Goal: Task Accomplishment & Management: Manage account settings

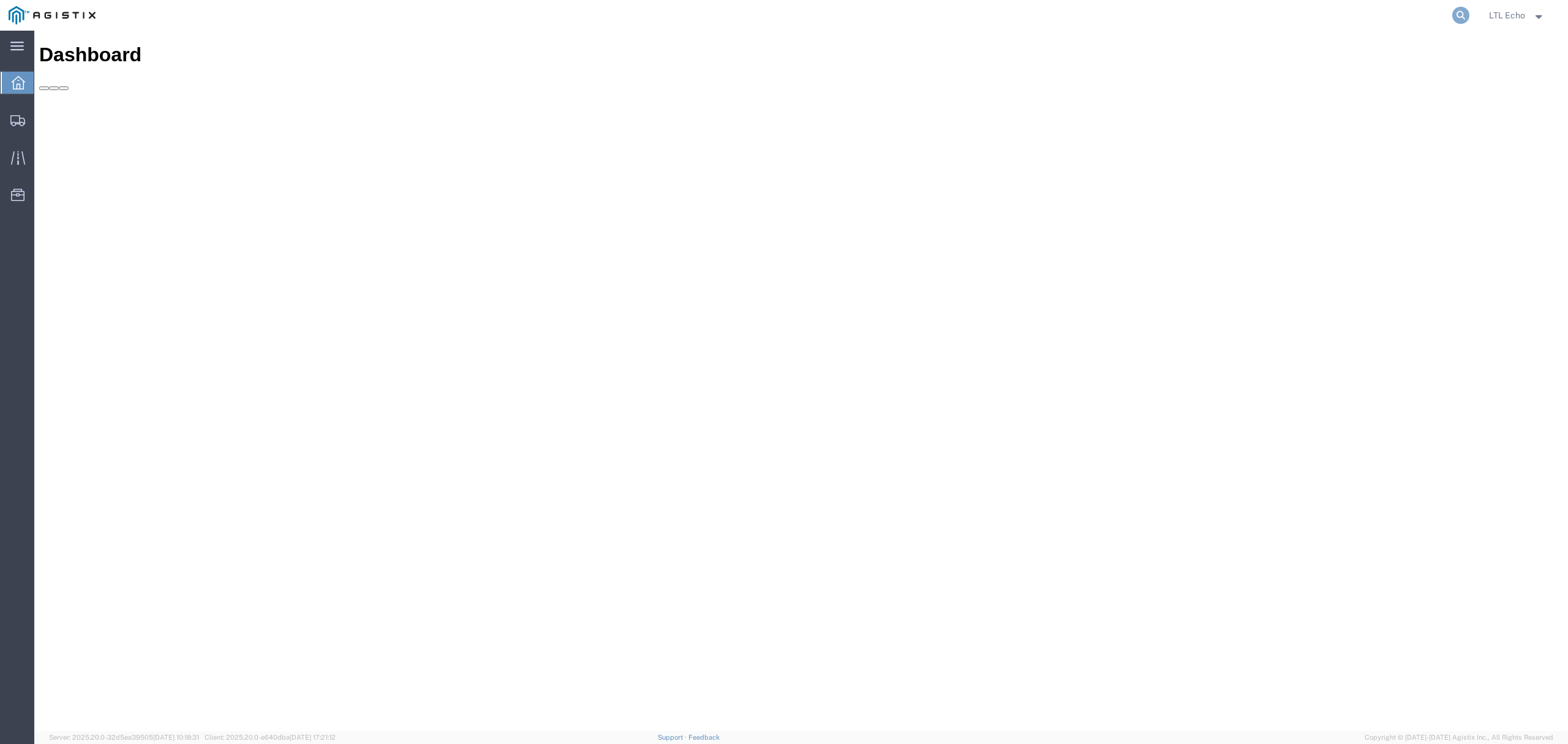
drag, startPoint x: 1458, startPoint y: 13, endPoint x: 1450, endPoint y: 11, distance: 8.2
click at [1458, 13] on icon at bounding box center [1460, 15] width 17 height 17
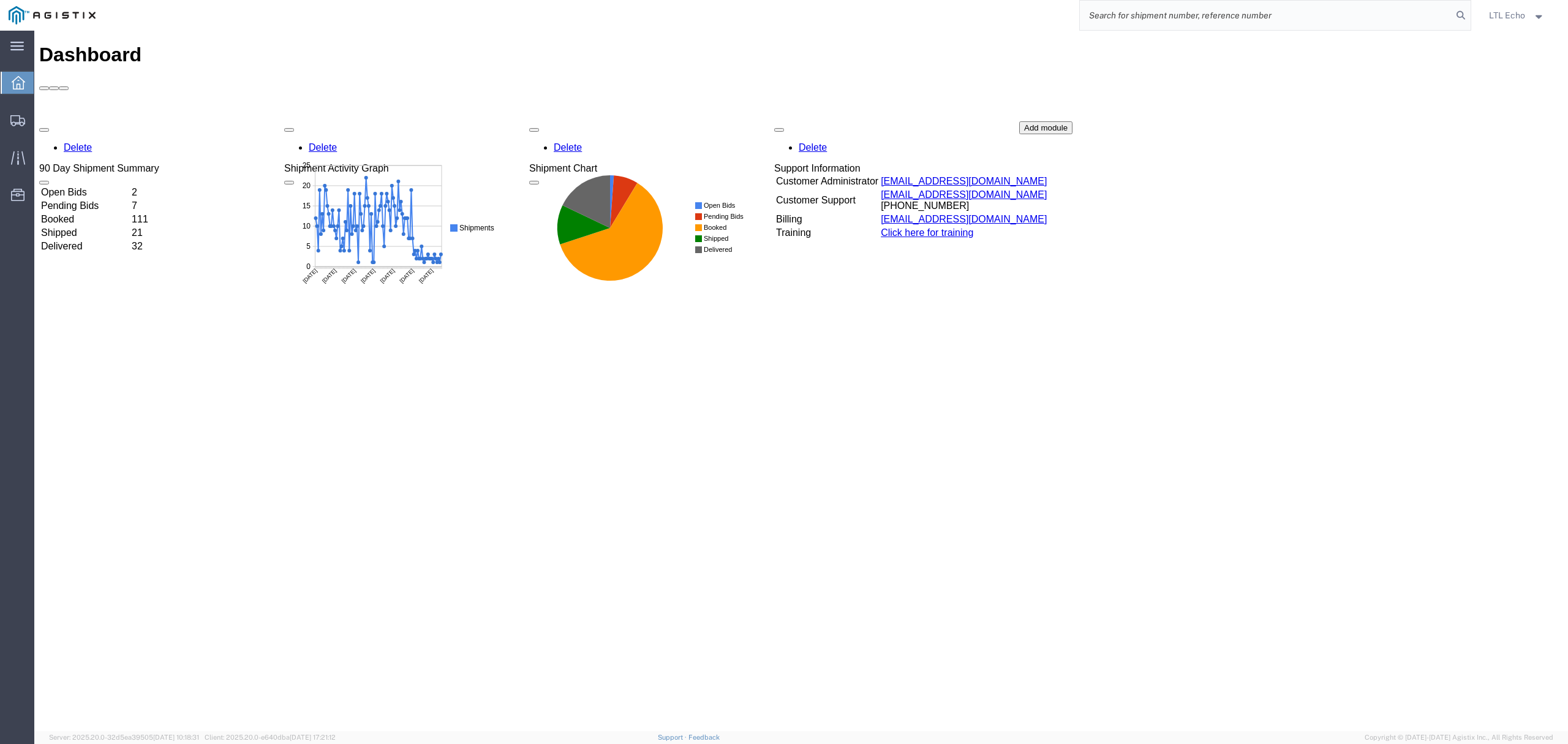
click at [1421, 17] on input "search" at bounding box center [1266, 15] width 372 height 29
paste input "56833861"
type input "56833861"
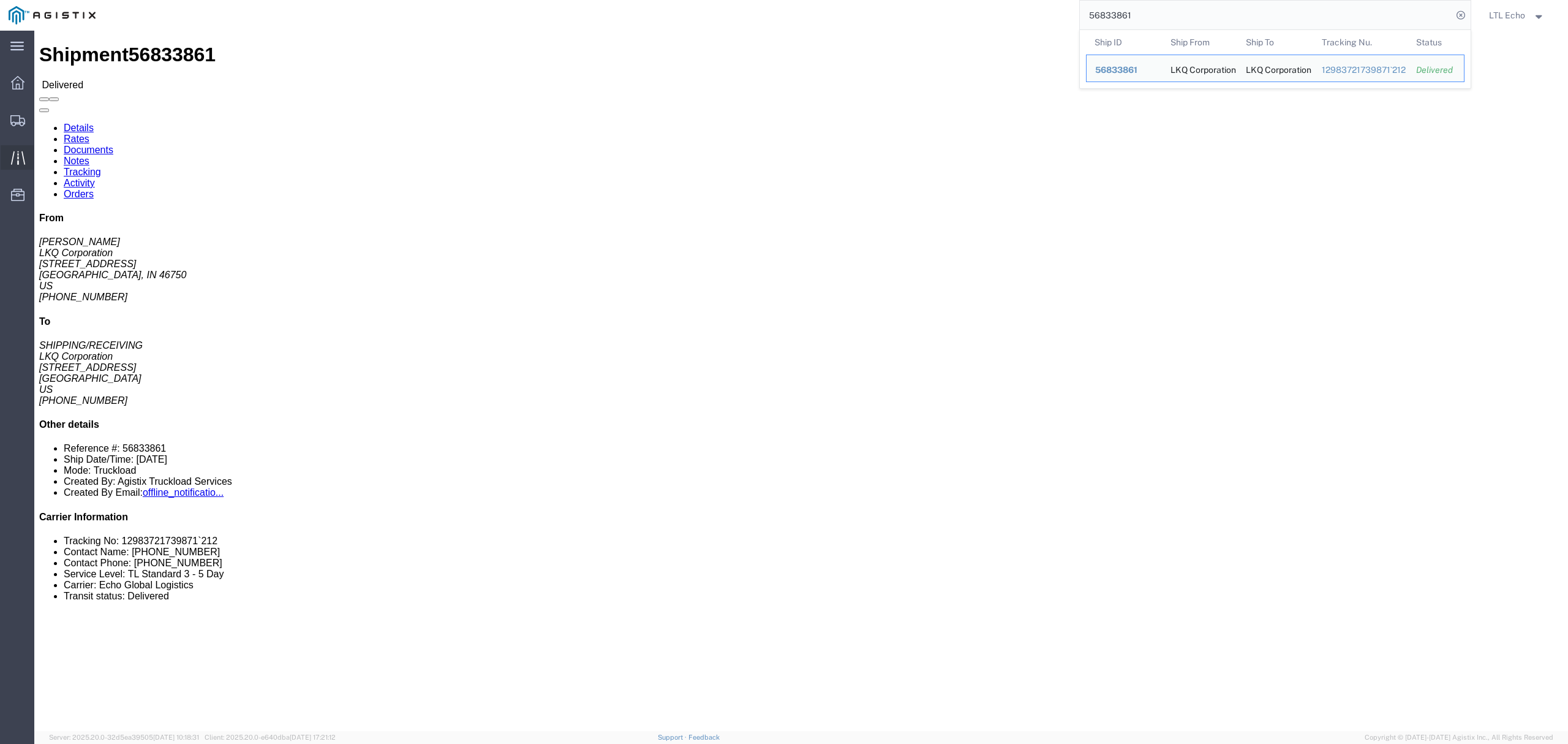
click at [26, 156] on div at bounding box center [18, 157] width 34 height 24
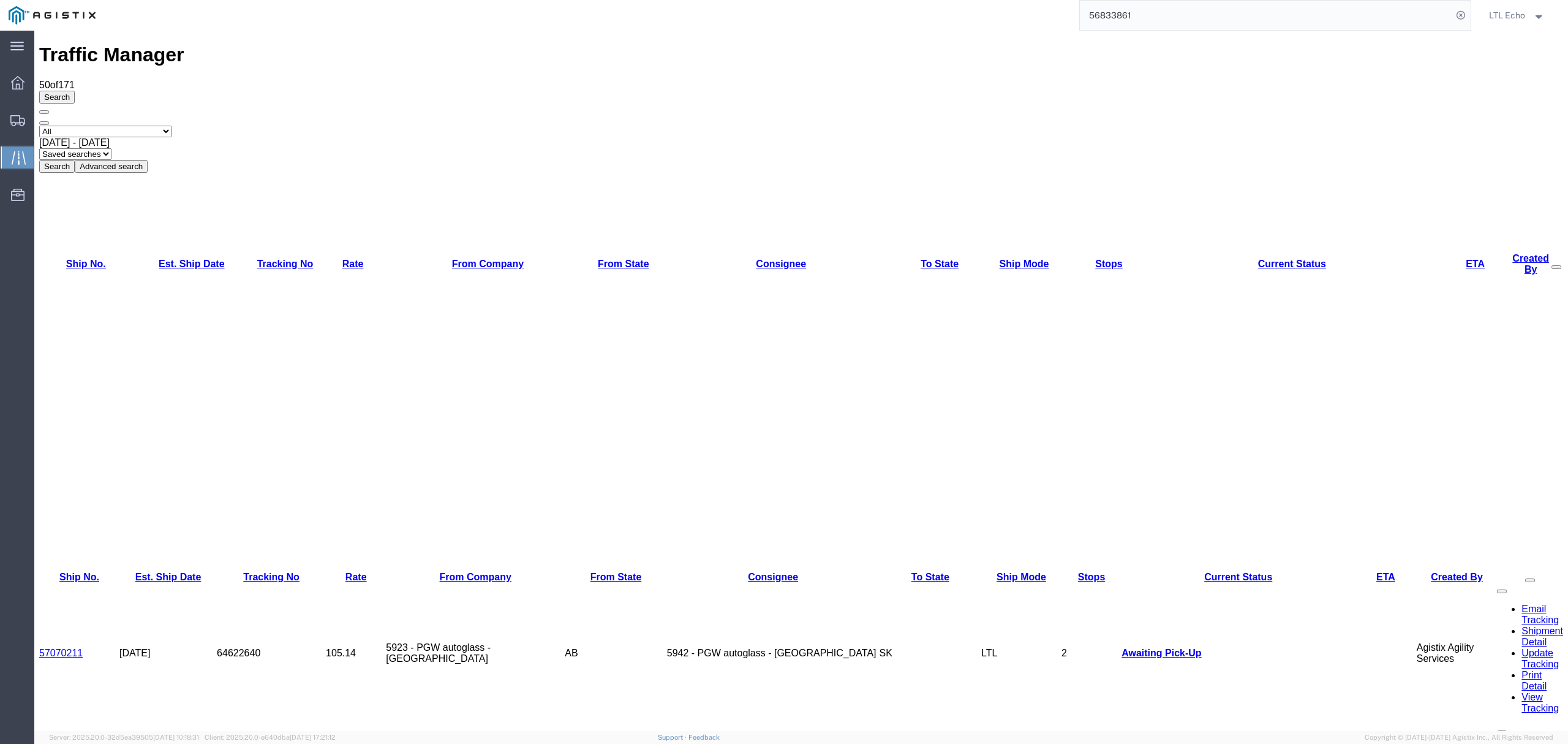
click at [111, 148] on select "Saved searches LKQ TL PGW TL Won" at bounding box center [75, 153] width 72 height 12
select select "LKQ TL"
click at [111, 148] on select "Saved searches LKQ TL PGW TL Won" at bounding box center [75, 153] width 72 height 12
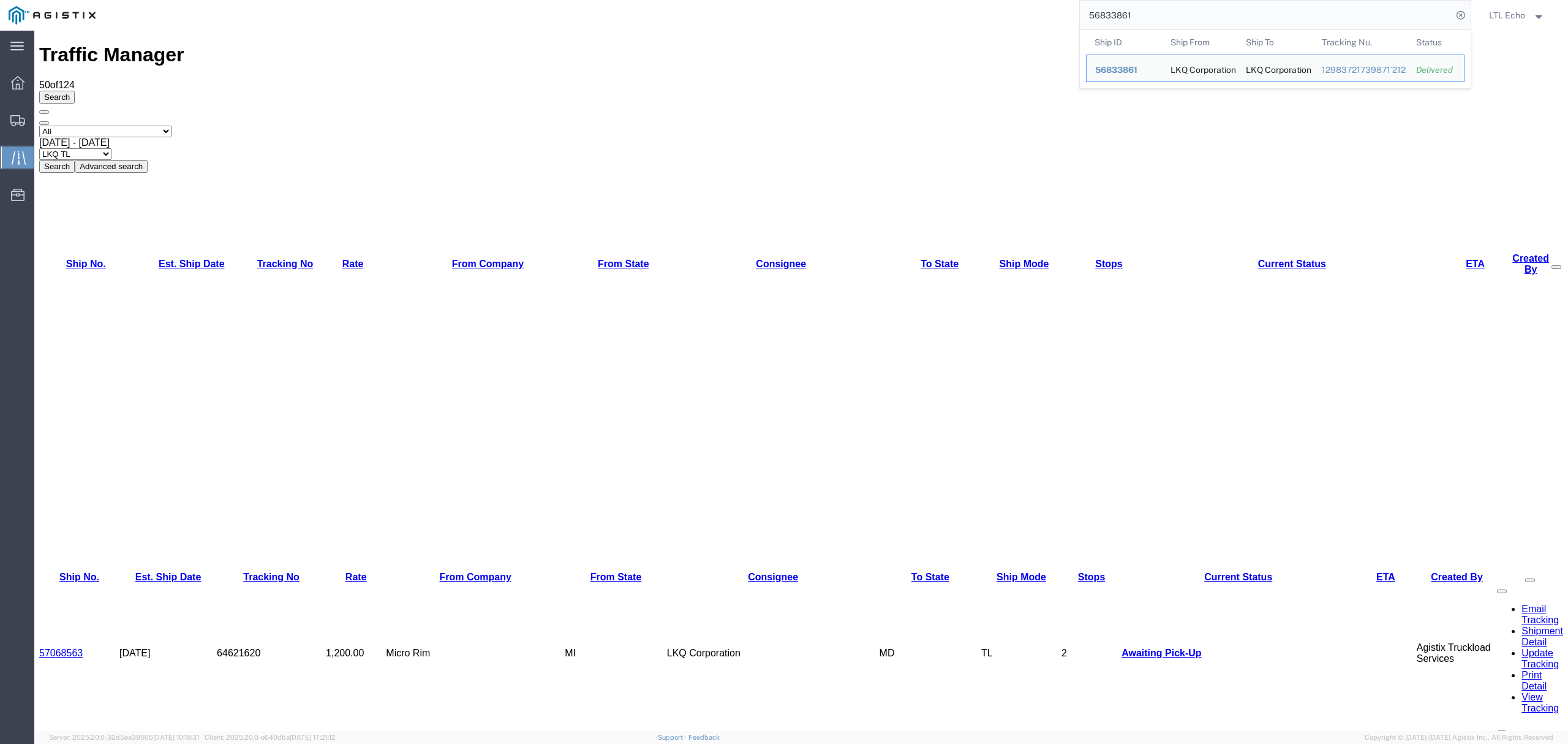
drag, startPoint x: 1142, startPoint y: 13, endPoint x: 991, endPoint y: 13, distance: 151.0
click at [991, 13] on div "56833861 Ship ID Ship From Ship To Tracking Nu. Status Ship ID 56833861 Ship Fr…" at bounding box center [788, 15] width 1367 height 30
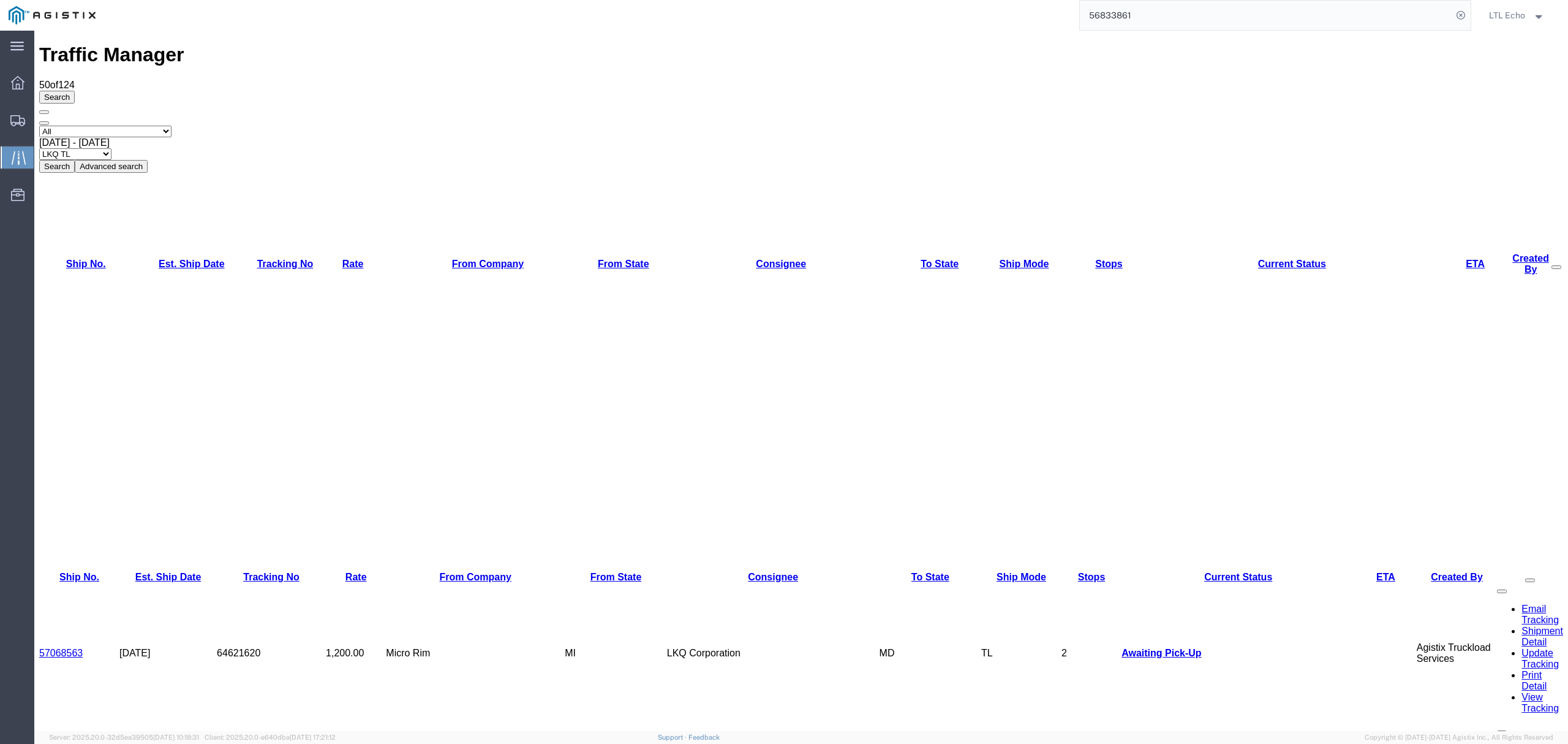
paste input "64416830"
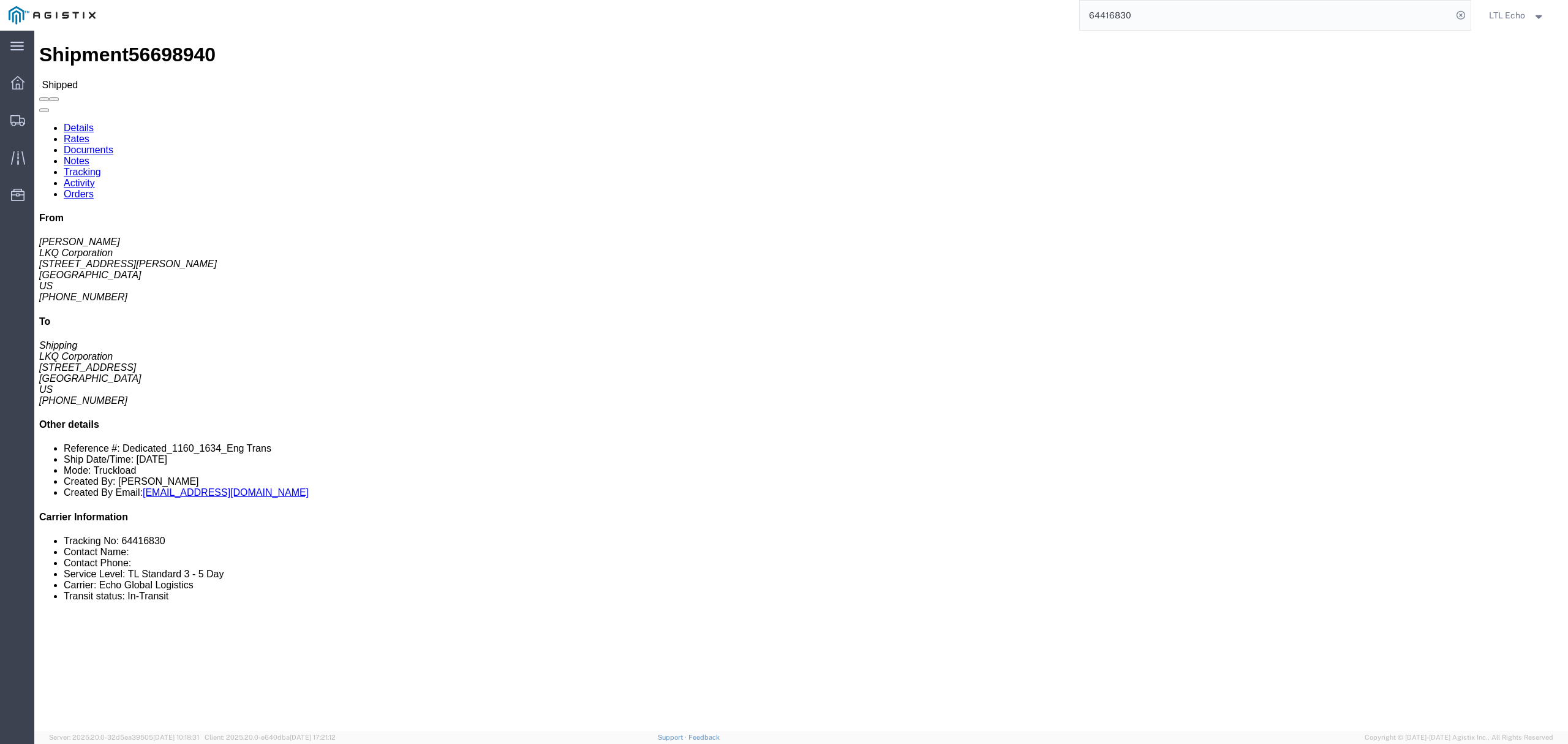
click link "Tracking"
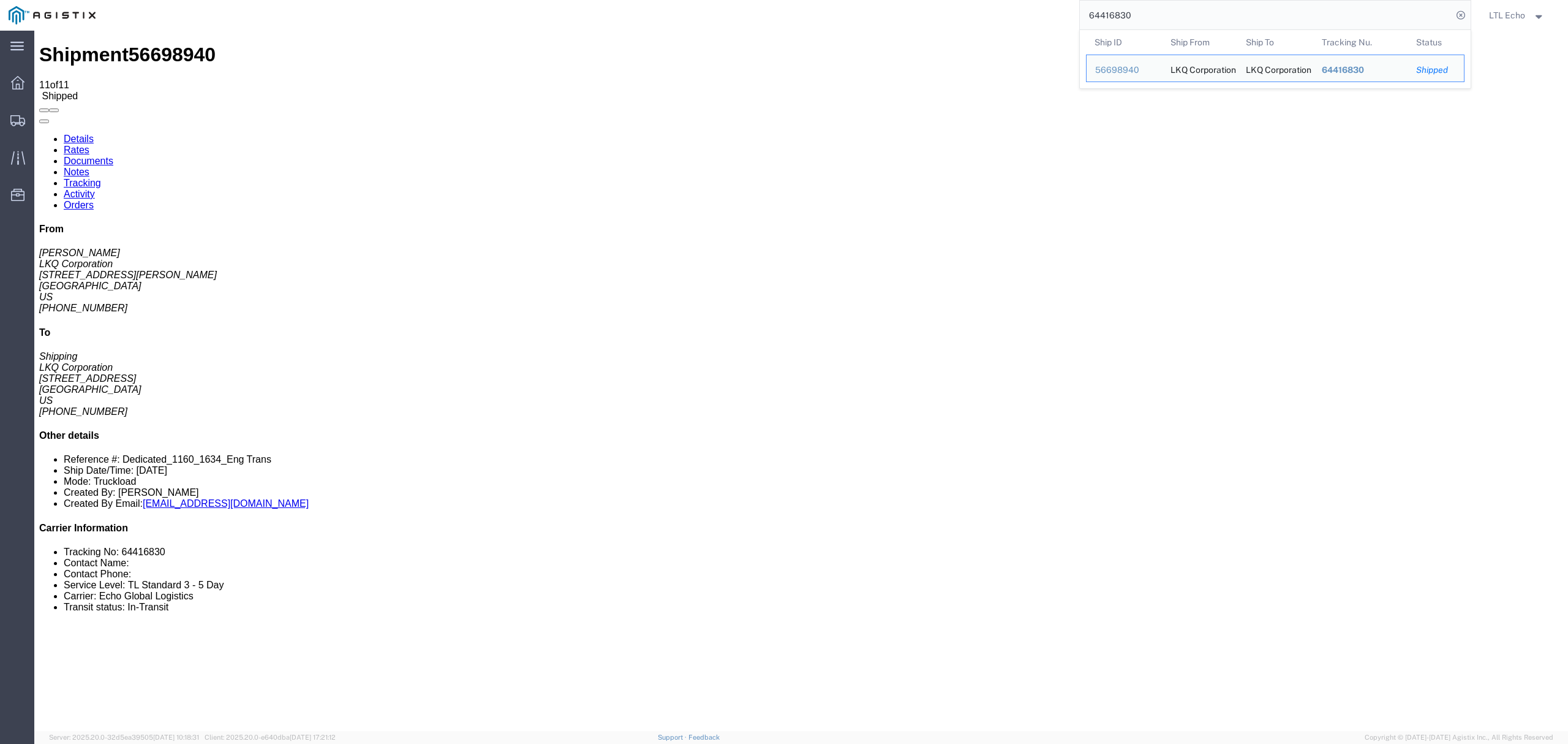
drag, startPoint x: 1150, startPoint y: 20, endPoint x: 943, endPoint y: 9, distance: 207.3
click at [968, 12] on div "64416830 Ship ID Ship From Ship To Tracking Nu. Status Ship ID 56698940 Ship Fr…" at bounding box center [788, 15] width 1367 height 30
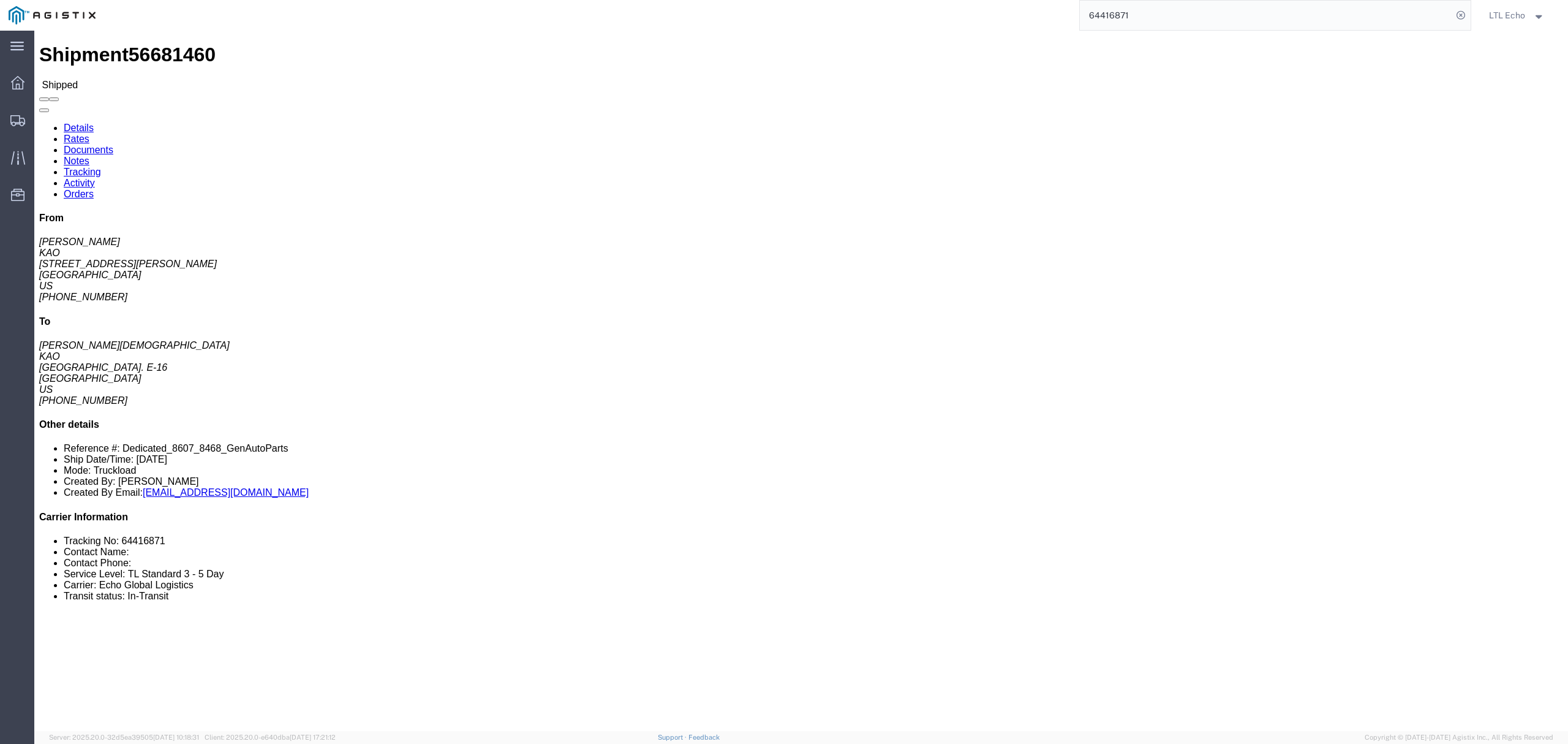
click link "Tracking"
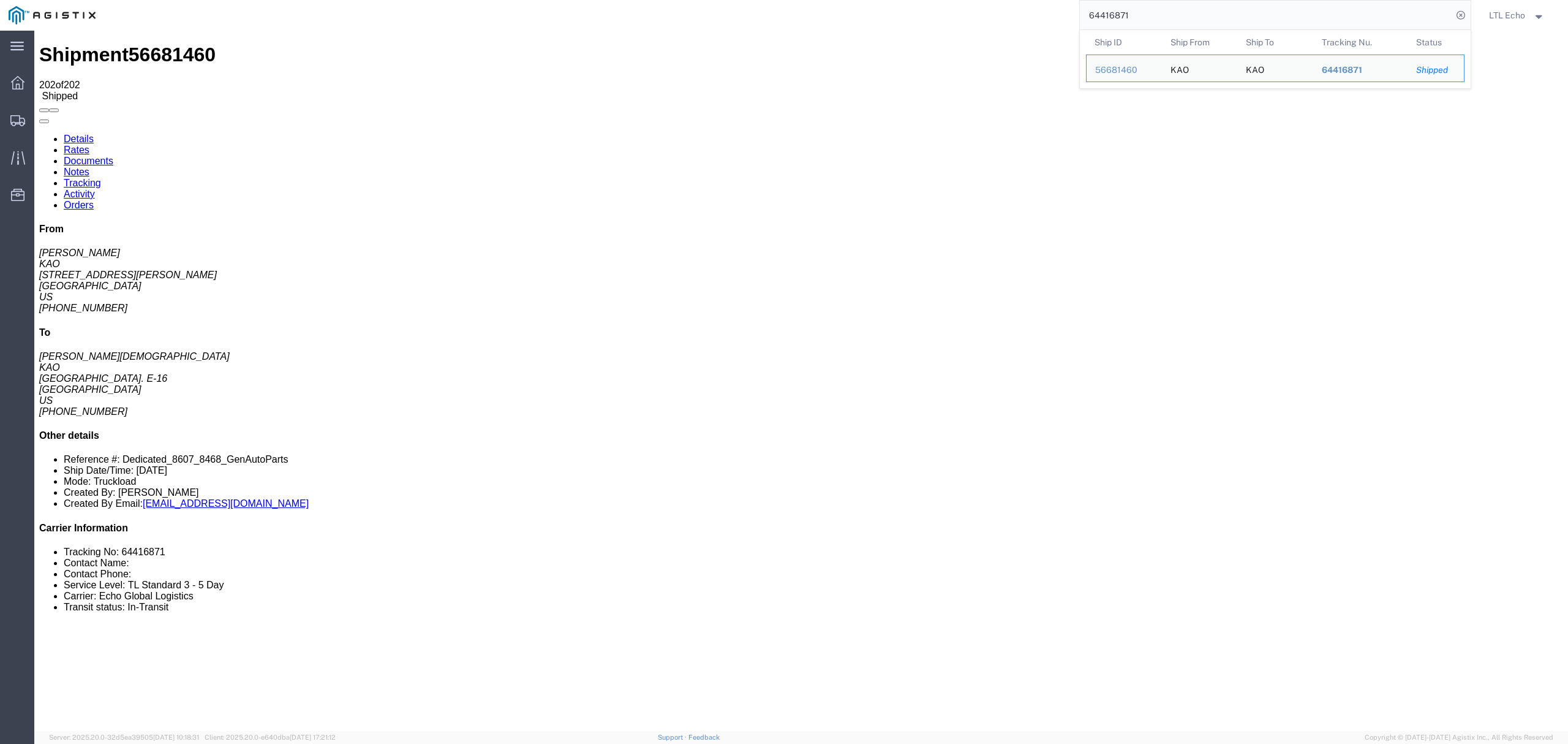
drag, startPoint x: 1159, startPoint y: 13, endPoint x: 873, endPoint y: 6, distance: 286.1
click at [929, 10] on div "64416871 Ship ID Ship From Ship To Tracking Nu. Status Ship ID 56681460 Ship Fr…" at bounding box center [788, 15] width 1367 height 30
type input "64510695"
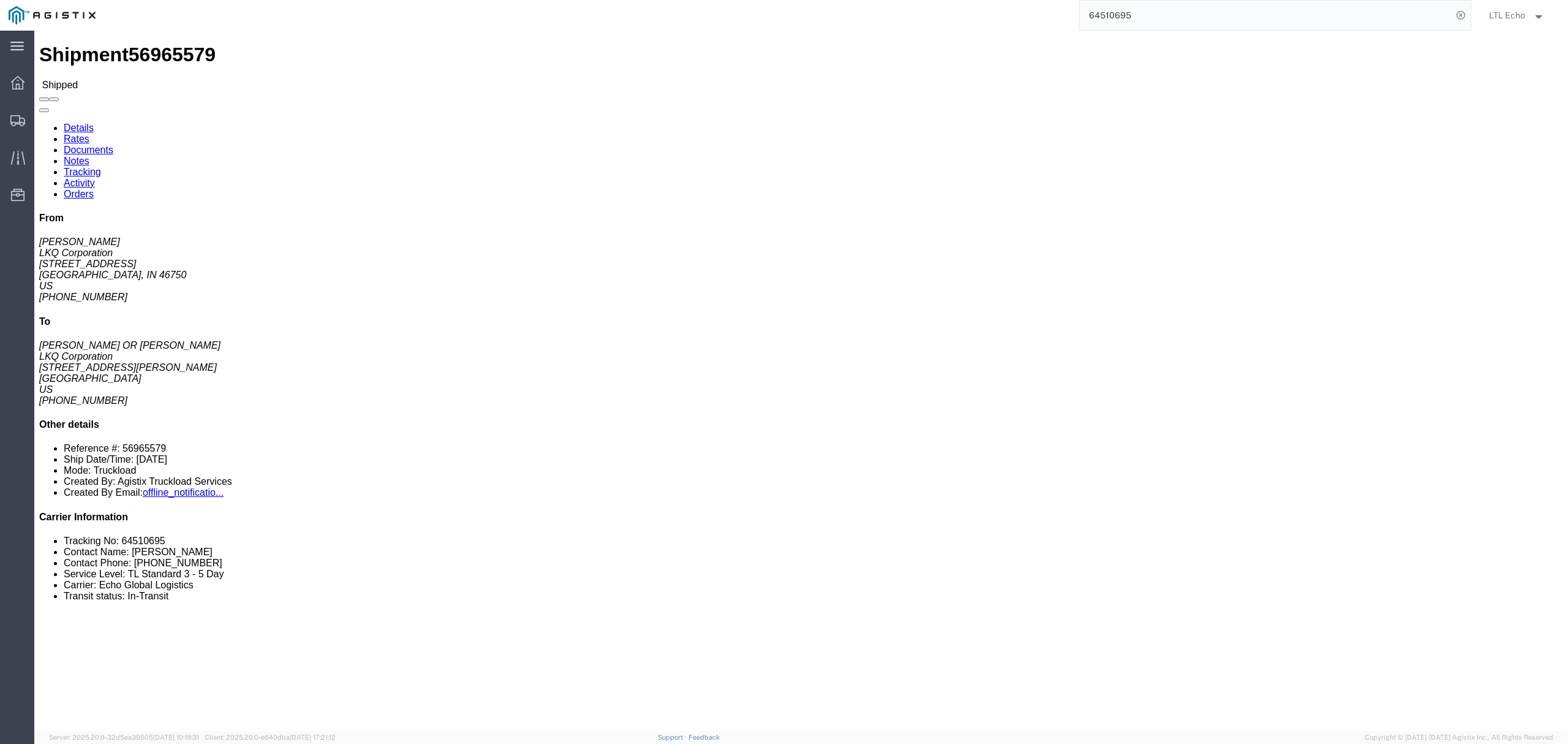
click link "Tracking"
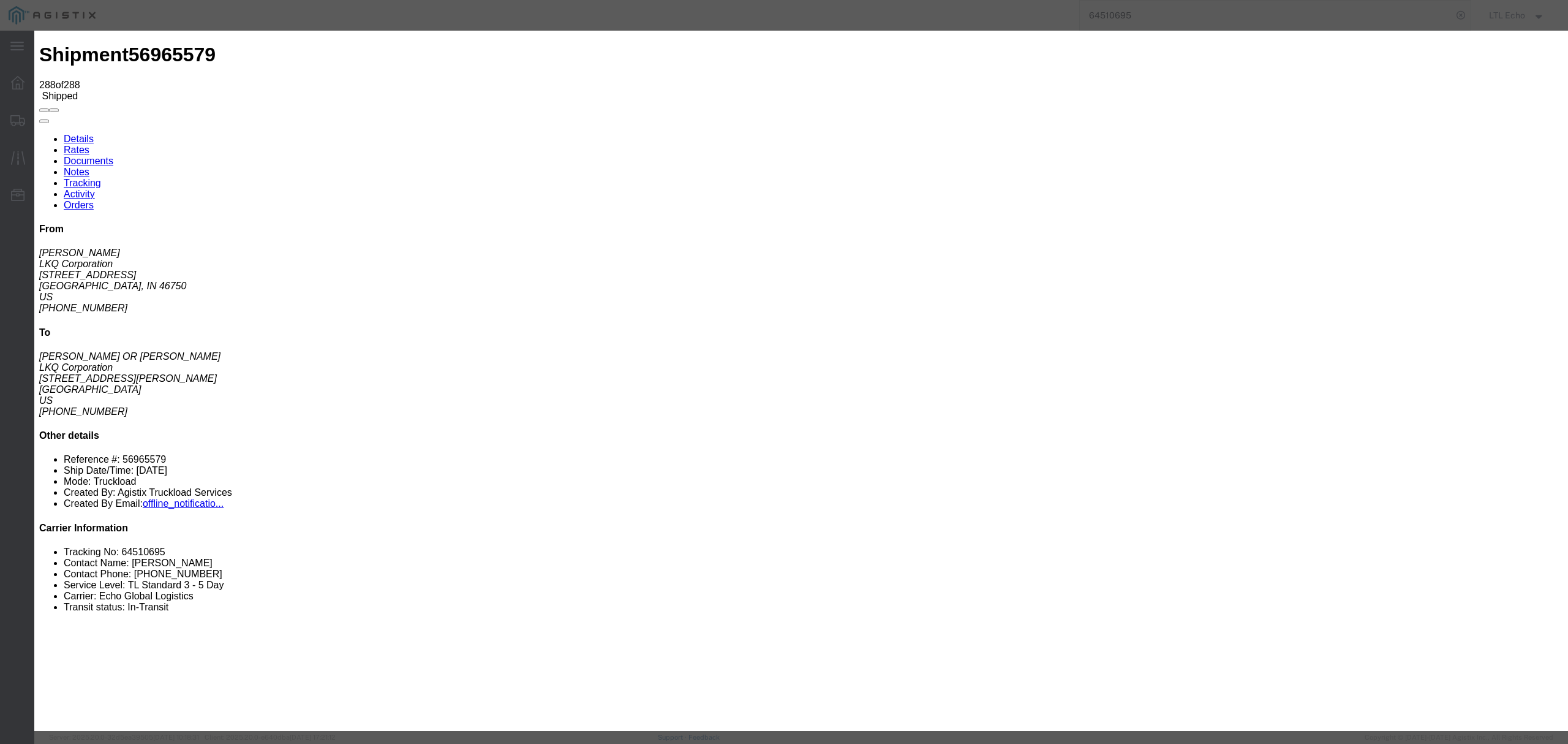
type input "[DATE]"
type input "5:00 PM"
select select "DELIVRED"
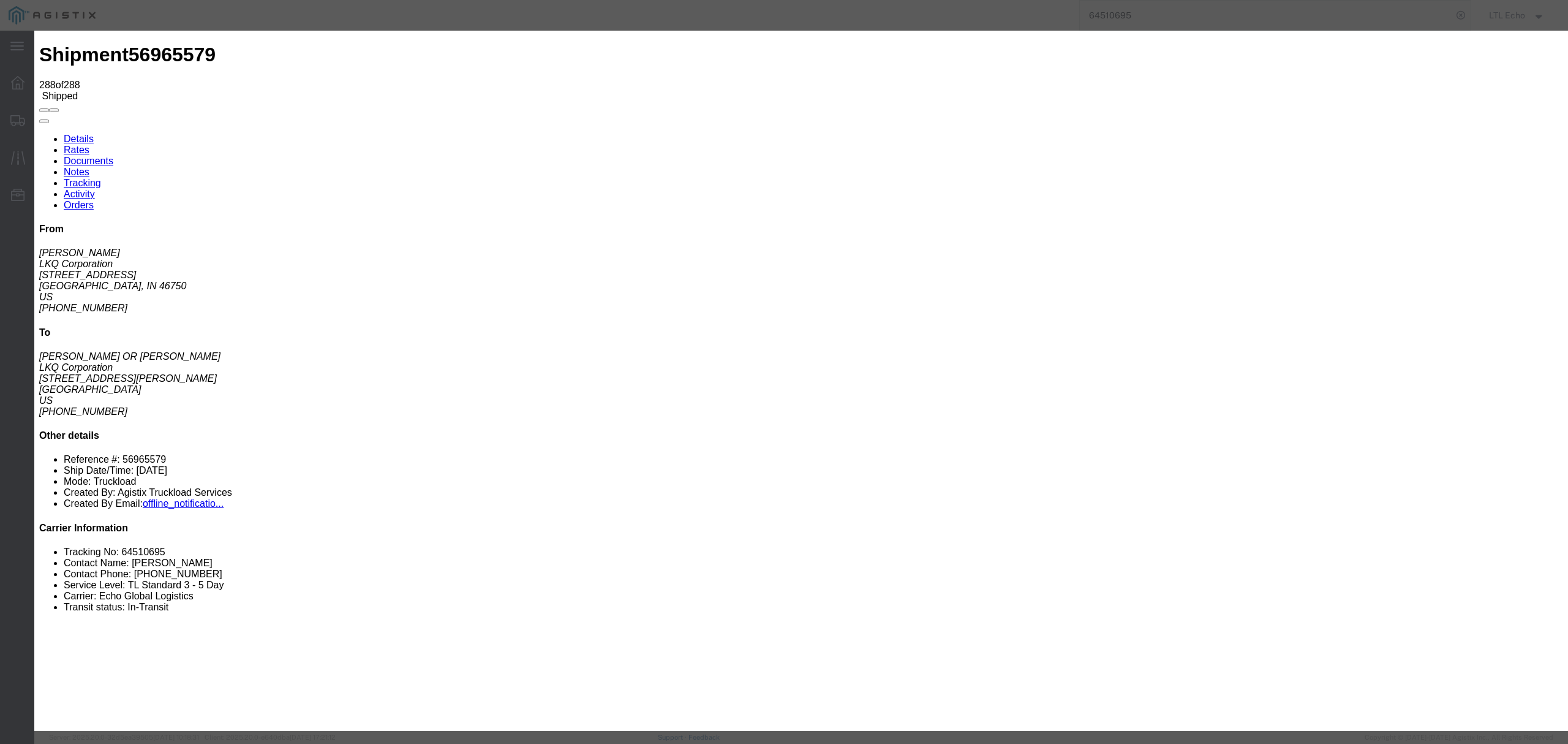
type input "[DATE]"
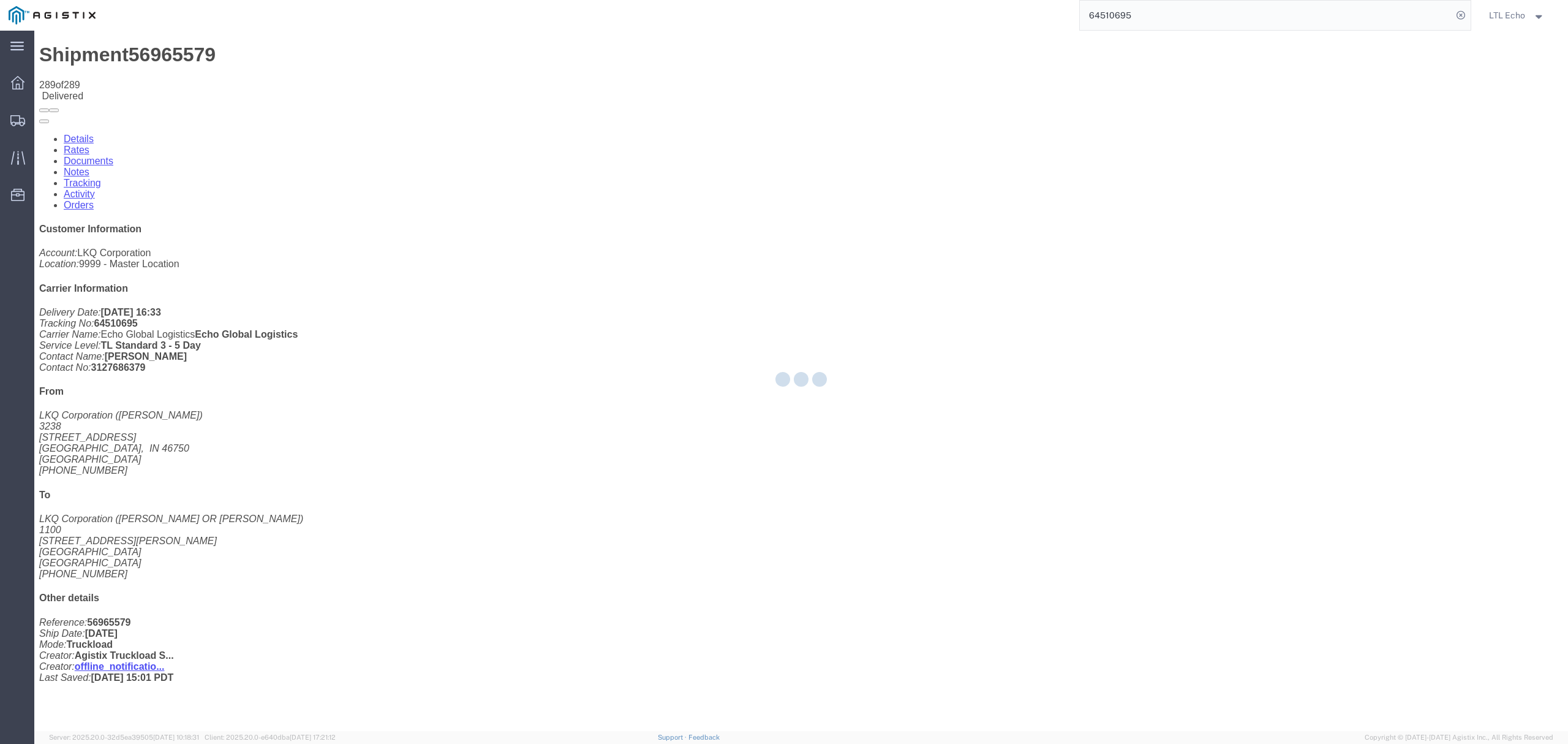
drag, startPoint x: 1155, startPoint y: 20, endPoint x: 1531, endPoint y: 37, distance: 376.4
click at [1155, 20] on input "64510695" at bounding box center [1266, 15] width 372 height 29
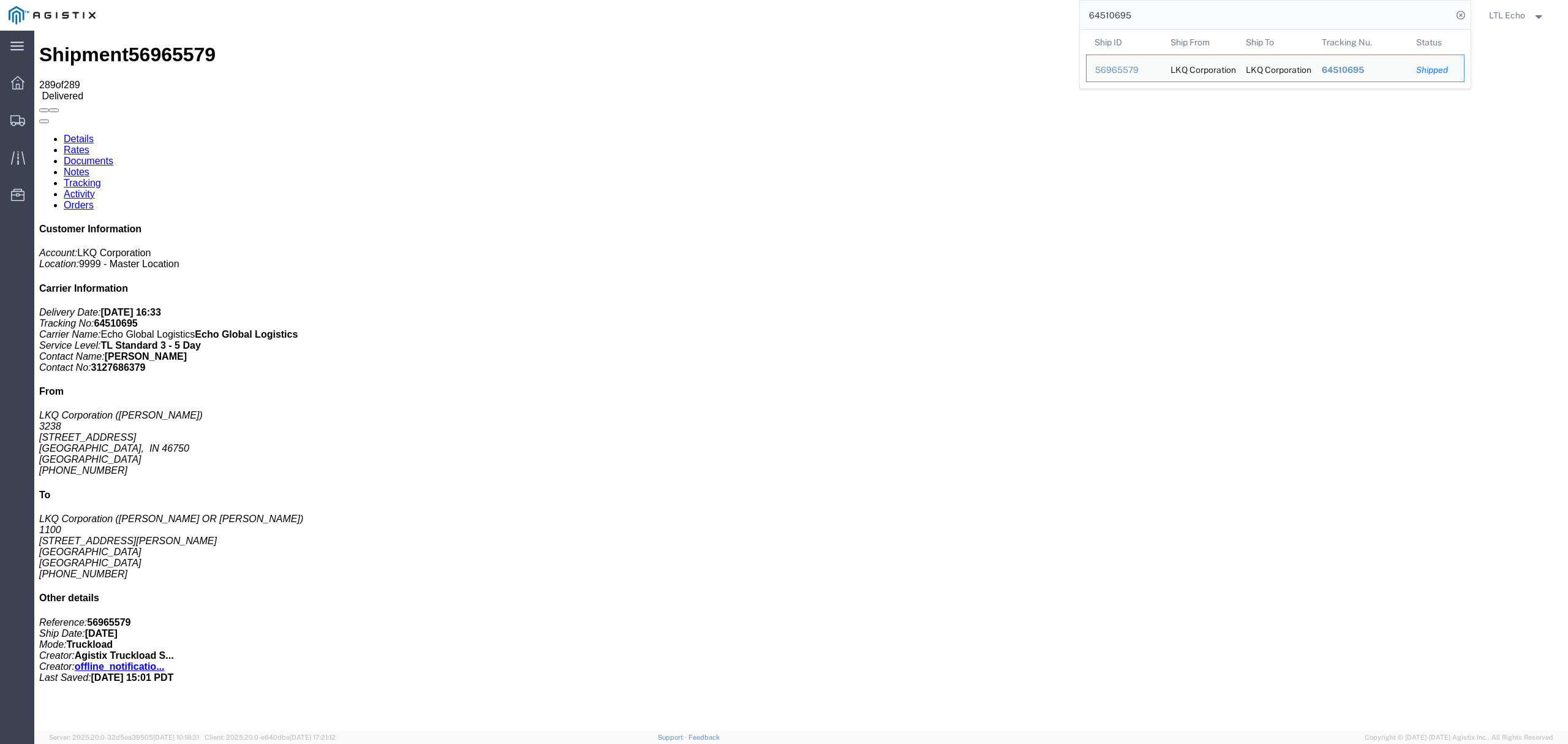
drag, startPoint x: 1160, startPoint y: 13, endPoint x: 954, endPoint y: -9, distance: 207.2
click at [954, 0] on html "main_menu Created with Sketch. Collapse Menu Dashboard Shipments Traffic Resour…" at bounding box center [784, 372] width 1568 height 744
paste input "37503"
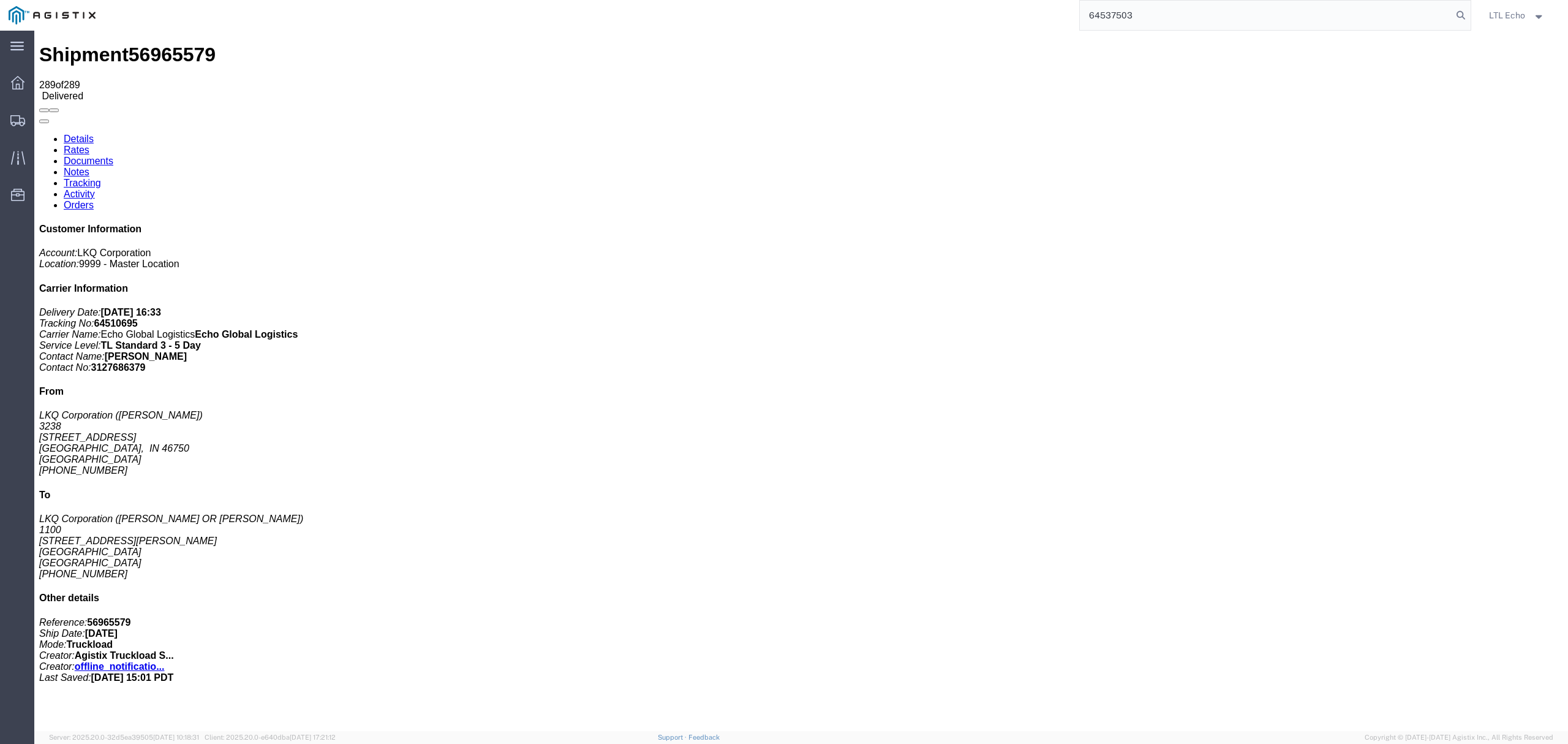
type input "64537503"
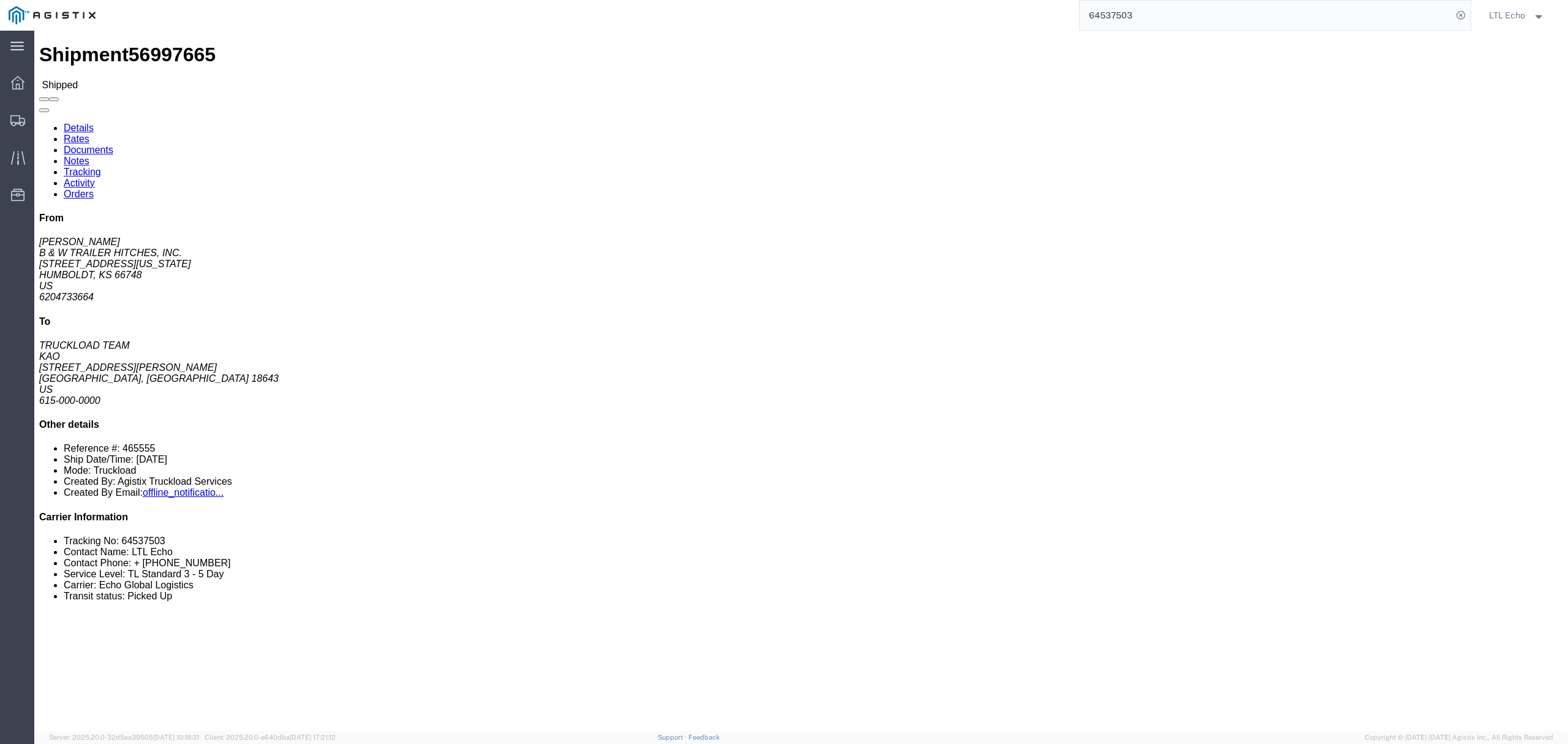
click link "Tracking"
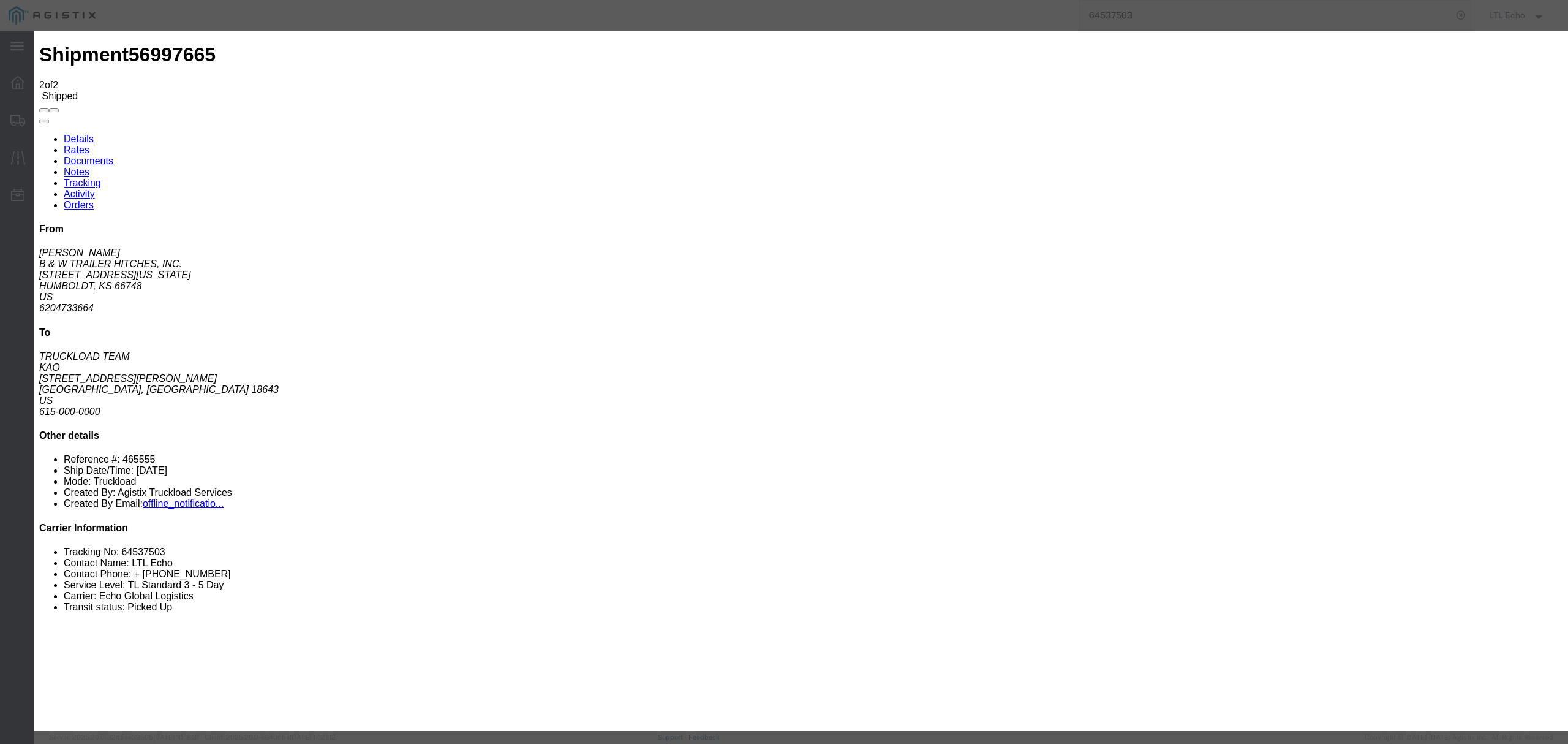
type input "[DATE]"
type input "5:00 PM"
select select "DELIVRED"
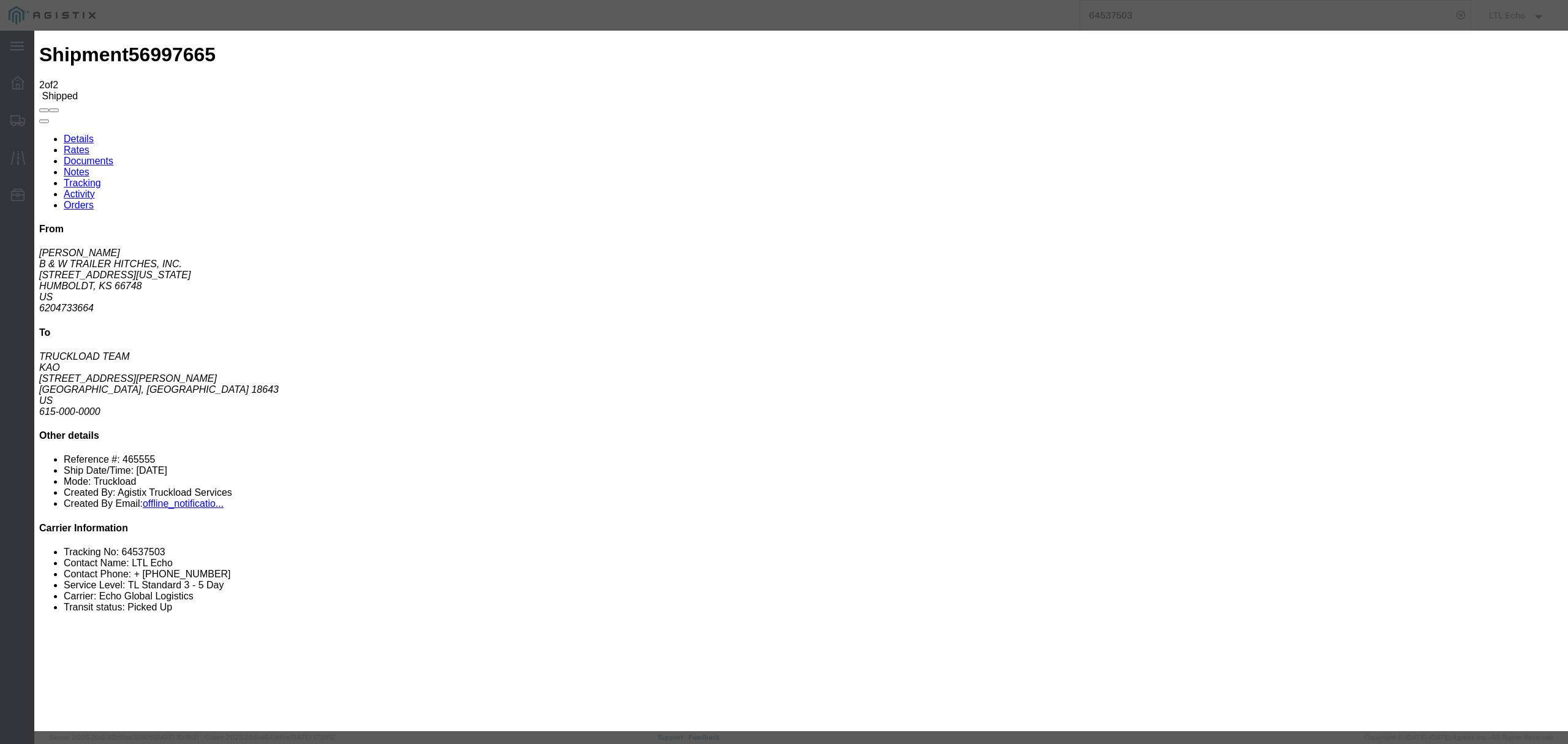
type input "[DATE]"
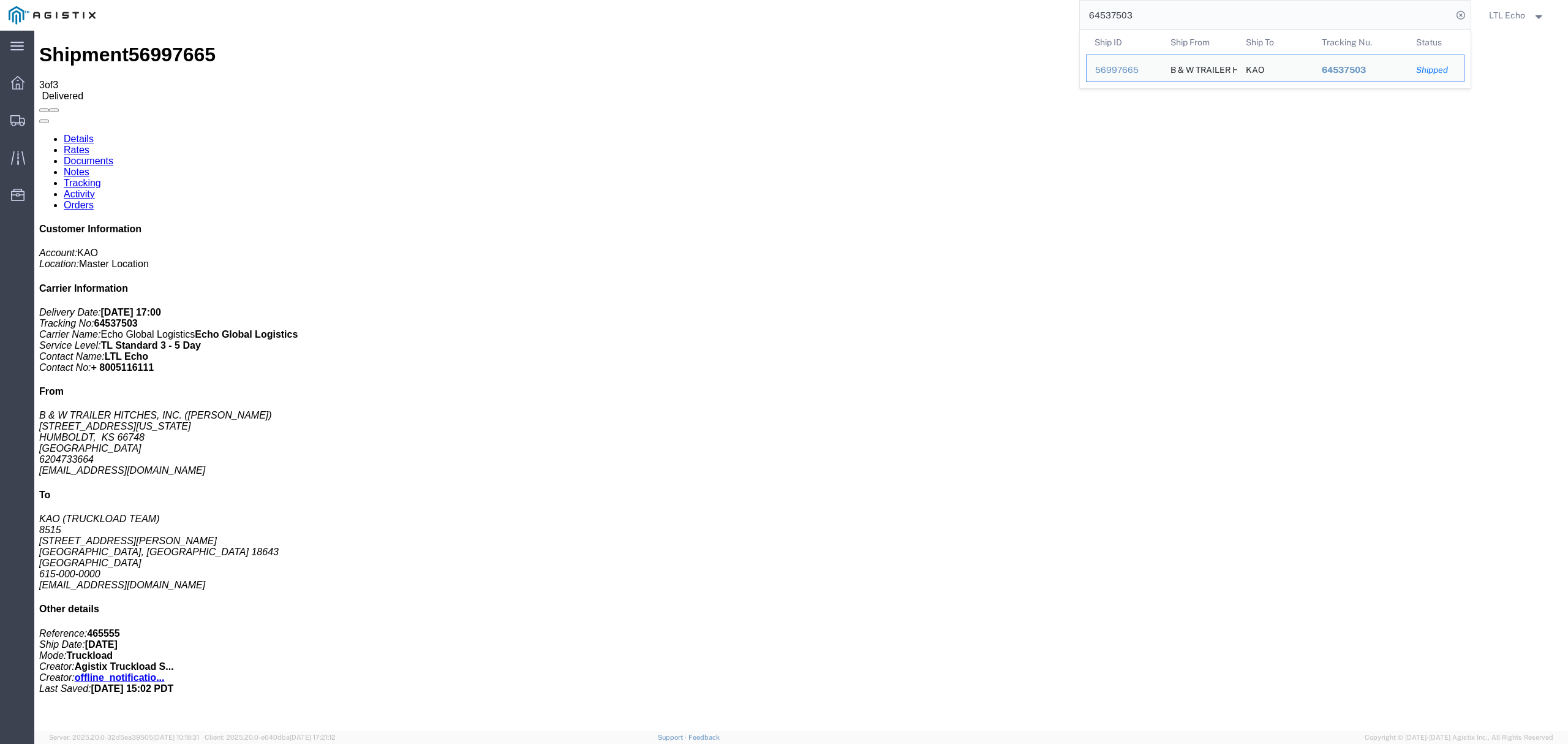
drag, startPoint x: 1177, startPoint y: 20, endPoint x: 842, endPoint y: -53, distance: 342.9
click at [842, 0] on html "main_menu Created with Sketch. Collapse Menu Dashboard Shipments Traffic Resour…" at bounding box center [784, 372] width 1568 height 744
paste input "9162"
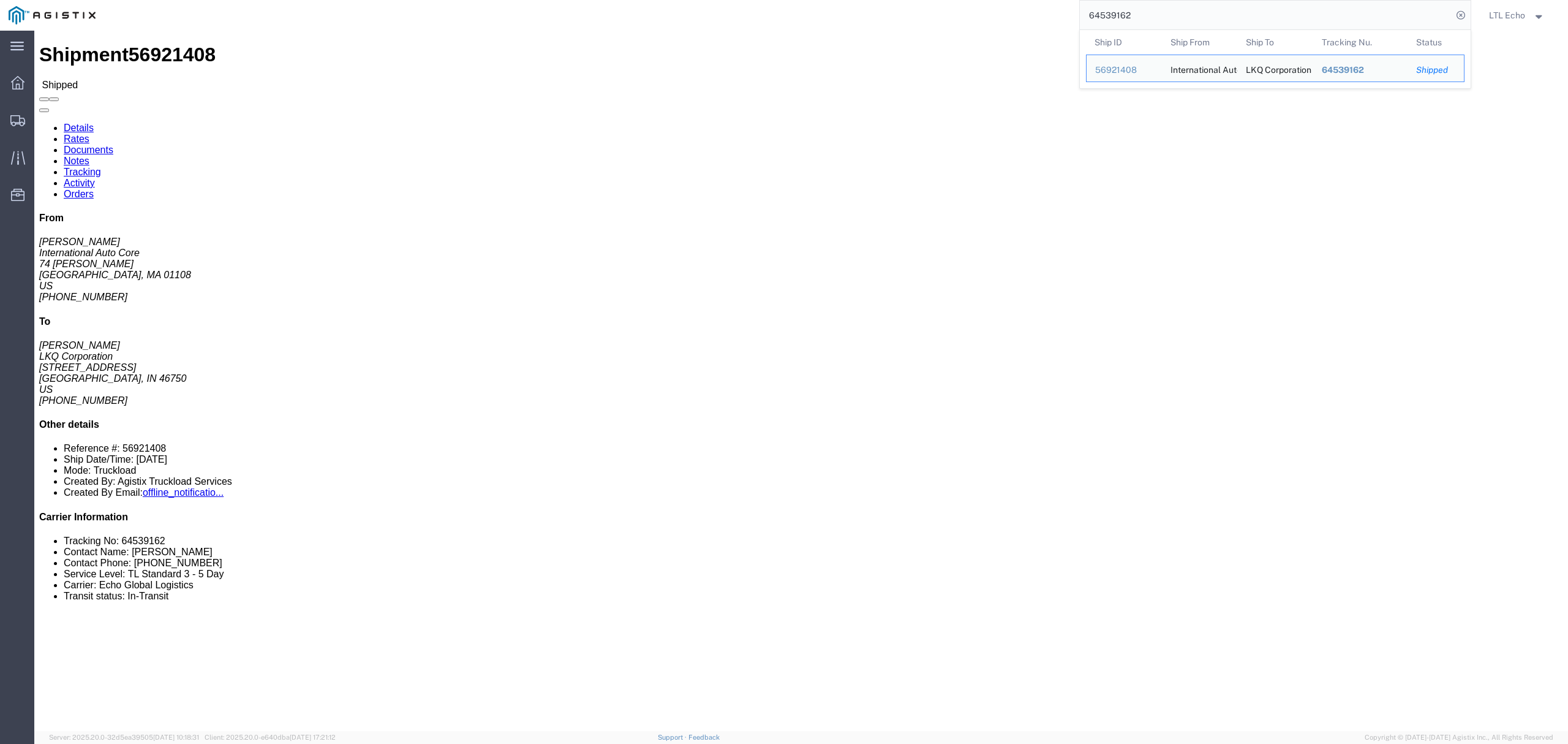
drag, startPoint x: 1156, startPoint y: 11, endPoint x: 960, endPoint y: 3, distance: 196.2
click at [960, 3] on div "64539162 Ship ID Ship From Ship To Tracking Nu. Status Ship ID 56921408 Ship Fr…" at bounding box center [788, 15] width 1367 height 30
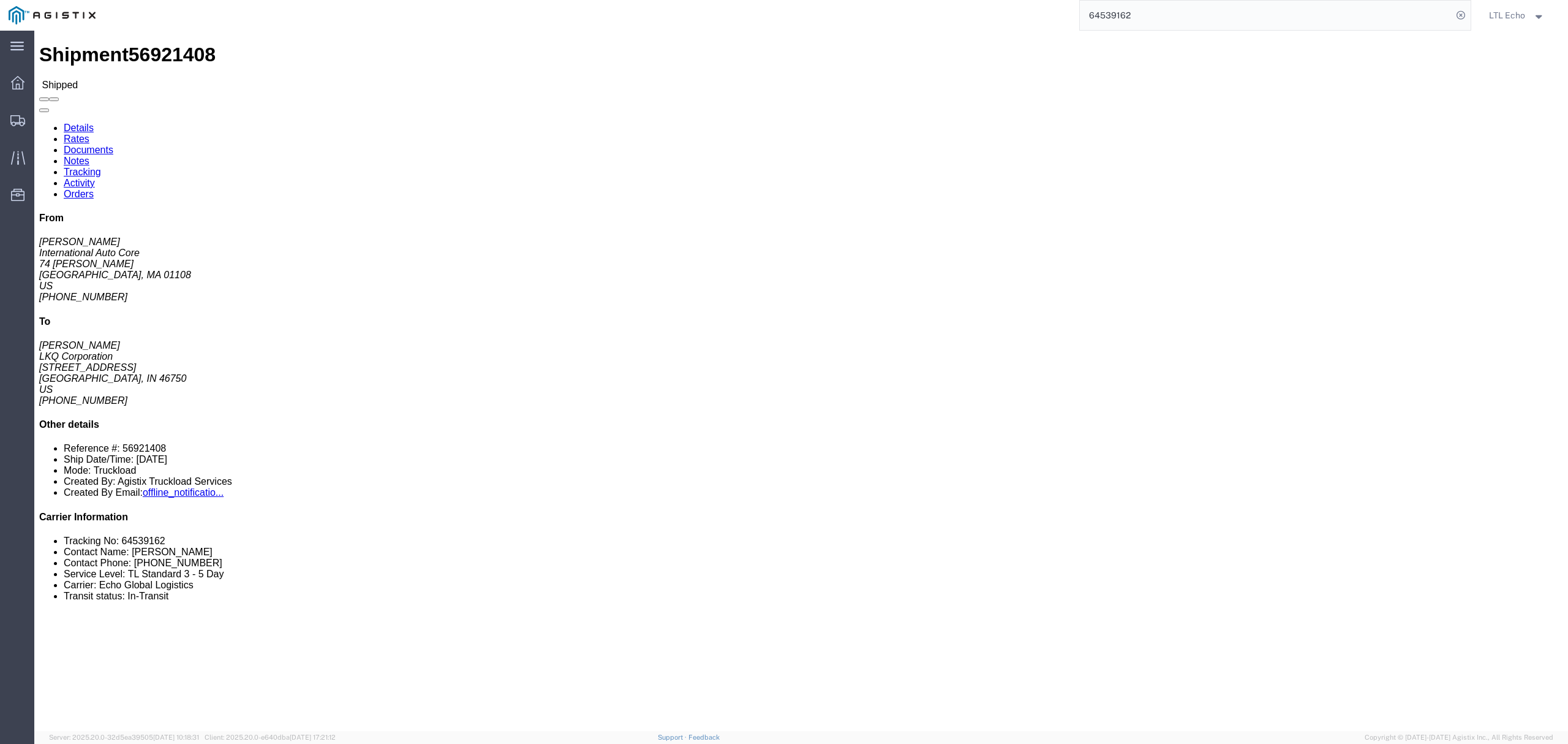
paste input "56934615"
type input "56934615"
click link "Activity"
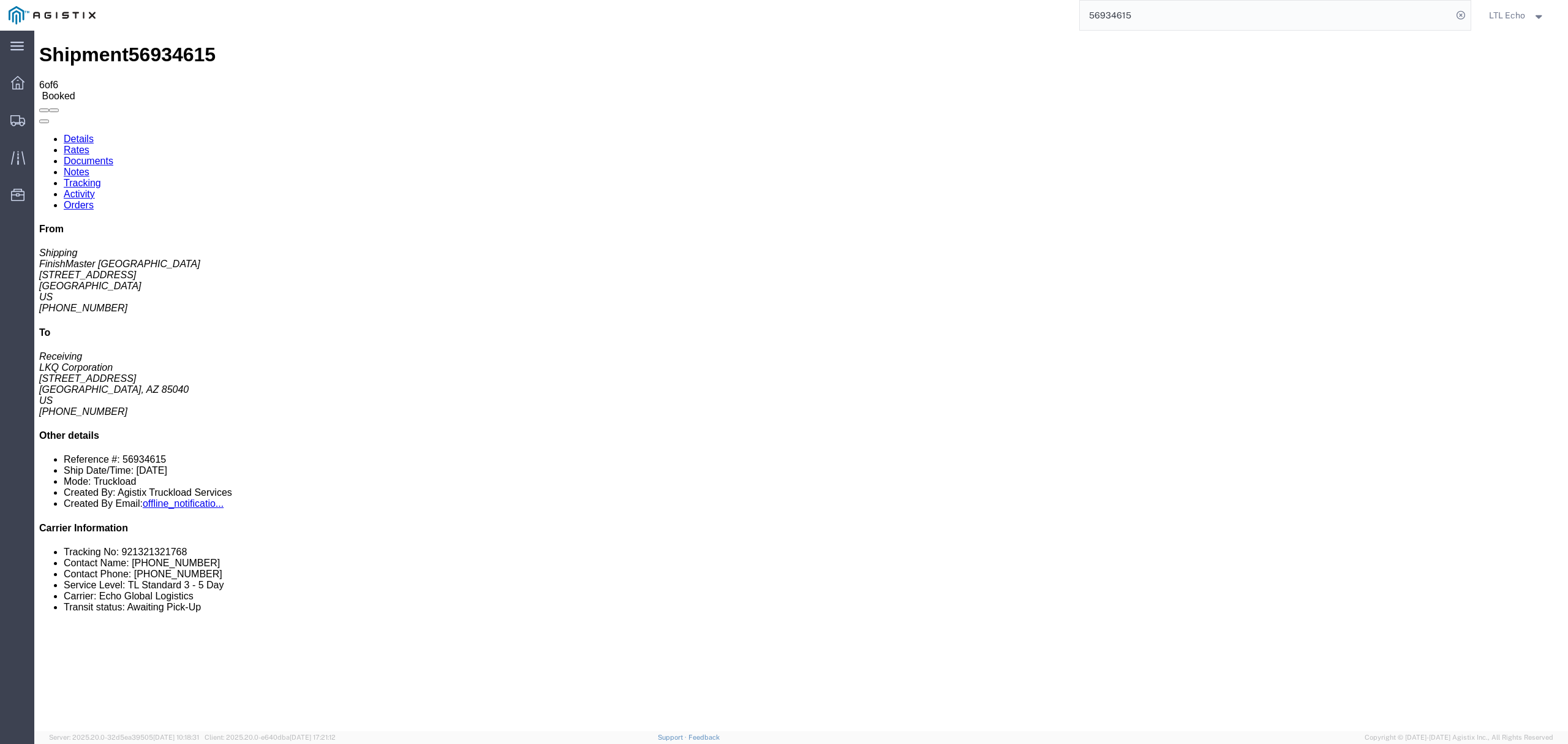
click at [101, 177] on link "Tracking" at bounding box center [82, 183] width 37 height 11
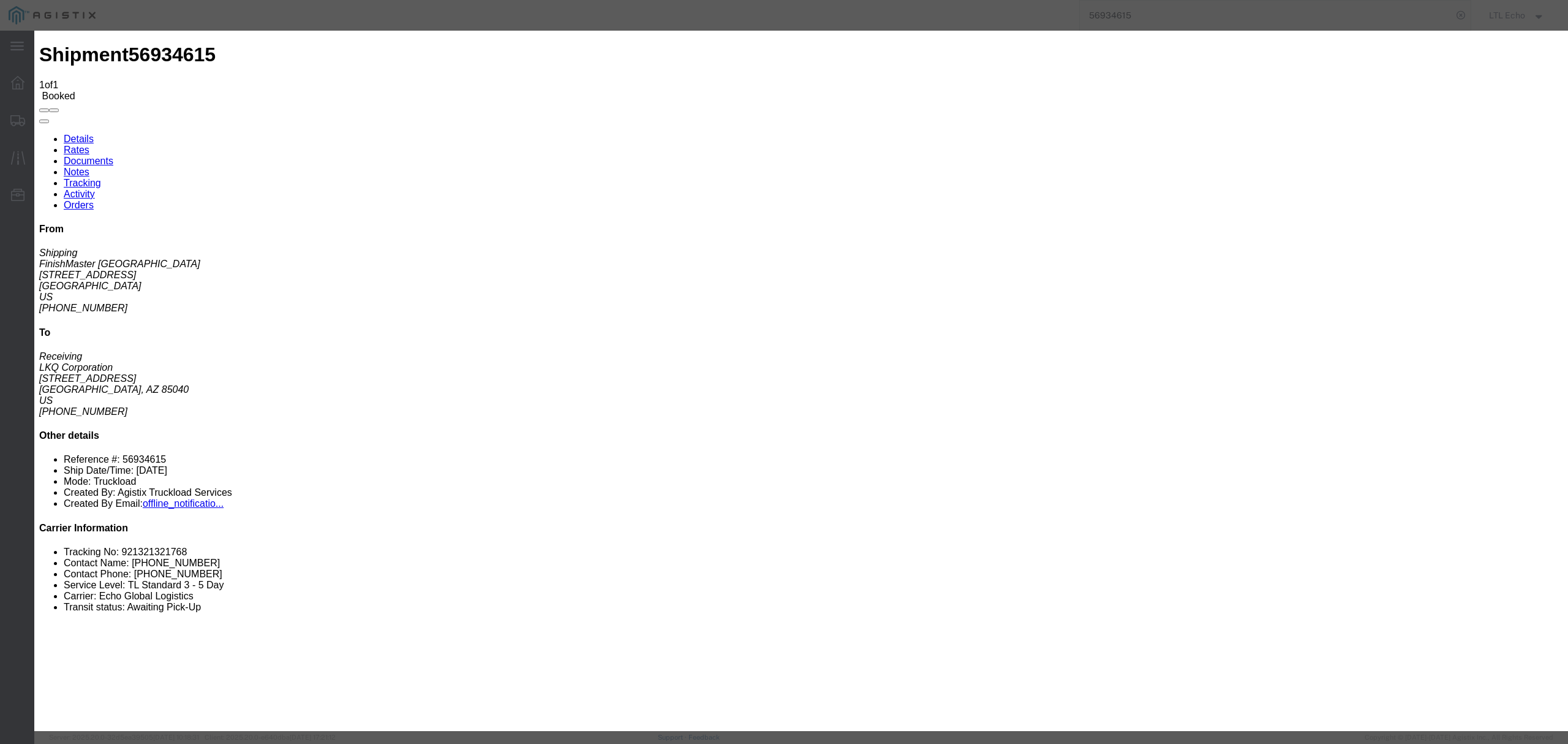
type input "[DATE]"
type input "5:00 PM"
select select "DELIVRED"
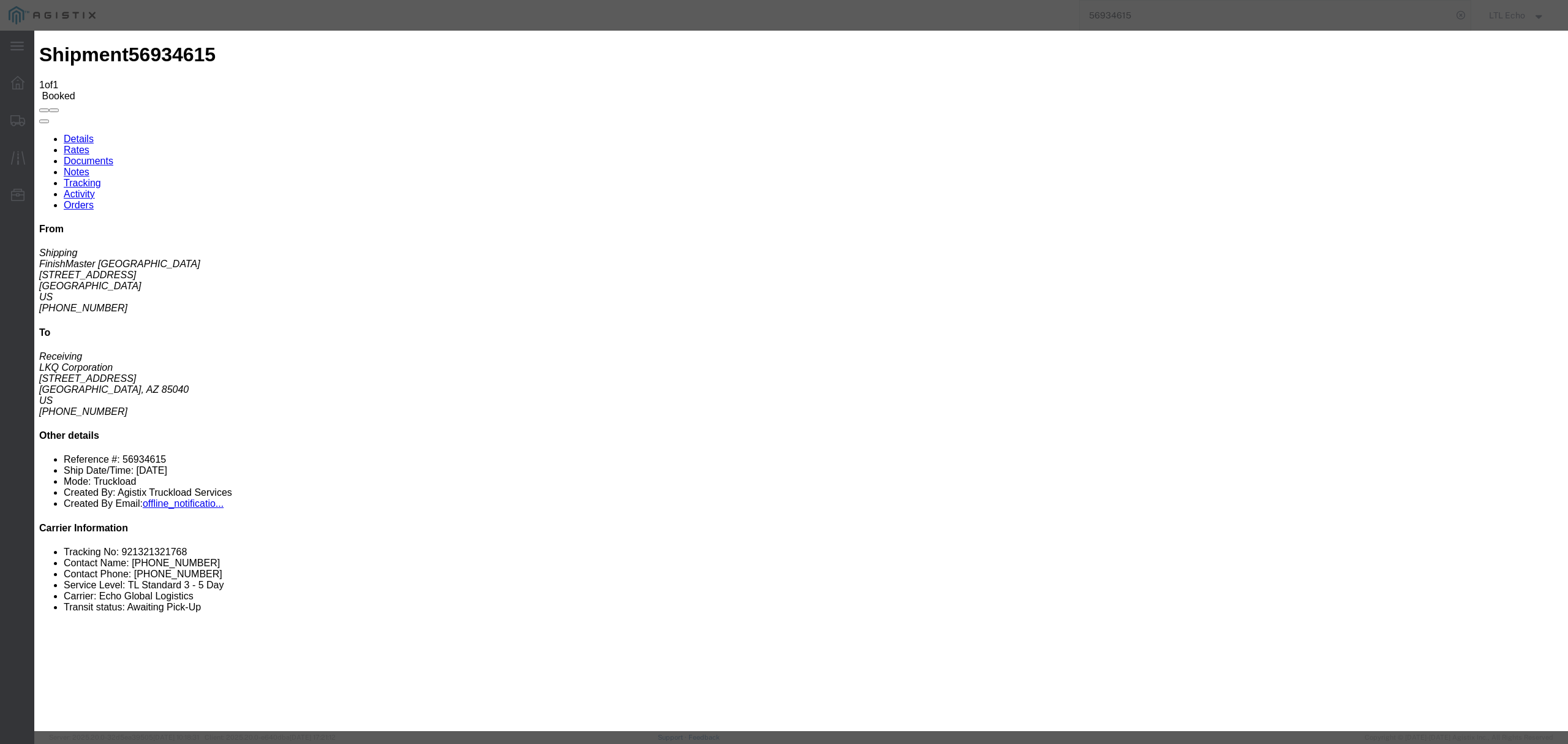
type input "[DATE]"
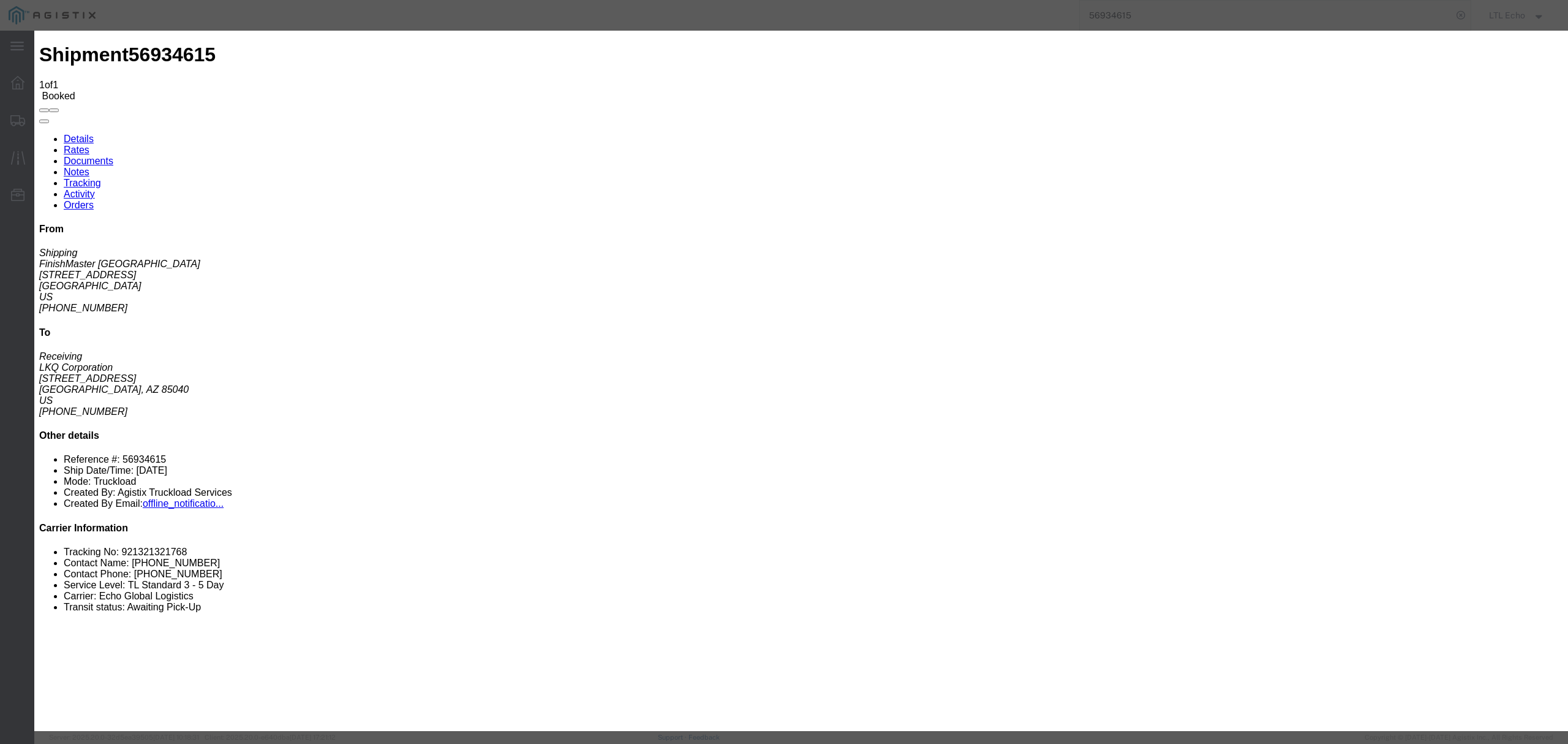
type input "[DATE]"
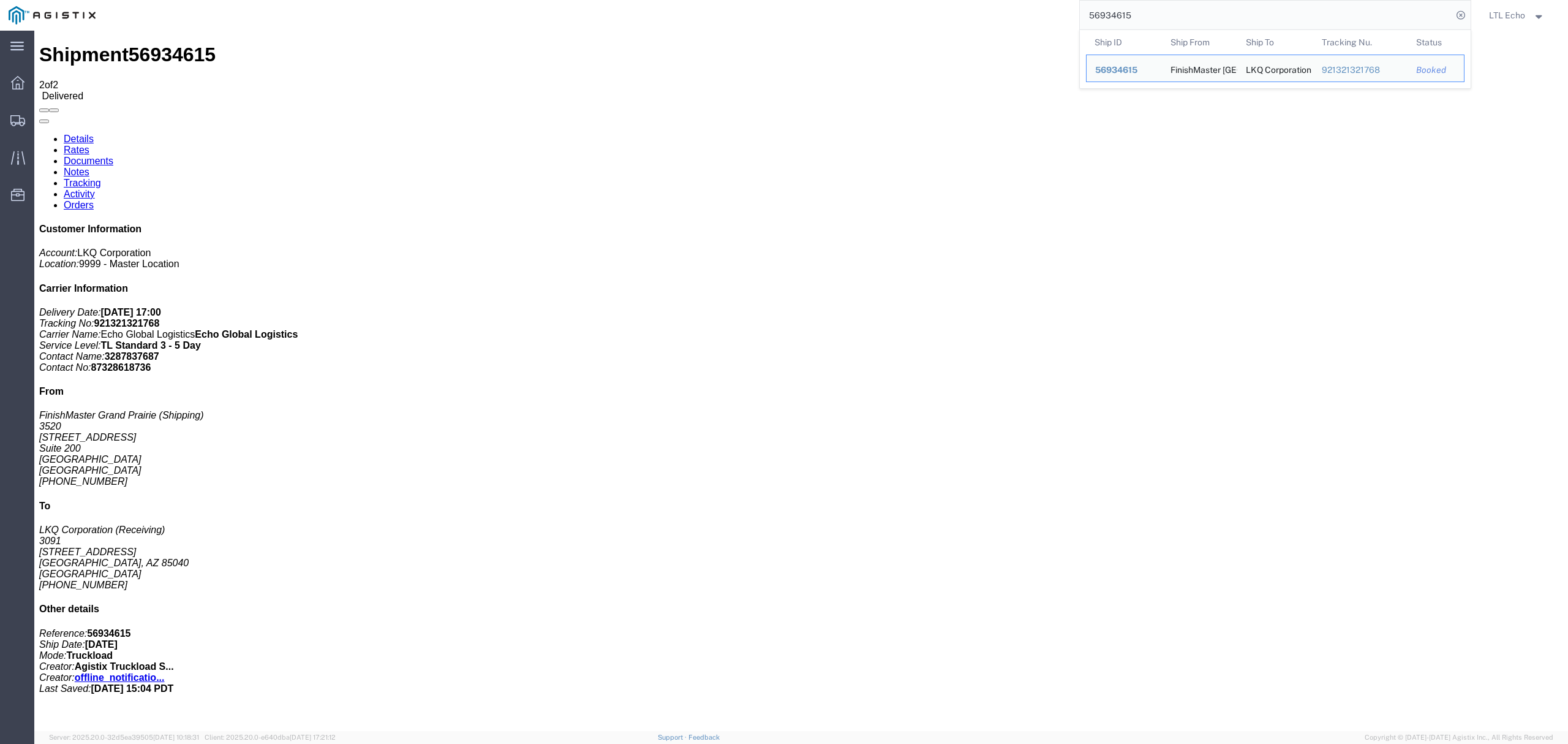
drag, startPoint x: 1169, startPoint y: 14, endPoint x: 841, endPoint y: -14, distance: 329.2
click at [841, 0] on html "main_menu Created with Sketch. Collapse Menu Dashboard Shipments Traffic Resour…" at bounding box center [784, 372] width 1568 height 744
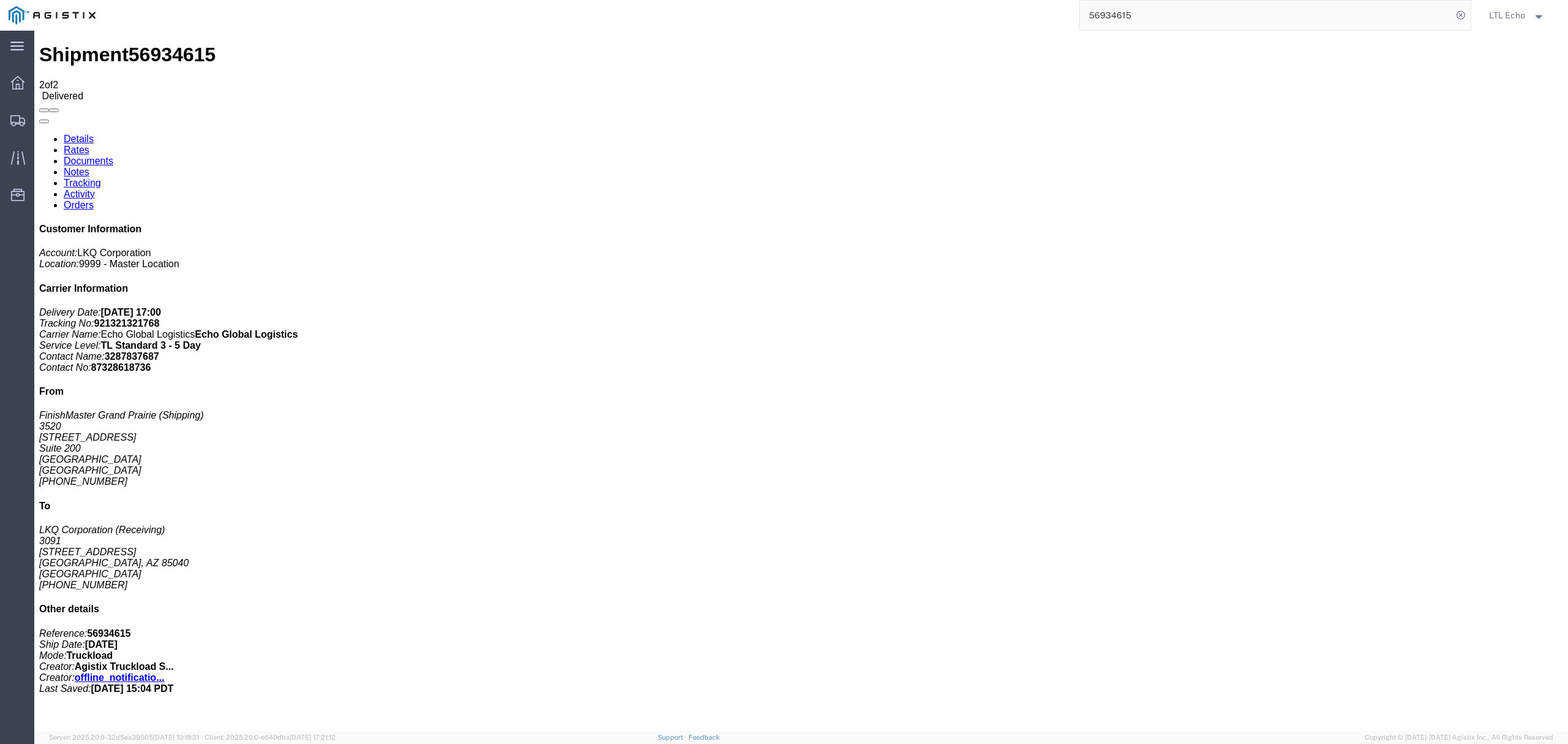
paste input "8176"
type input "56981765"
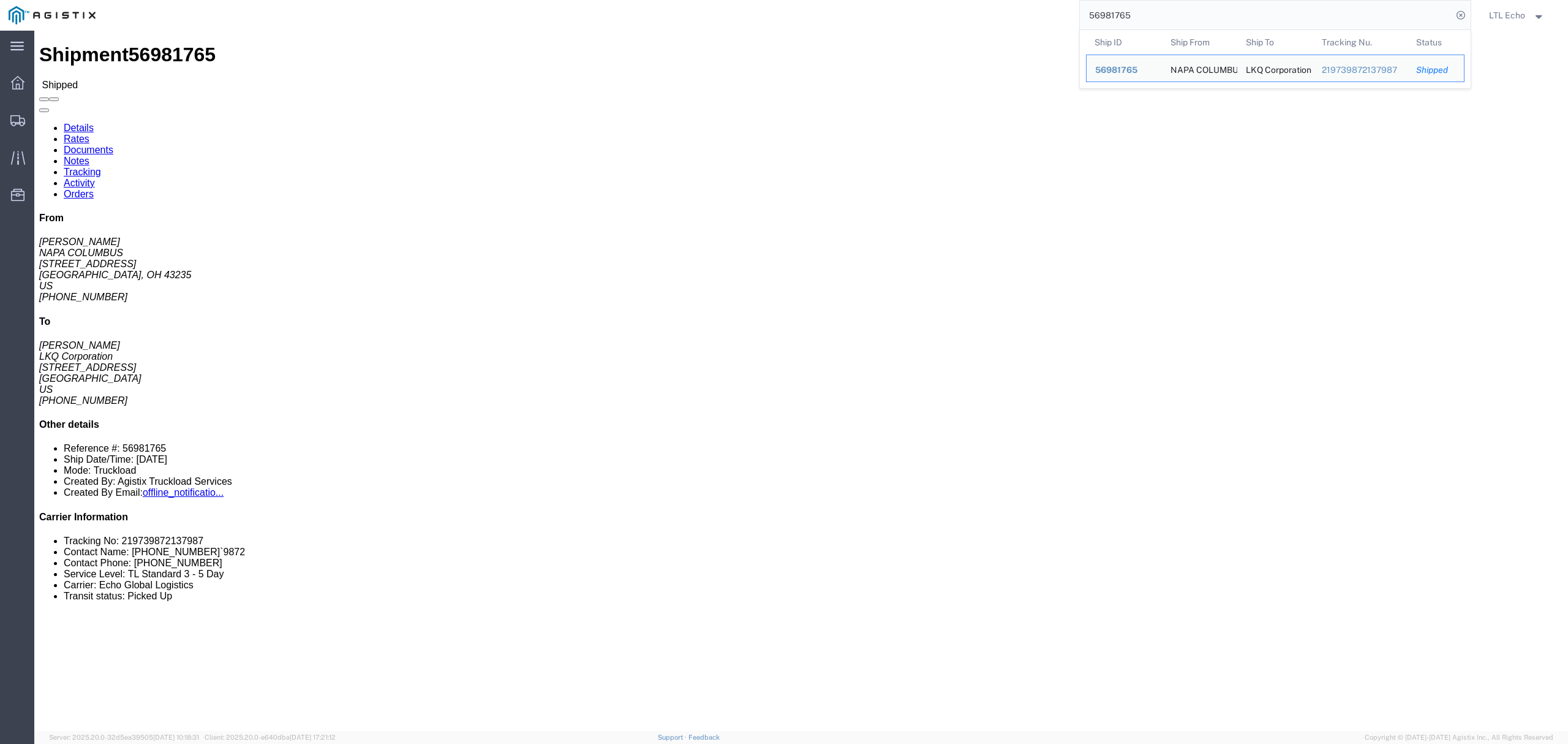
click link "Tracking"
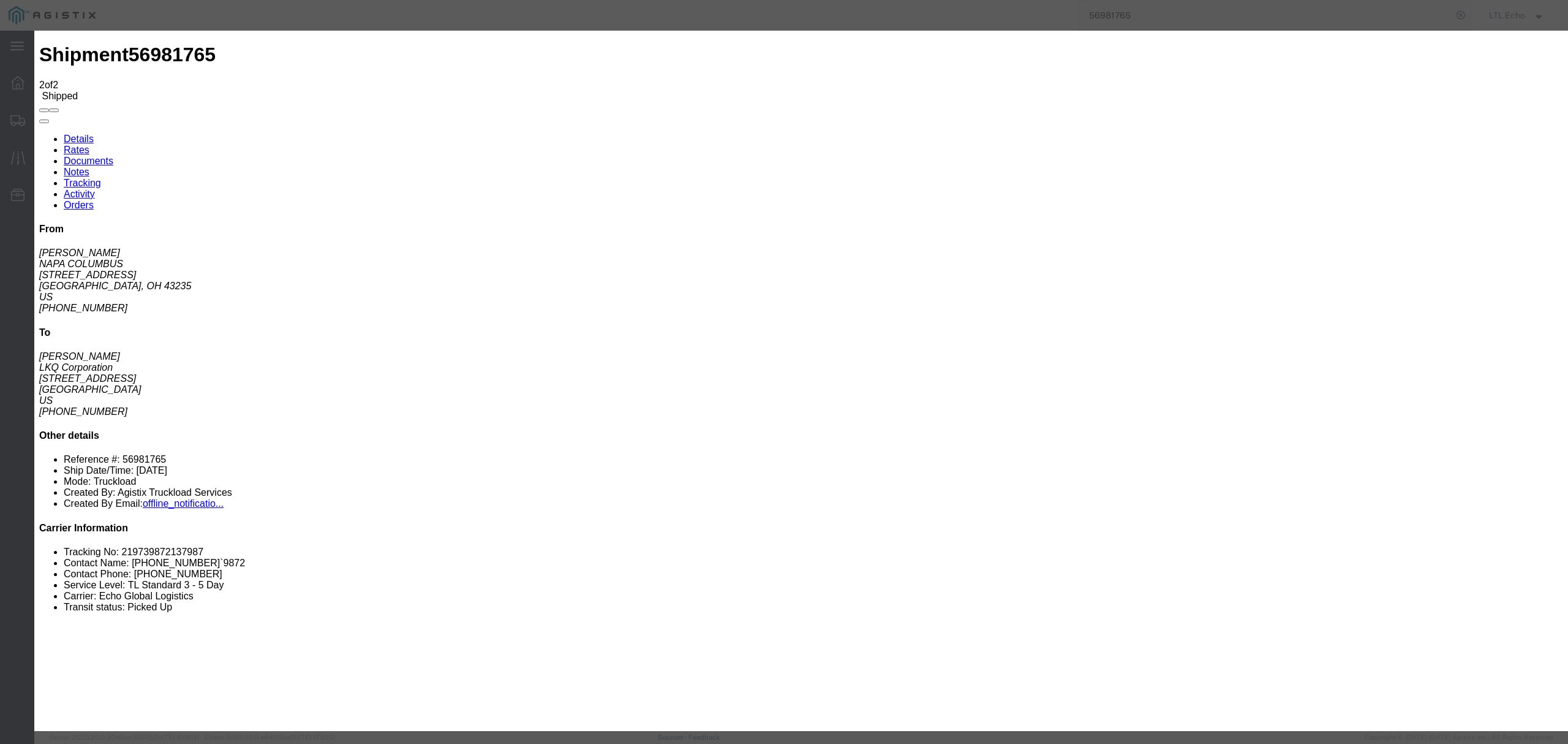
type input "[DATE]"
type input "5:00 PM"
select select "DELIVRED"
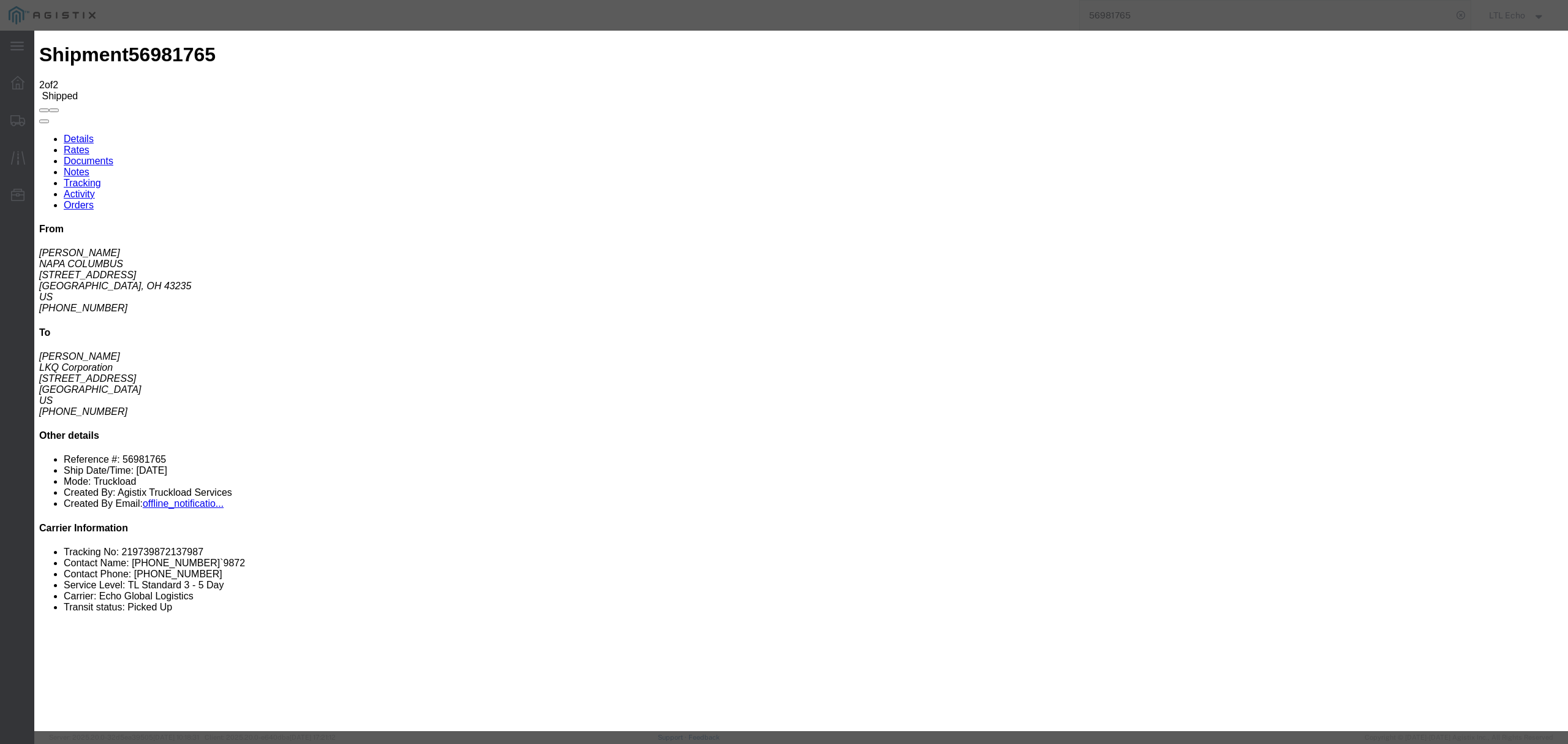
type input "[DATE]"
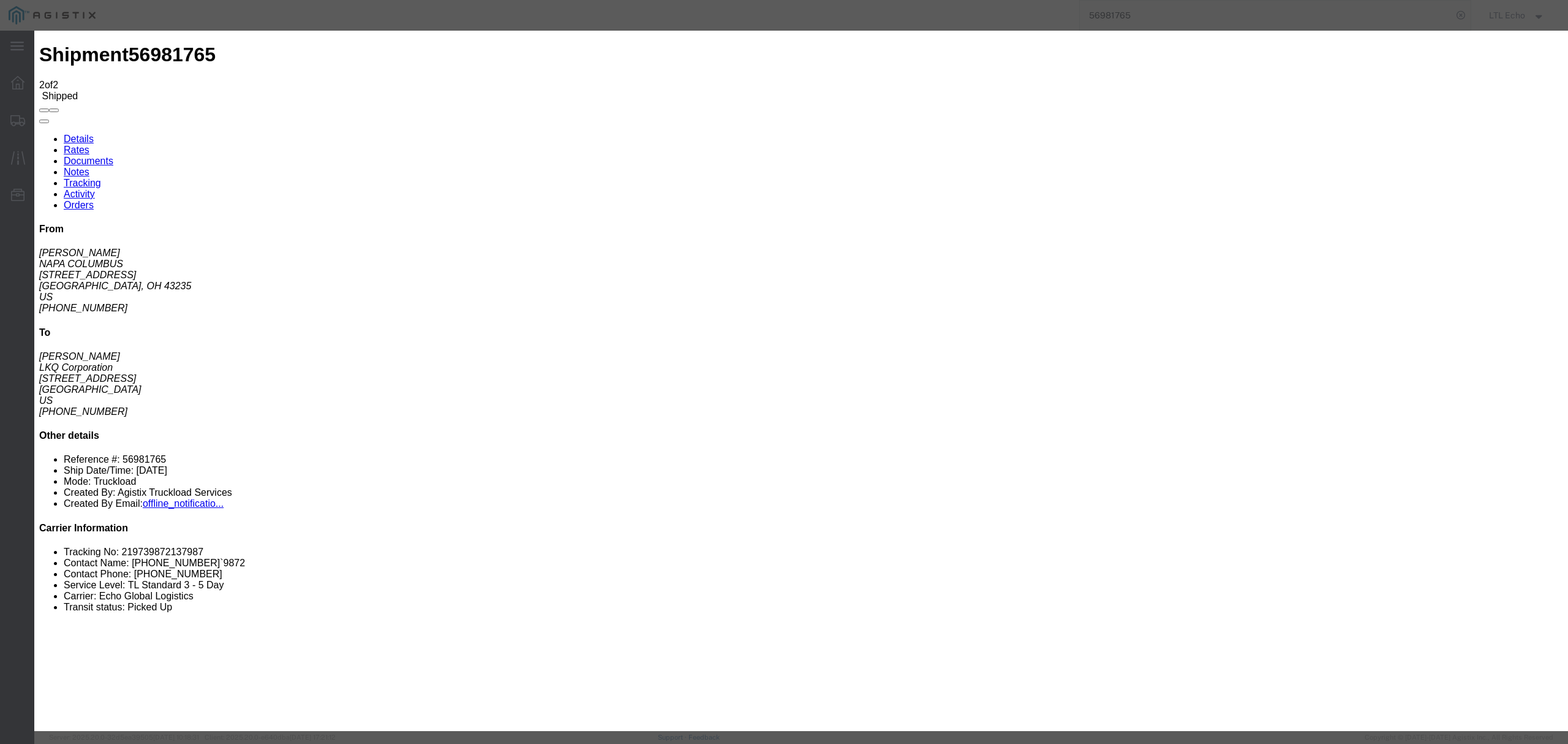
type input "[DATE]"
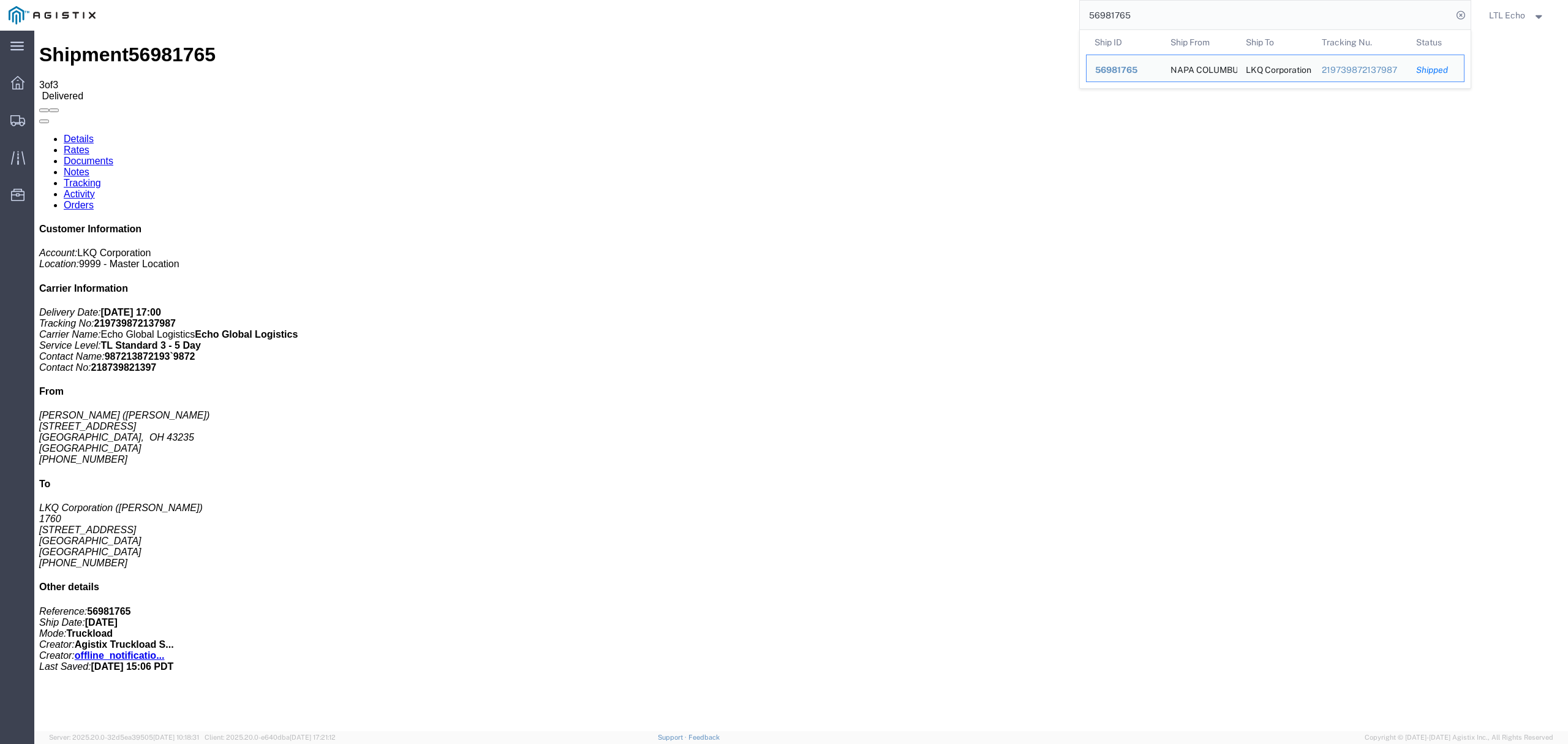
drag, startPoint x: 1157, startPoint y: 15, endPoint x: 859, endPoint y: 0, distance: 298.4
click at [882, 1] on div "56981765 Ship ID Ship From Ship To Tracking Nu. Status Ship ID 56981765 Ship Fr…" at bounding box center [788, 15] width 1367 height 30
paste input "3250"
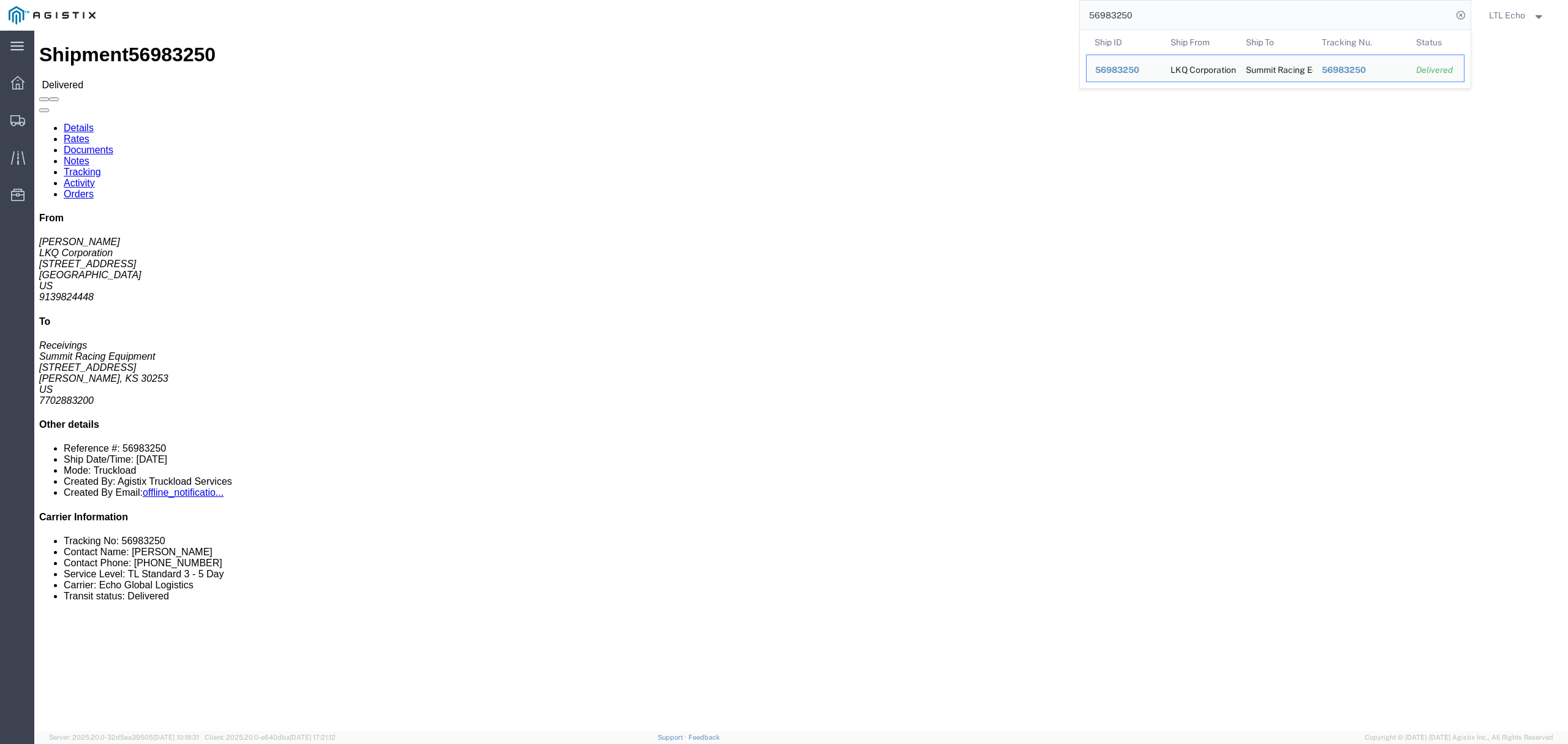
drag, startPoint x: 1170, startPoint y: 11, endPoint x: 943, endPoint y: -12, distance: 228.2
click at [943, 0] on html "main_menu Created with Sketch. Collapse Menu Dashboard Shipments Traffic Resour…" at bounding box center [784, 372] width 1568 height 744
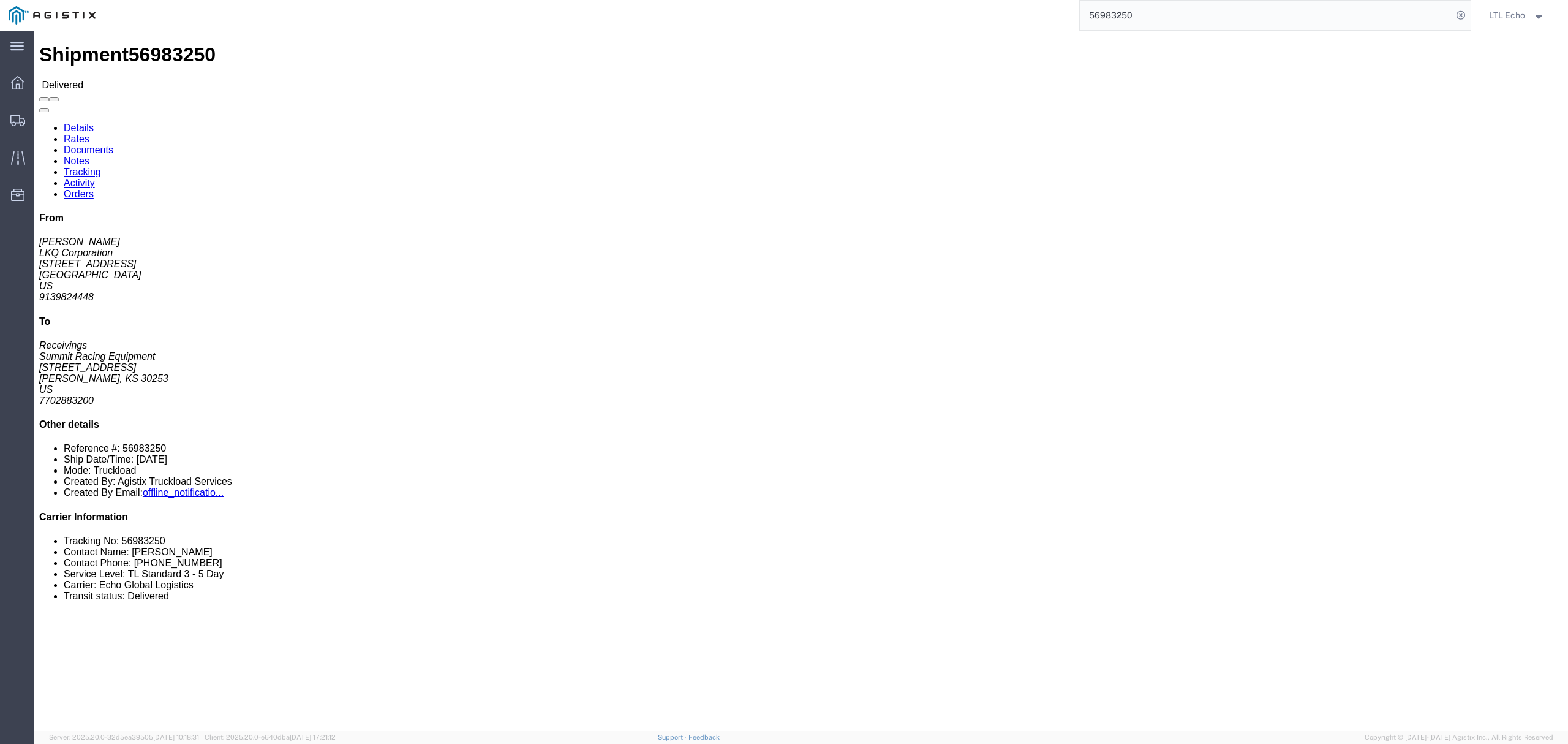
paste input "640968"
type input "56640968"
click link "Tracking"
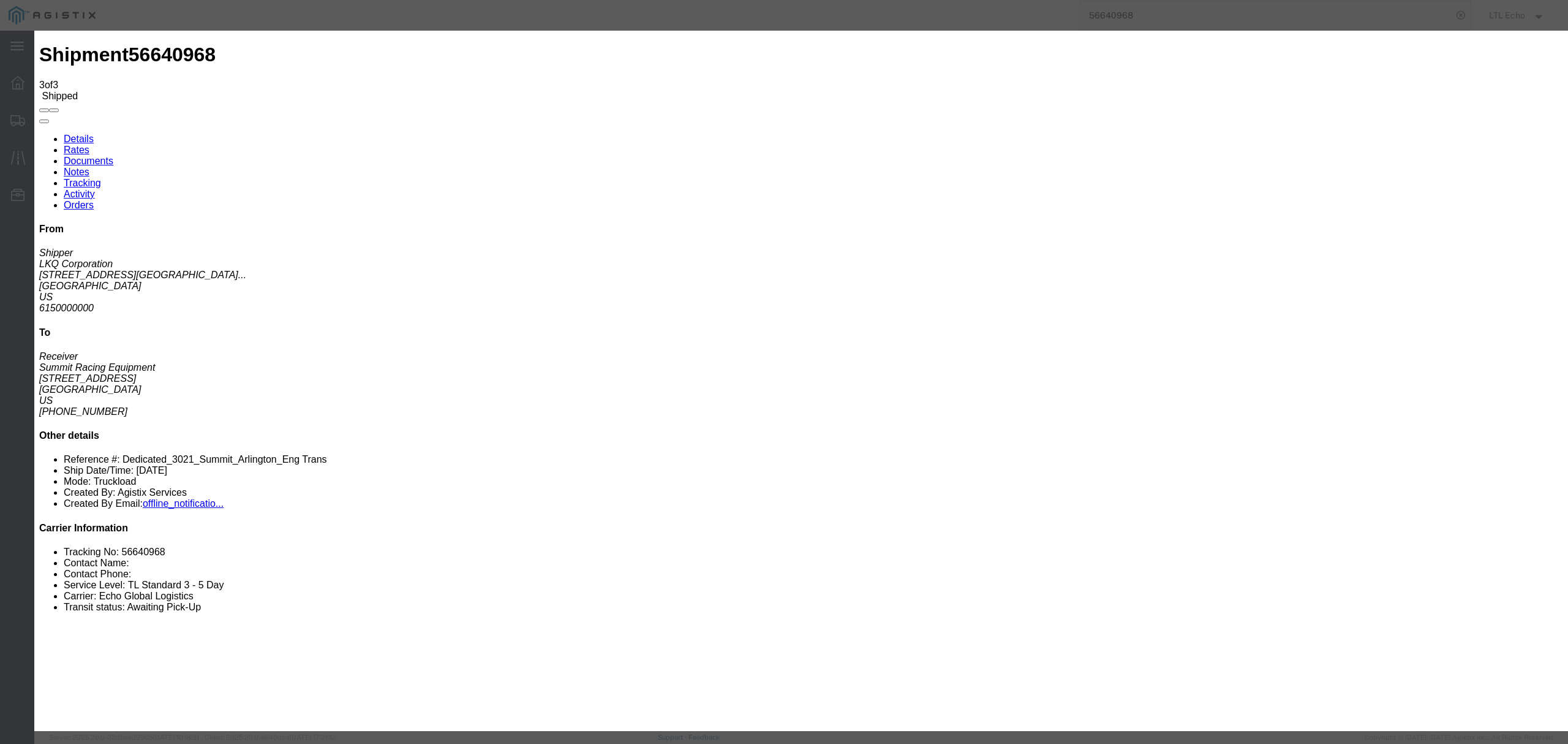
type input "[DATE]"
type input "5:00 PM"
select select "DELIVRED"
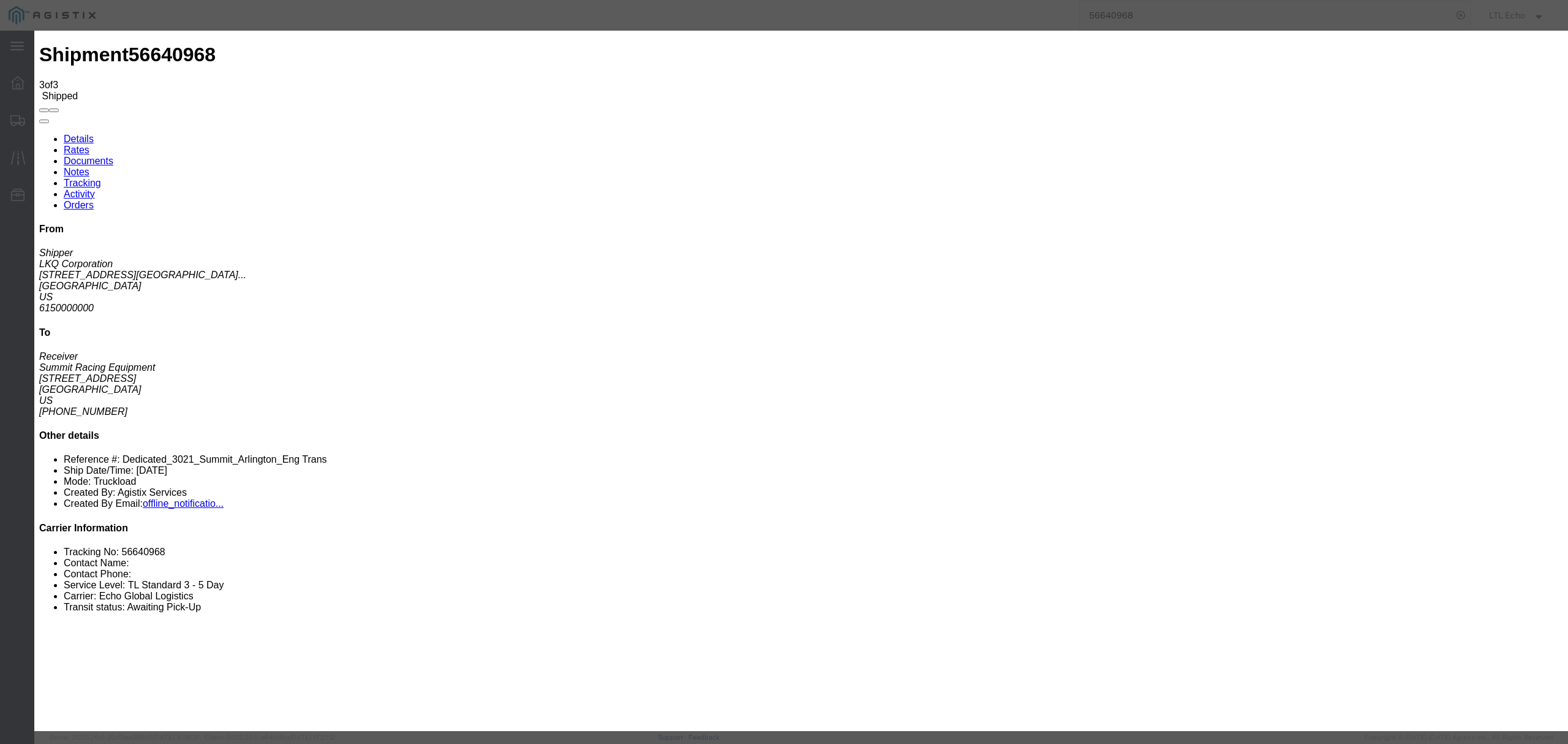
type input "[DATE]"
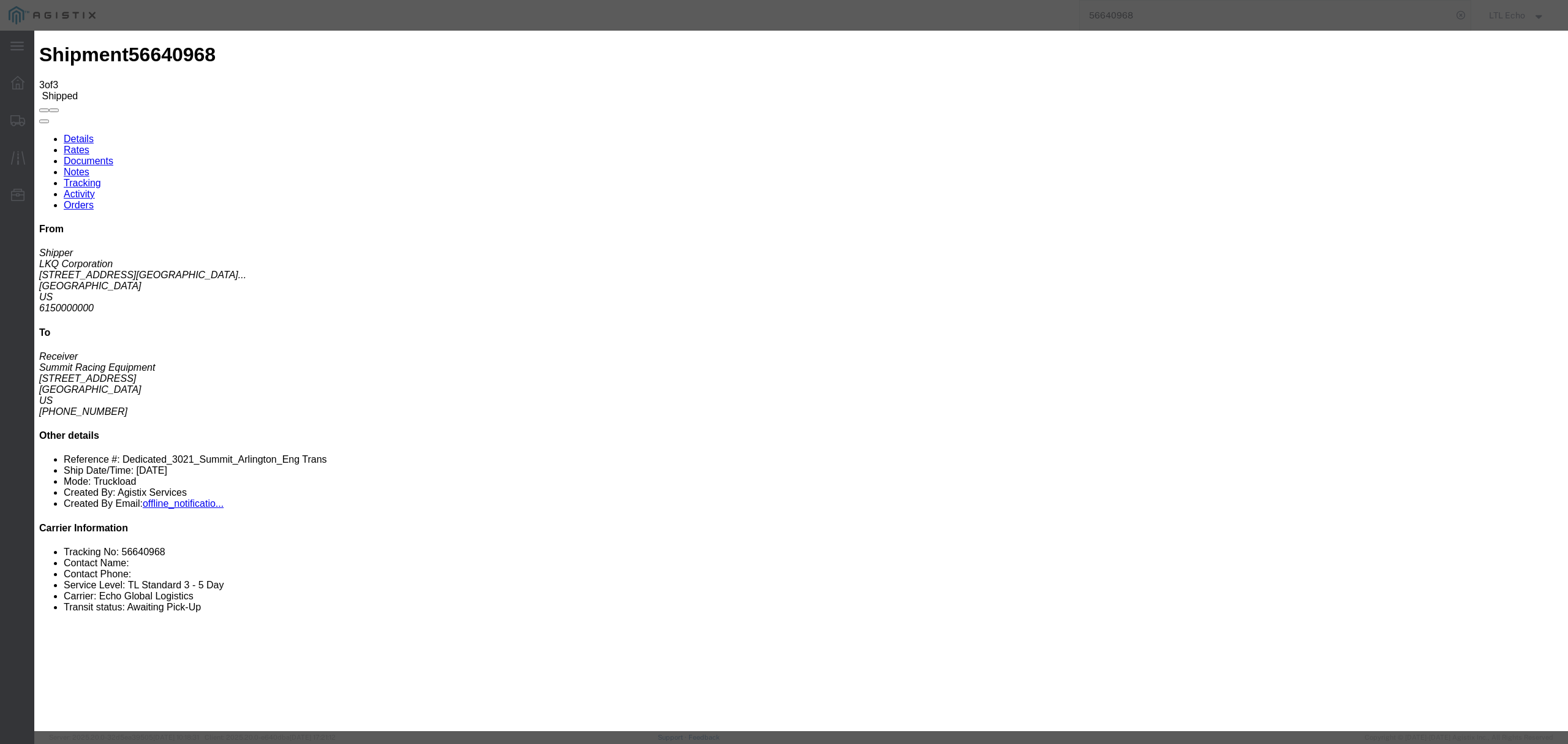
type input "[DATE]"
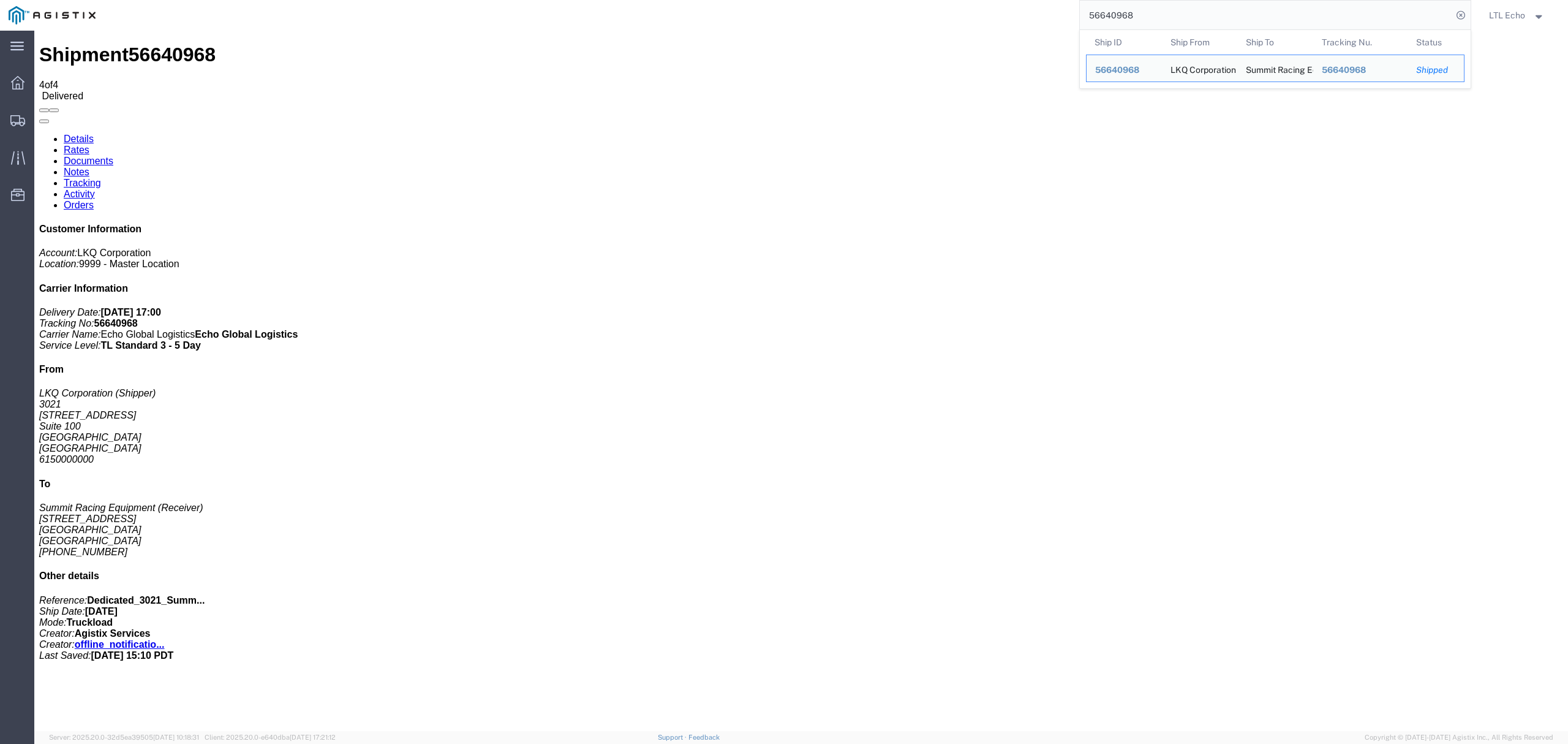
drag, startPoint x: 1164, startPoint y: 19, endPoint x: 904, endPoint y: -55, distance: 270.3
click at [904, 0] on html "main_menu Created with Sketch. Collapse Menu Dashboard Shipments Traffic Resour…" at bounding box center [784, 372] width 1568 height 744
paste input "994162"
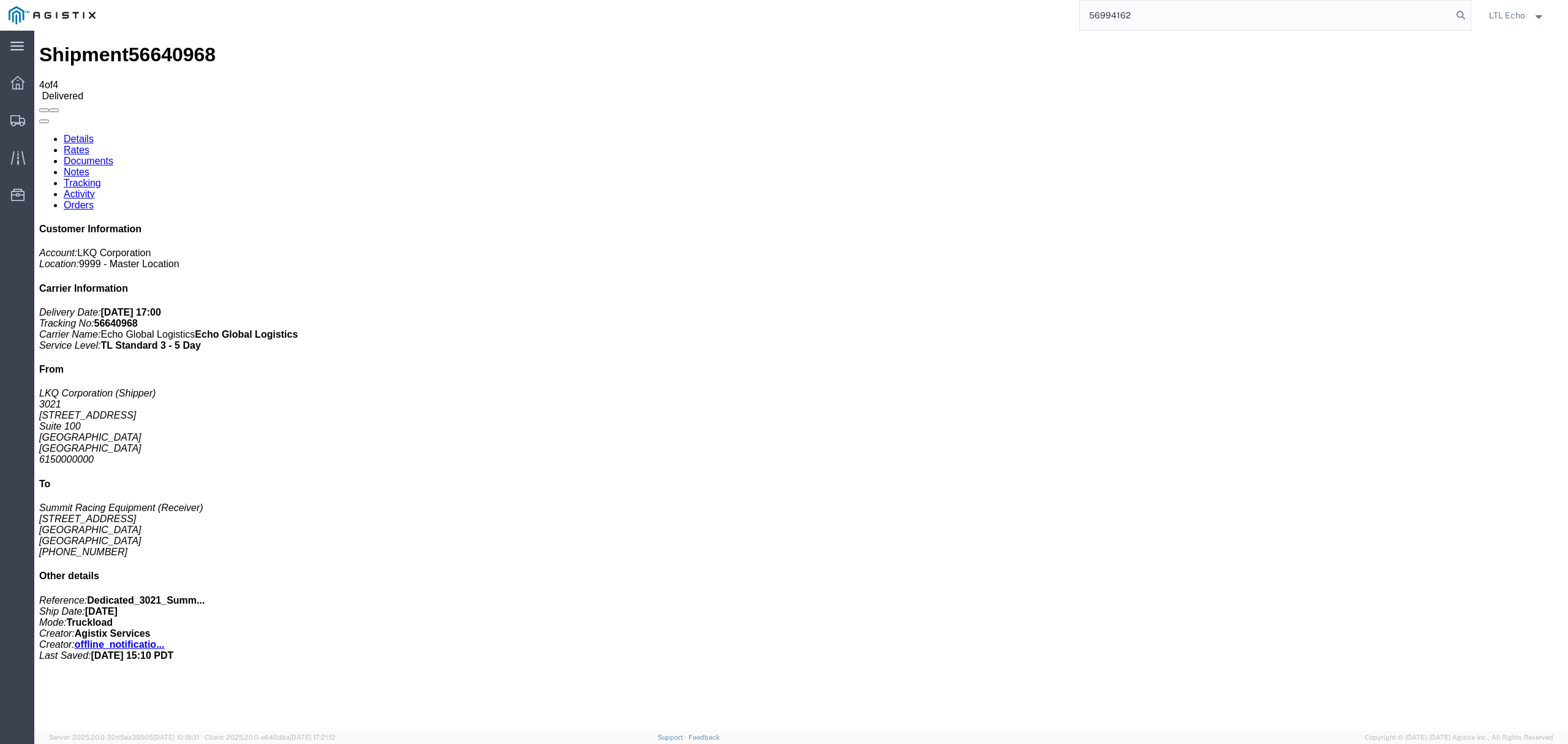
type input "56994162"
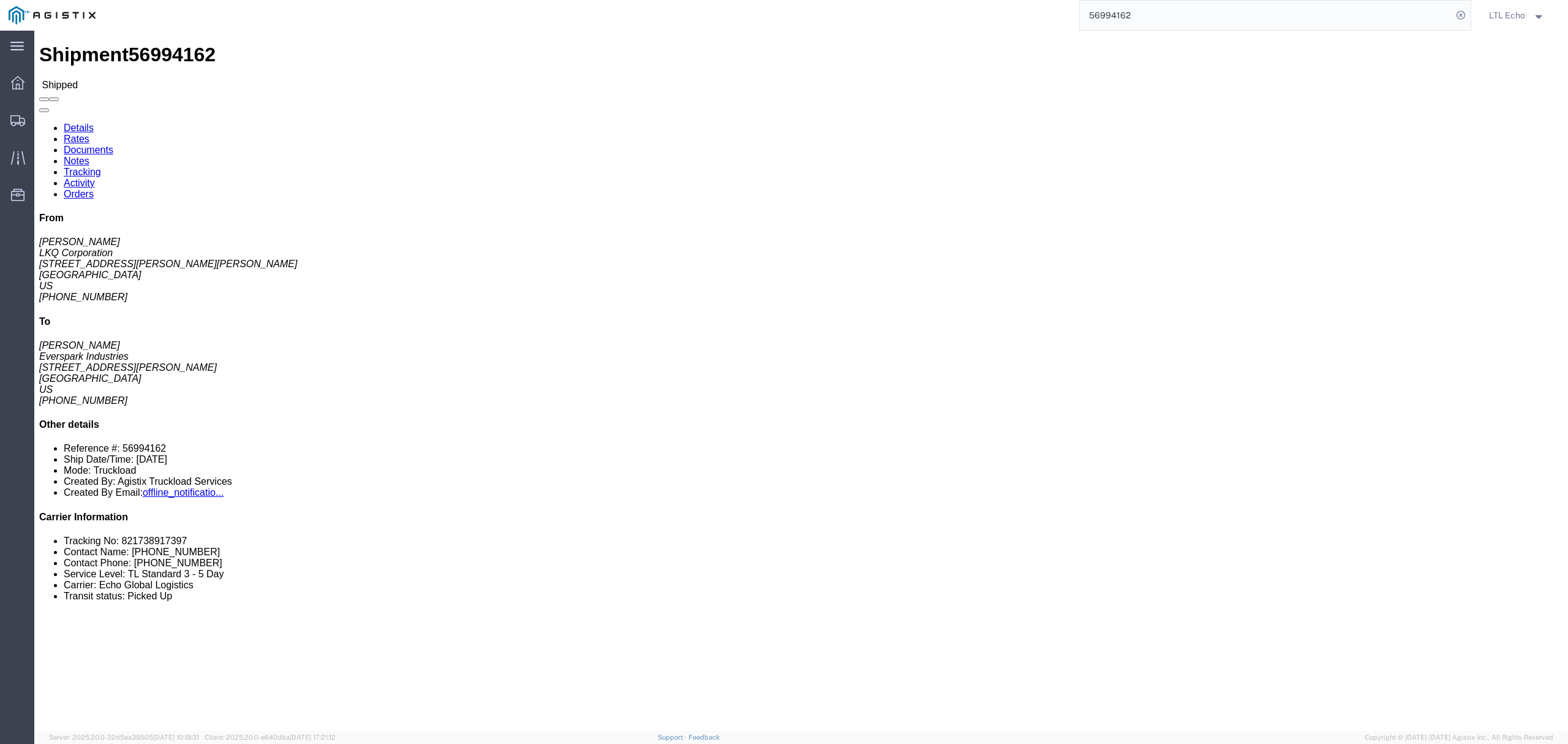
click link "Tracking"
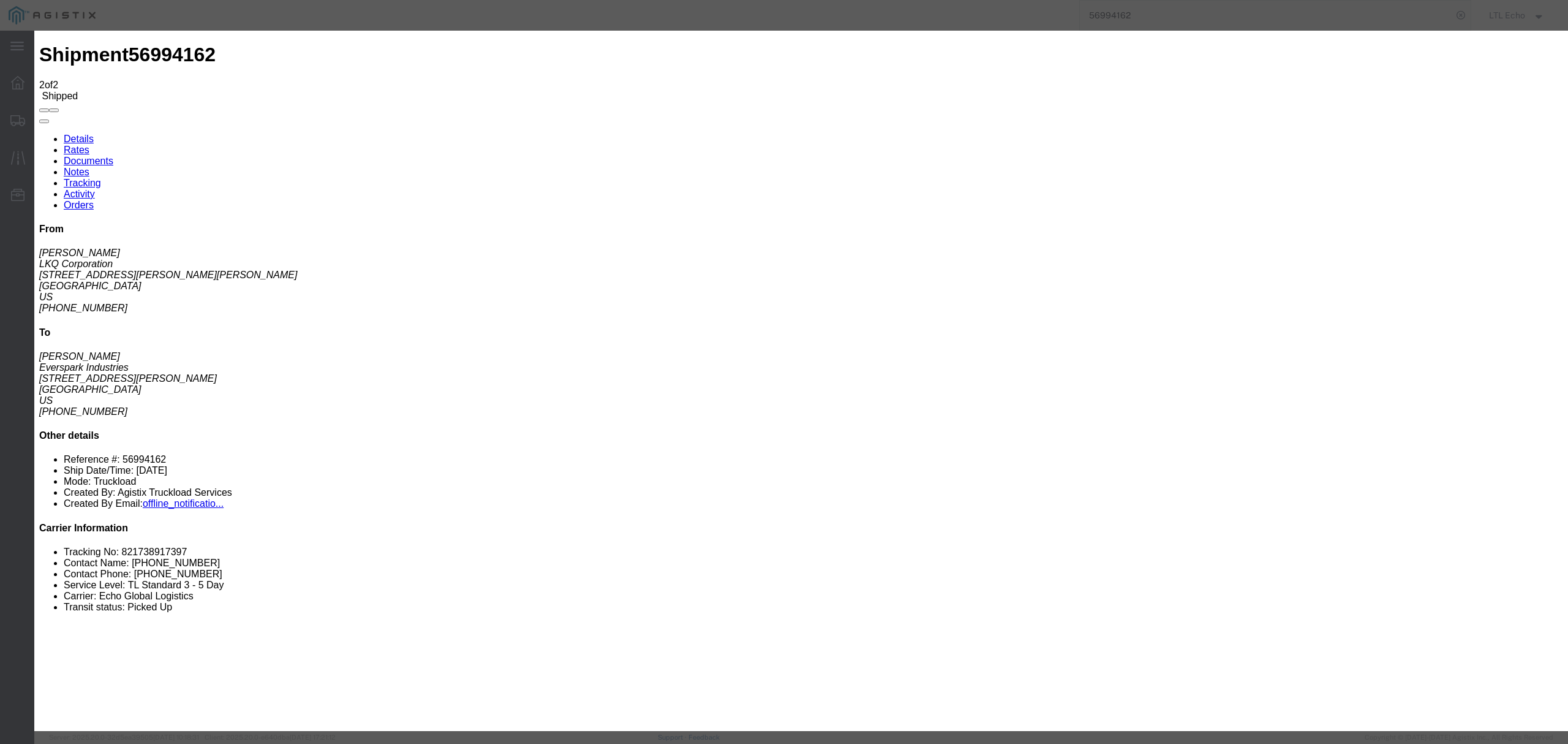
type input "[DATE]"
type input "5:00 PM"
type input "[DATE]"
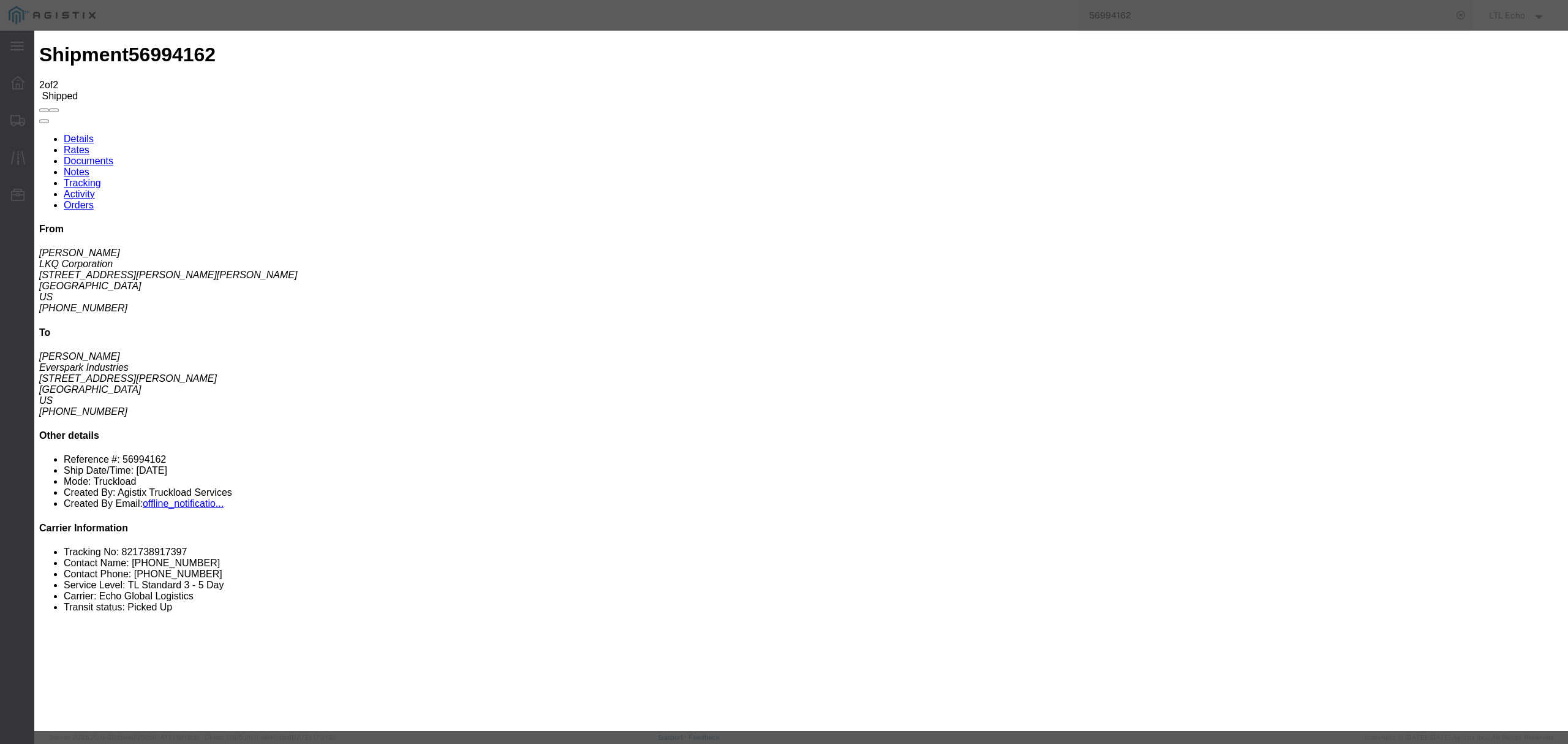
select select "DELIVRED"
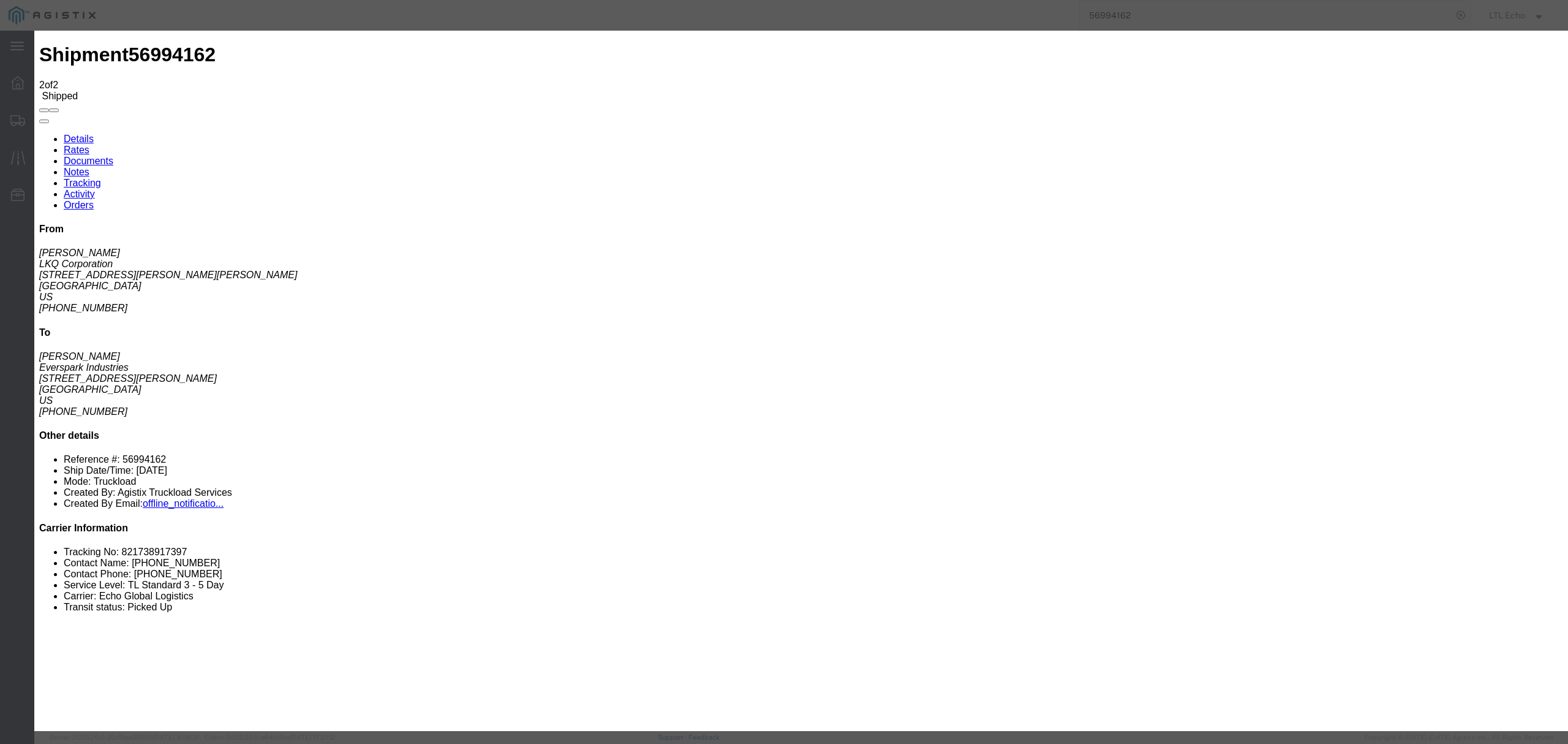
type input "[DATE]"
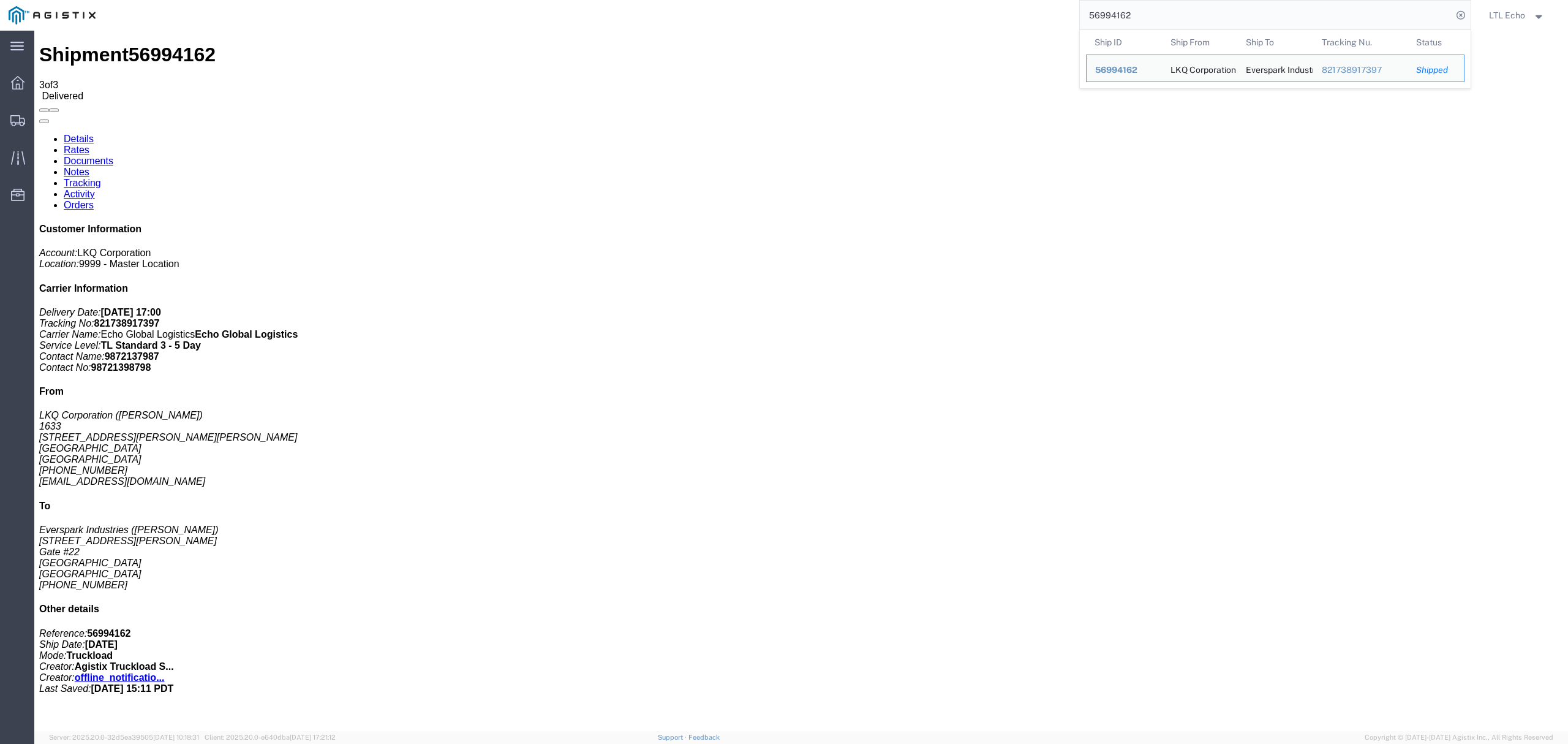
drag, startPoint x: 1149, startPoint y: 20, endPoint x: 824, endPoint y: -3, distance: 325.8
click at [824, 0] on html "main_menu Created with Sketch. Collapse Menu Dashboard Shipments Traffic Resour…" at bounding box center [784, 372] width 1568 height 744
paste input "78806"
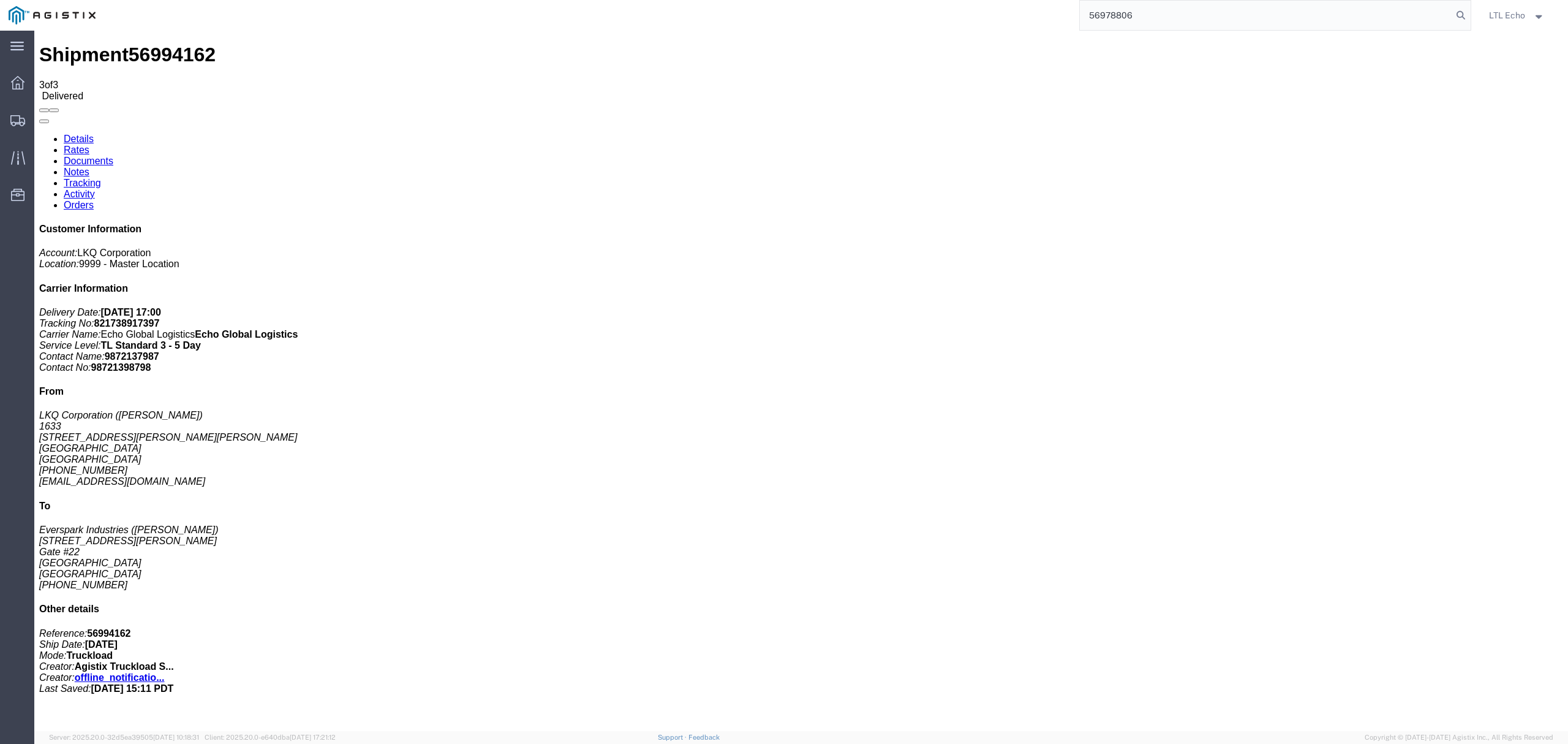
type input "56978806"
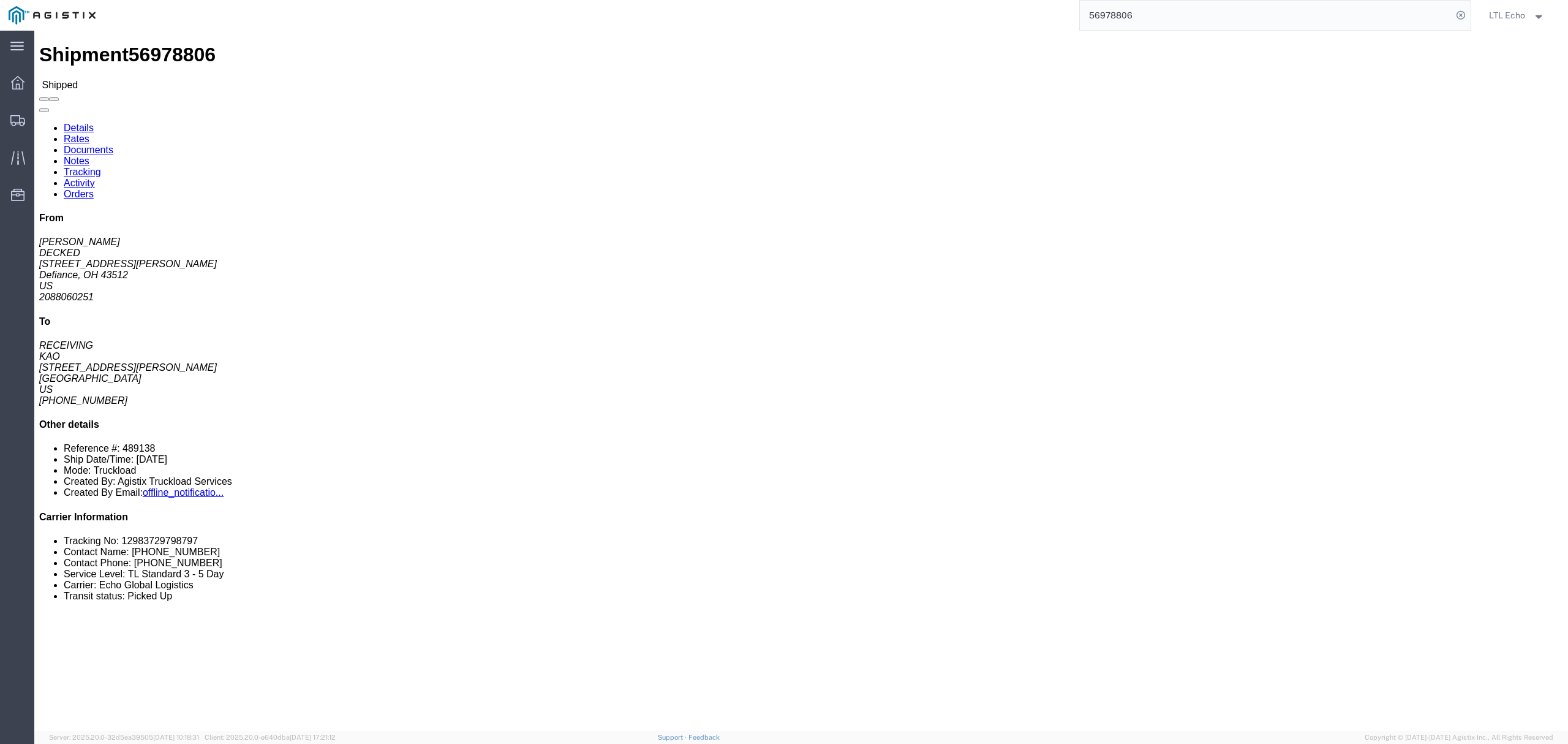
click link "Tracking"
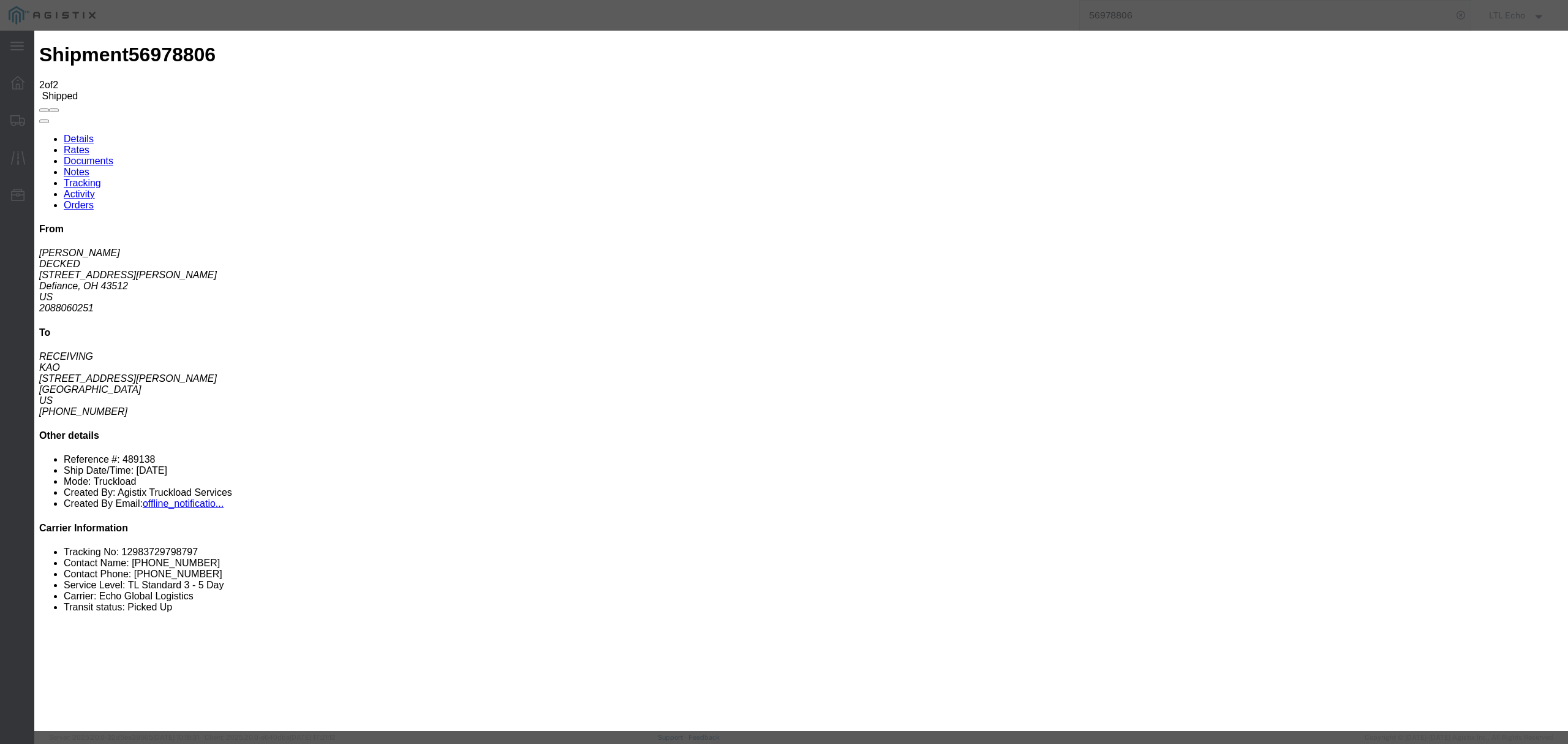
type input "[DATE]"
type input "5:00 PM"
type input "[DATE]"
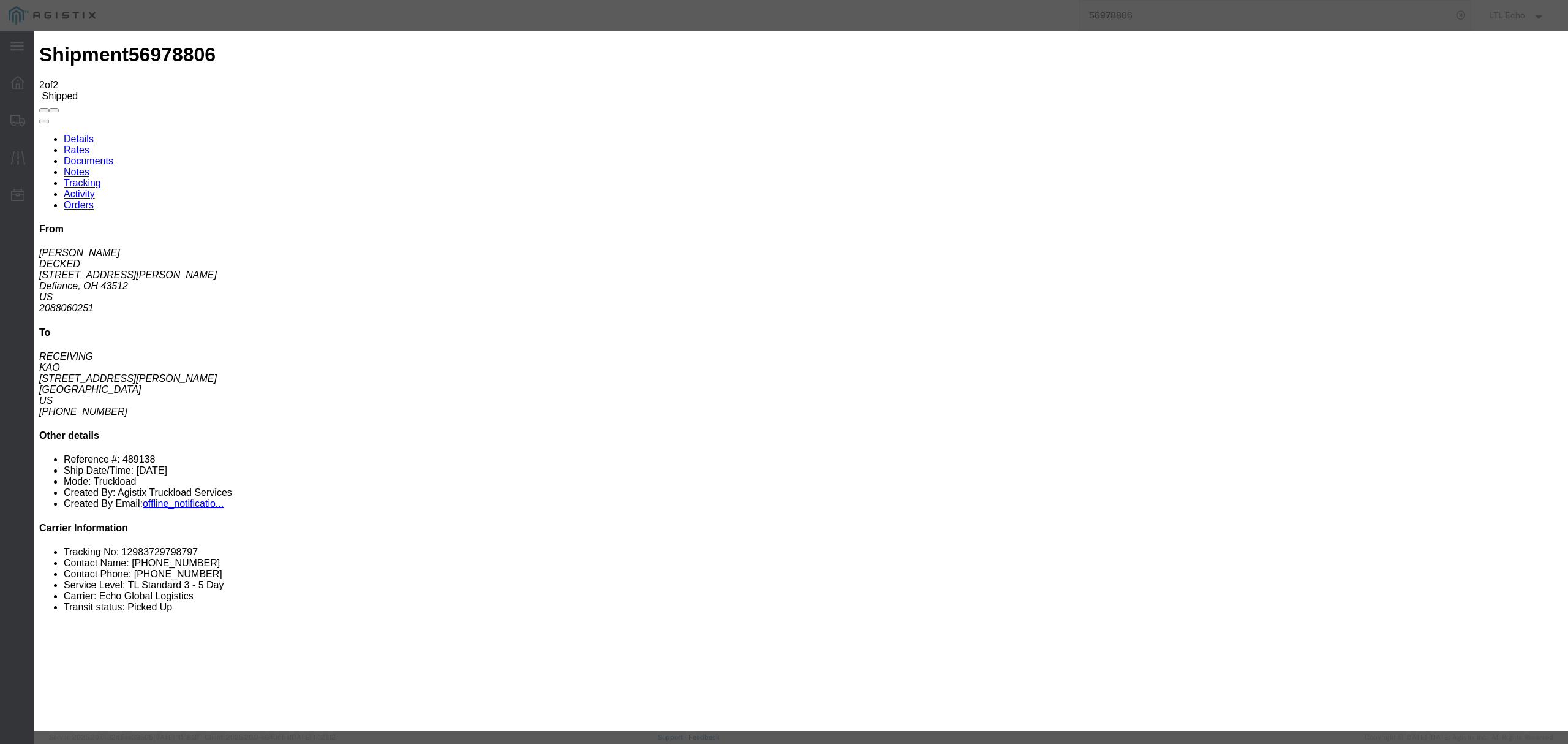
select select "DELIVRED"
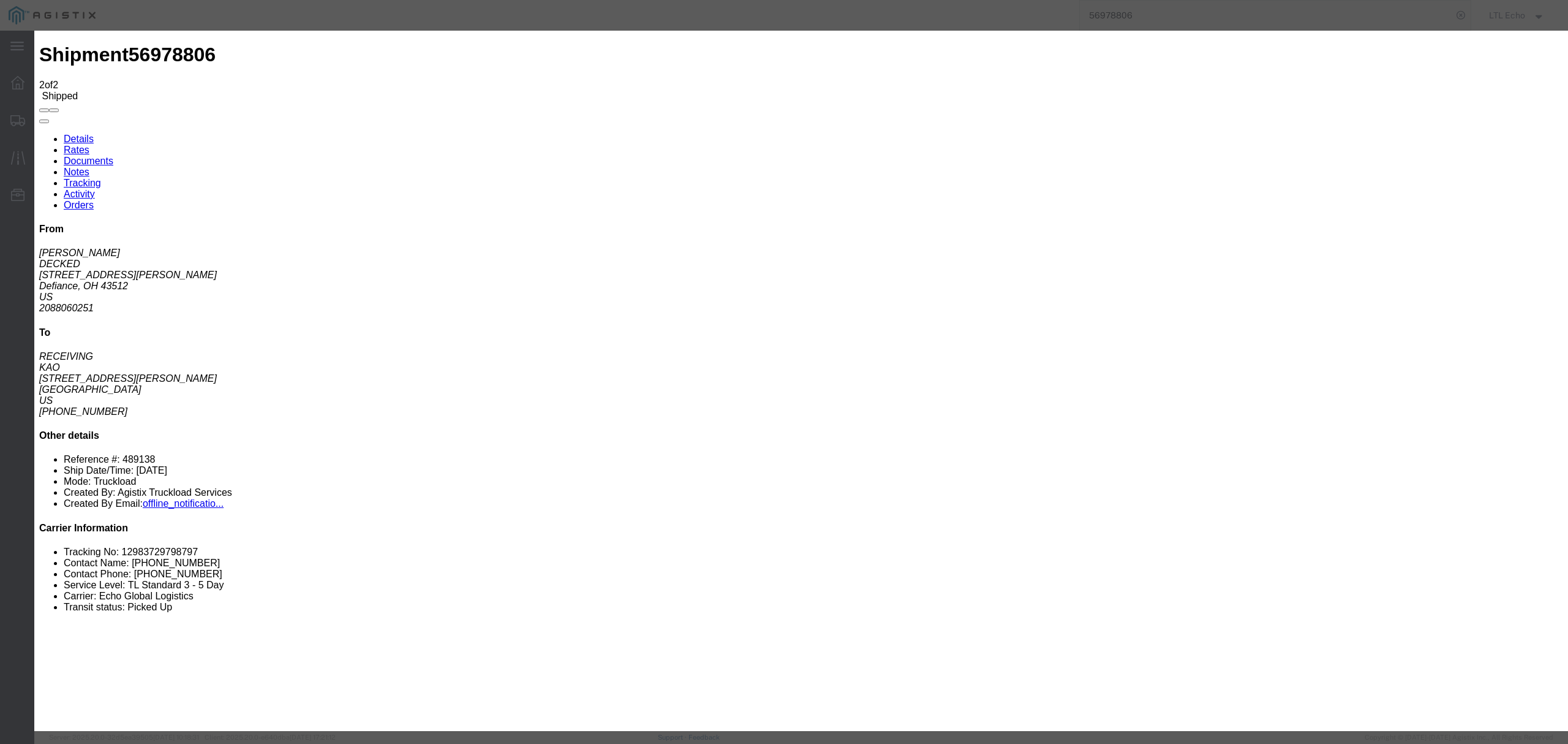
type input "[DATE]"
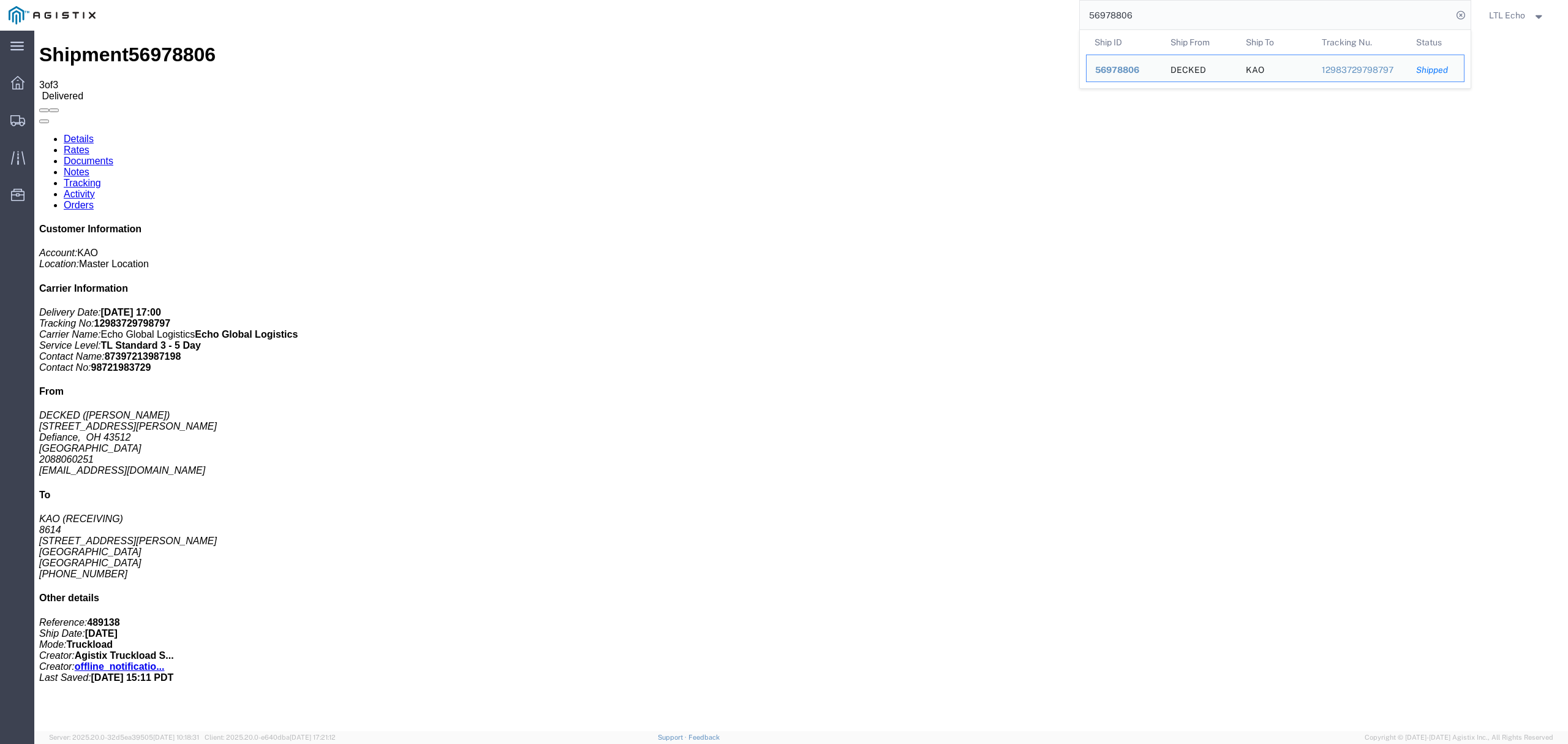
drag, startPoint x: 1160, startPoint y: 18, endPoint x: 757, endPoint y: 0, distance: 403.4
click at [812, 4] on div "56978806 Ship ID Ship From Ship To Tracking Nu. Status Ship ID 56978806 Ship Fr…" at bounding box center [788, 15] width 1367 height 30
paste input "661614"
type input "56661614"
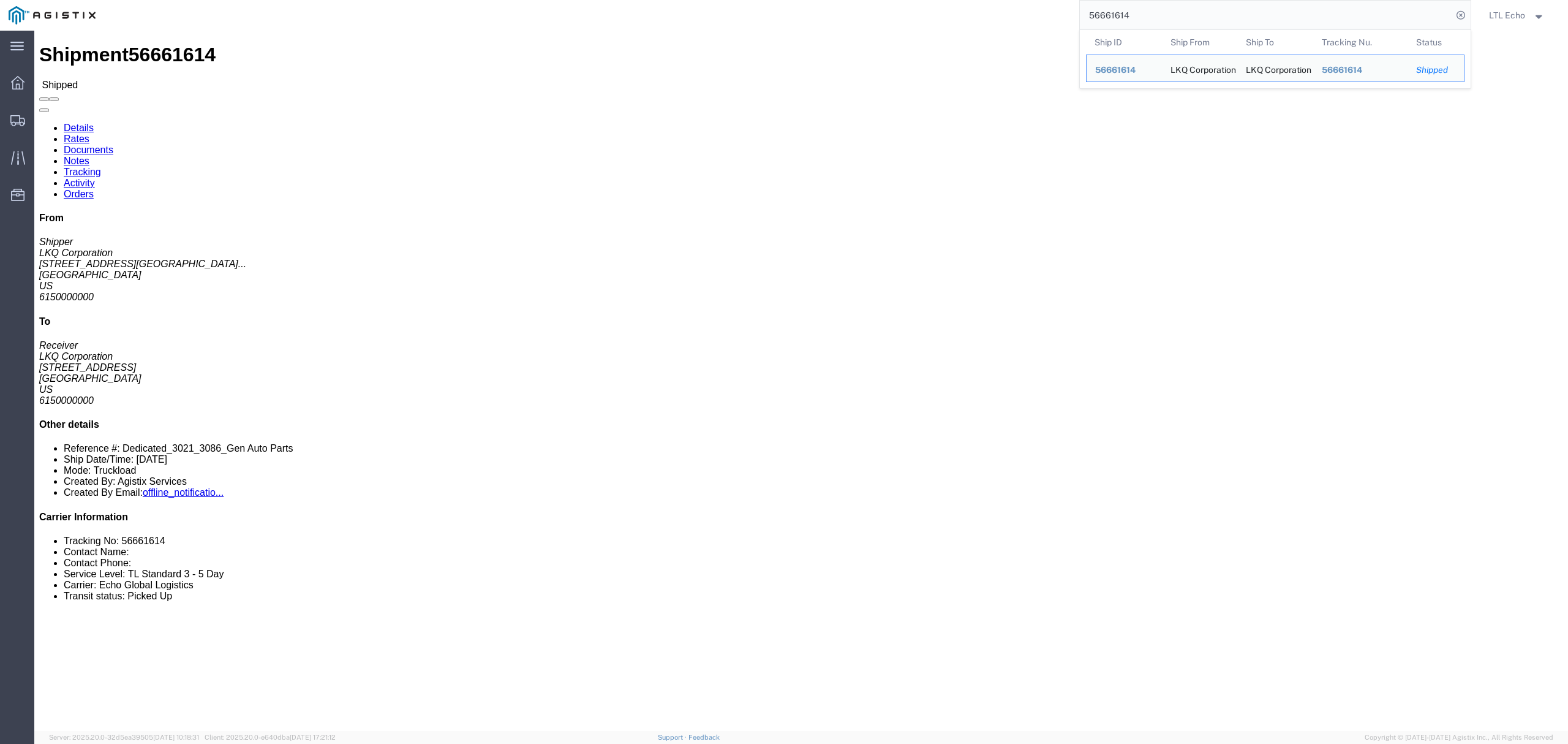
click link "Tracking"
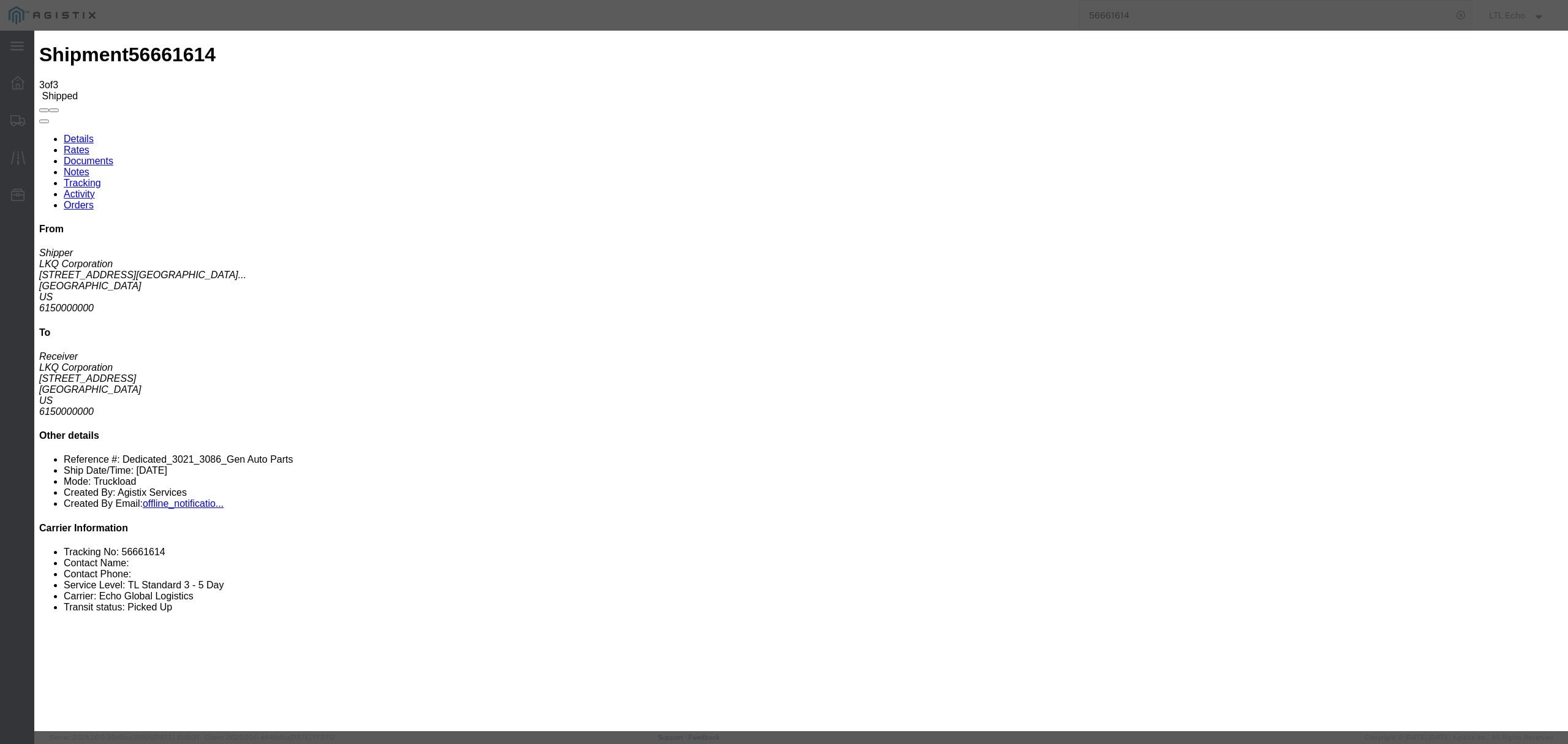
type input "[DATE]"
type input "5:00 PM"
type input "[DATE]"
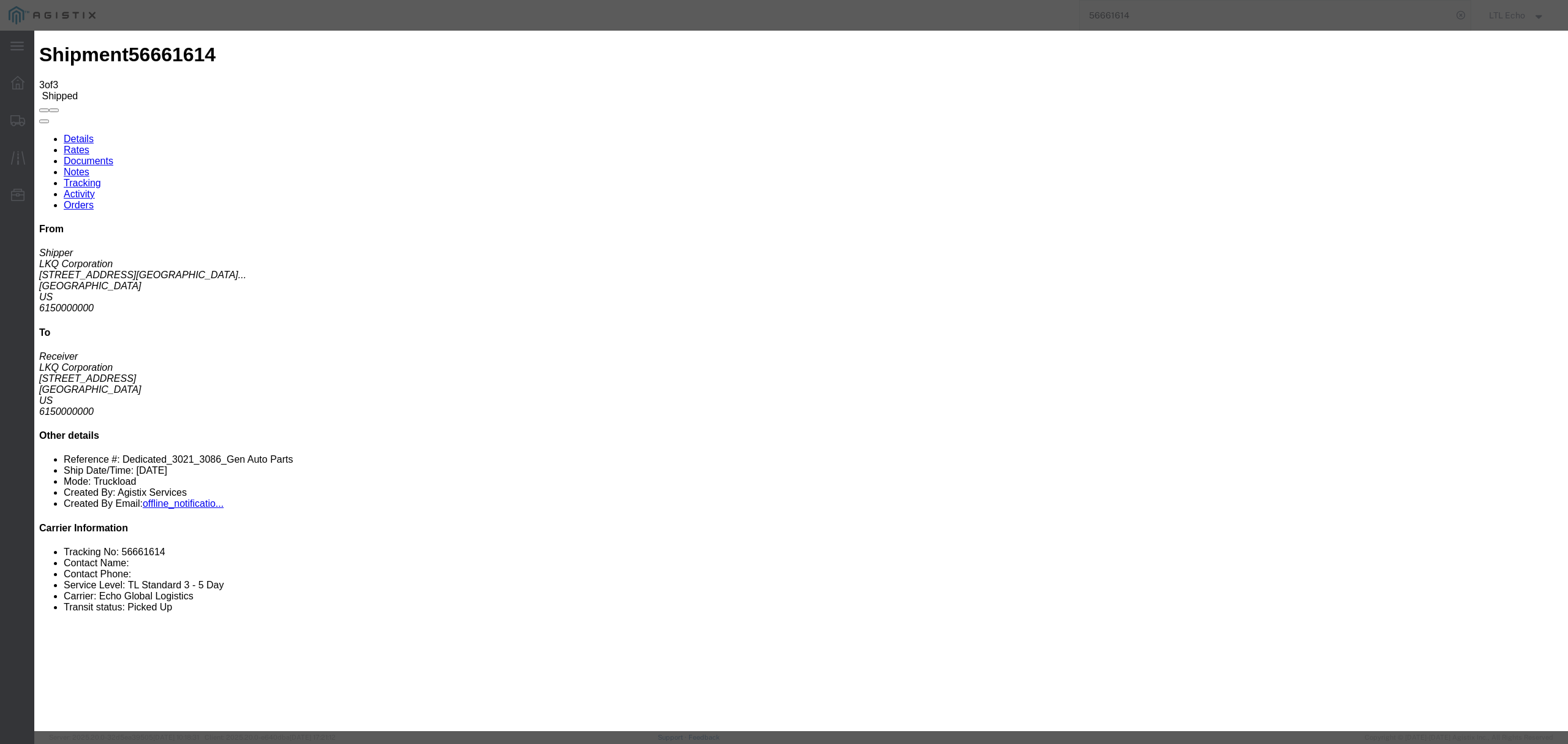
select select "DELIVRED"
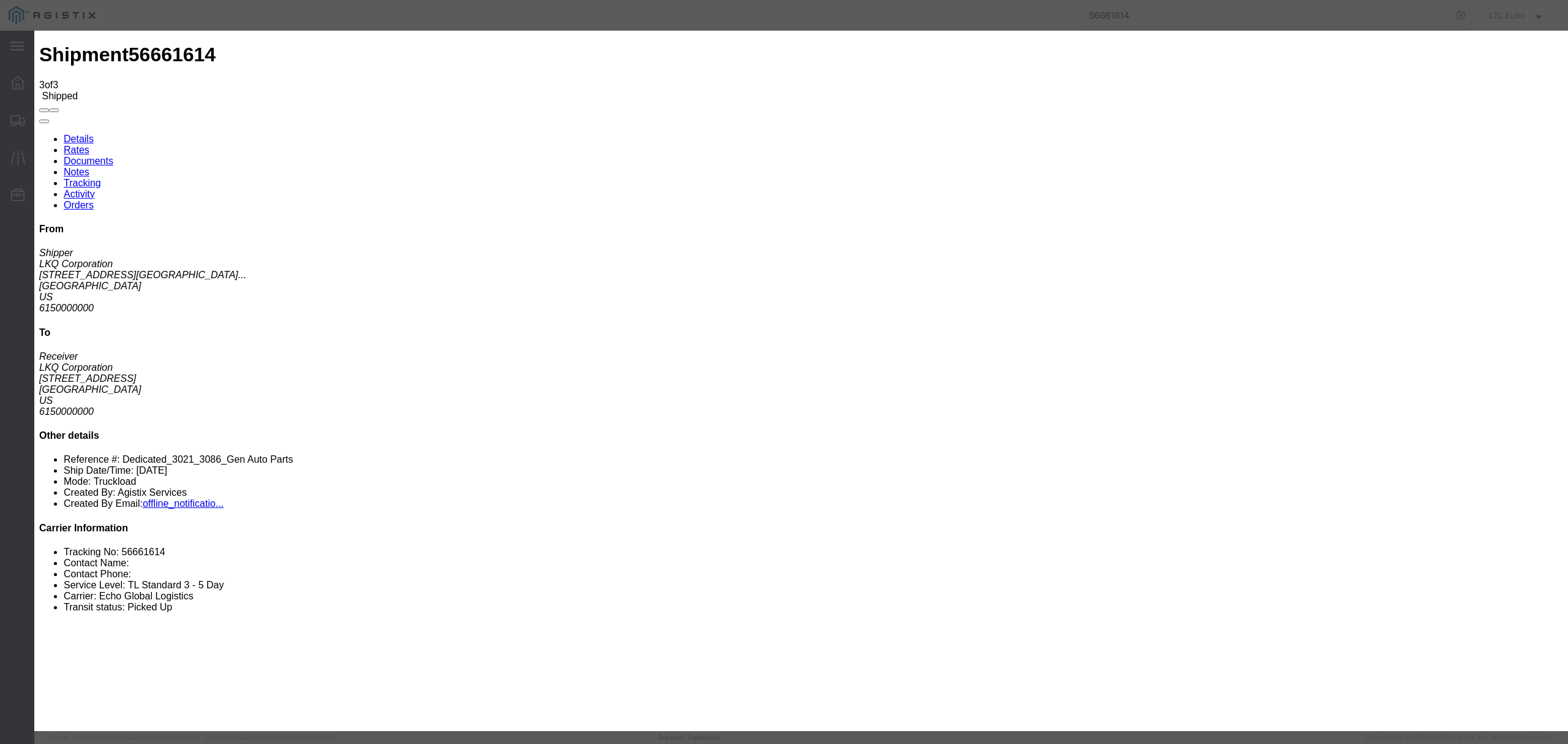
type input "[DATE]"
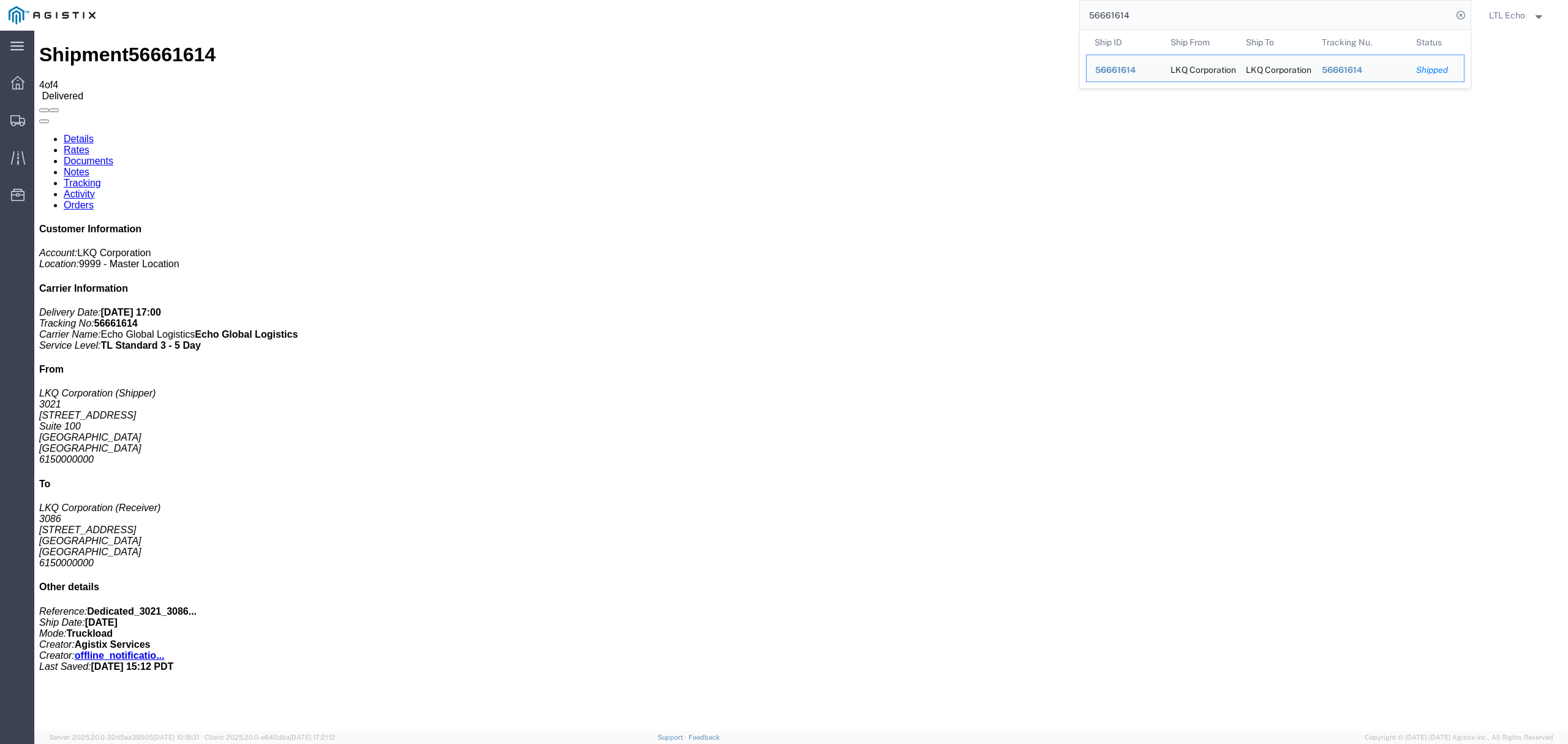
drag, startPoint x: 1147, startPoint y: 19, endPoint x: 876, endPoint y: 1, distance: 271.6
click at [911, 4] on div "56661614 Ship ID Ship From Ship To Tracking Nu. Status Ship ID 56661614 Ship Fr…" at bounding box center [788, 15] width 1367 height 30
paste input "997407"
type input "56997407"
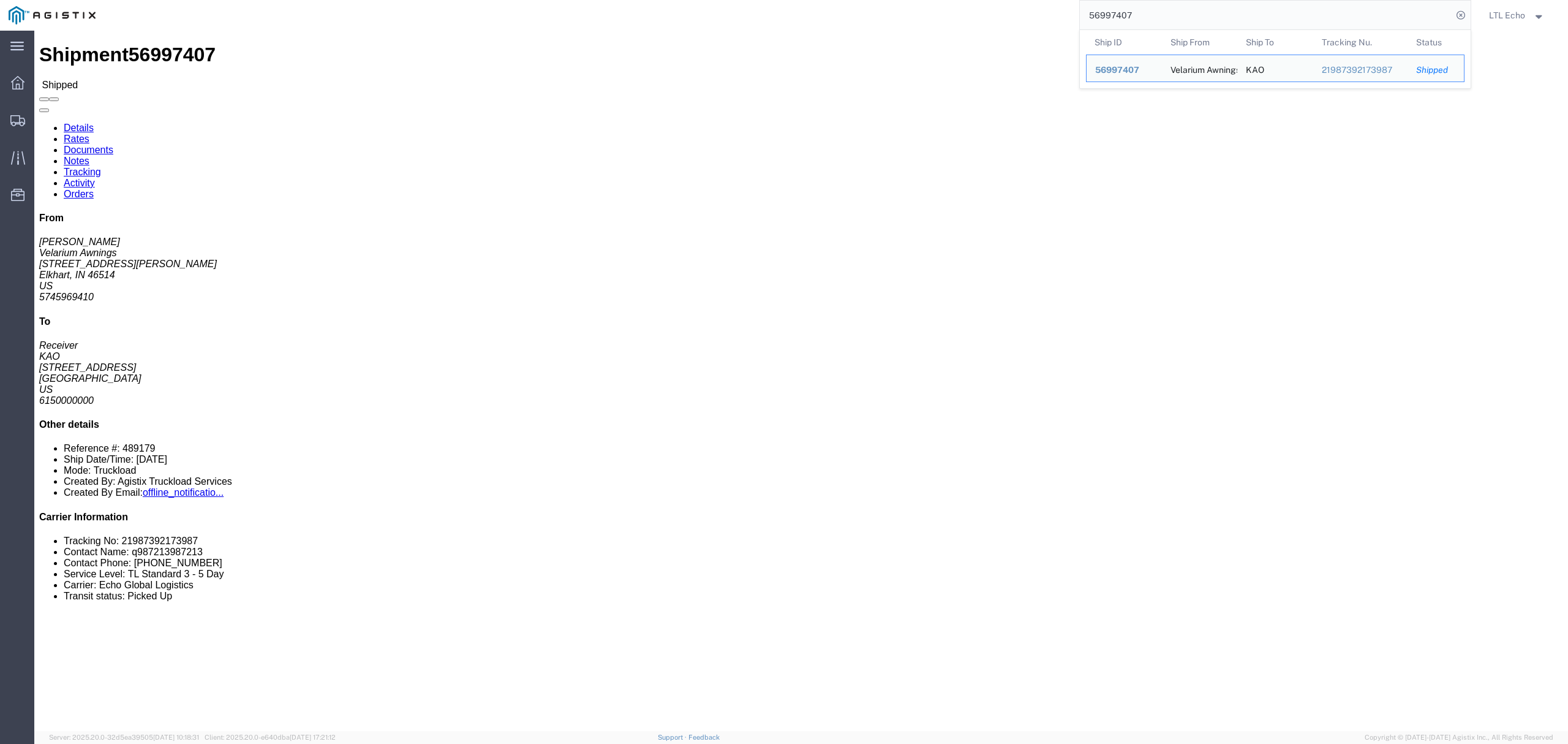
click link "Tracking"
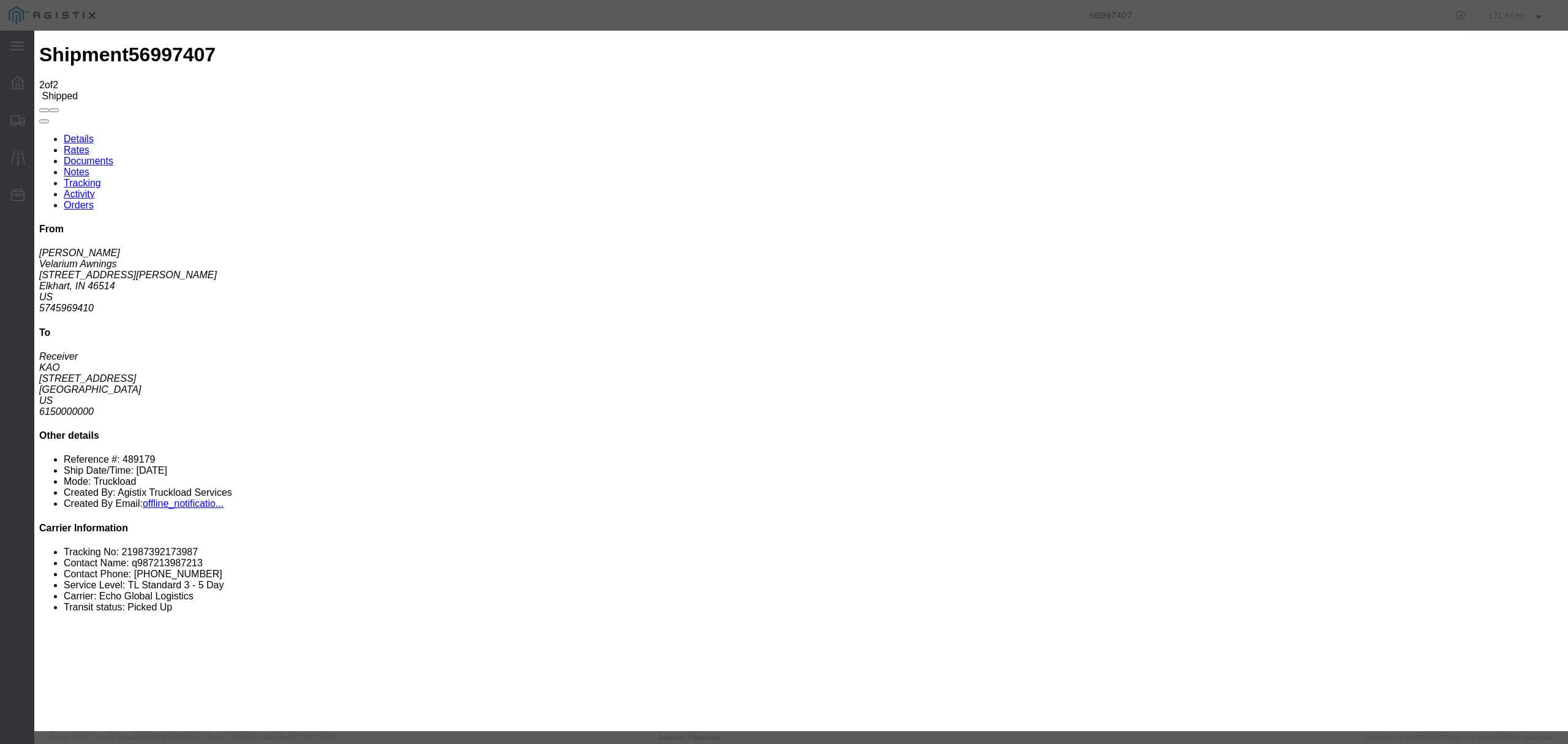
type input "[DATE]"
type input "5:00 PM"
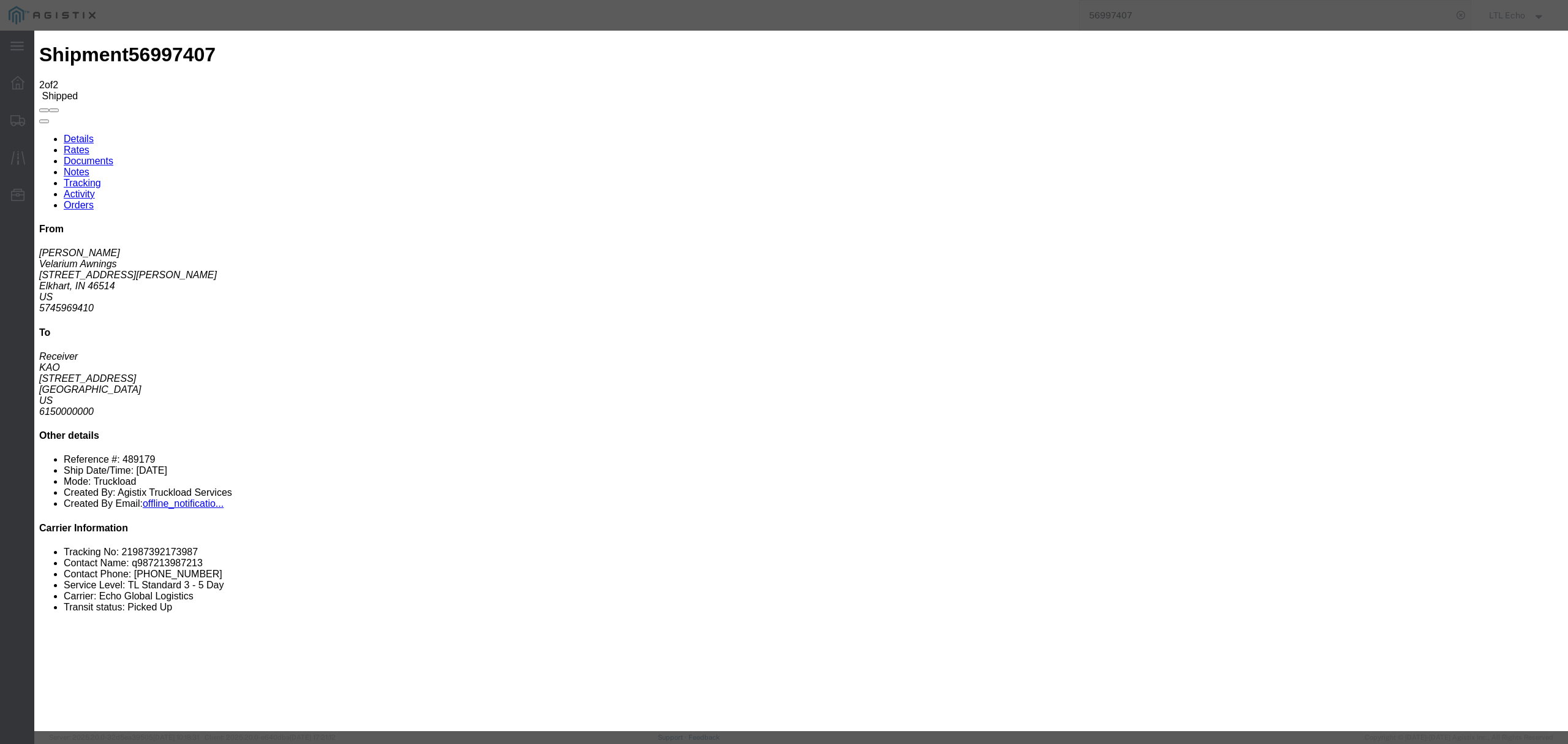
select select "DLVAPTSCH"
type input "[DATE]"
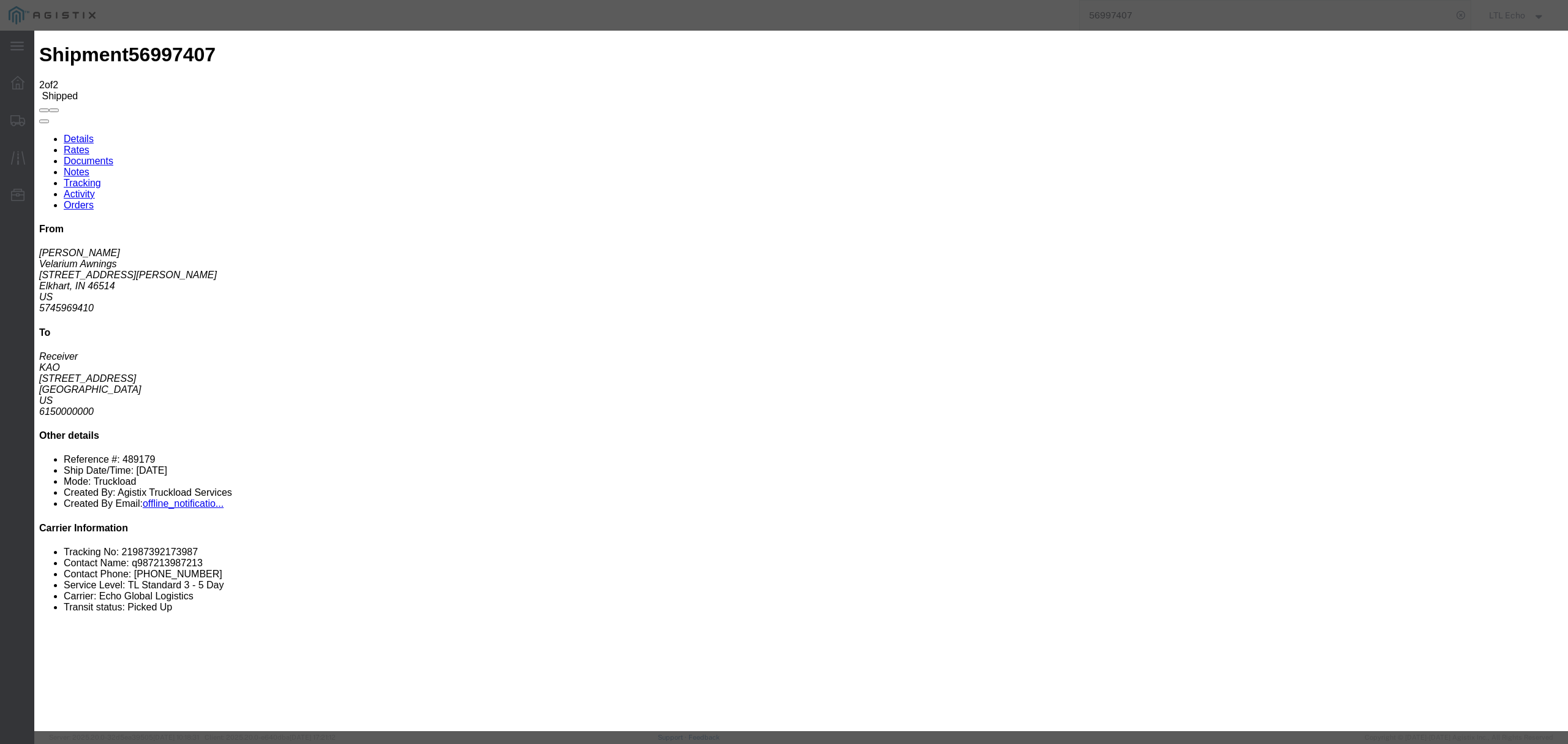
type input "11:30 AM"
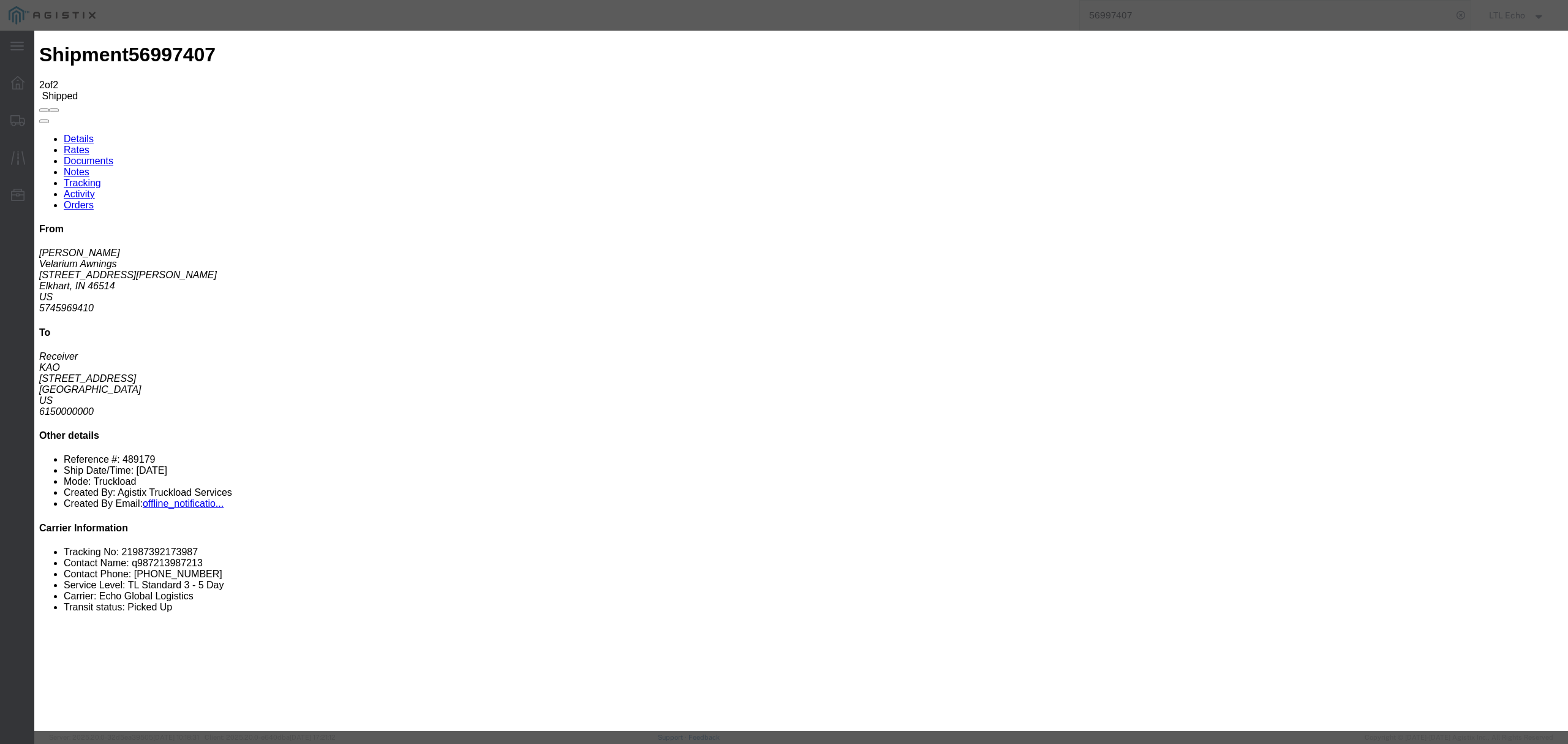
type input "[DATE]"
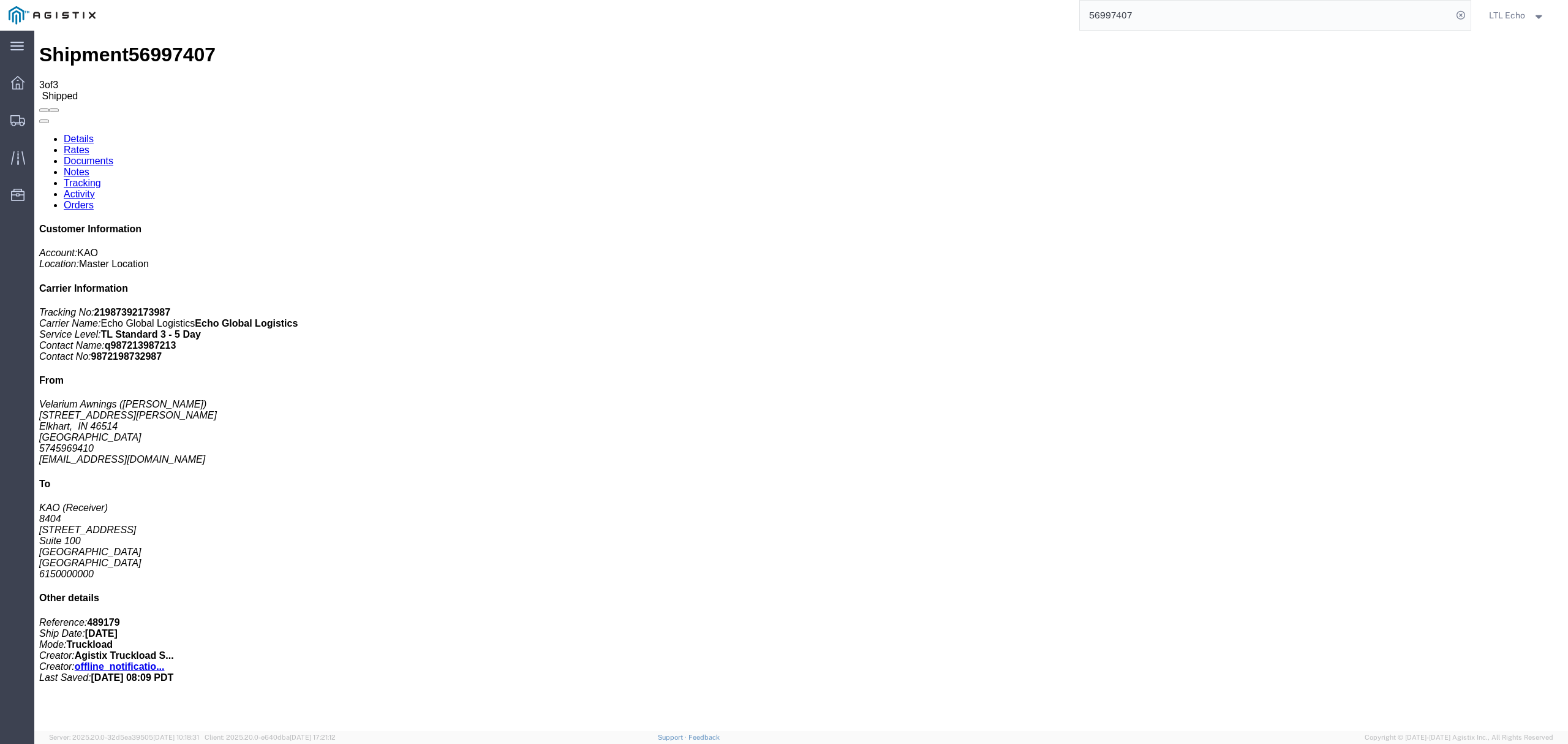
drag, startPoint x: 878, startPoint y: -3, endPoint x: 855, endPoint y: -11, distance: 24.4
click at [855, 0] on html "main_menu Created with Sketch. Collapse Menu Dashboard Shipments Traffic Resour…" at bounding box center [784, 372] width 1568 height 744
paste input "21339"
type input "56921339"
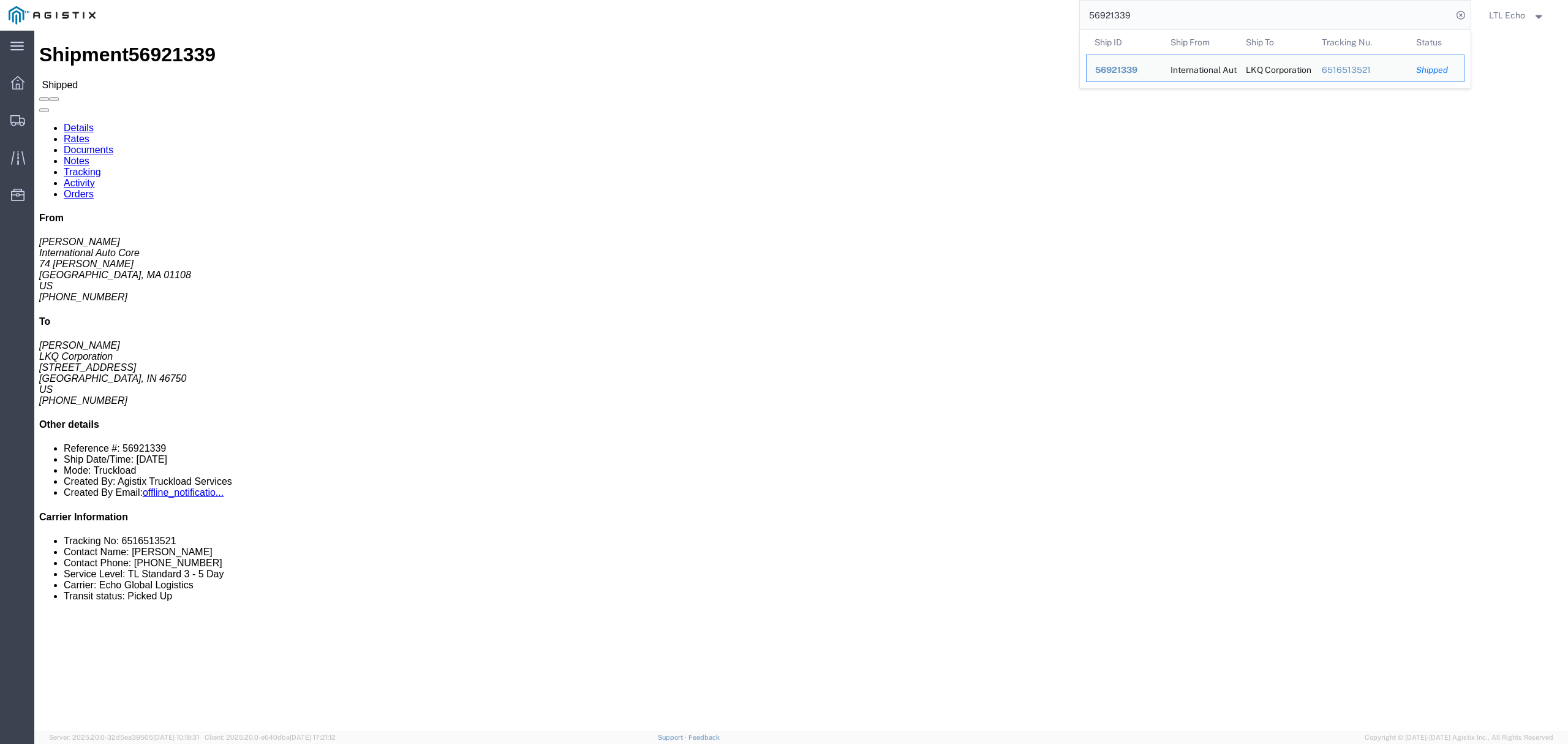
click link "Activity"
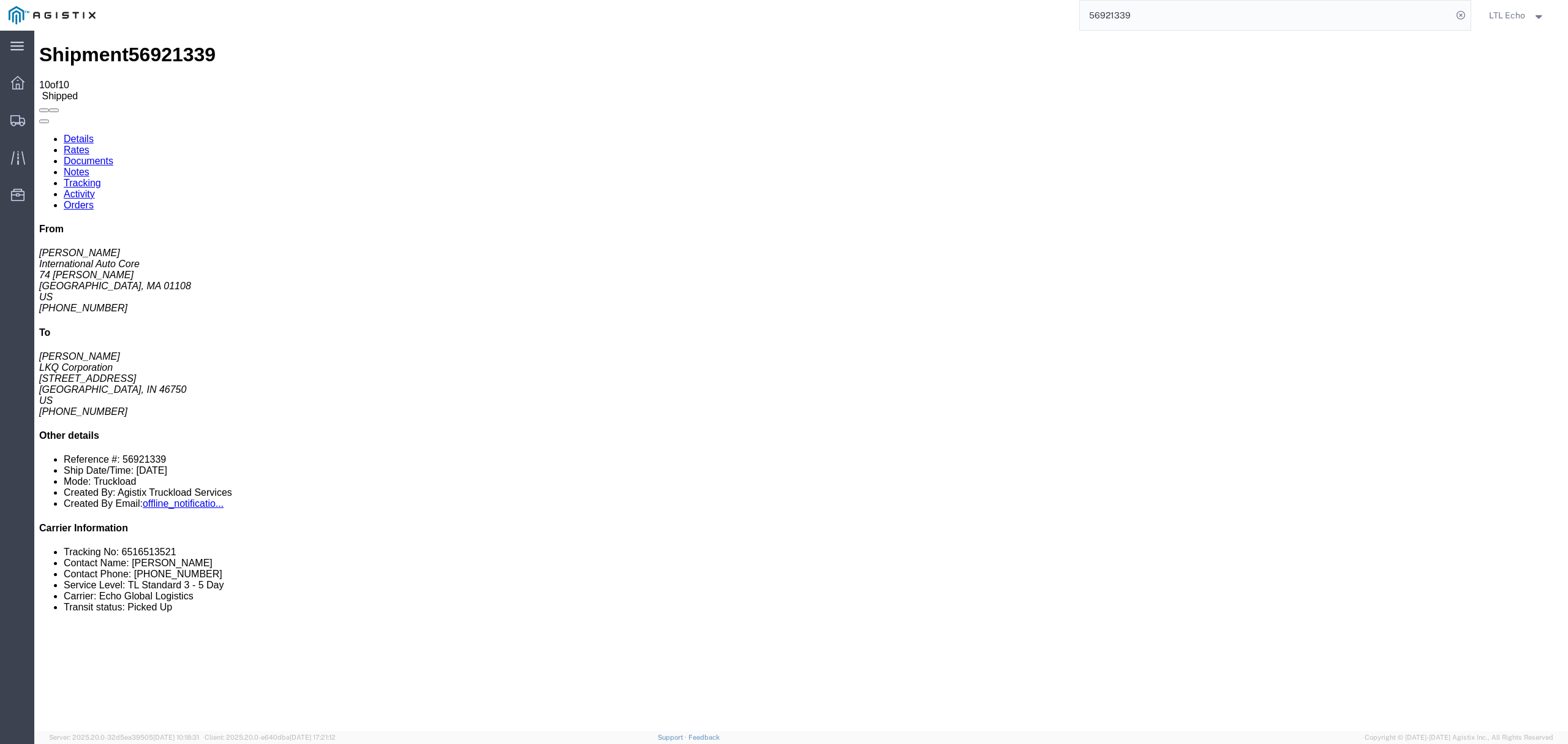
click at [101, 177] on link "Tracking" at bounding box center [82, 183] width 37 height 11
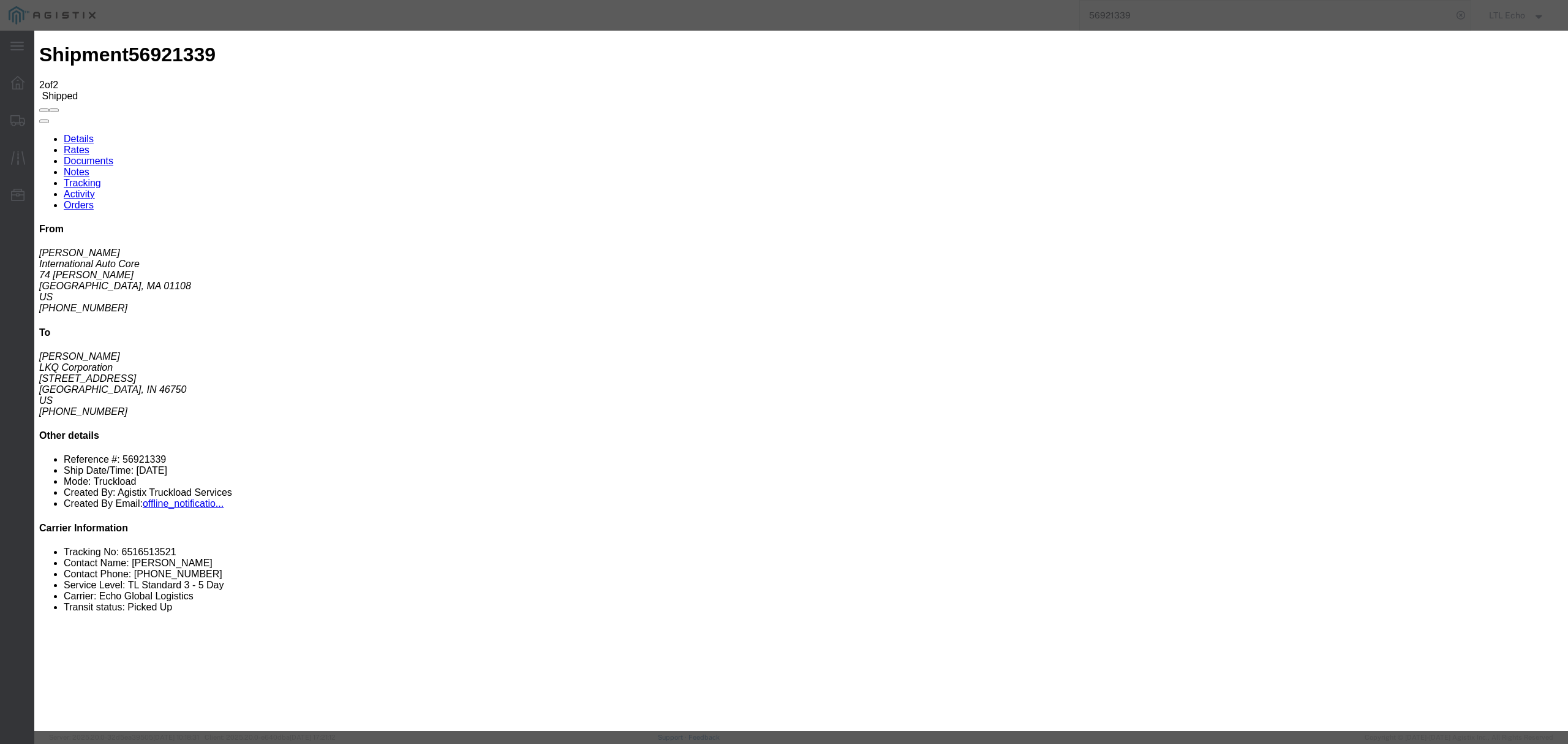
type input "[DATE]"
type input "5:00 PM"
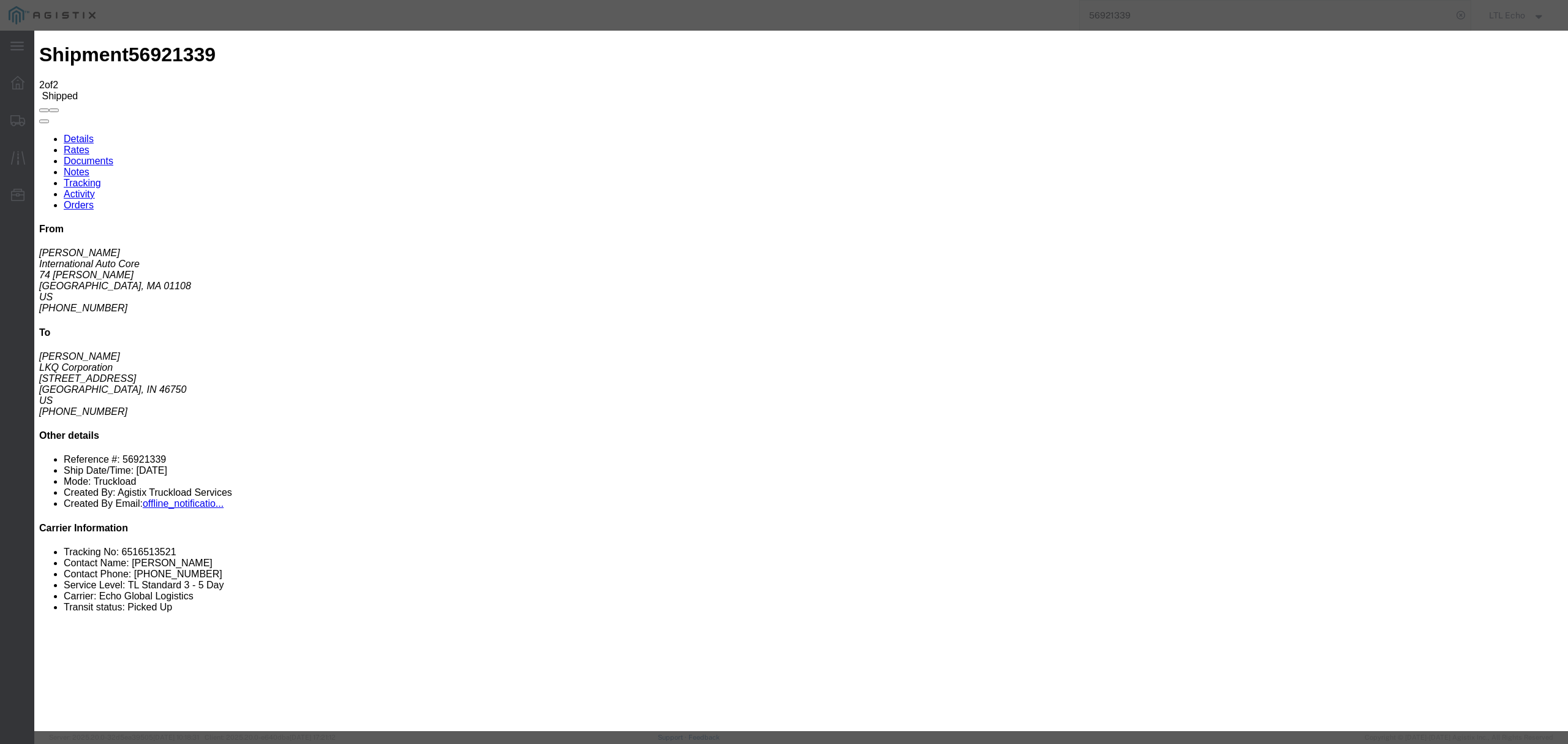
select select "DELIVRED"
type input "[DATE]"
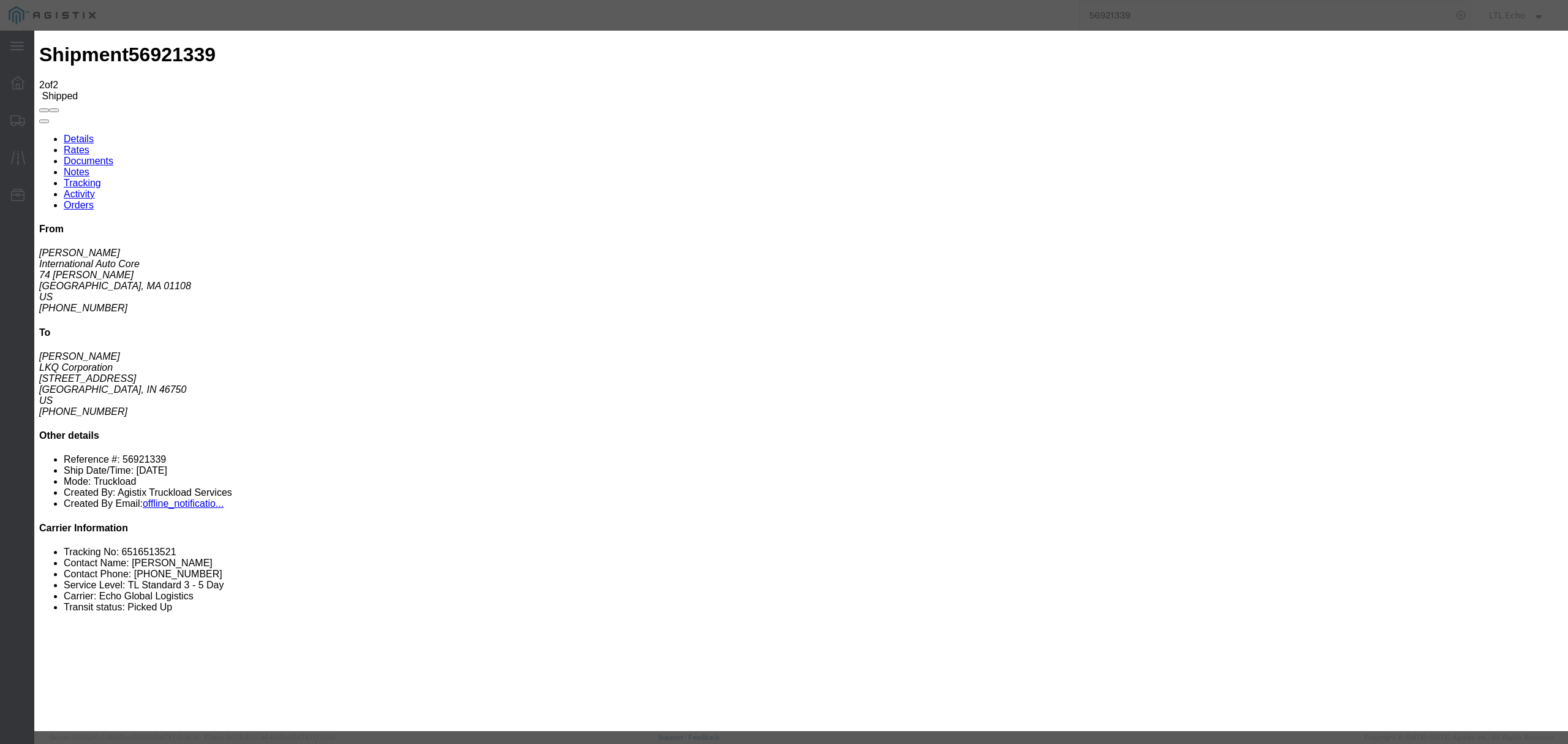
type input "1:00 PM"
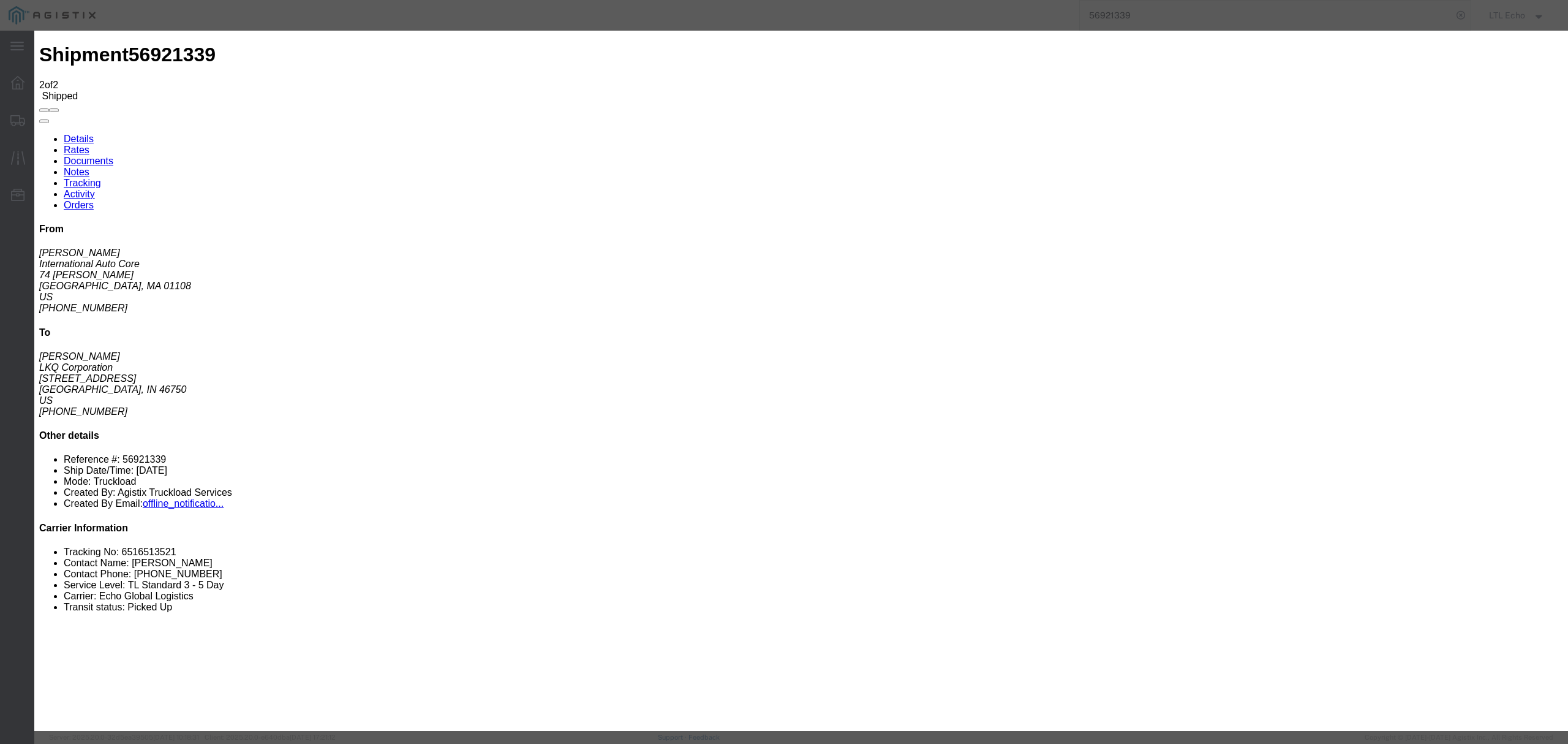
type input "[DATE]"
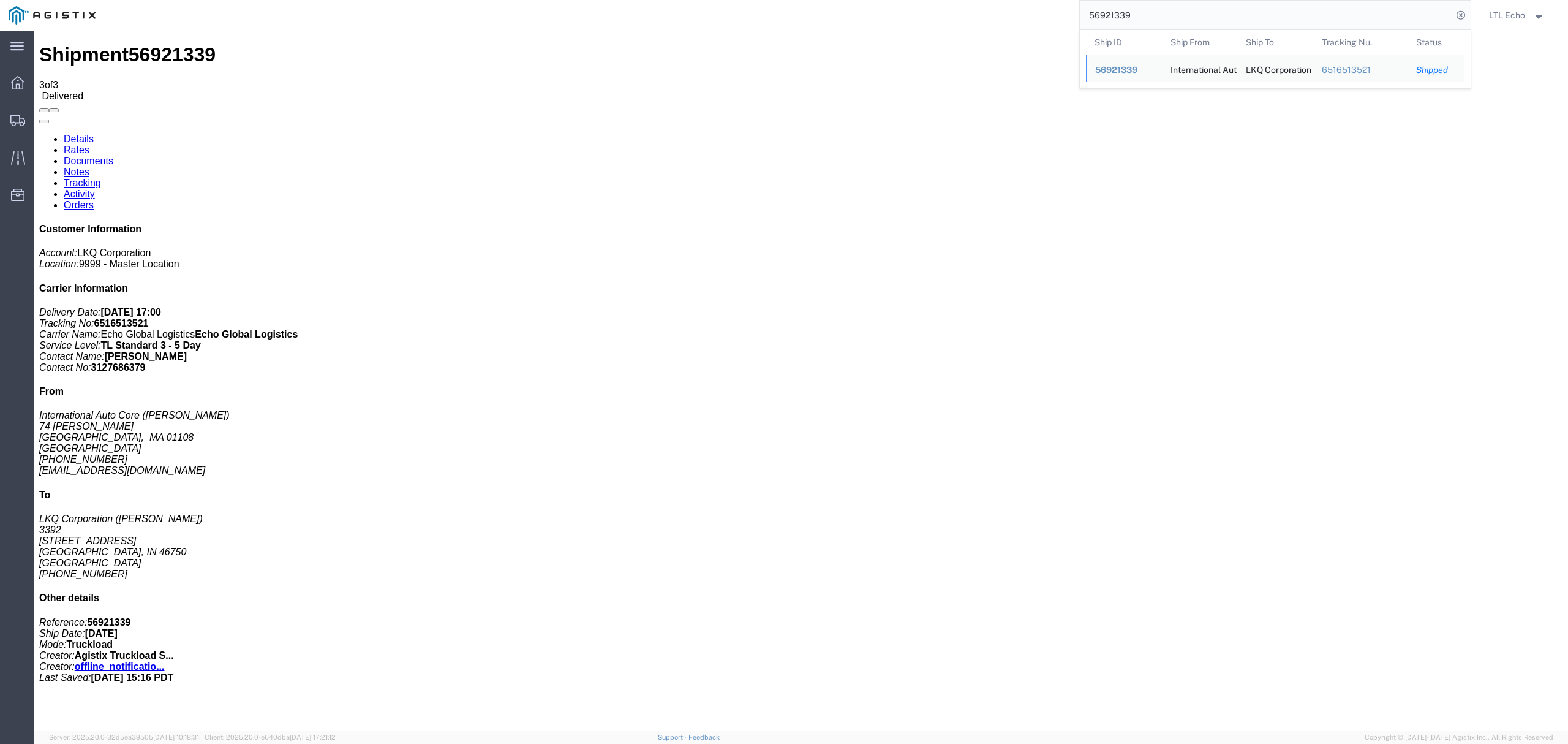
drag, startPoint x: 1169, startPoint y: 12, endPoint x: 860, endPoint y: 20, distance: 309.1
click at [865, 20] on div "56921339 Ship ID Ship From Ship To Tracking Nu. Status Ship ID 56921339 Ship Fr…" at bounding box center [788, 15] width 1367 height 30
paste input "7011737"
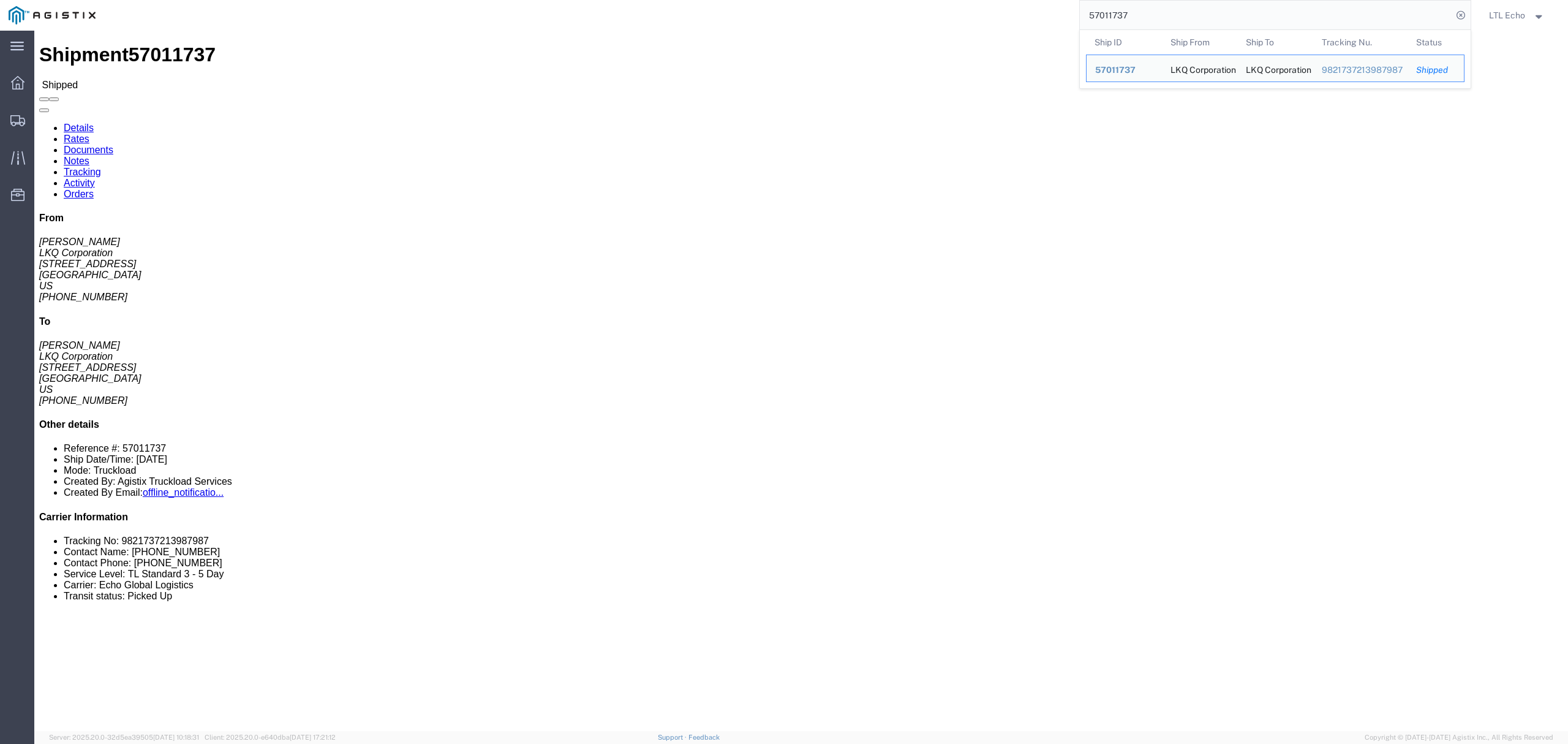
click div "130 Pallet(s) Standard (Not Stackable) Total weight: 40000.00 LBS Carton count:…"
drag, startPoint x: 1139, startPoint y: 17, endPoint x: 865, endPoint y: -7, distance: 275.0
click at [865, 0] on html "main_menu Created with Sketch. Collapse Menu Dashboard Shipments Traffic Resour…" at bounding box center [784, 372] width 1568 height 744
paste input "6968463"
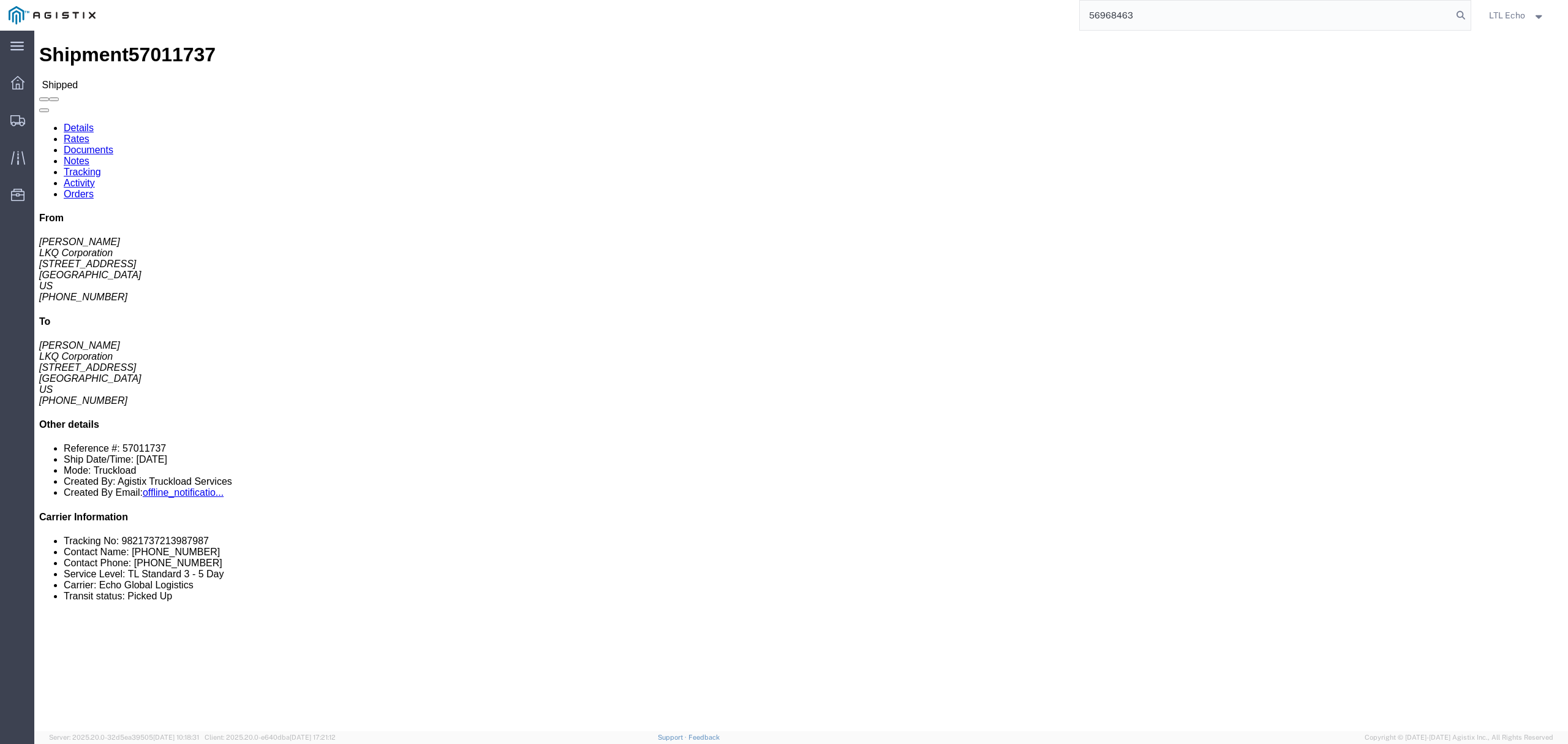
type input "56968463"
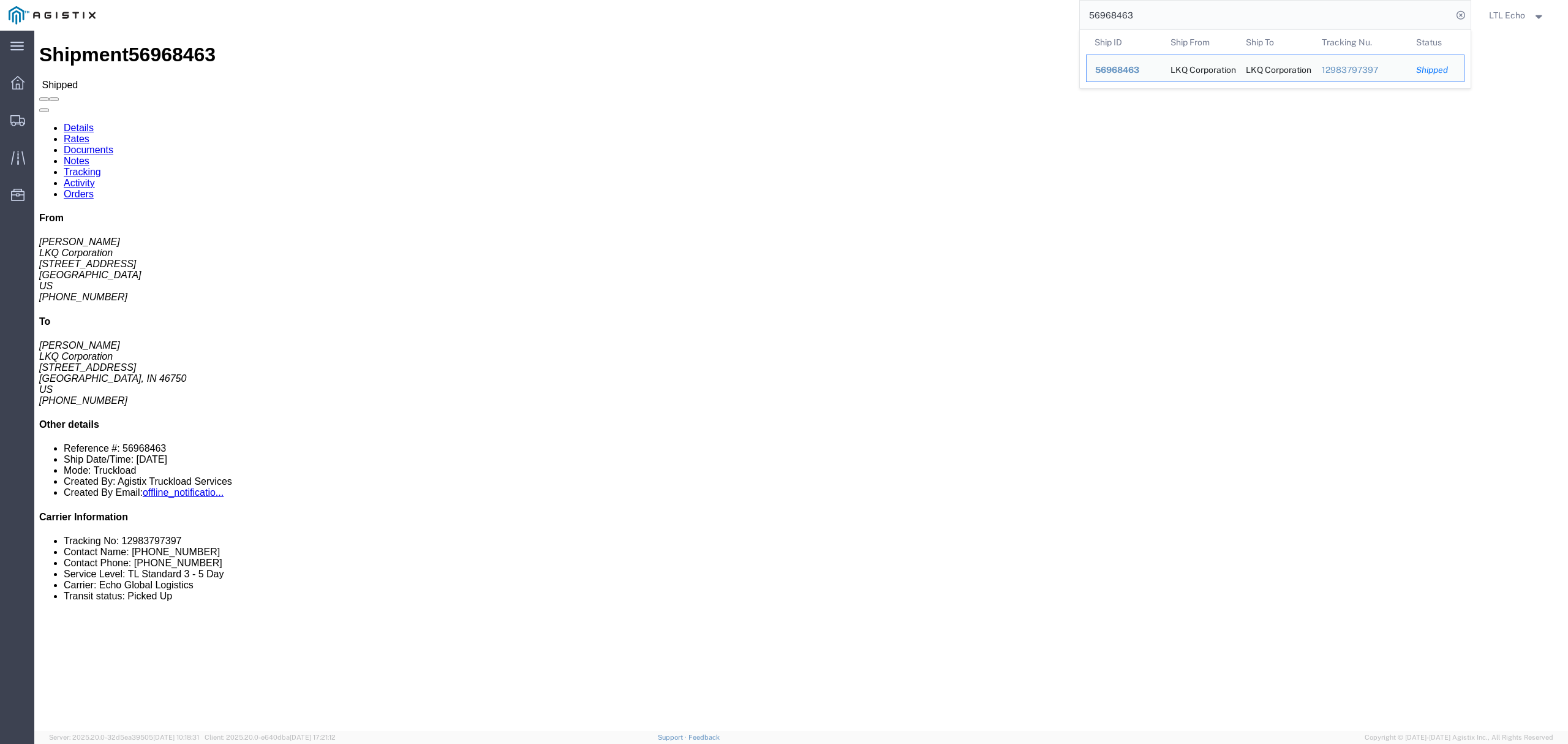
click link "Tracking"
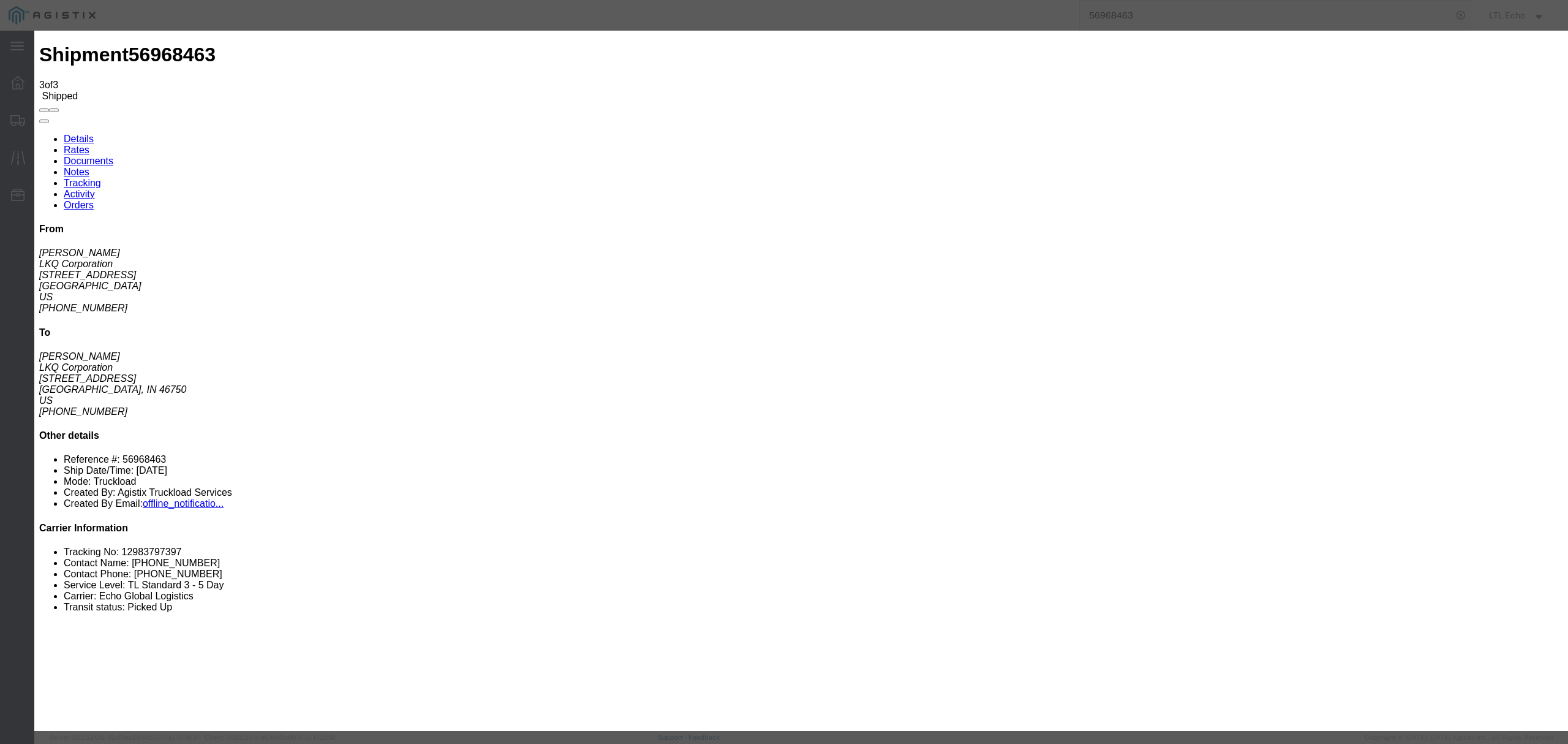
type input "[DATE]"
type input "5:00 PM"
select select "DELIVRED"
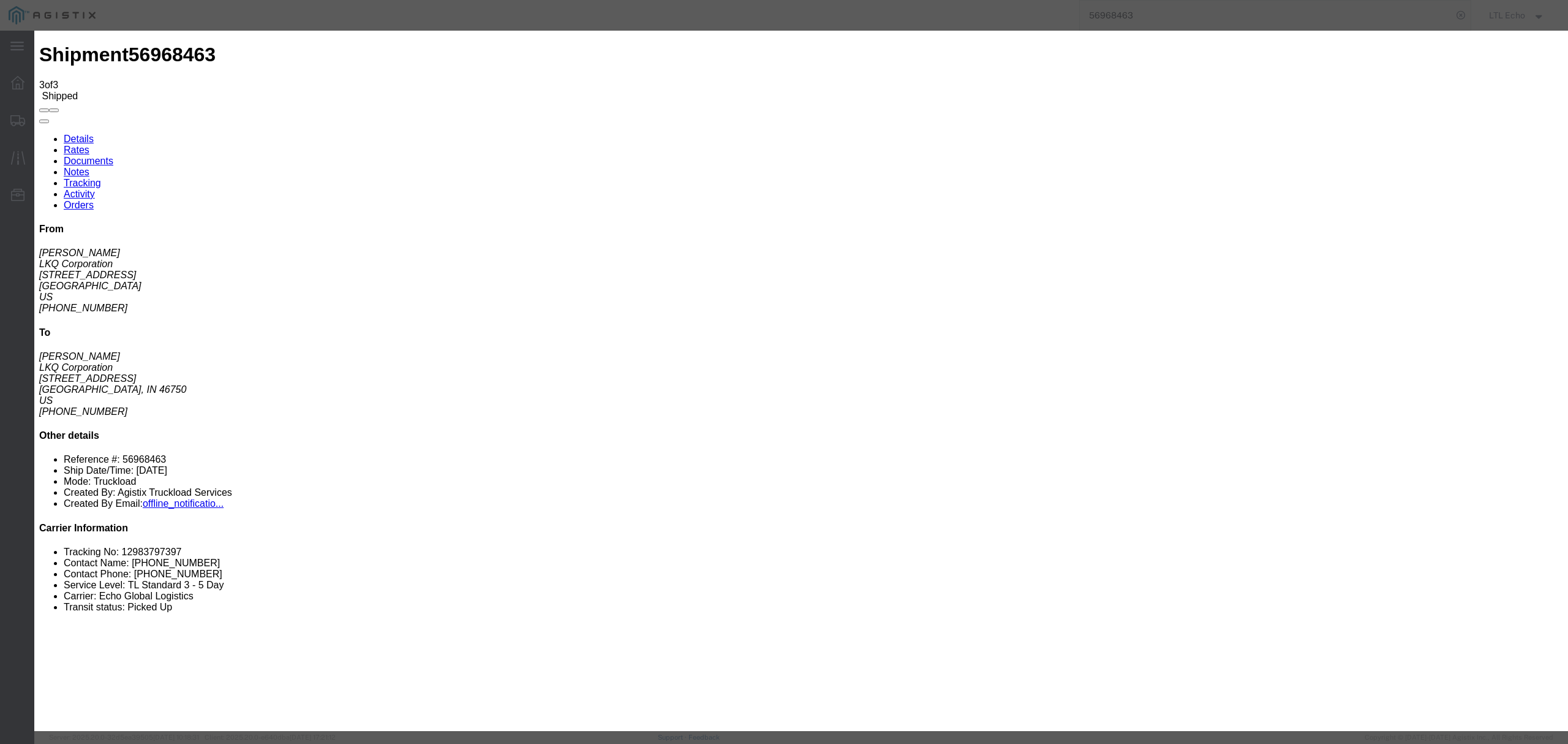
type input "[DATE]"
drag, startPoint x: 738, startPoint y: 250, endPoint x: 740, endPoint y: 256, distance: 6.3
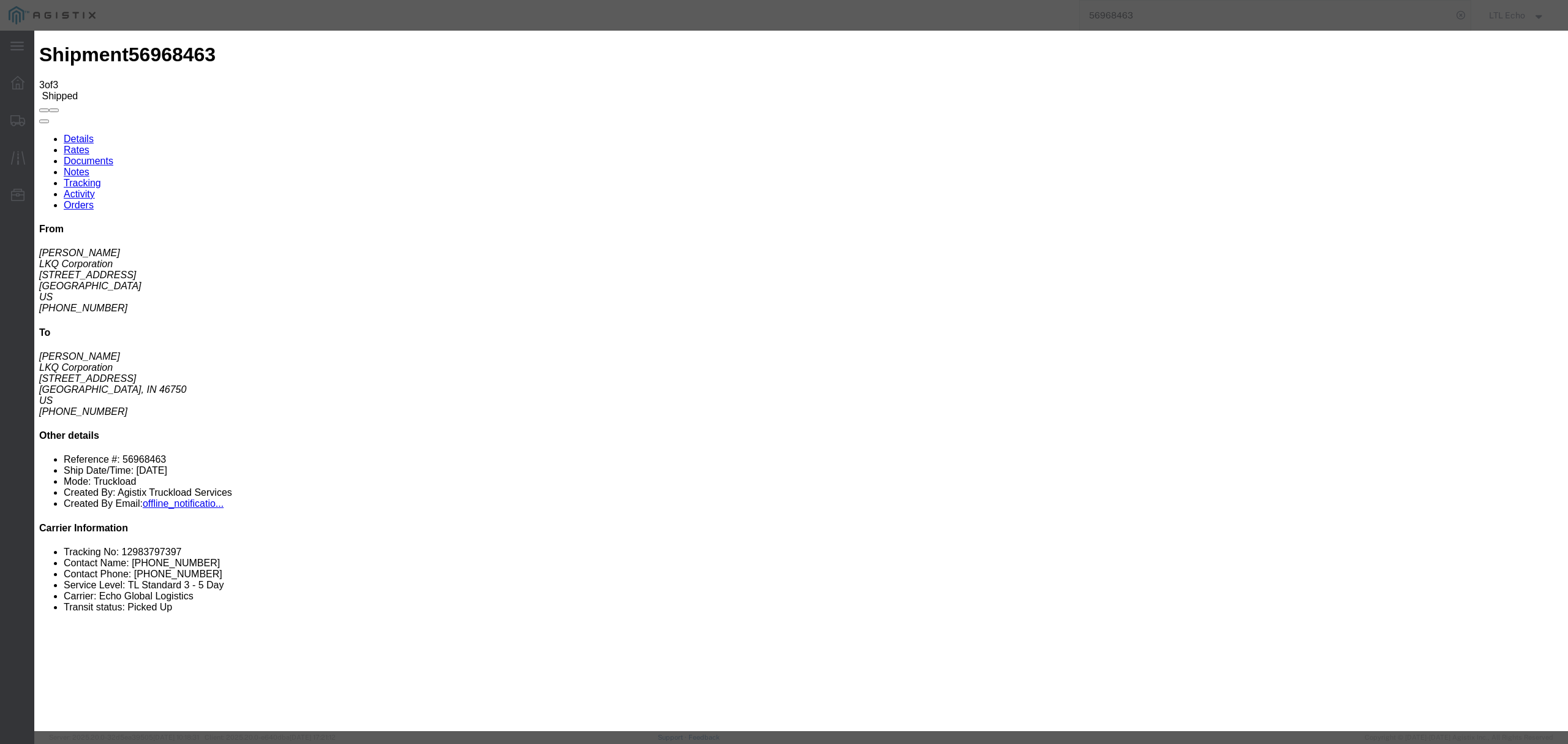
type input "8:00 AM"
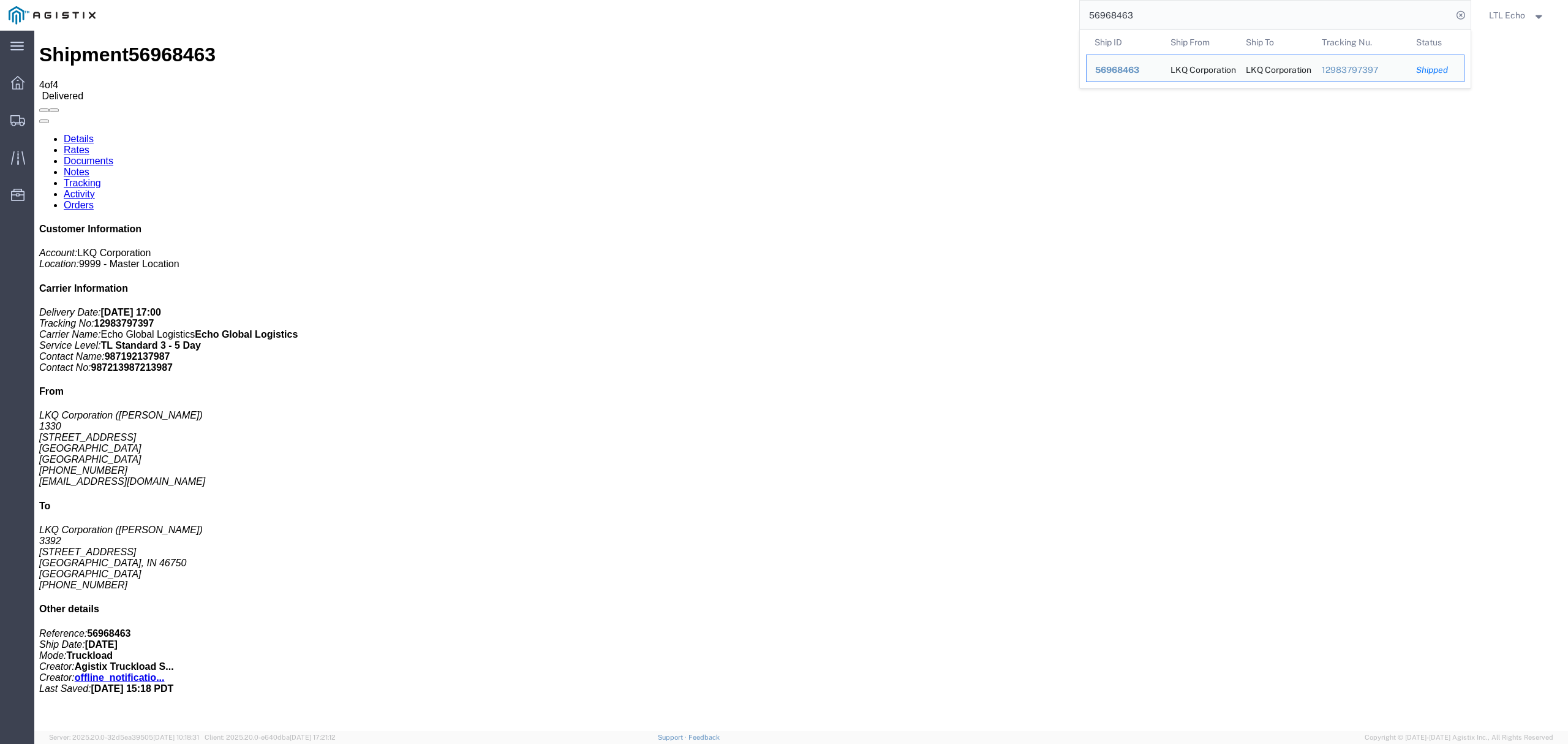
drag, startPoint x: 1218, startPoint y: 16, endPoint x: 922, endPoint y: 13, distance: 296.0
click at [922, 13] on div "56968463 Ship ID Ship From Ship To Tracking Nu. Status Ship ID 56968463 Ship Fr…" at bounding box center [788, 15] width 1367 height 30
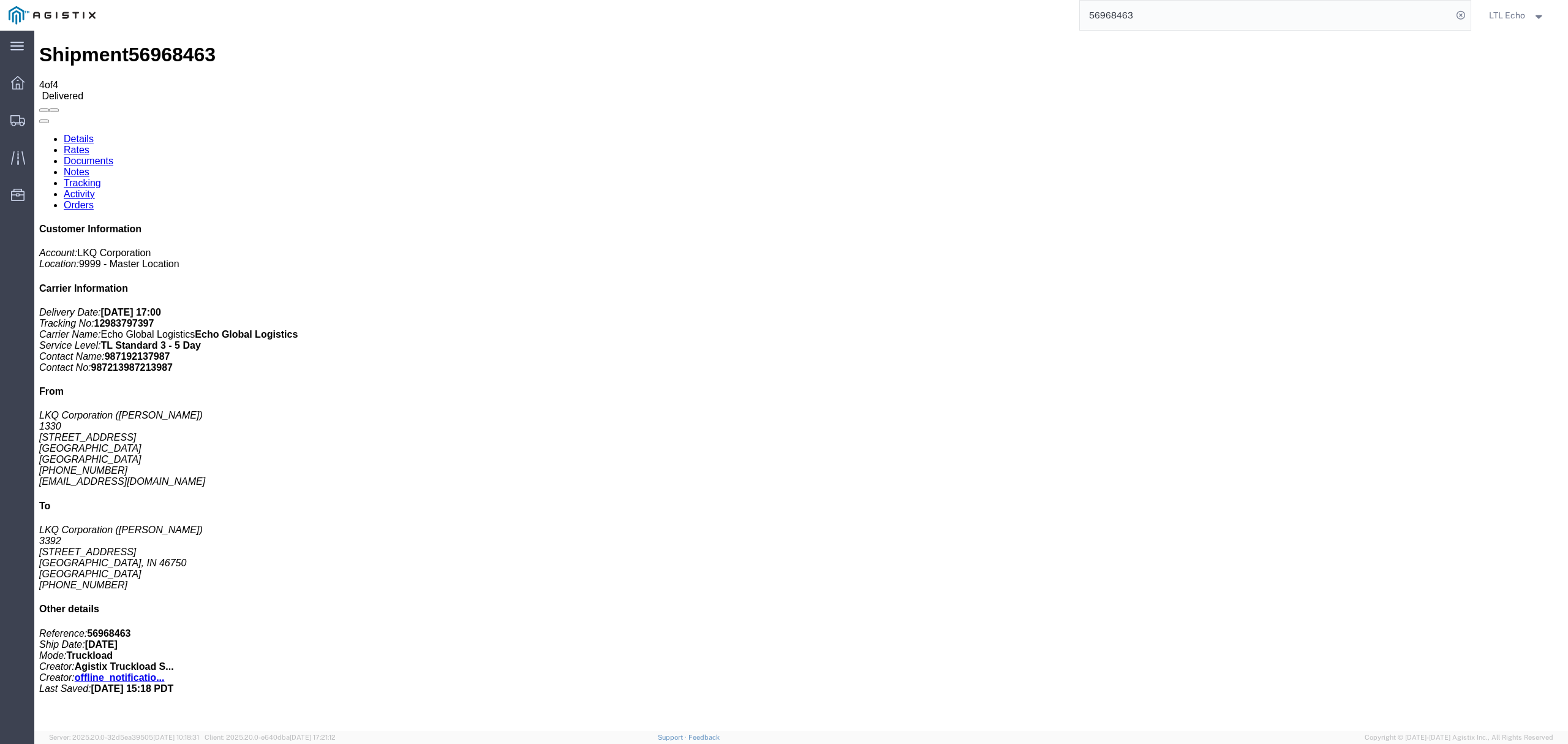
paste input "64527411"
drag, startPoint x: 1151, startPoint y: 20, endPoint x: 1012, endPoint y: 11, distance: 139.3
click at [1013, 12] on div "64527411 Sorry, no exact match found Try to find items starting with 64527411 T…" at bounding box center [788, 15] width 1367 height 30
paste input "56996308"
type input "56996308"
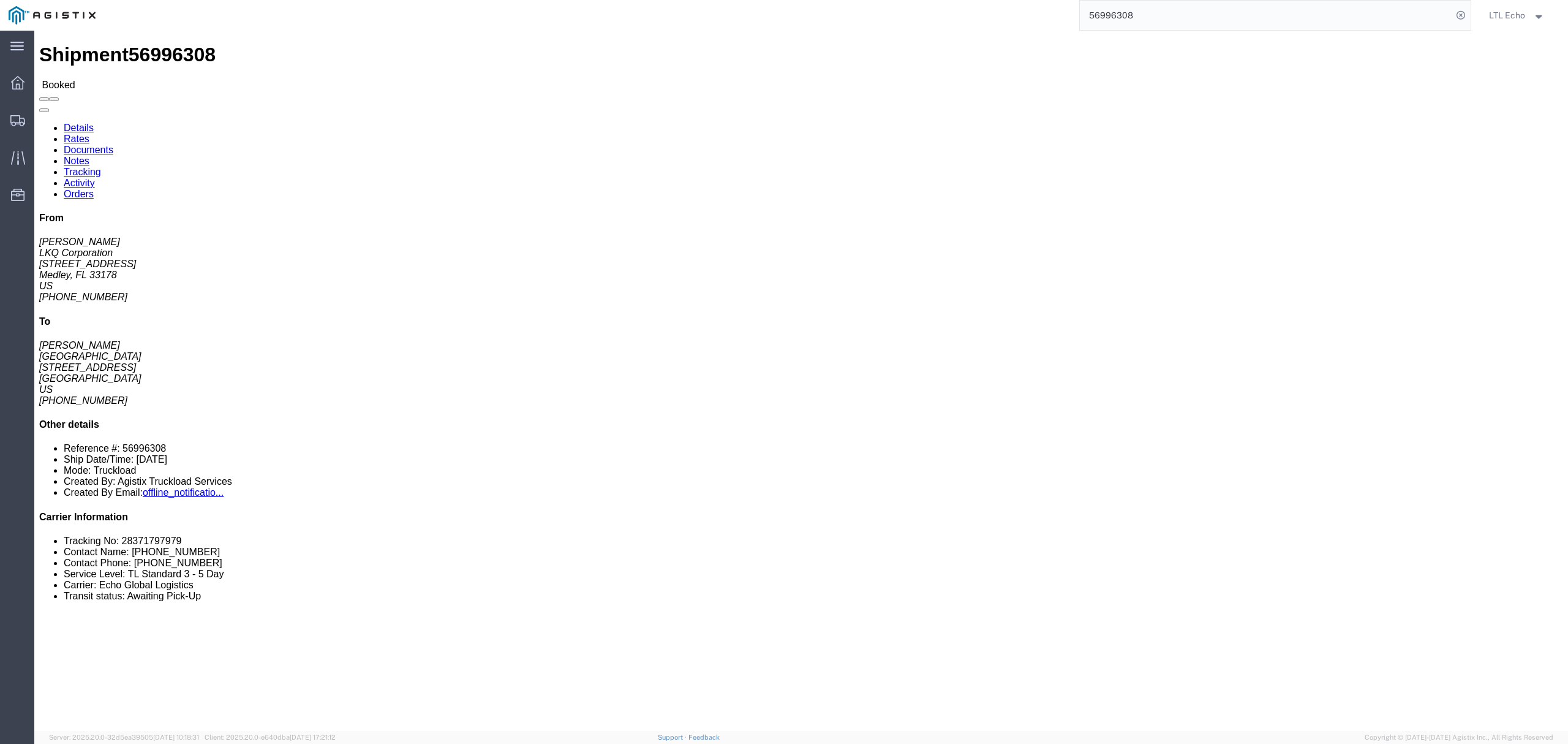
click link "Activity"
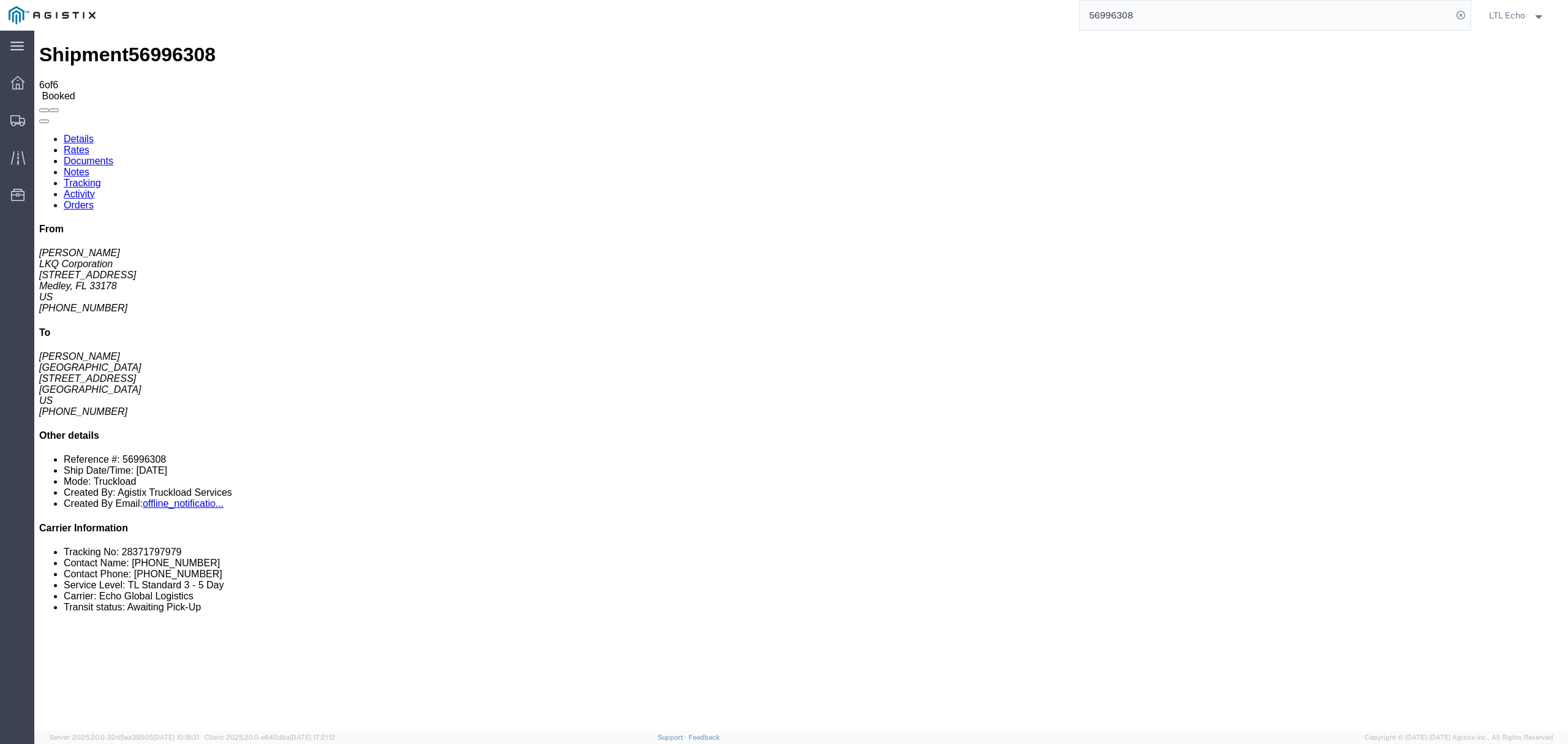
click at [101, 177] on link "Tracking" at bounding box center [82, 183] width 37 height 11
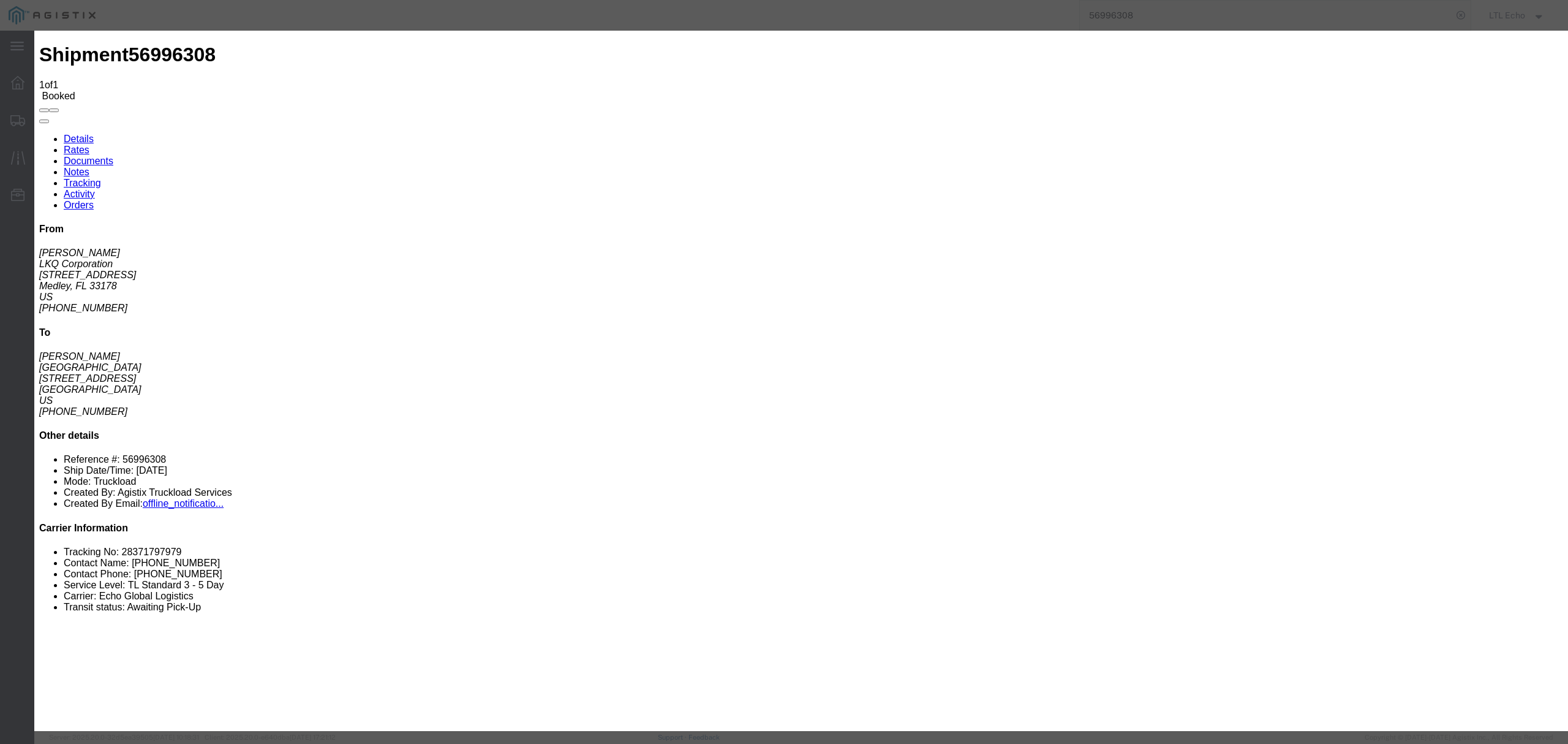
type input "[DATE]"
type input "5:00 PM"
select select "PICKEDUP"
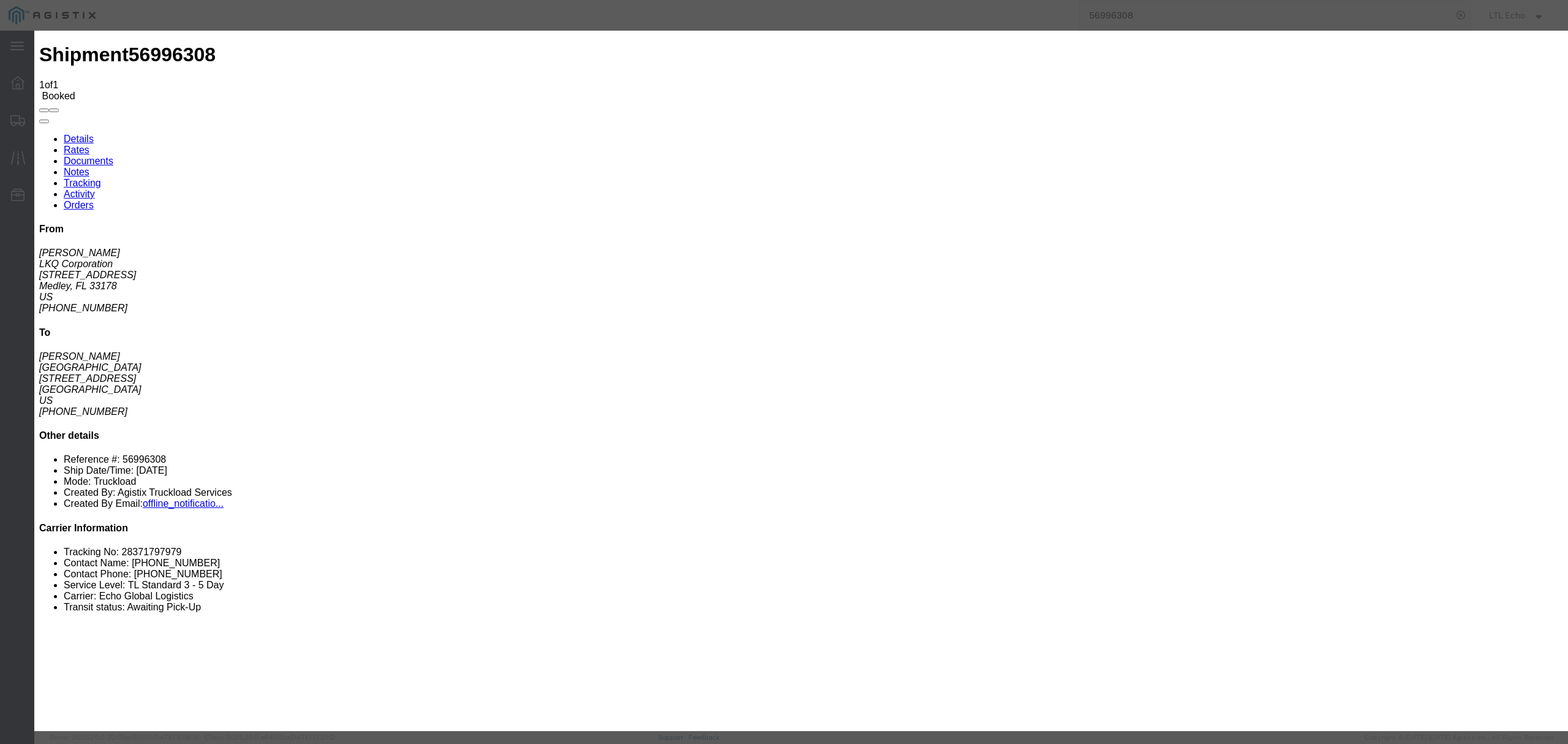
type input "[DATE]"
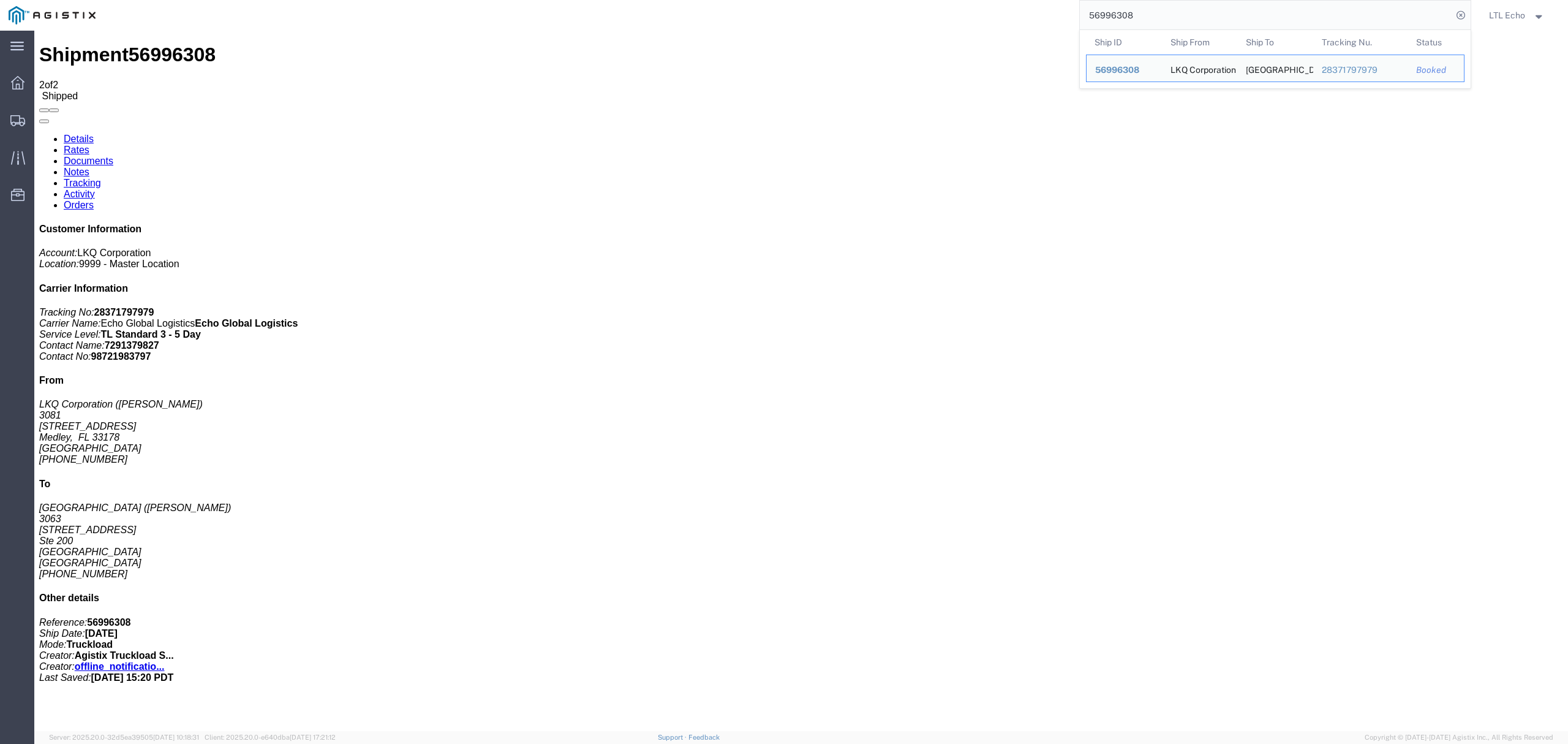
drag, startPoint x: 1188, startPoint y: 17, endPoint x: 754, endPoint y: 27, distance: 434.1
click at [848, 8] on div "56996308 Ship ID Ship From Ship To Tracking Nu. Status Ship ID 56996308 Ship Fr…" at bounding box center [788, 15] width 1367 height 30
paste input "7023074"
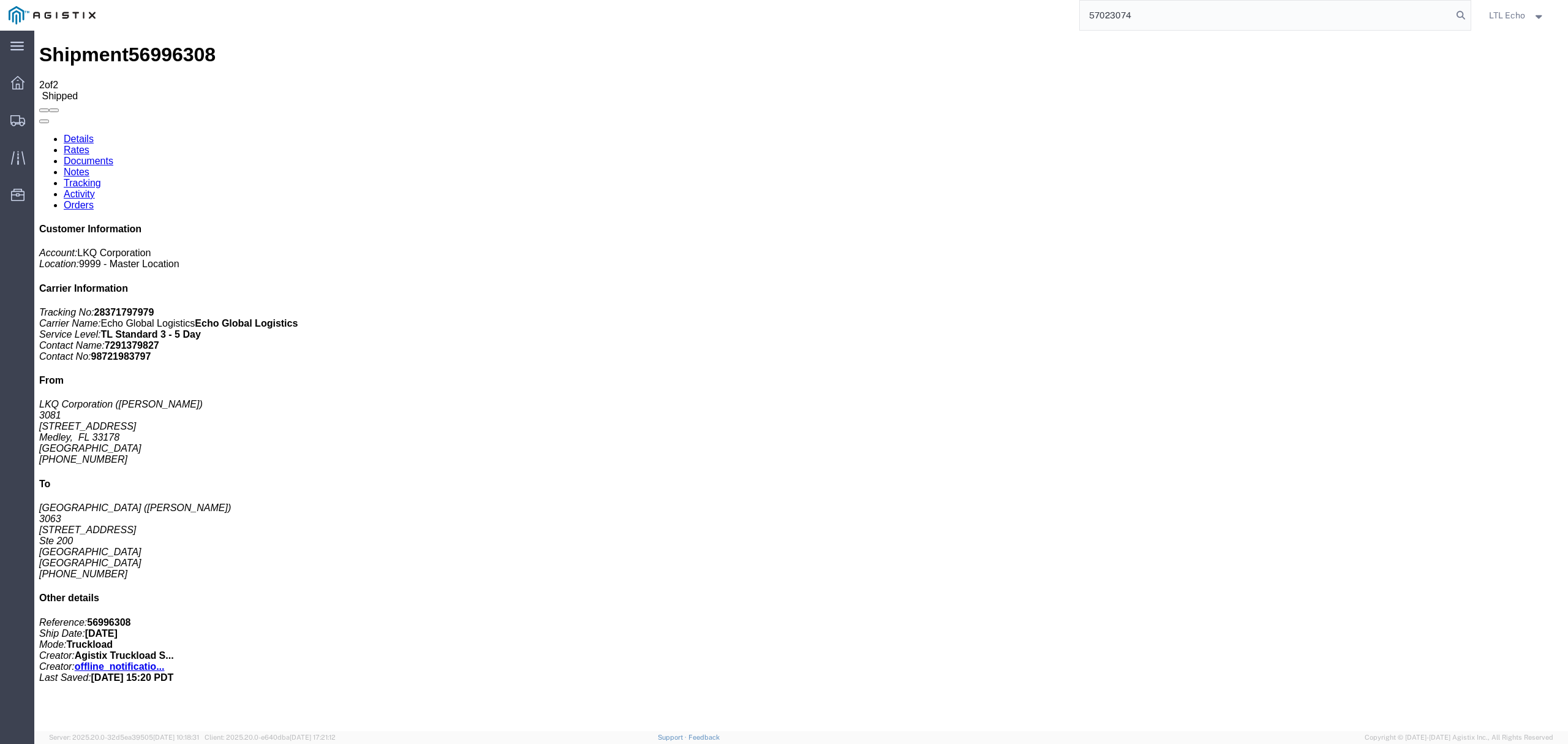
type input "57023074"
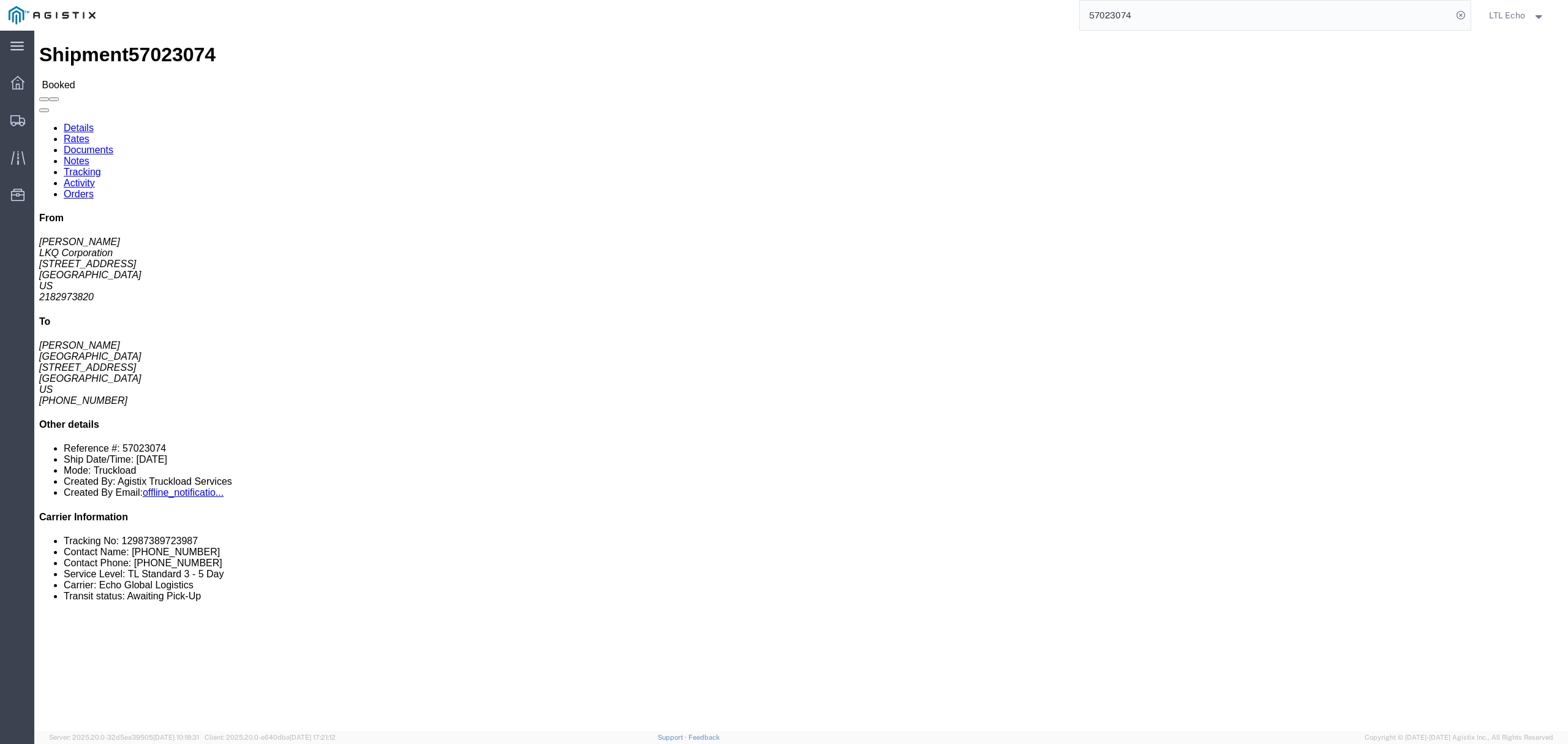
click link "Tracking"
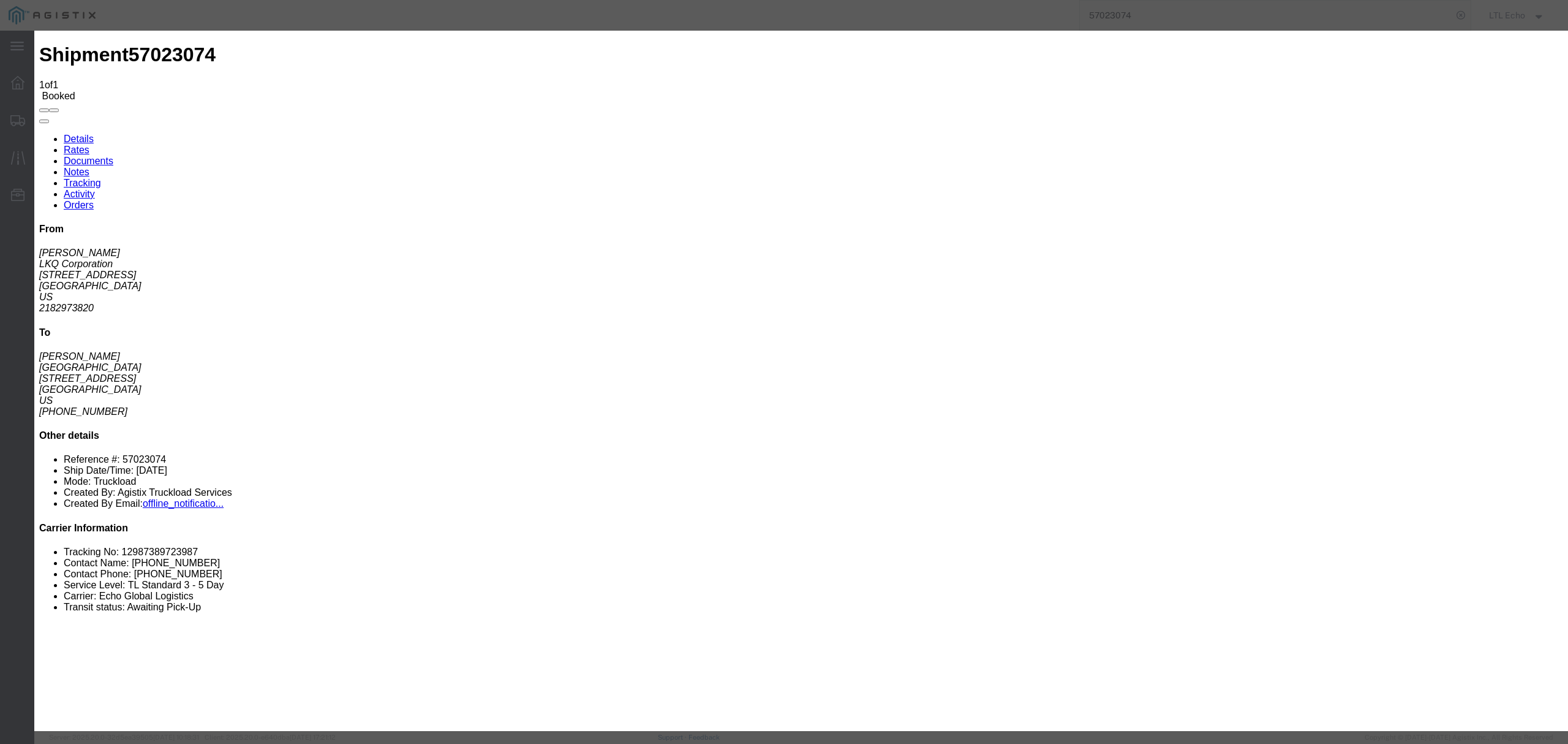
type input "[DATE]"
type input "5:00 PM"
select select "PICKEDUP"
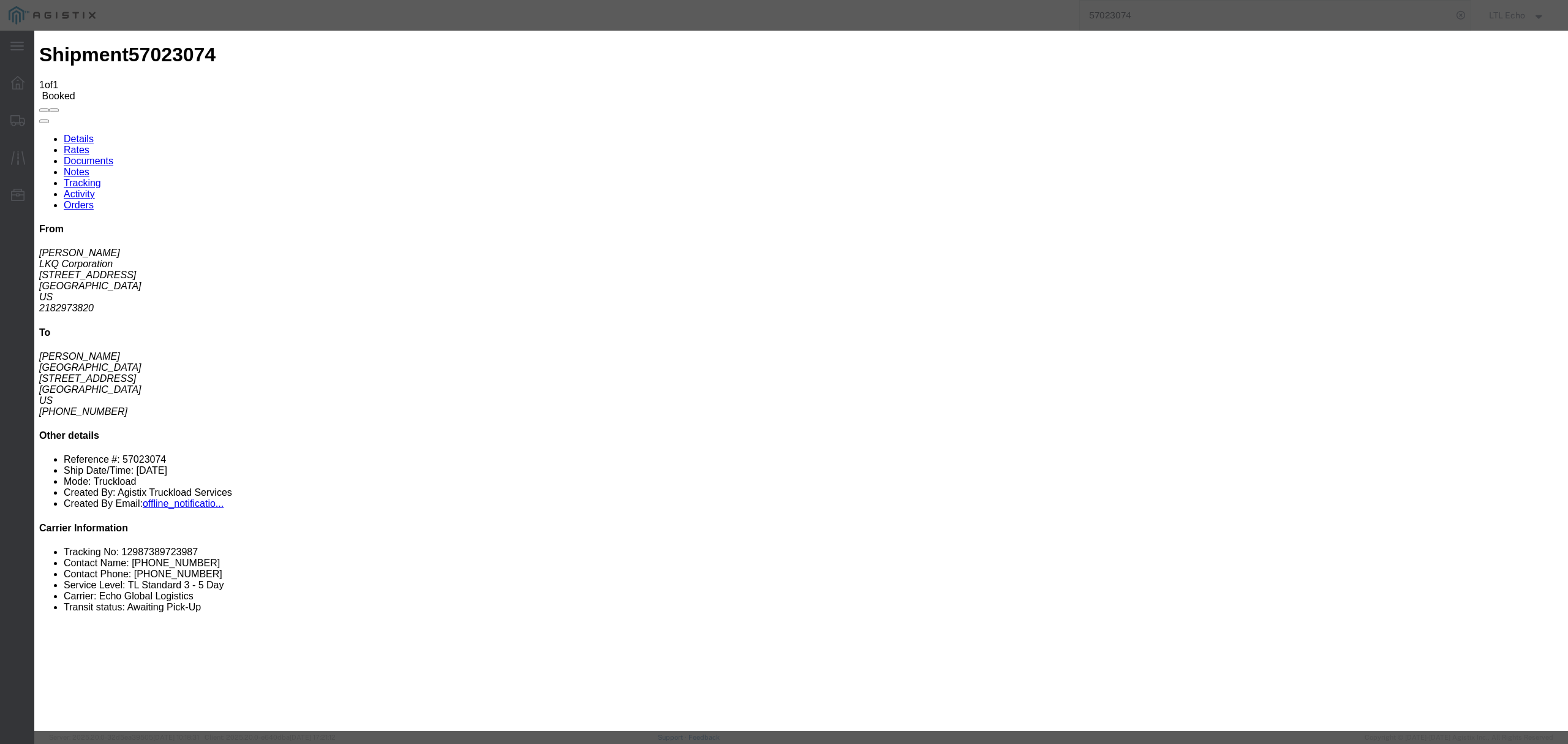
type input "[DATE]"
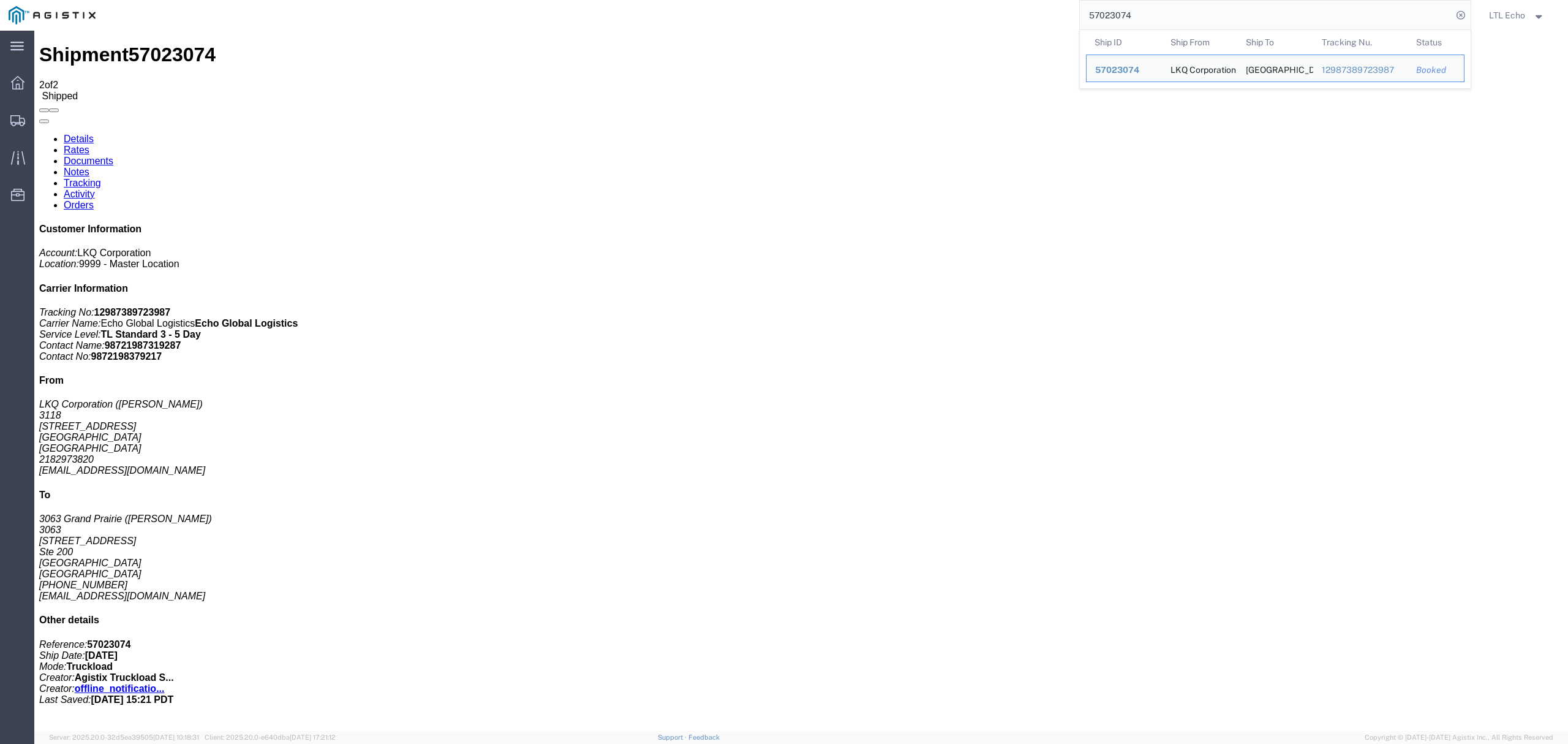
drag, startPoint x: 1170, startPoint y: 23, endPoint x: 906, endPoint y: 17, distance: 264.1
click at [906, 18] on div "57023074 Ship ID Ship From Ship To Tracking Nu. Status Ship ID 57023074 Ship Fr…" at bounding box center [788, 15] width 1367 height 30
paste input "64598006"
drag, startPoint x: 1159, startPoint y: 15, endPoint x: 771, endPoint y: 13, distance: 388.0
click at [899, 4] on div "64598006 Sorry, no exact match found Try to find items starting with 64598006 T…" at bounding box center [788, 15] width 1367 height 30
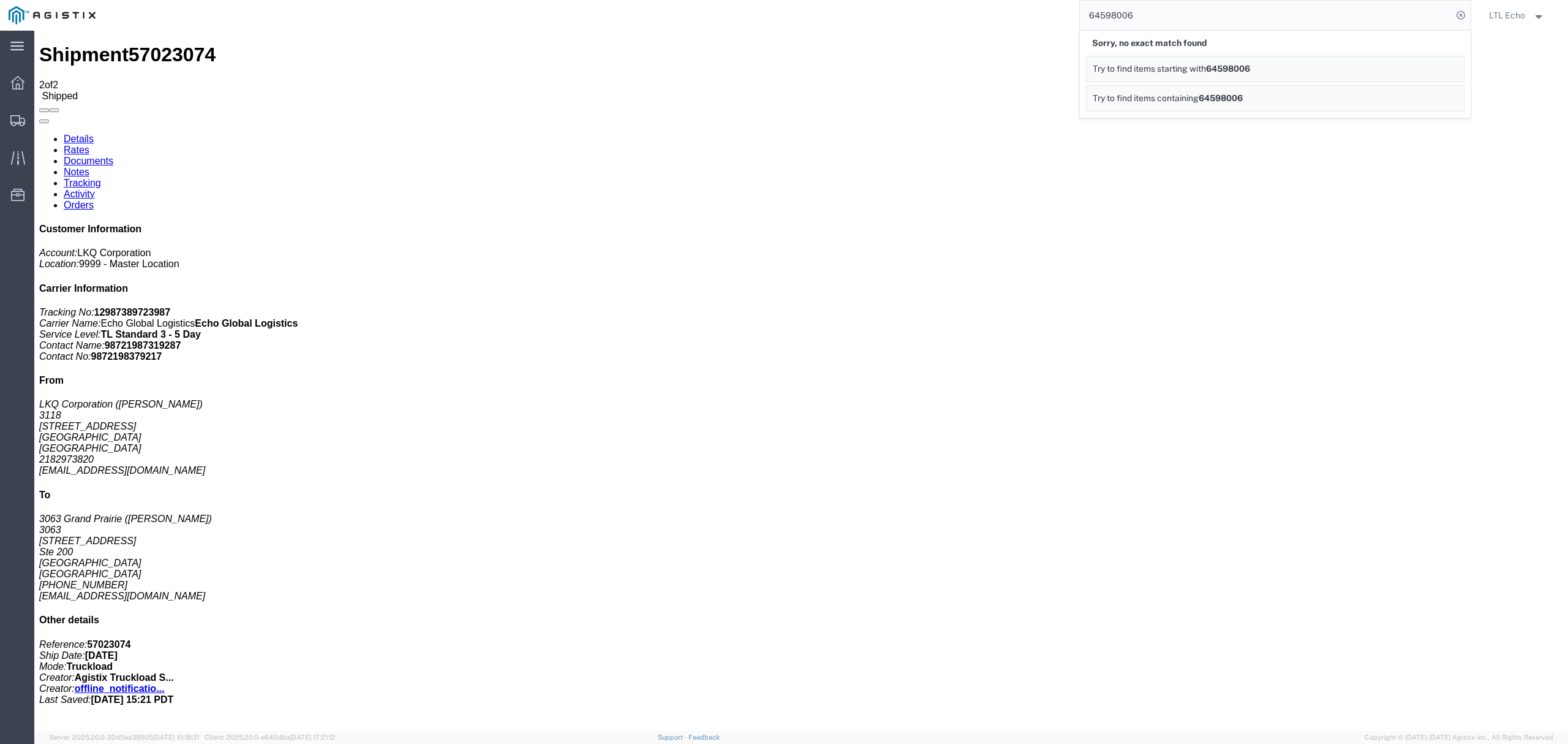
paste input "57052173"
type input "57052173"
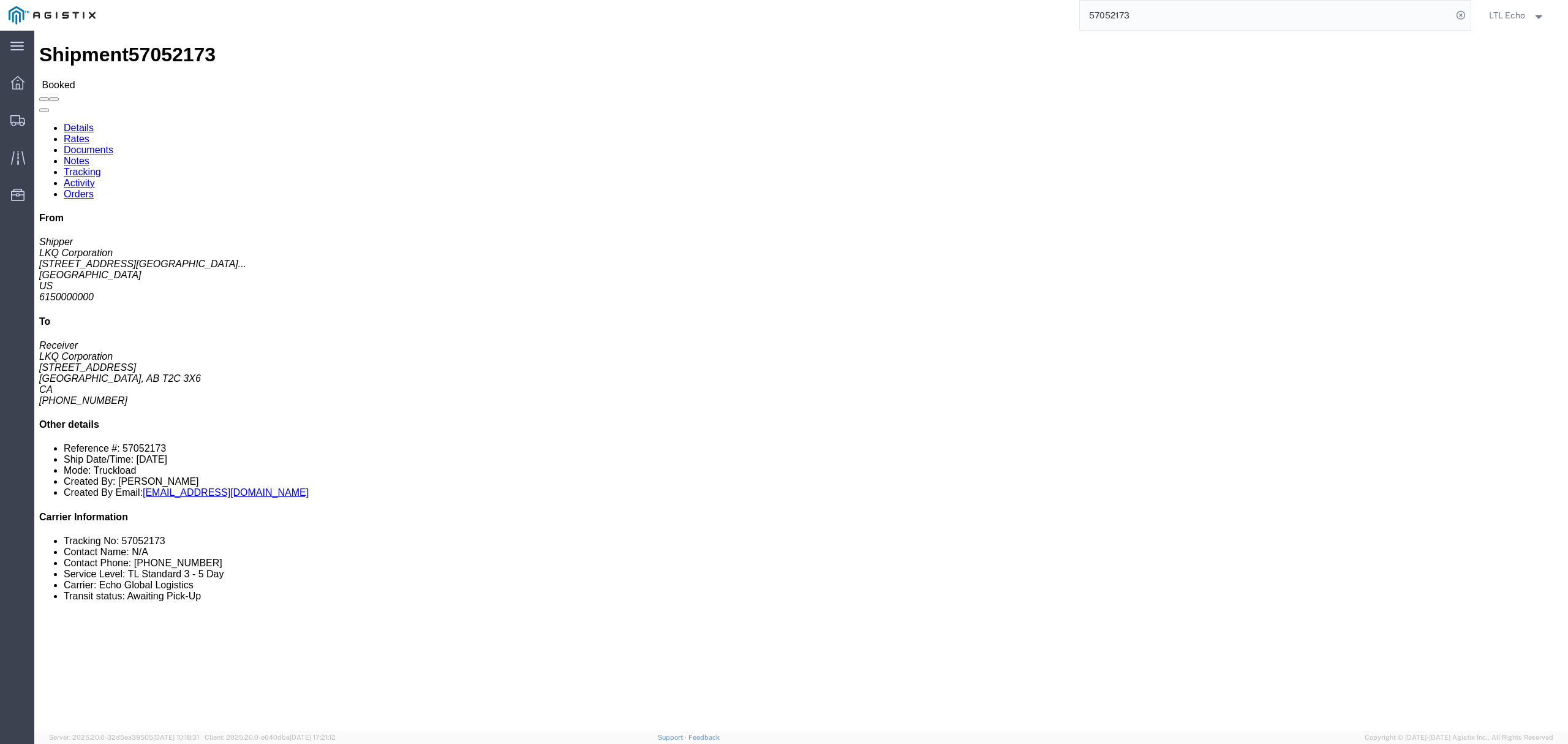
click link "Tracking"
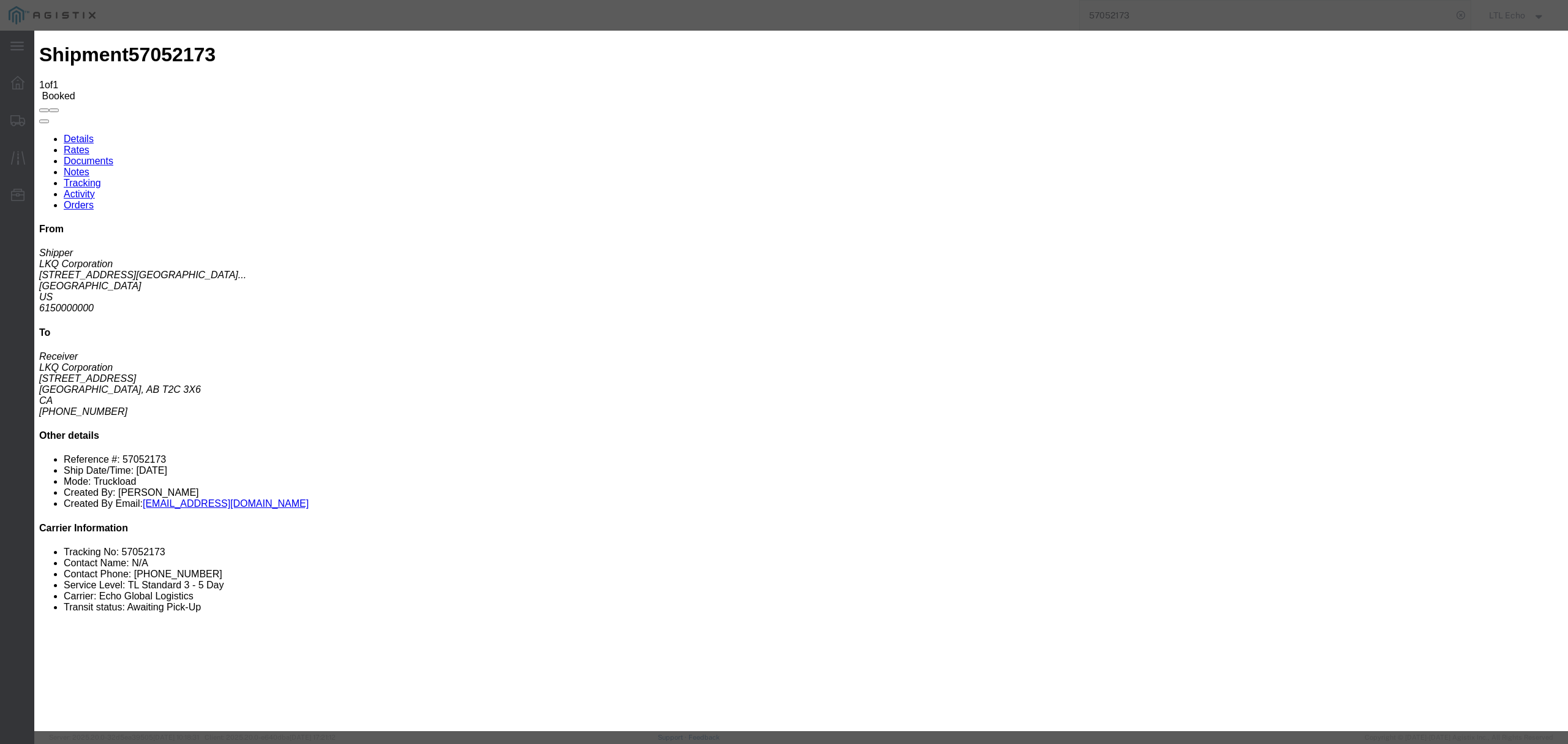
type input "[DATE]"
type input "5:00 PM"
select select "PICKEDUP"
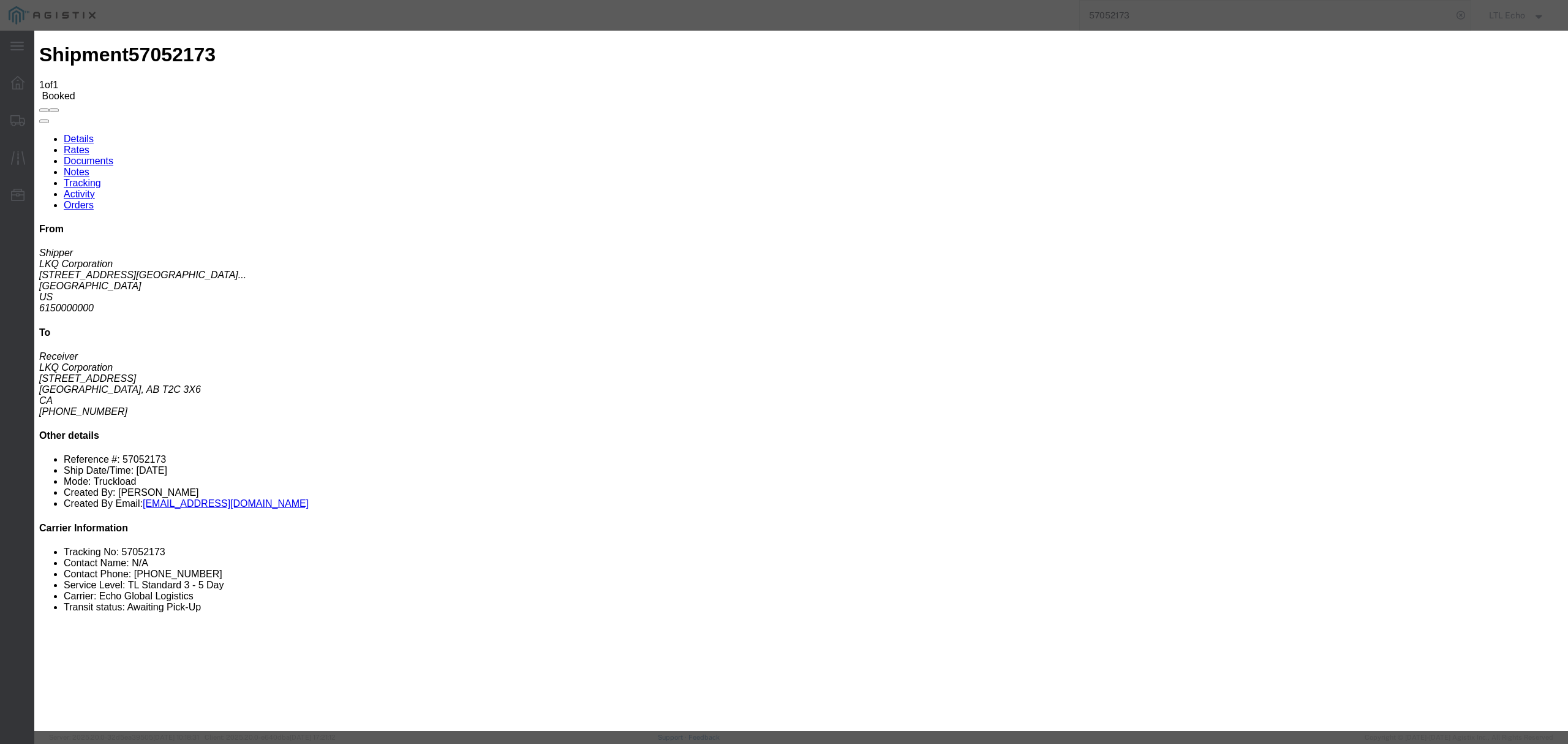
type input "[DATE]"
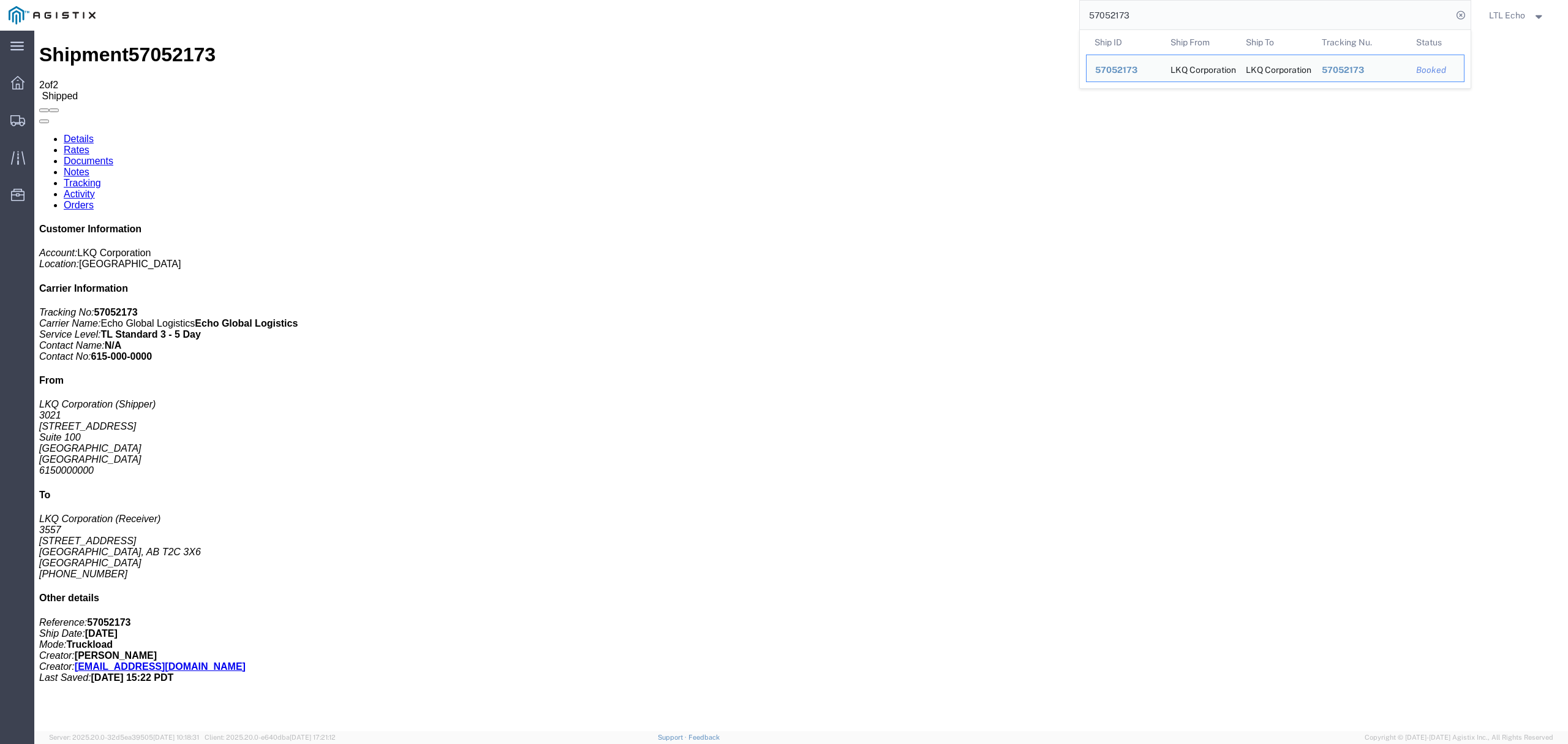
drag, startPoint x: 1149, startPoint y: 18, endPoint x: 795, endPoint y: 4, distance: 354.3
click at [795, 4] on div "57052173 Ship ID Ship From Ship To Tracking Nu. Status Ship ID 57052173 Ship Fr…" at bounding box center [788, 15] width 1367 height 30
paste input "85"
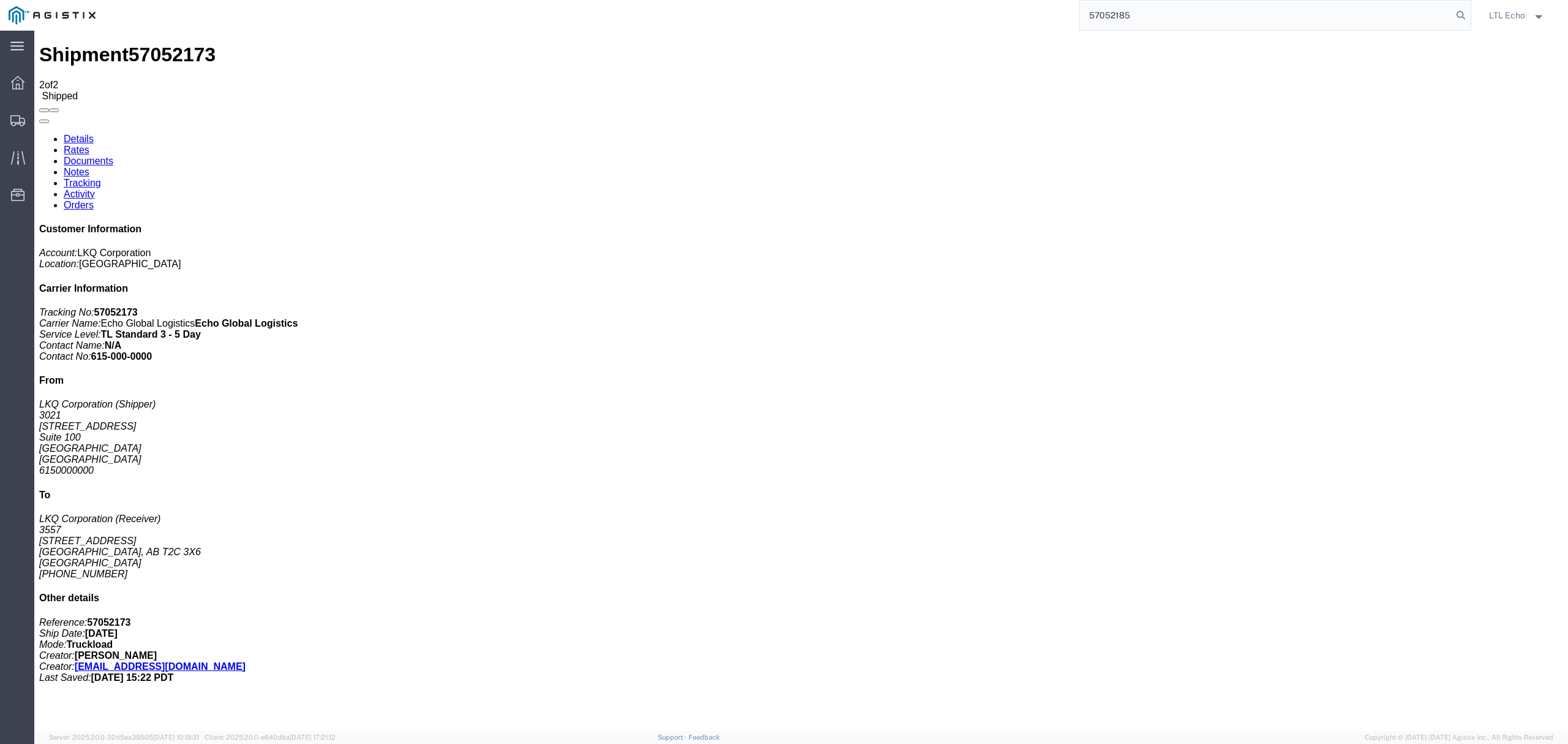
type input "57052185"
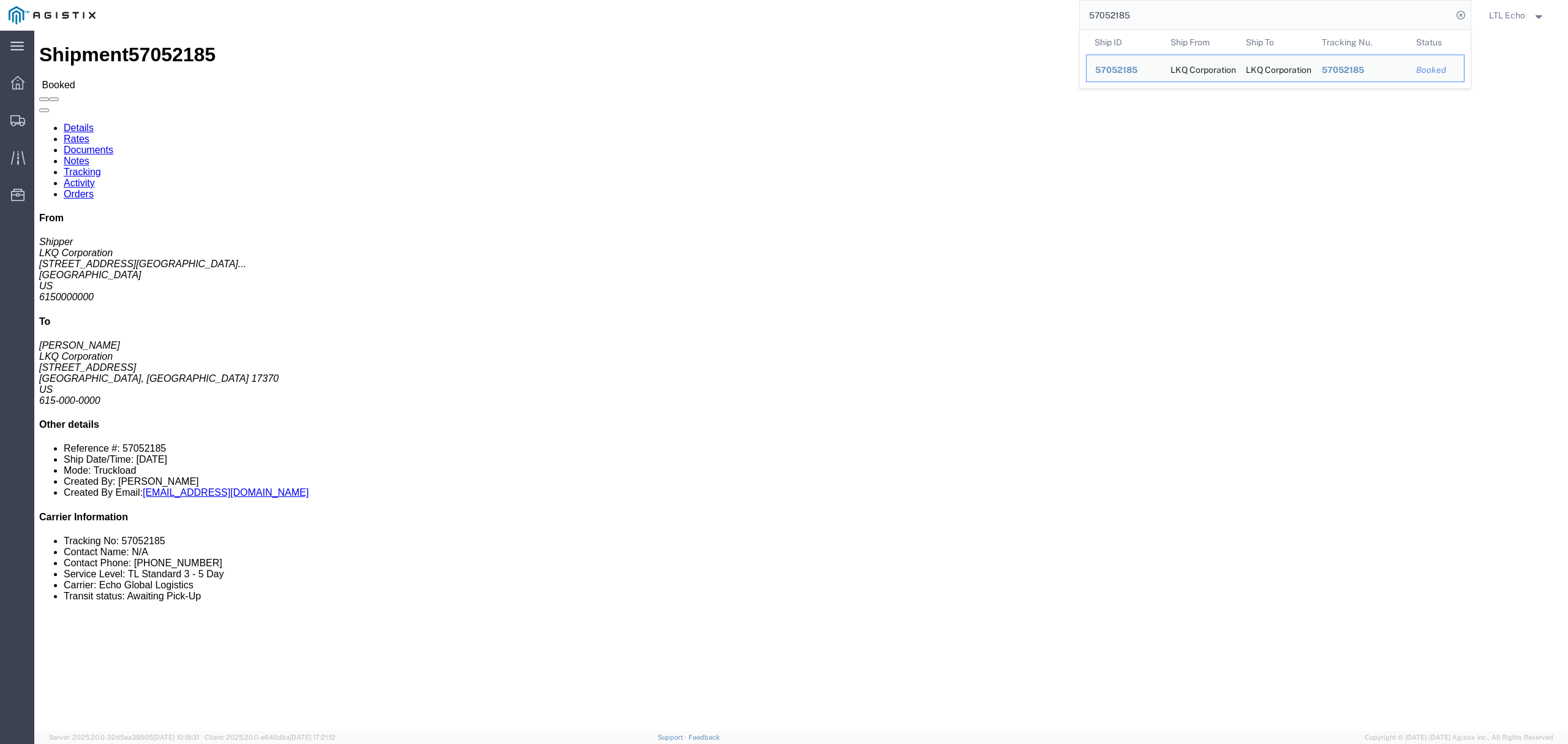
click link "Tracking"
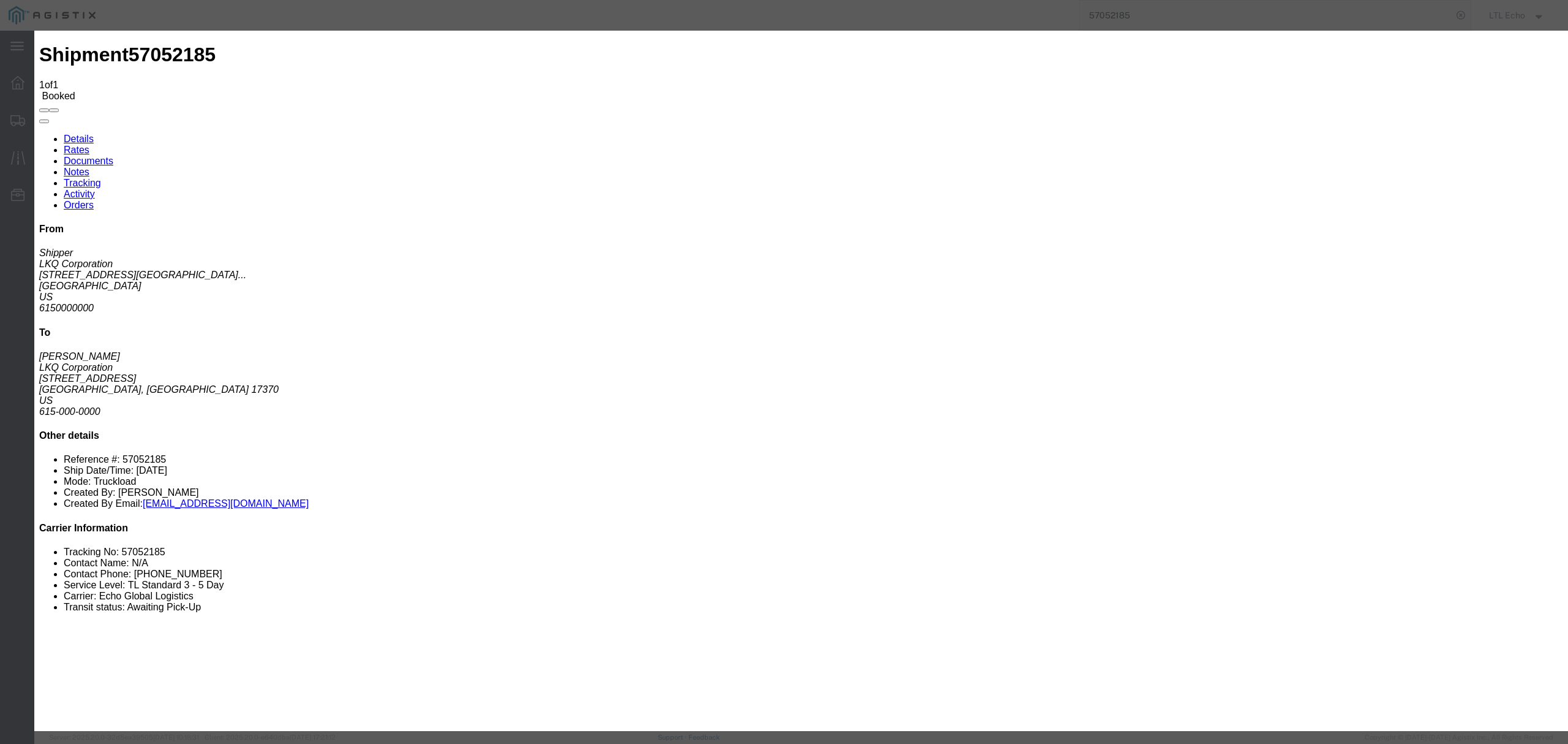
type input "[DATE]"
type input "5:00 PM"
select select "PICKEDUP"
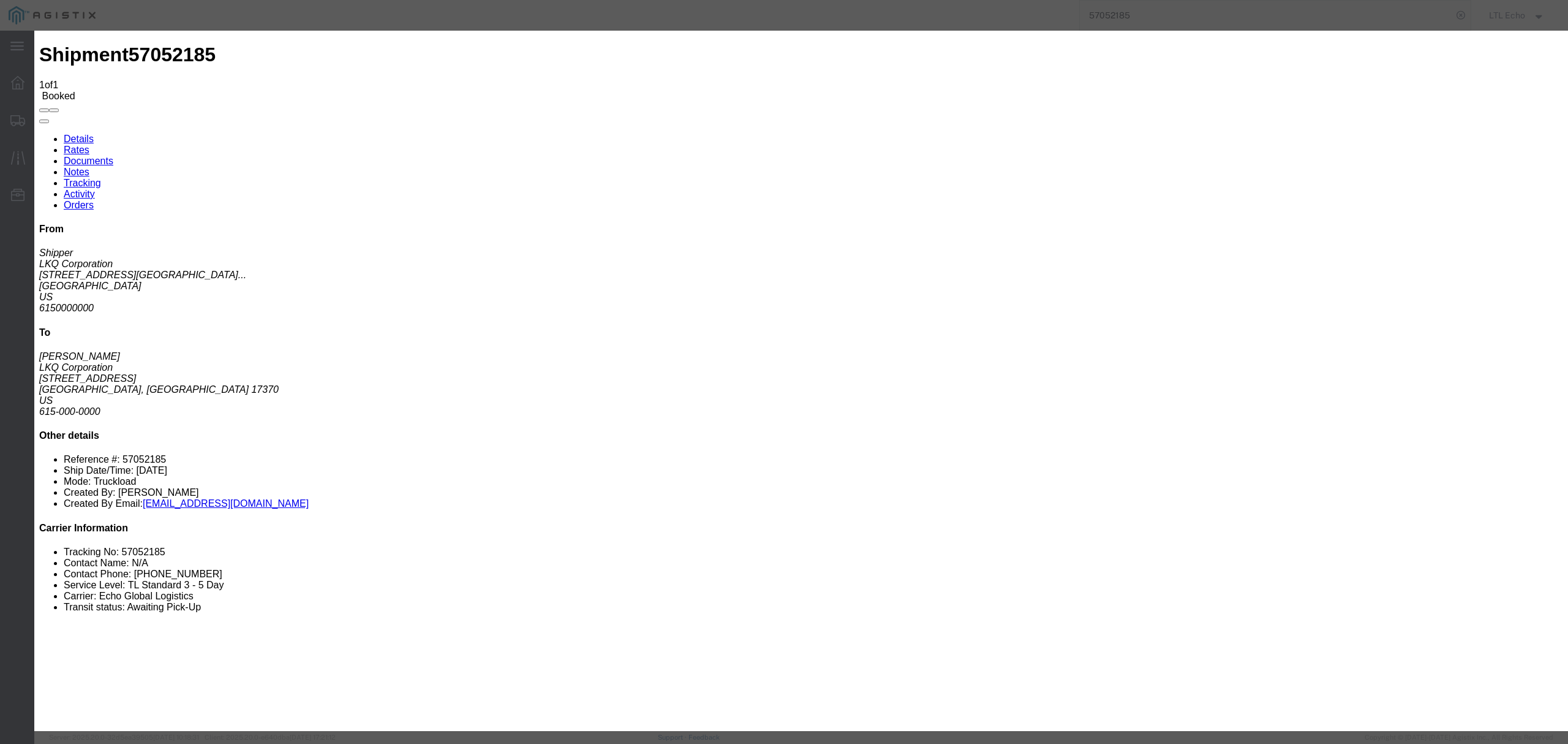
type input "[DATE]"
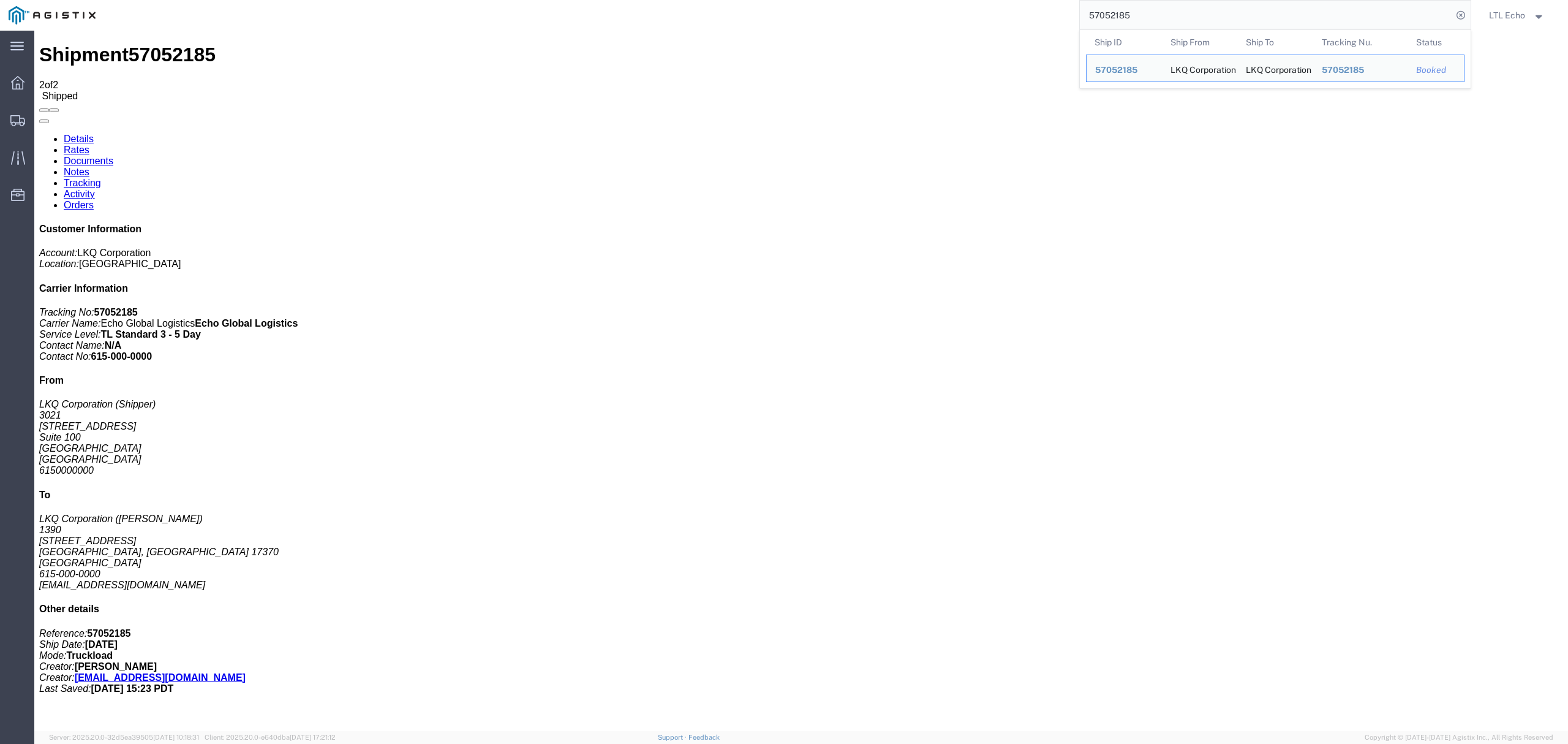
drag, startPoint x: 1149, startPoint y: 18, endPoint x: 878, endPoint y: 1, distance: 271.5
click at [918, 3] on div "57052185 Ship ID Ship From Ship To Tracking Nu. Status Ship ID 57052185 Ship Fr…" at bounding box center [788, 15] width 1367 height 30
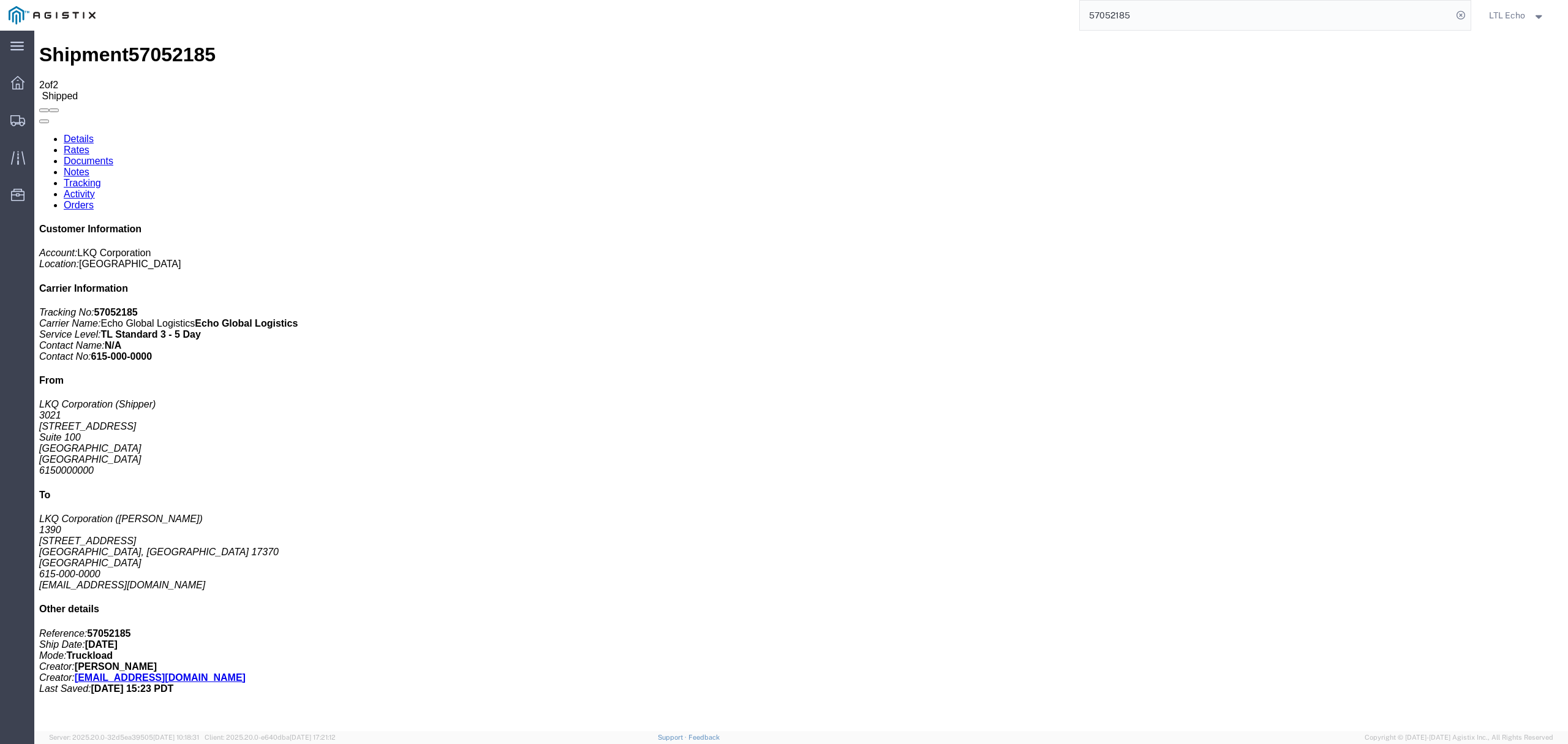
paste input "327"
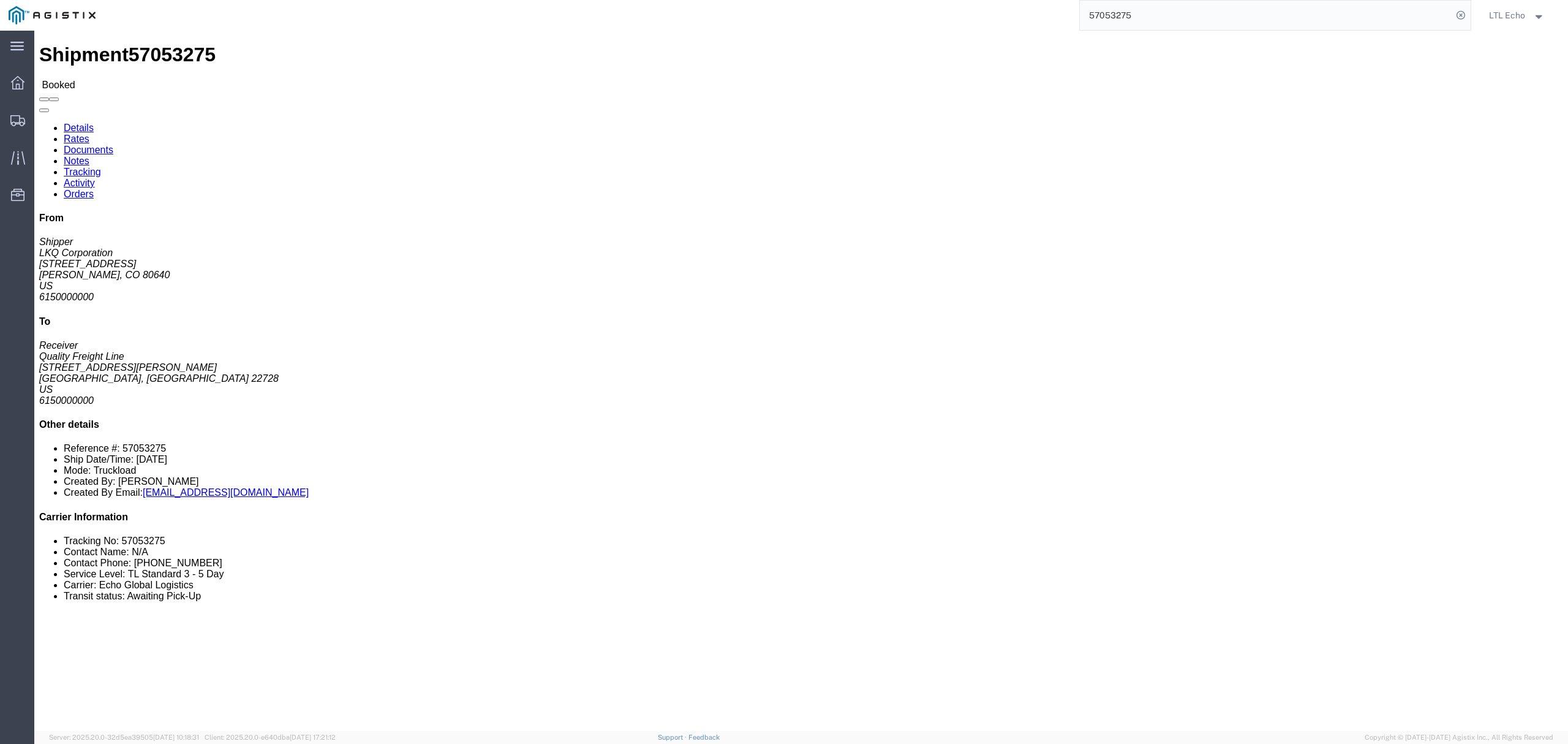
click address "LKQ Corporation (Shipper) 1808 [STREET_ADDRESS][PERSON_NAME]"
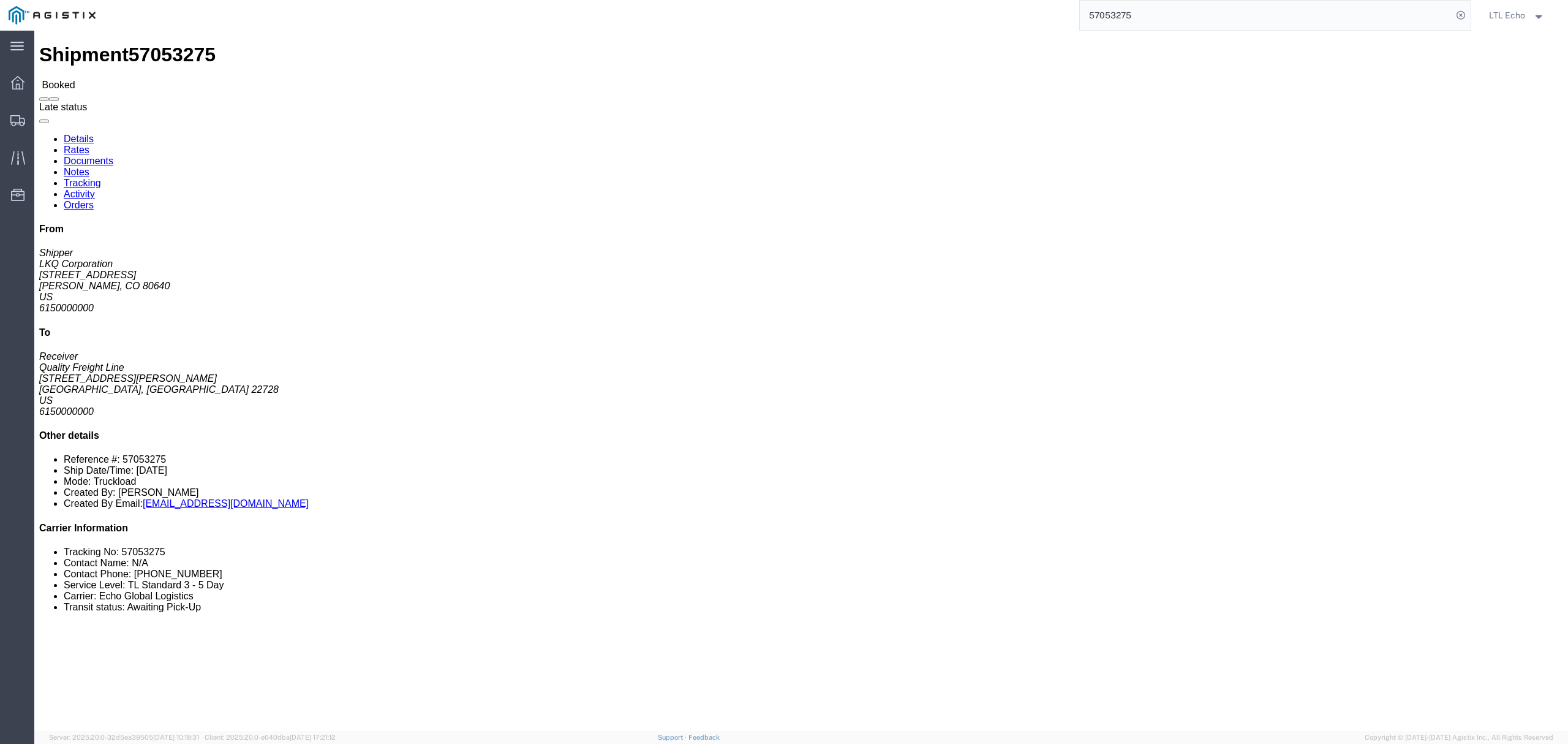
copy address "80640"
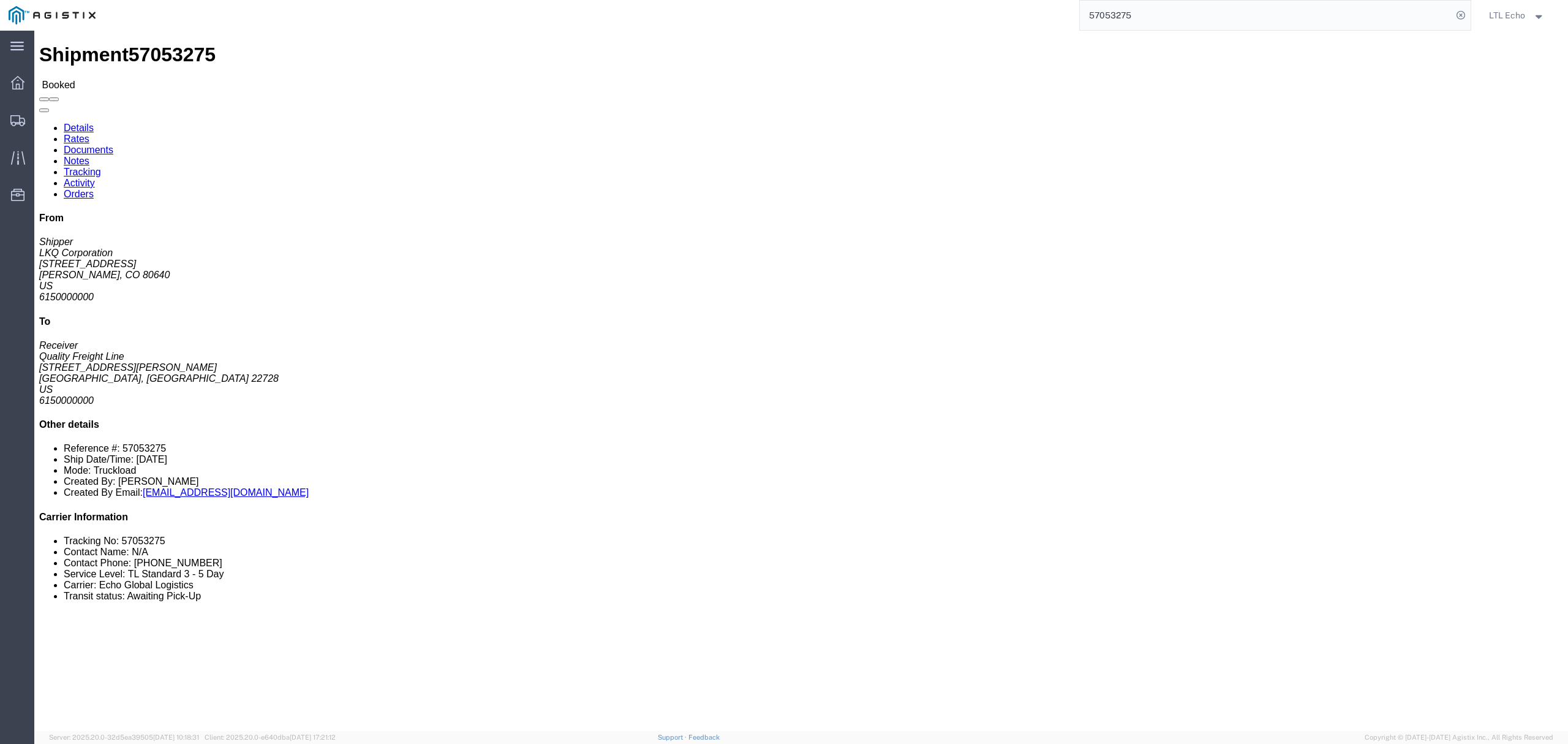
click address "Quality Freight Line (Receiver) [STREET_ADDRESS][PERSON_NAME] 6150000000"
copy address "22728"
click span "57053275"
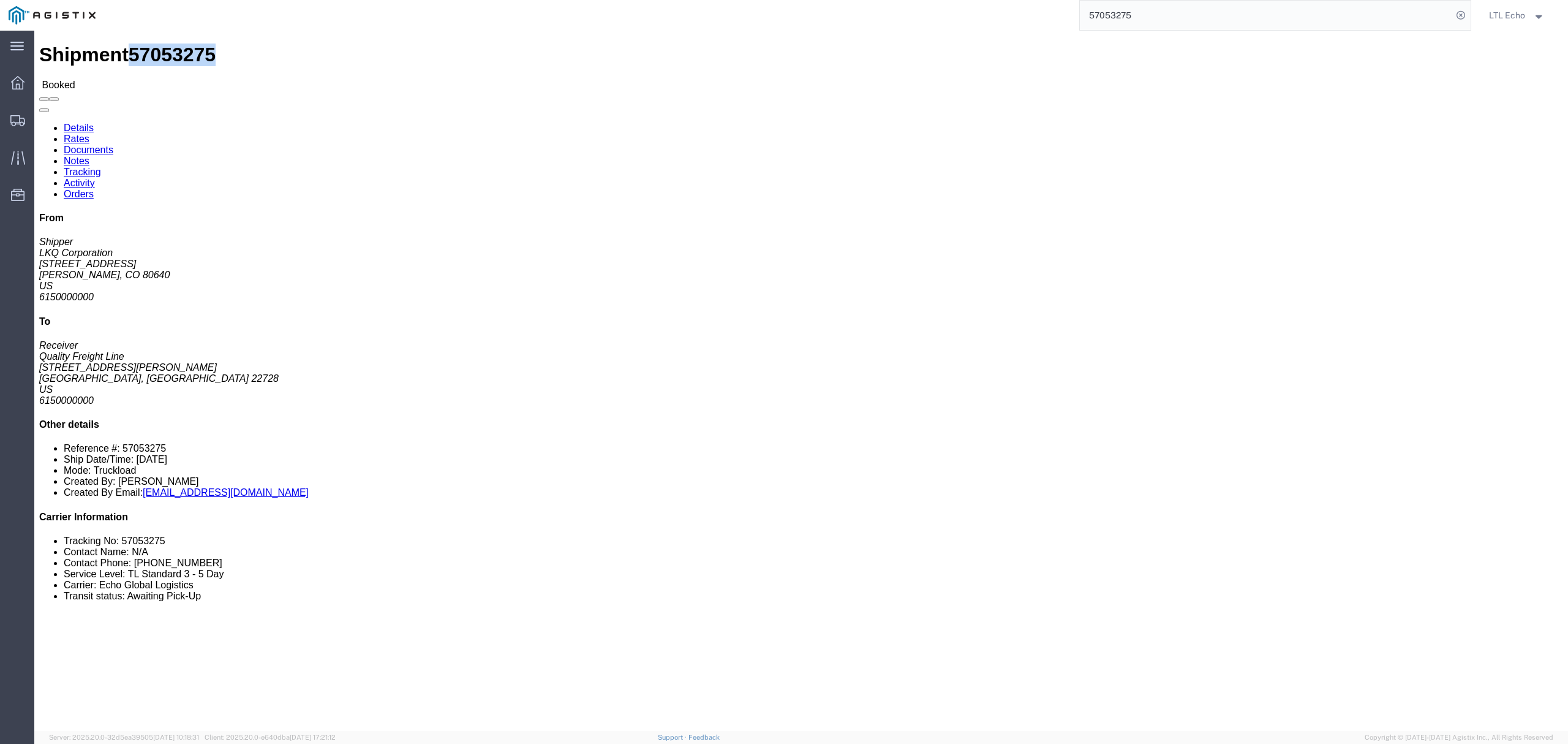
copy span "57053275"
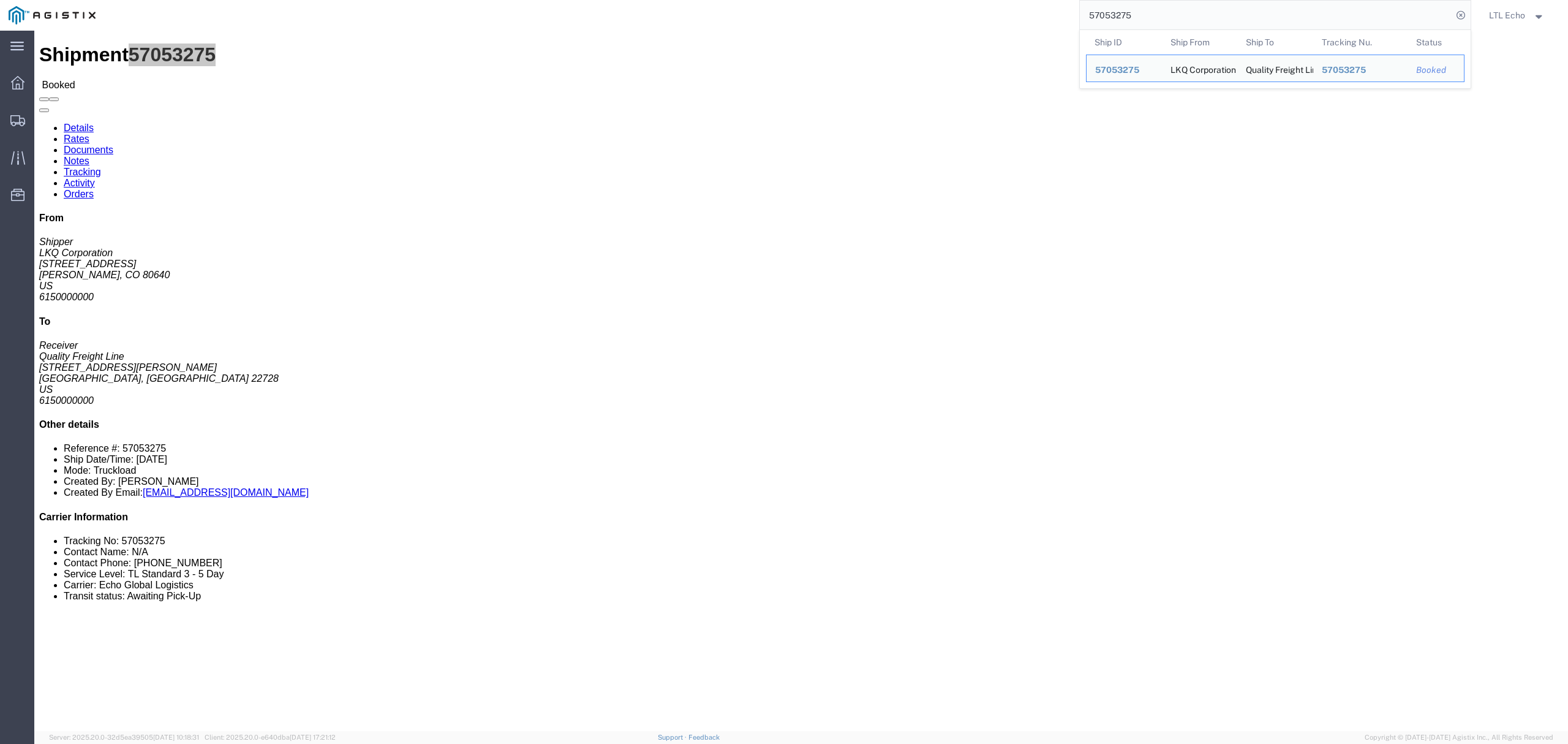
drag, startPoint x: 1190, startPoint y: 13, endPoint x: 768, endPoint y: 20, distance: 422.1
click at [792, 19] on div "57053275 Ship ID Ship From Ship To Tracking Nu. Status Ship ID 57053275 Ship Fr…" at bounding box center [788, 15] width 1367 height 30
paste input "34328"
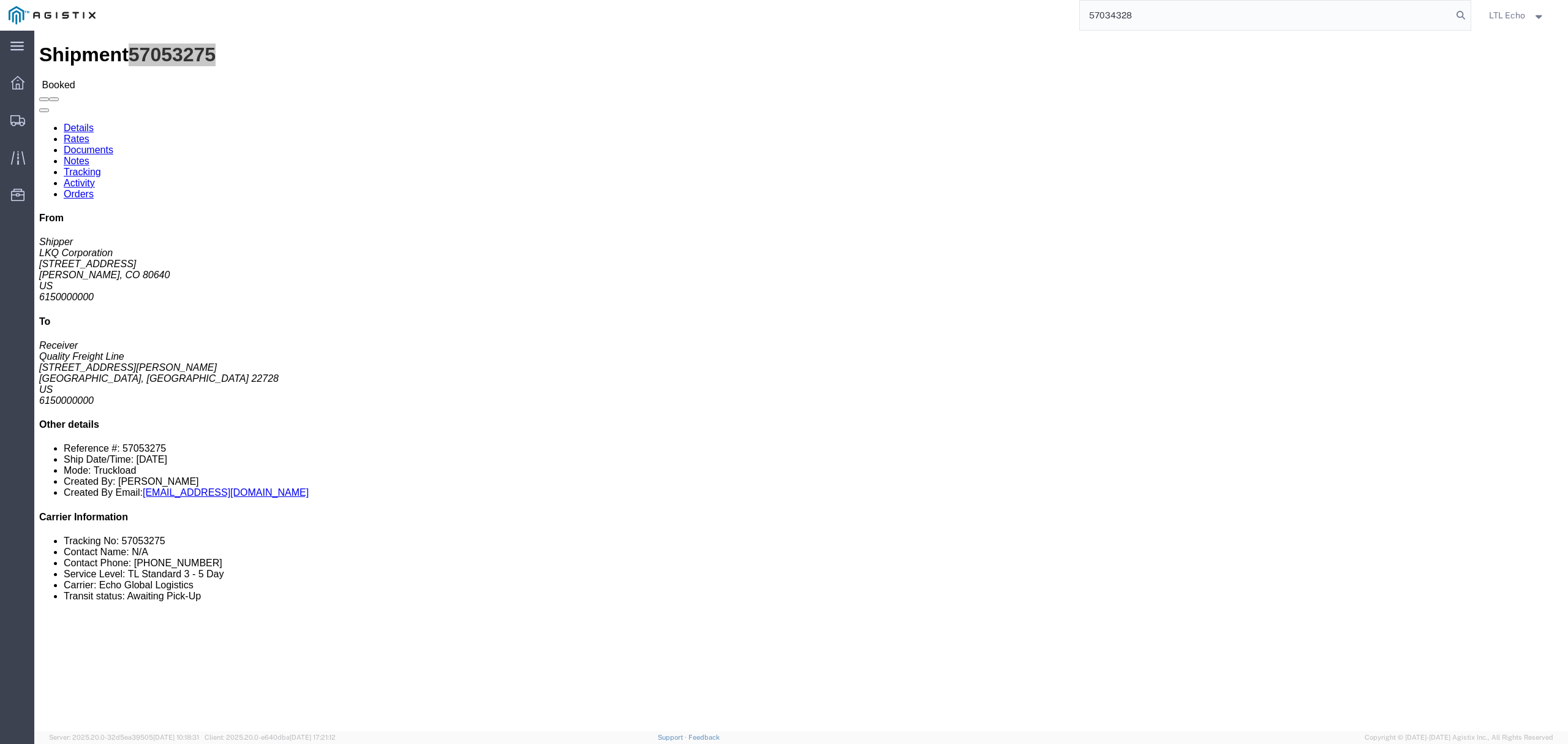
type input "57034328"
click link "Tracking"
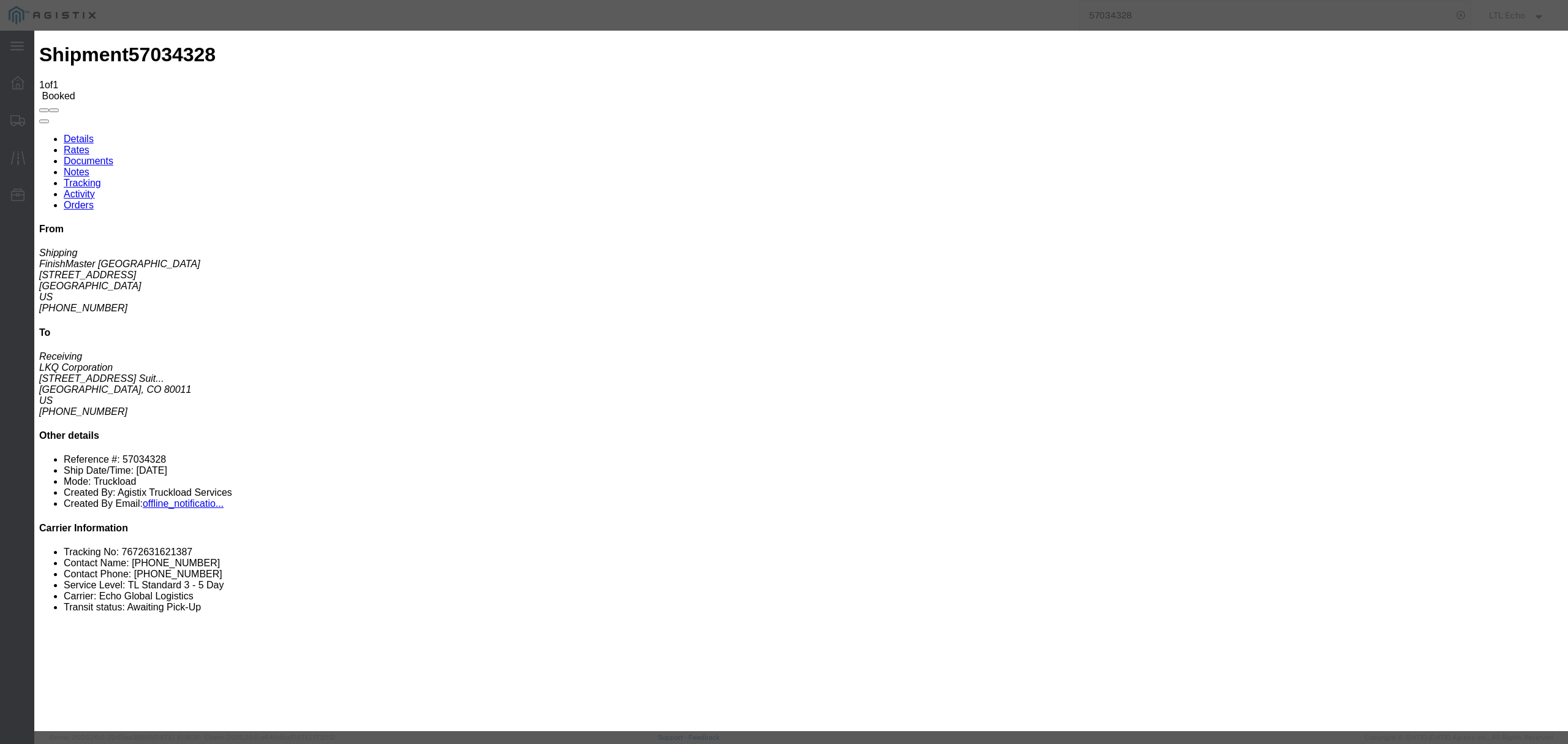
type input "[DATE]"
type input "5:00 PM"
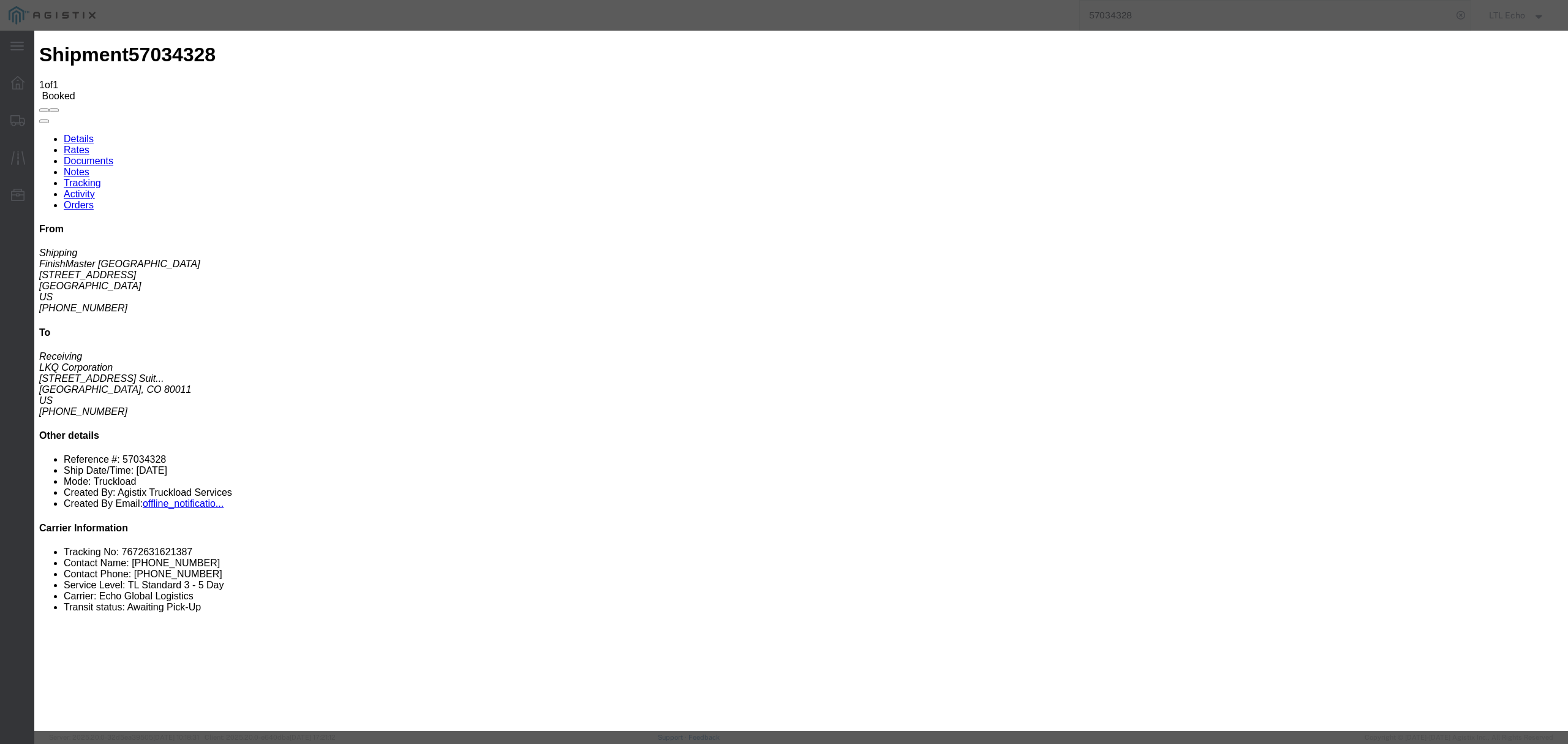
type input "[DATE]"
select select "PICKEDUP"
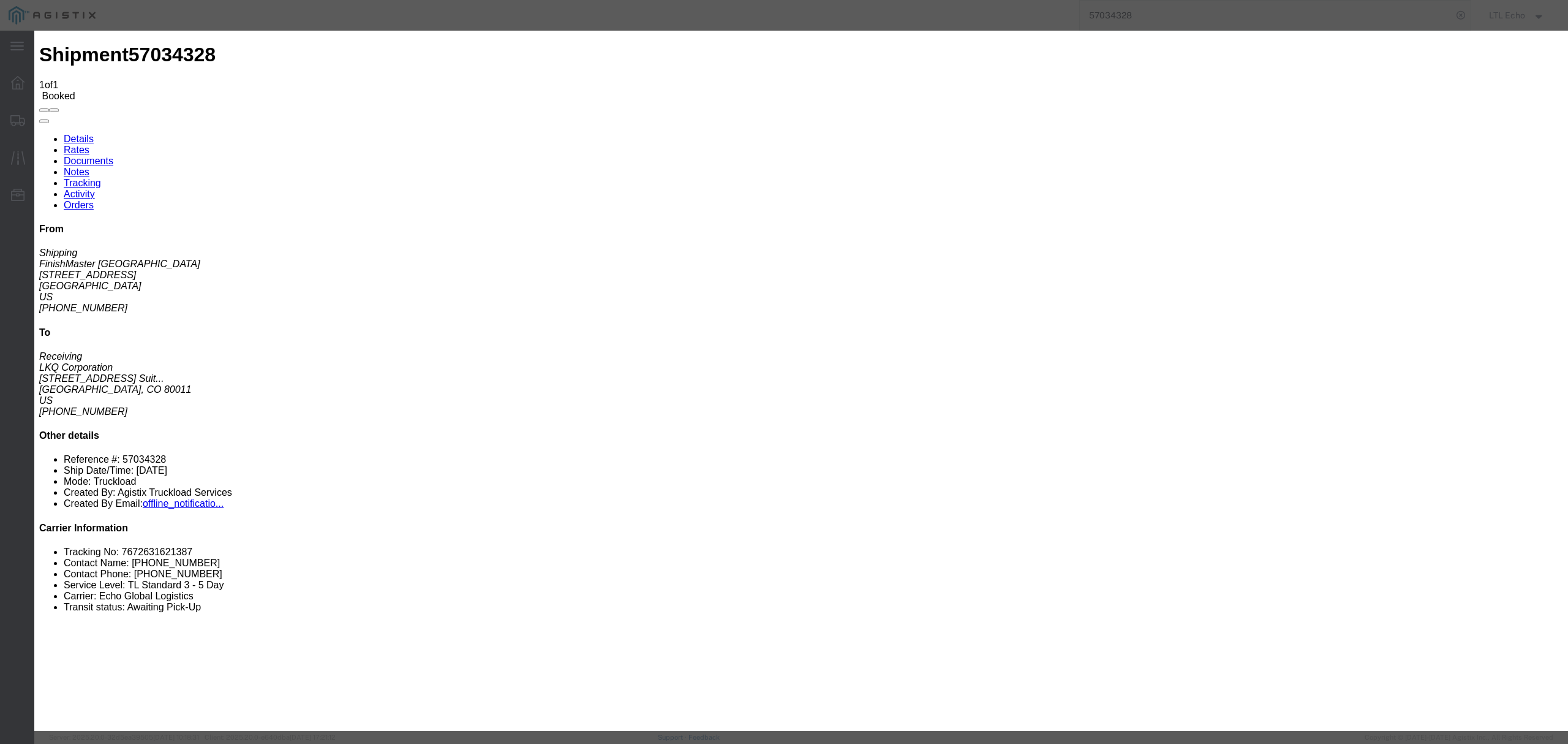
type input "[DATE]"
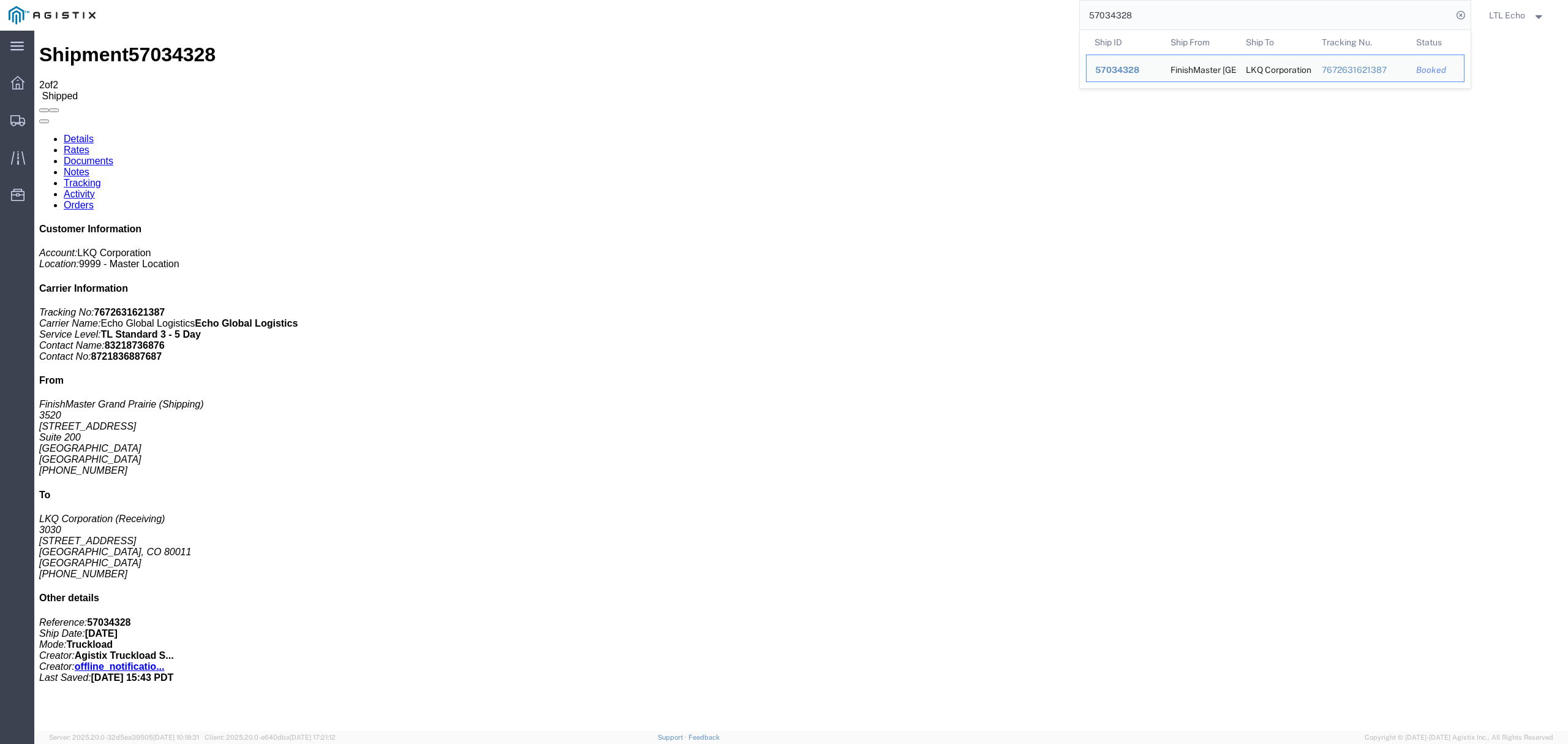
drag, startPoint x: 1145, startPoint y: 10, endPoint x: 954, endPoint y: 3, distance: 191.1
click at [955, 3] on div "57034328 Ship ID Ship From Ship To Tracking Nu. Status Ship ID 57034328 Ship Fr…" at bounding box center [788, 15] width 1367 height 30
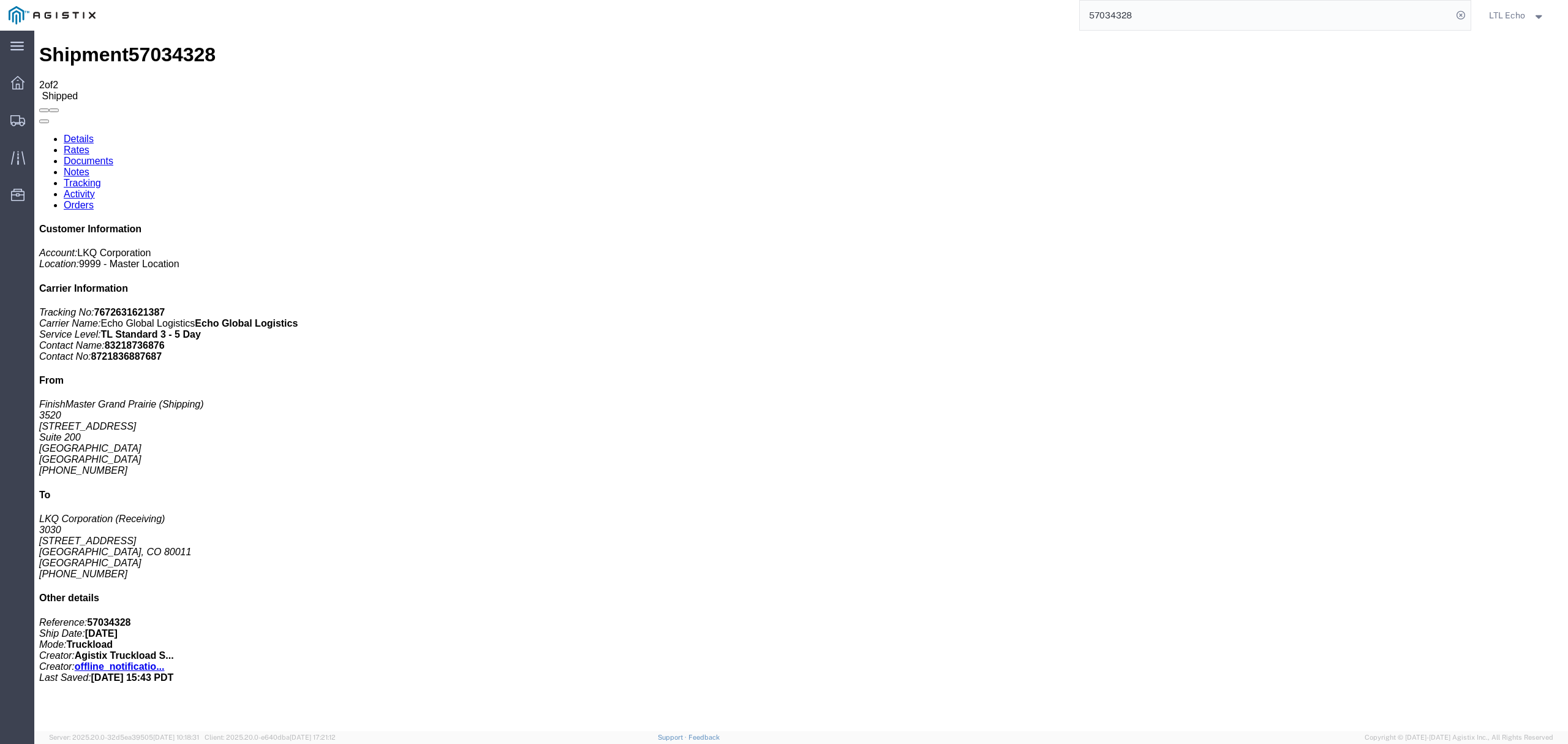
paste input "1148"
type input "57011488"
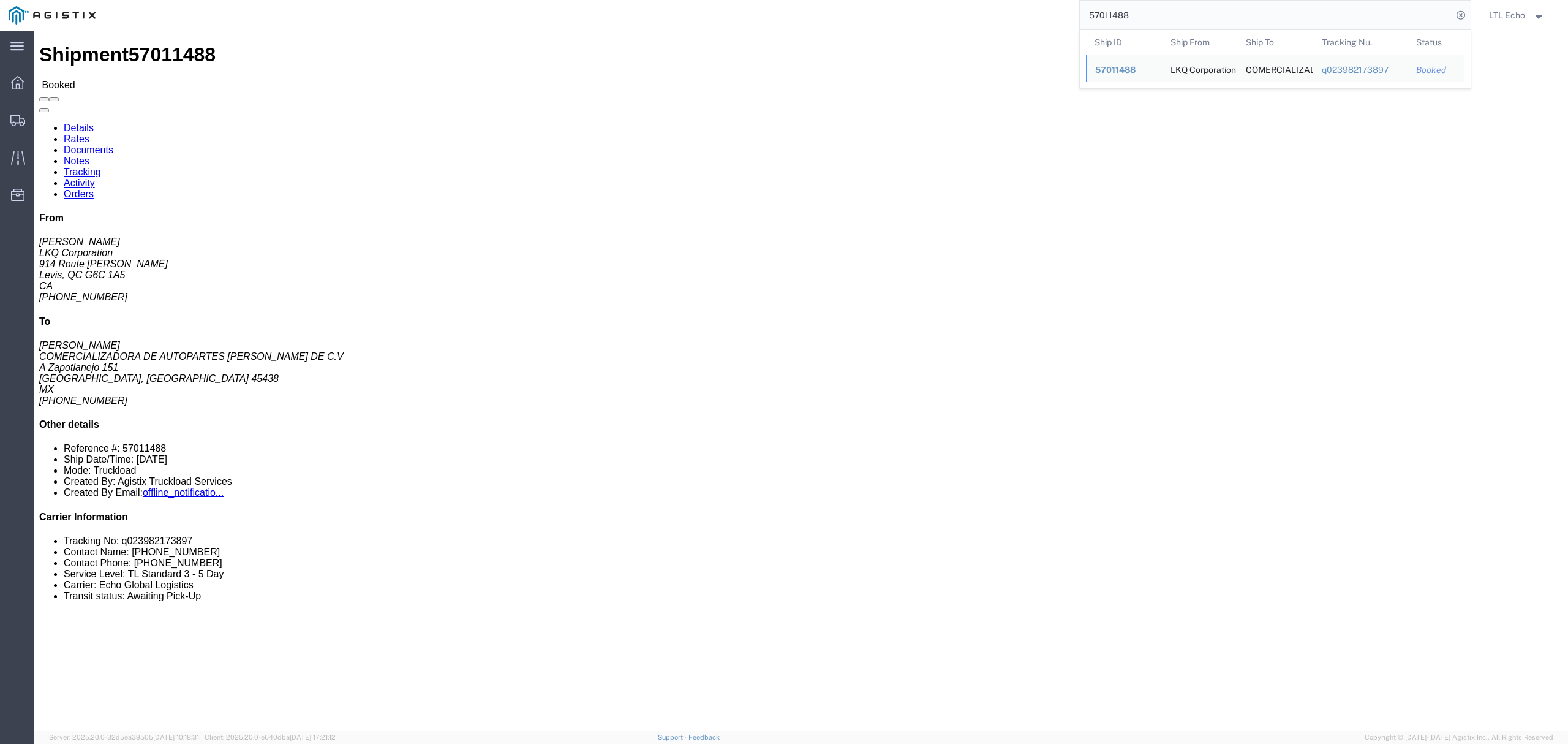
click div "Leg 1 - Truckload Vehicle 1: Standard Dry Van (53 Feet) Number of trucks: 1"
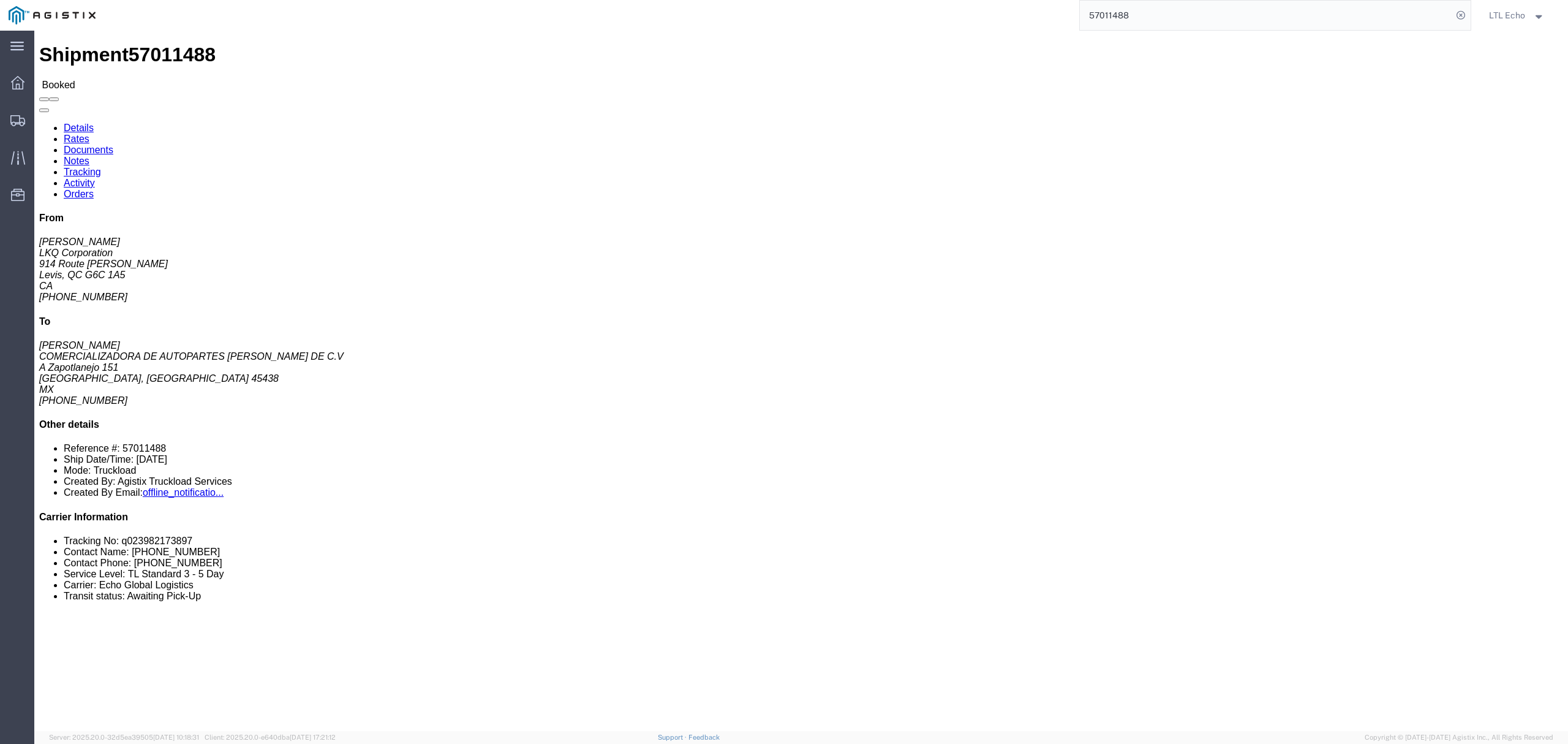
click link "Tracking"
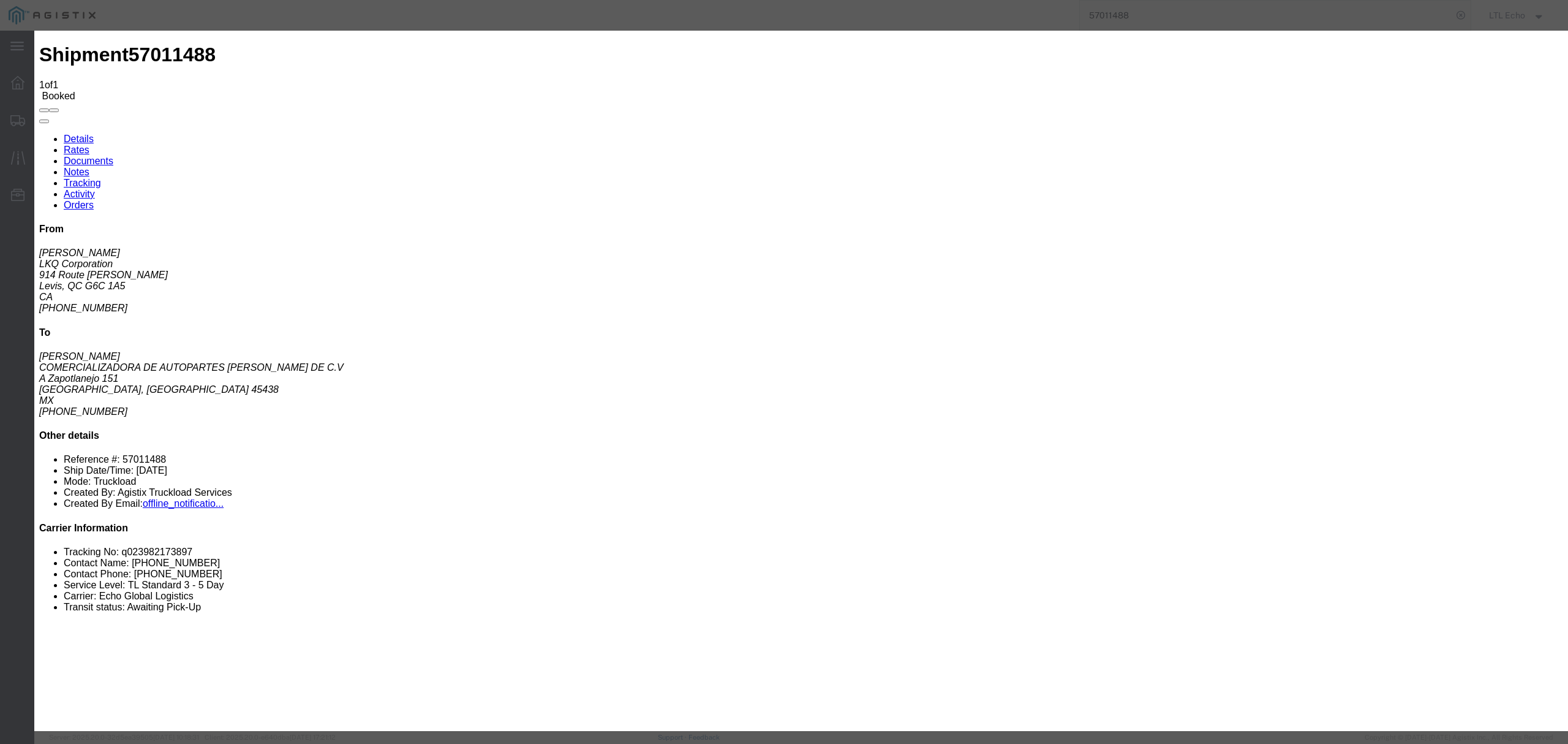
type input "[DATE]"
type input "5:00 PM"
select select "PICKEDUP"
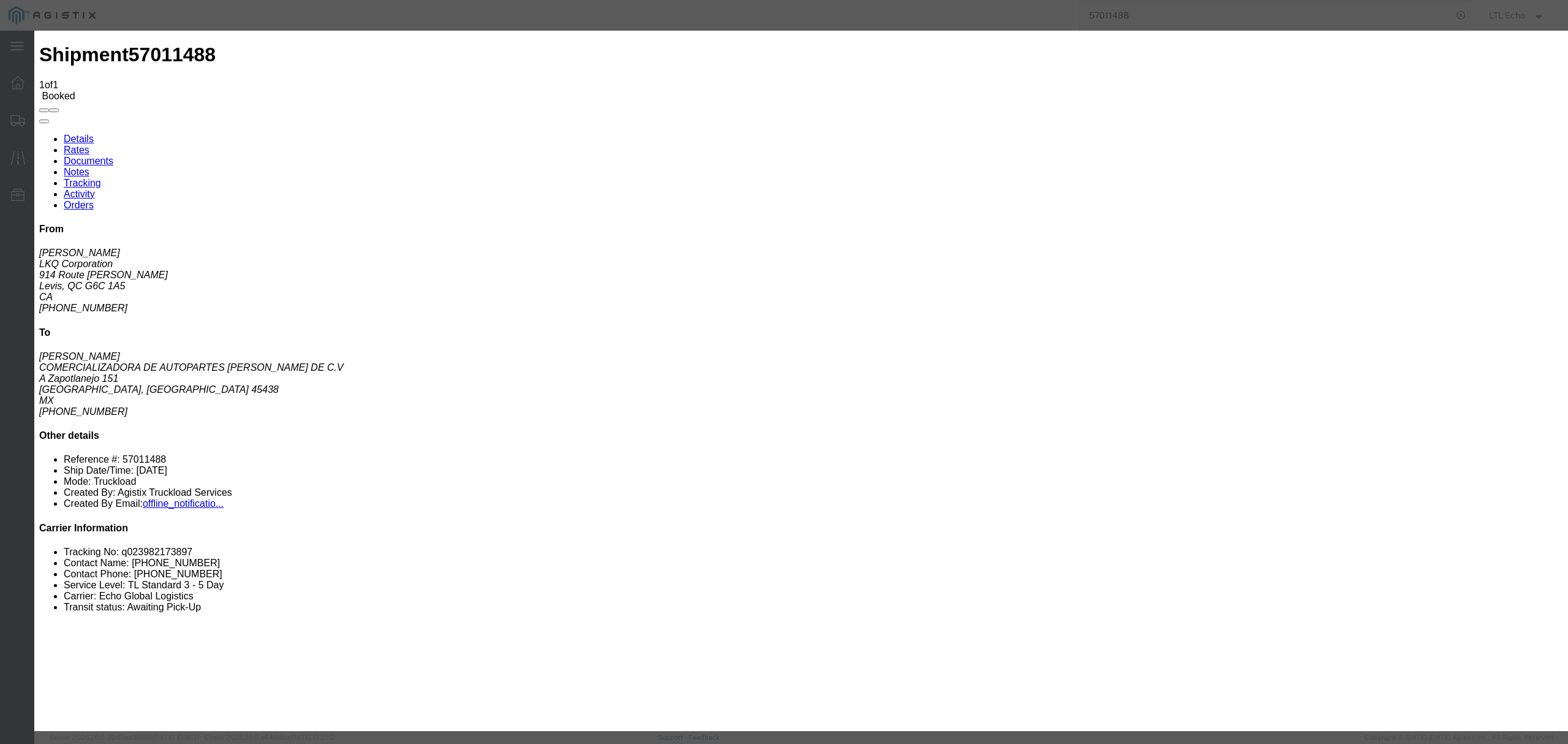
type input "[DATE]"
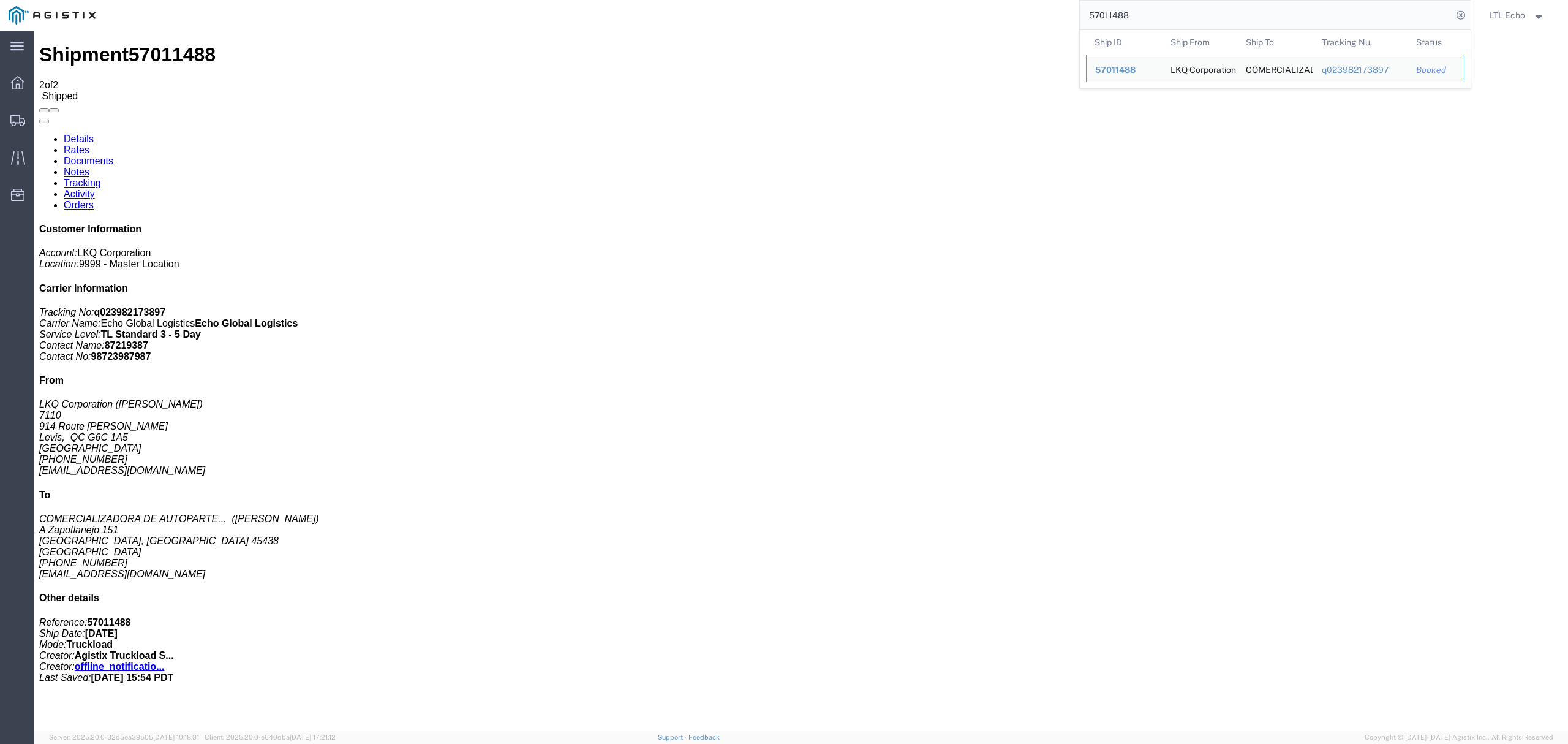
drag, startPoint x: 1193, startPoint y: 15, endPoint x: 978, endPoint y: 15, distance: 215.0
click at [978, 15] on div "57011488 Ship ID Ship From Ship To Tracking Nu. Status Ship ID 57011488 Ship Fr…" at bounding box center [788, 15] width 1367 height 30
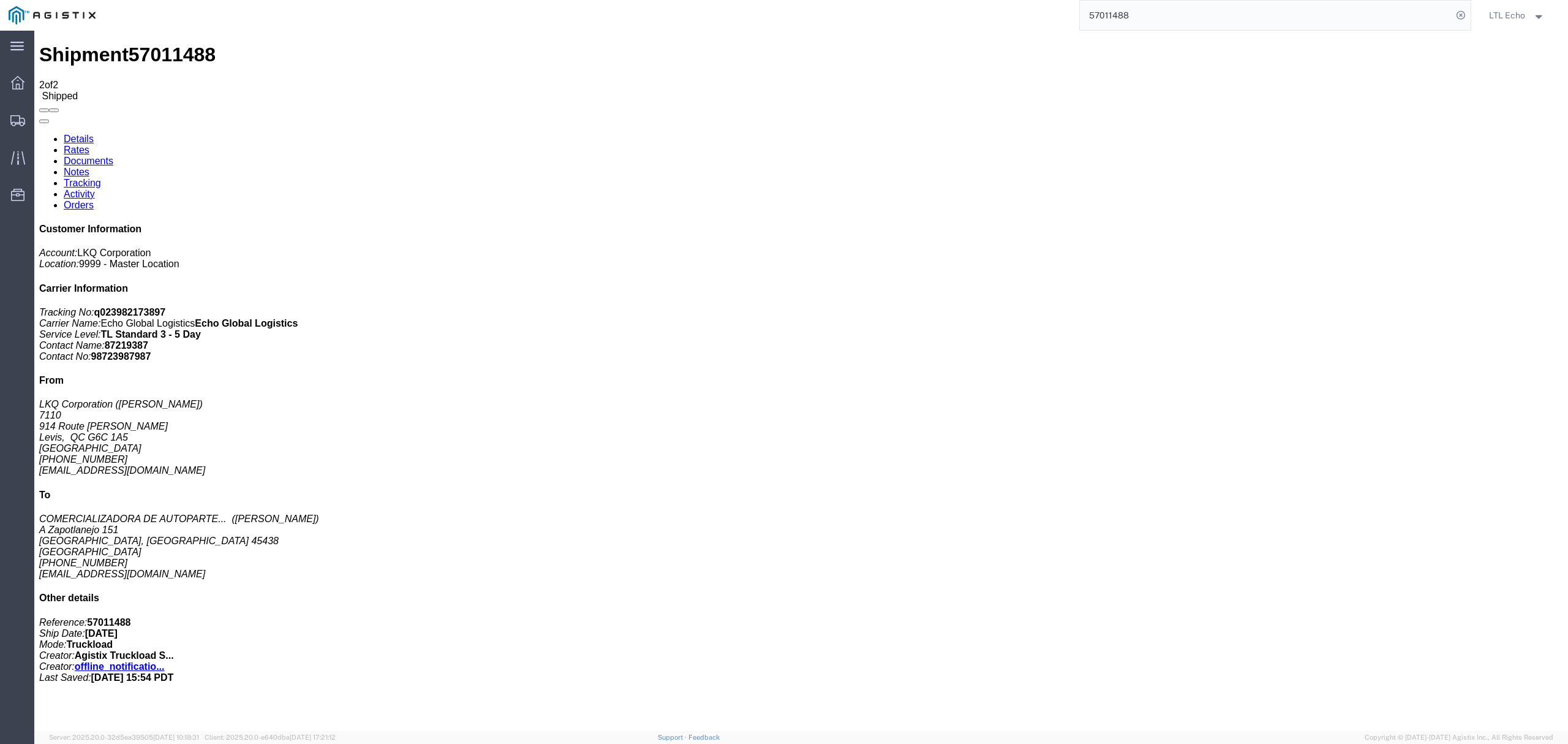
paste input "21585"
type input "57021585"
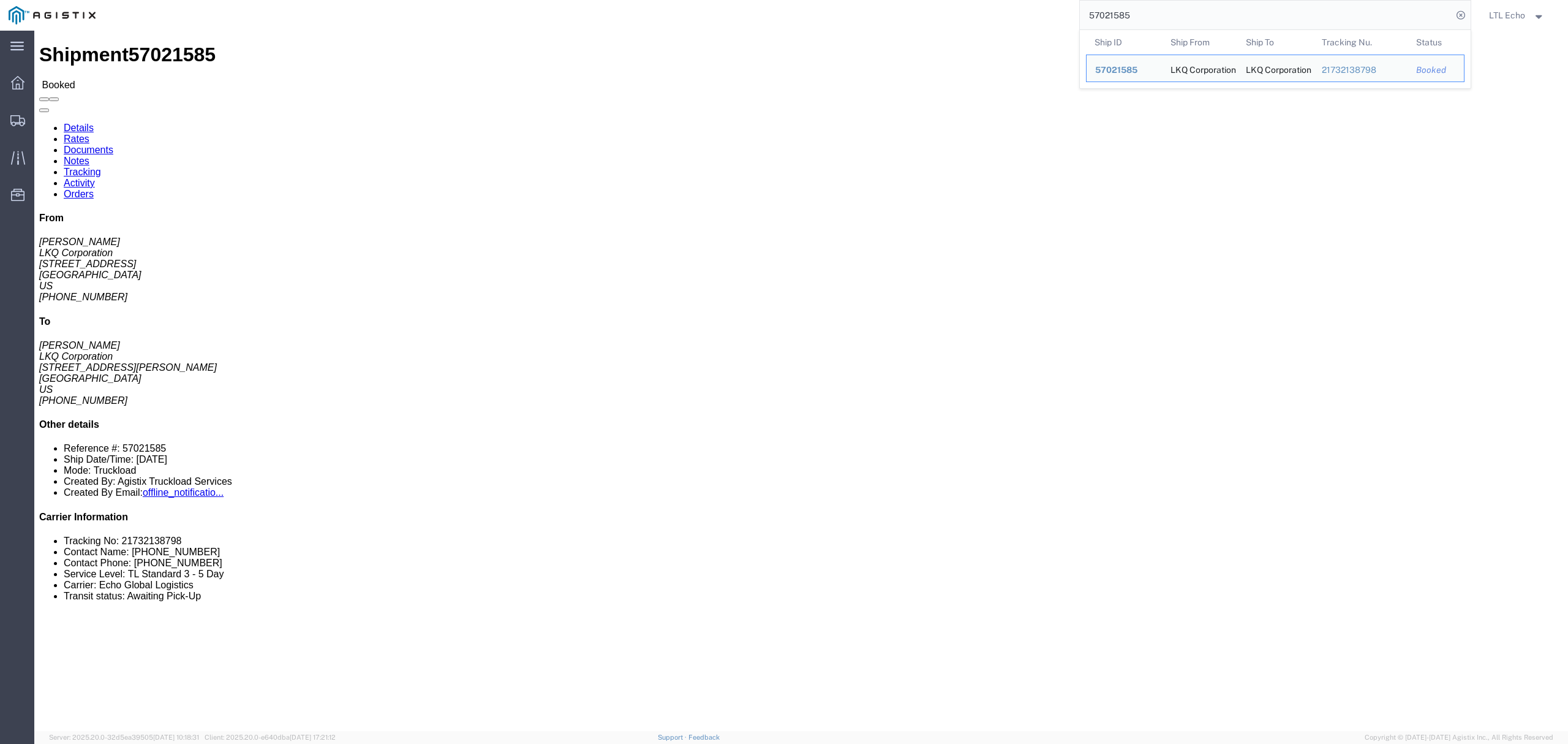
click link "Tracking"
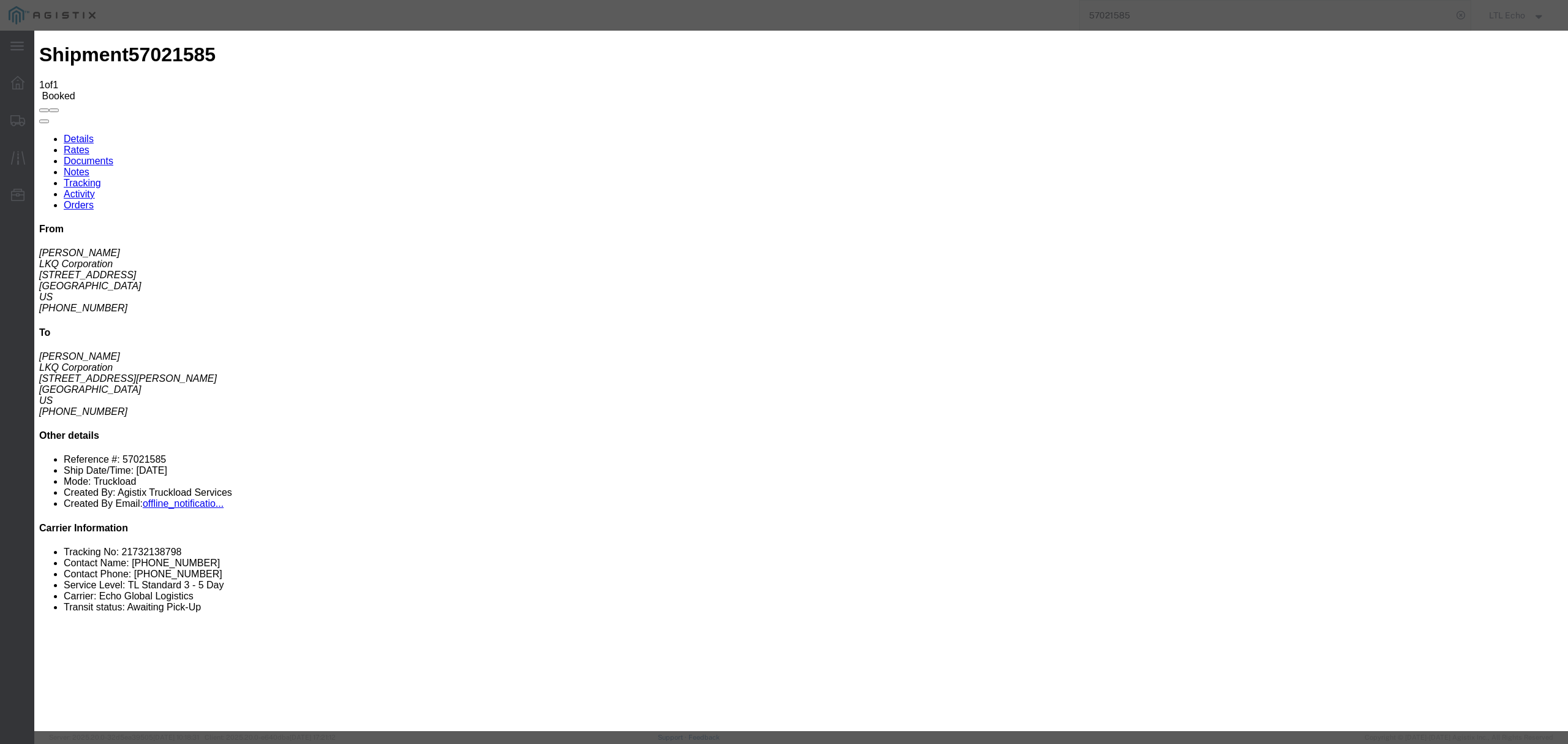
type input "[DATE]"
type input "5:00 PM"
select select "PICKEDUP"
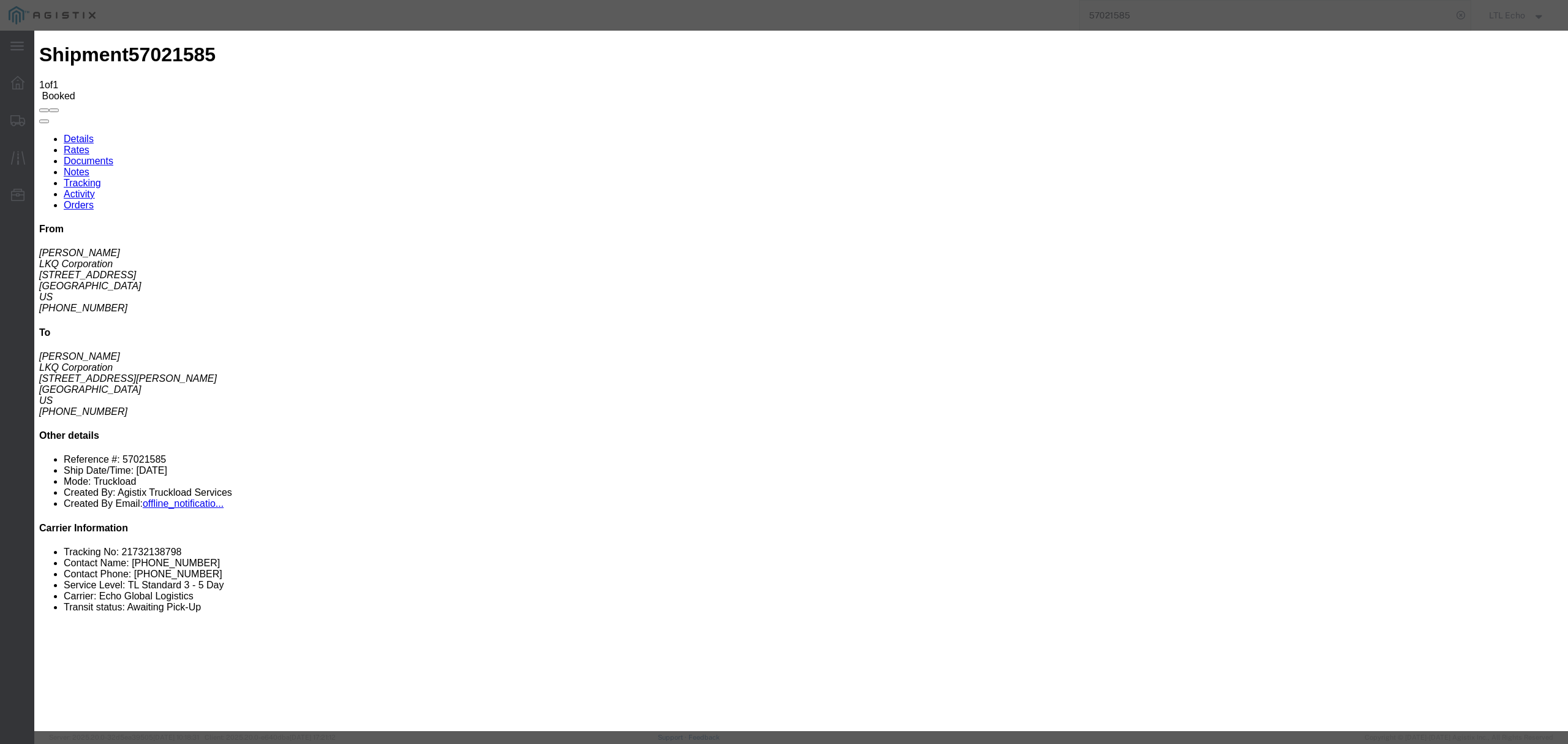
type input "[DATE]"
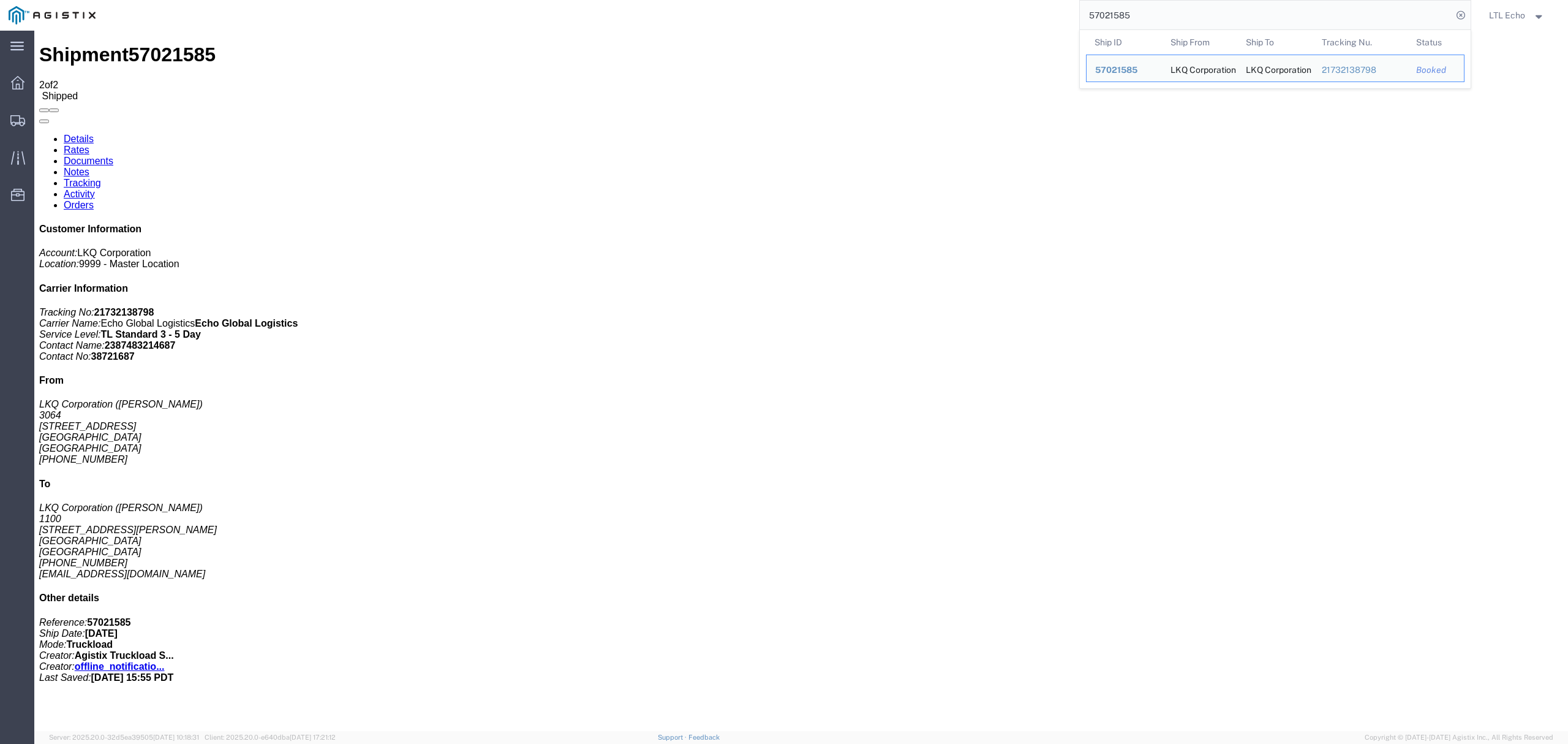
drag, startPoint x: 1147, startPoint y: 14, endPoint x: 917, endPoint y: 12, distance: 230.0
click at [917, 12] on div "57021585 Ship ID Ship From Ship To Tracking Nu. Status Ship ID 57021585 Ship Fr…" at bounding box center [788, 15] width 1367 height 30
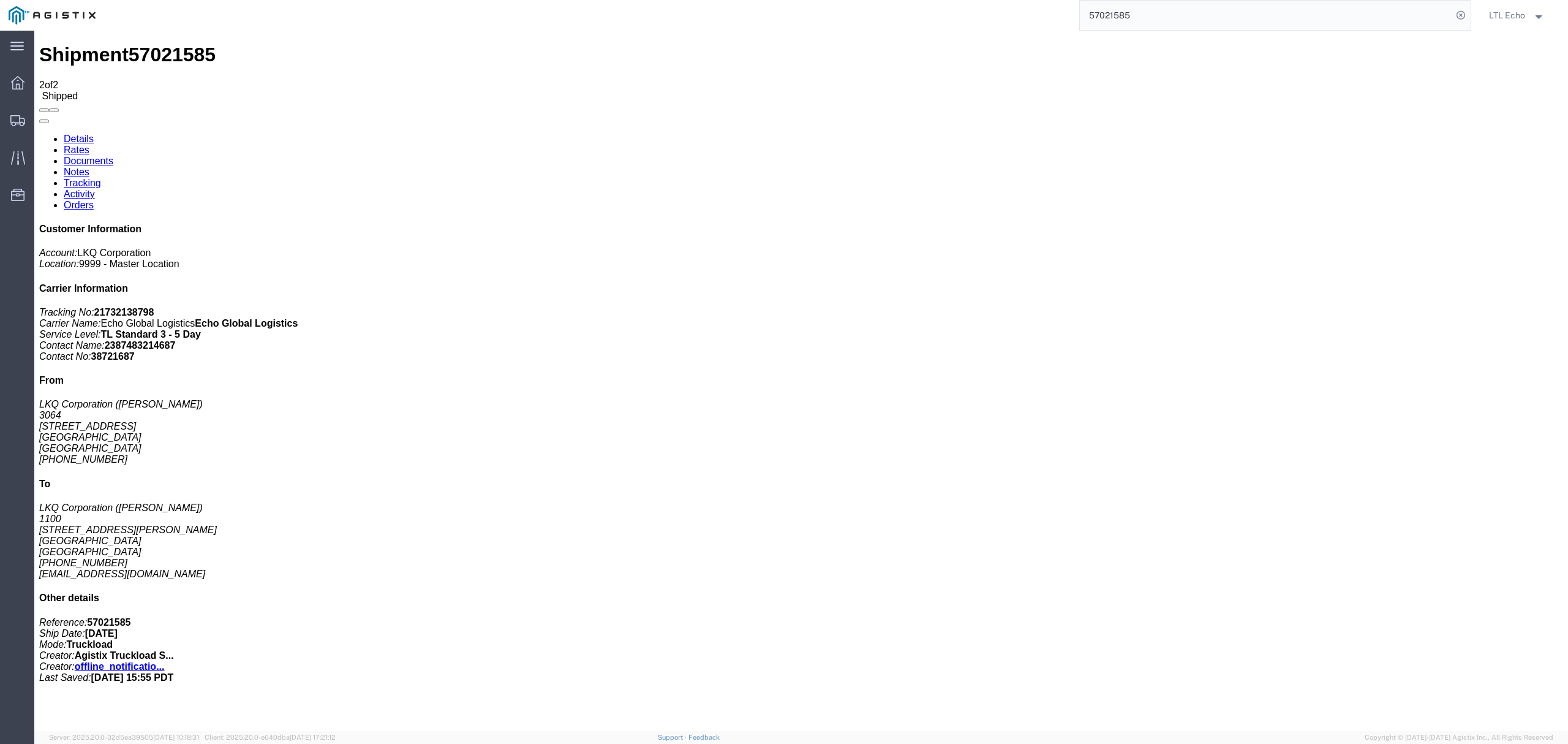
paste input "35844"
type input "57035844"
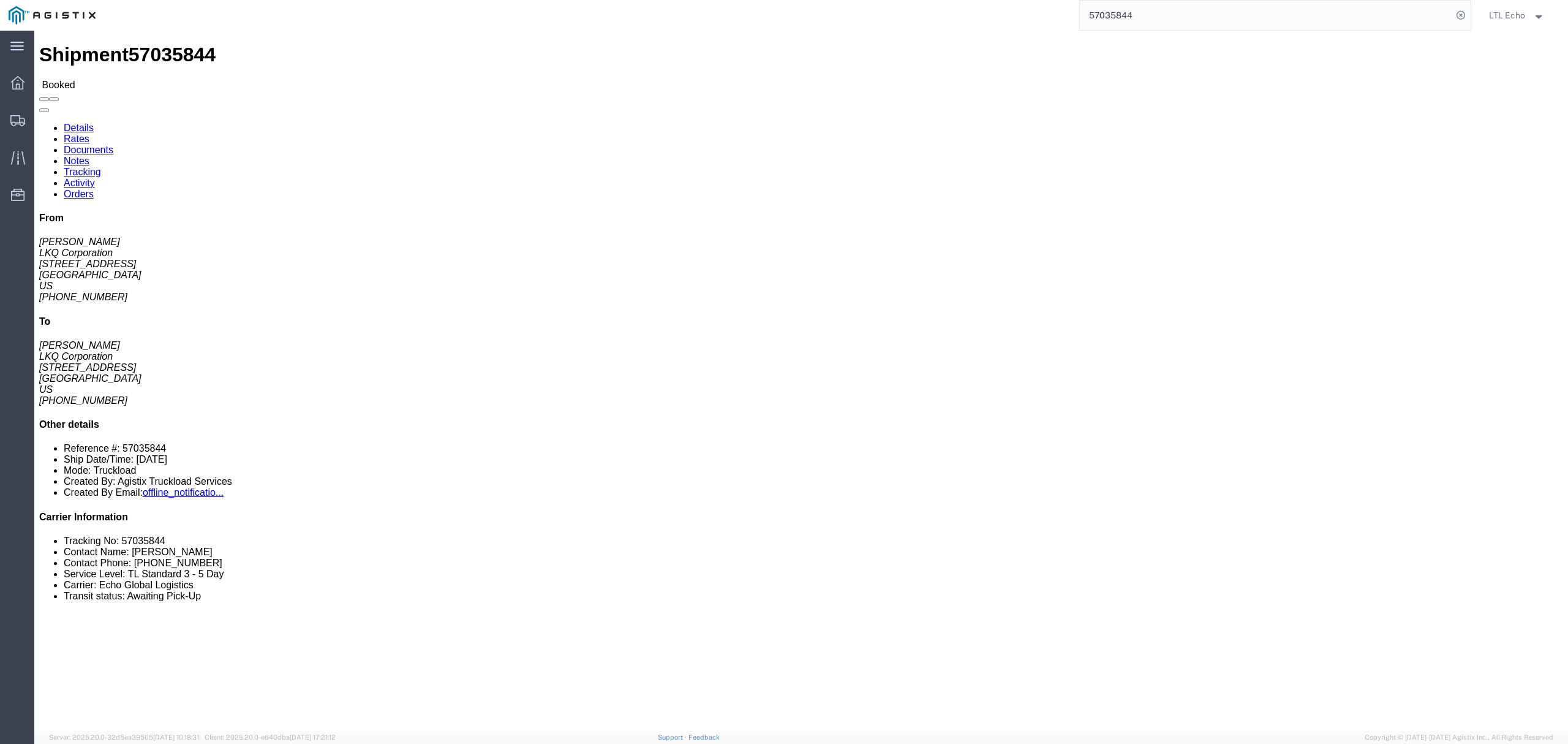
click link "Tracking"
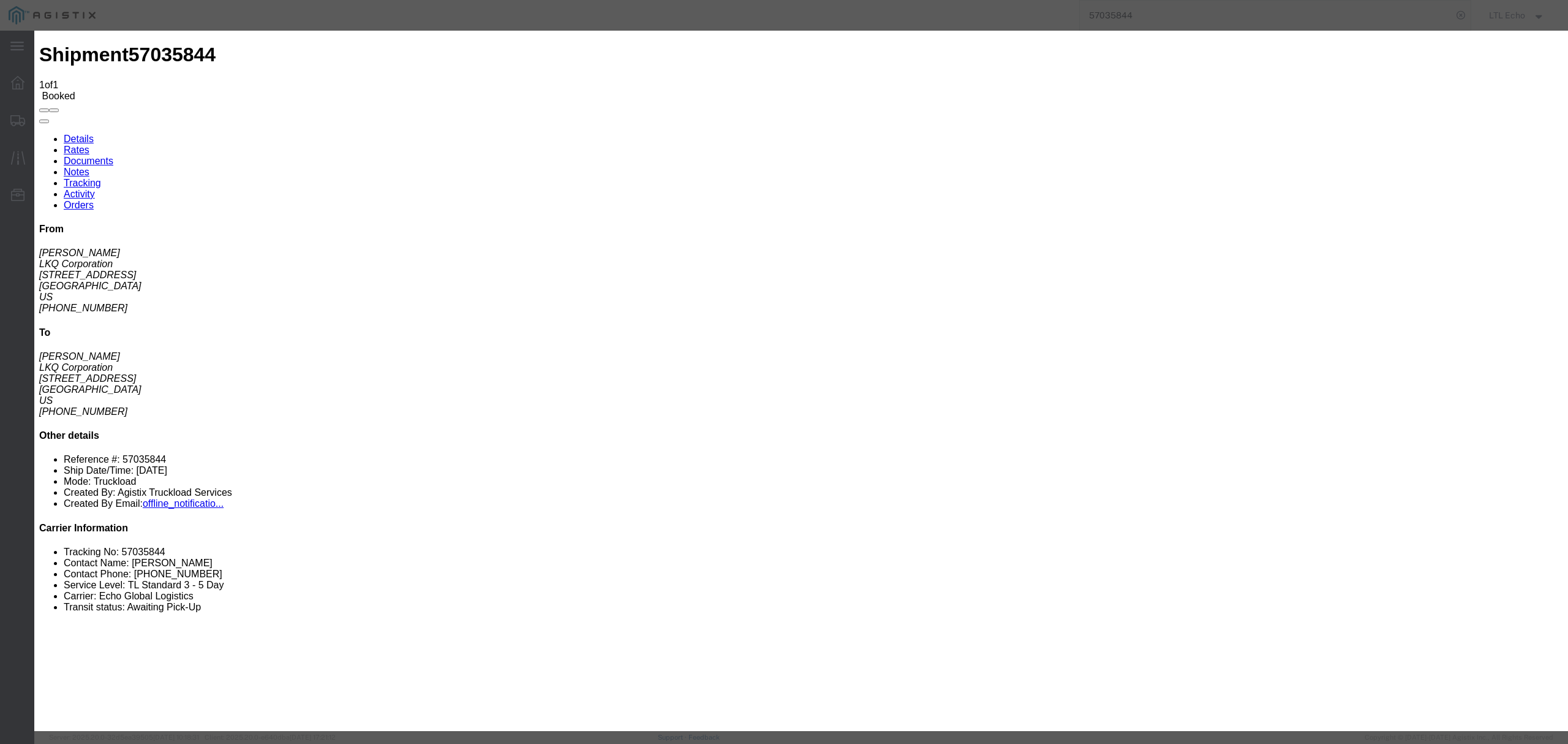
type input "[DATE]"
type input "5:00 PM"
select select "DELIVRED"
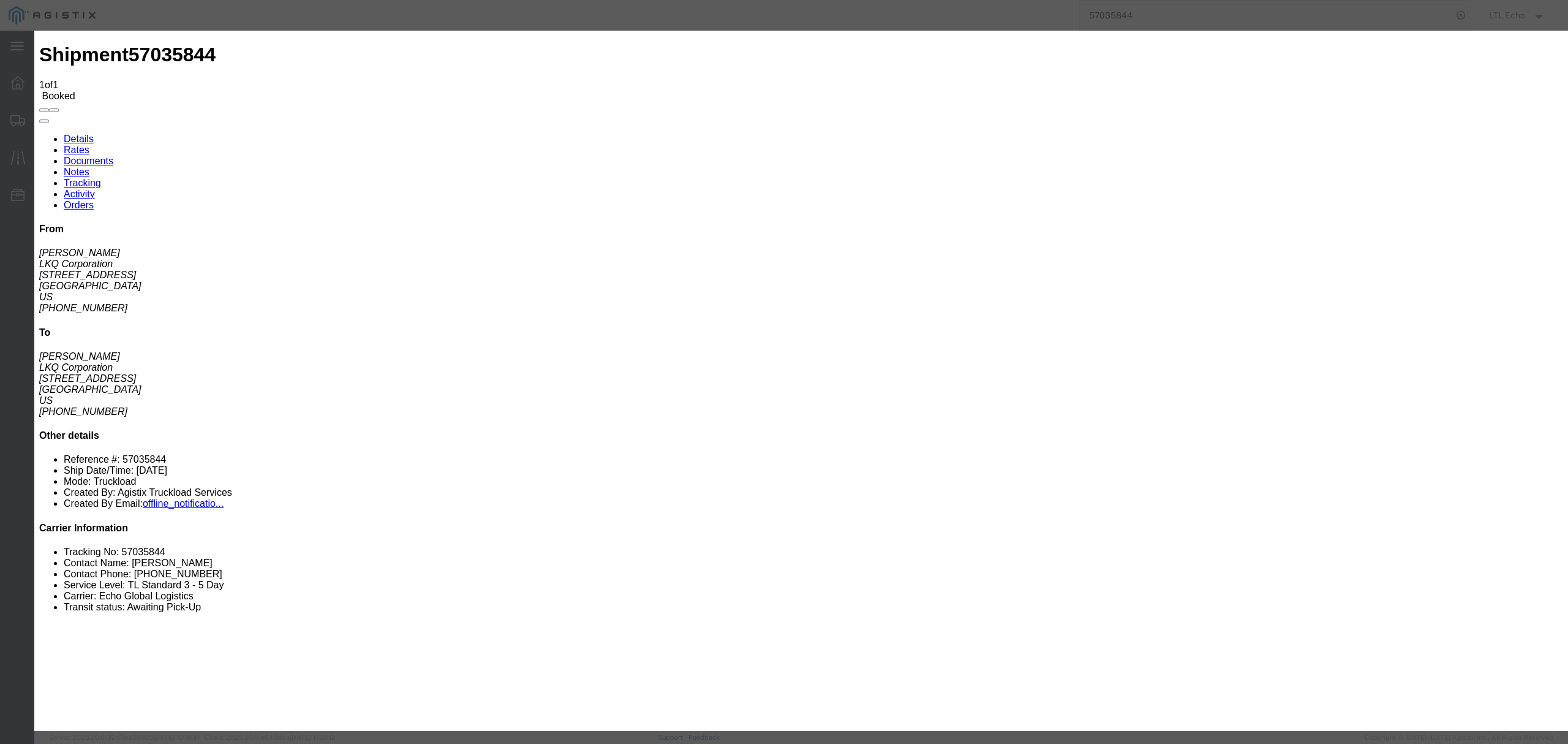
type input "[DATE]"
